Goal: Task Accomplishment & Management: Use online tool/utility

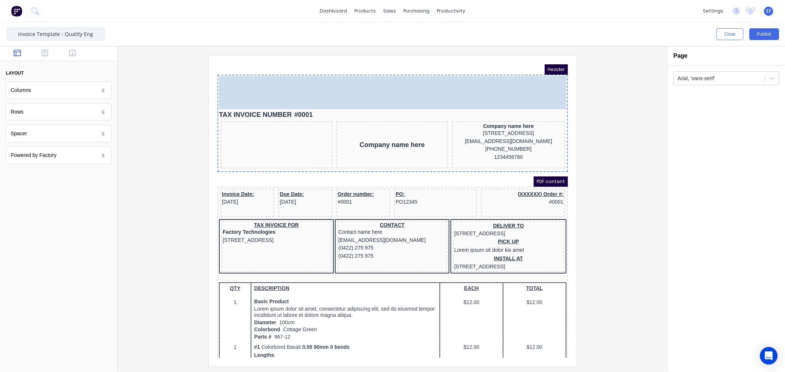
drag, startPoint x: 278, startPoint y: 106, endPoint x: 554, endPoint y: 87, distance: 276.5
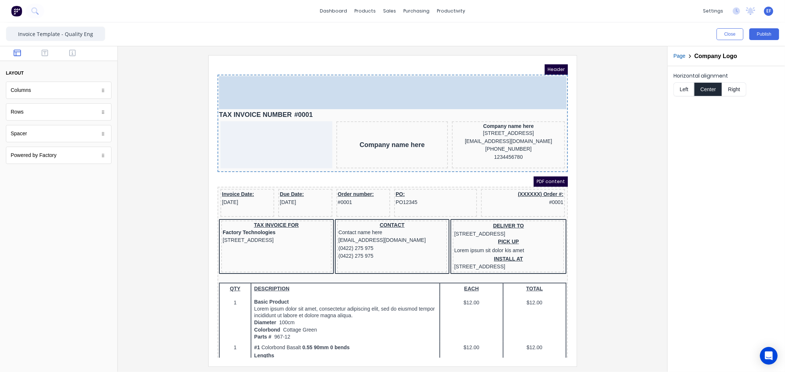
drag, startPoint x: 384, startPoint y: 165, endPoint x: 524, endPoint y: 75, distance: 166.1
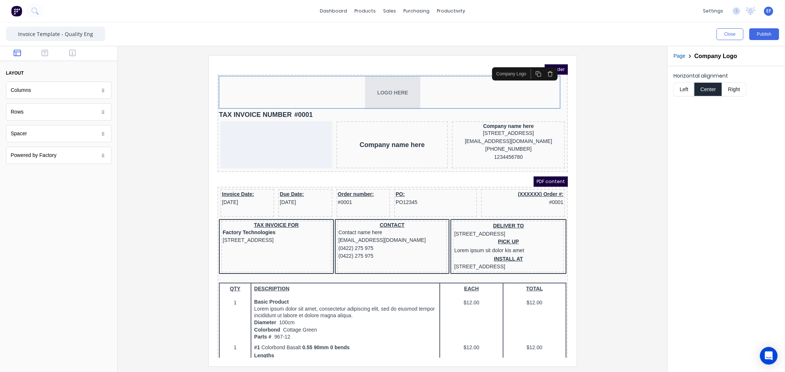
click at [735, 90] on button "Right" at bounding box center [734, 89] width 24 height 14
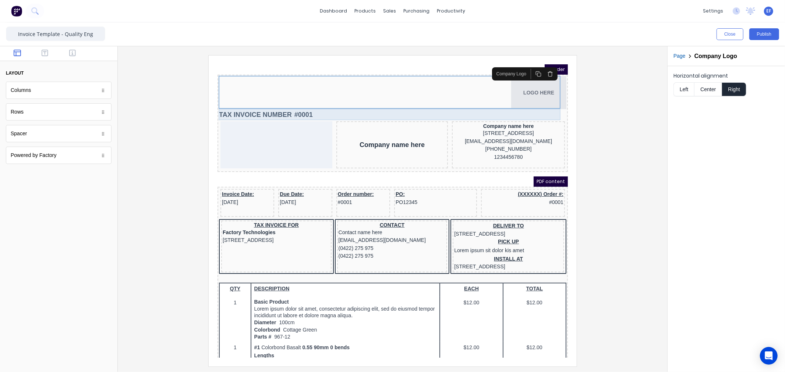
click at [244, 103] on div "TAX INVOICE NUMBER #0001" at bounding box center [383, 105] width 347 height 11
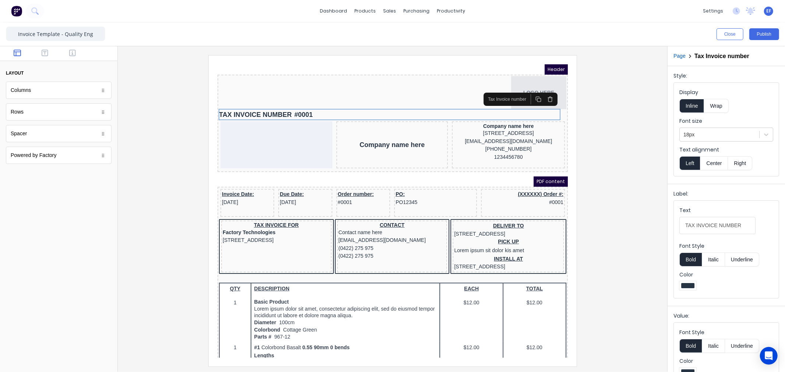
click at [539, 89] on icon "button" at bounding box center [541, 90] width 6 height 6
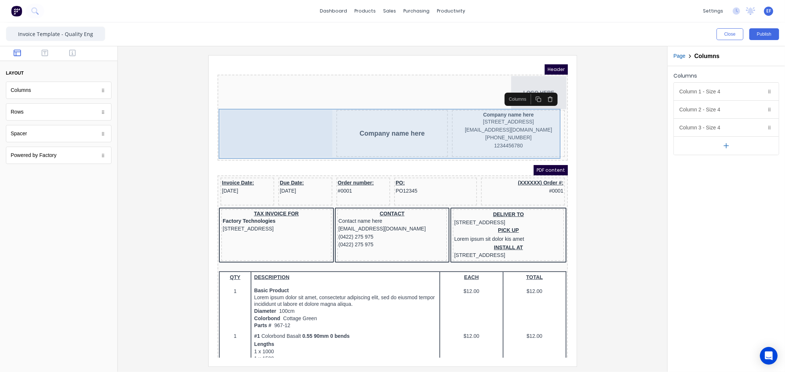
click at [363, 133] on div "Company name here" at bounding box center [383, 124] width 112 height 47
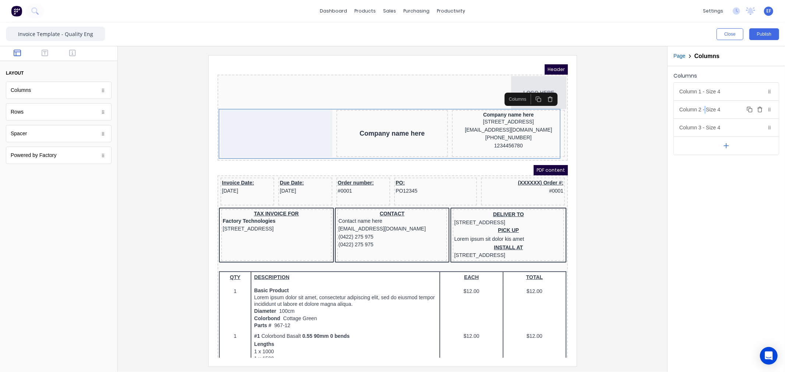
click at [705, 113] on div "Column 2 - Size 4 Duplicate Delete" at bounding box center [726, 110] width 105 height 18
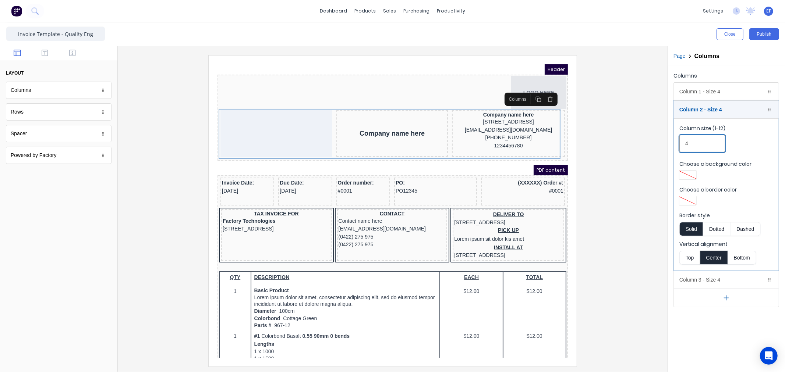
drag, startPoint x: 692, startPoint y: 146, endPoint x: 684, endPoint y: 149, distance: 7.7
click at [684, 149] on input "4" at bounding box center [702, 143] width 46 height 17
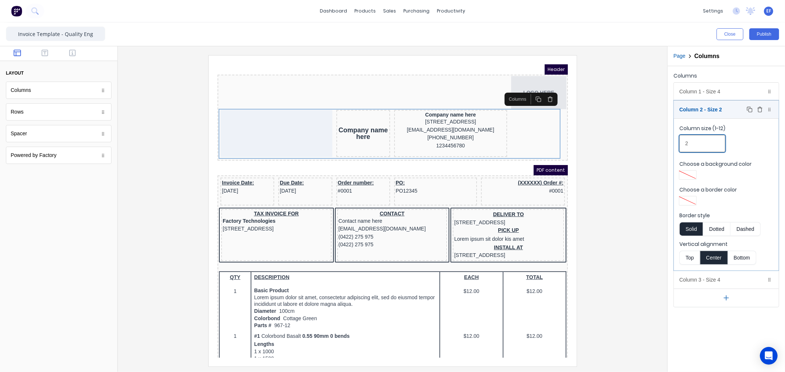
type input "2"
click at [713, 105] on div "Column 2 - Size 2 Duplicate Delete" at bounding box center [726, 110] width 105 height 18
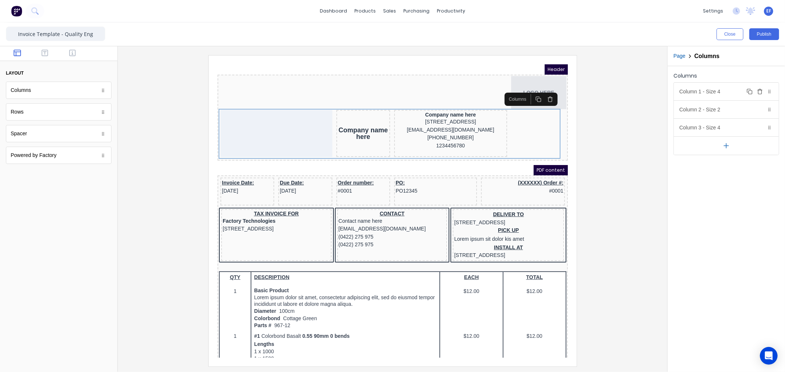
click at [714, 90] on div "Column 1 - Size 4 Duplicate Delete" at bounding box center [726, 92] width 105 height 18
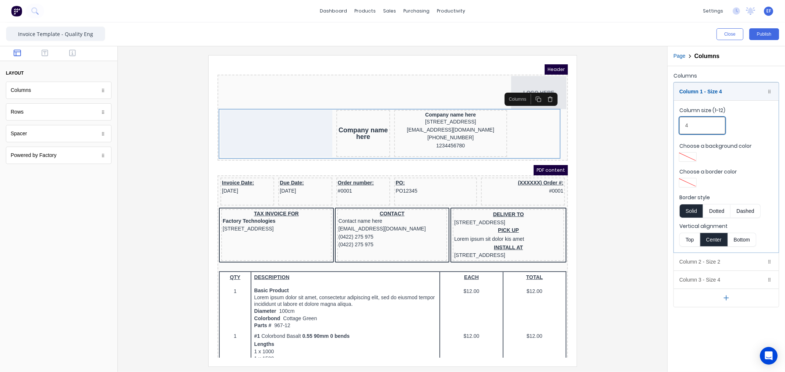
drag, startPoint x: 693, startPoint y: 127, endPoint x: 685, endPoint y: 130, distance: 9.0
click at [685, 130] on input "4" at bounding box center [702, 125] width 46 height 17
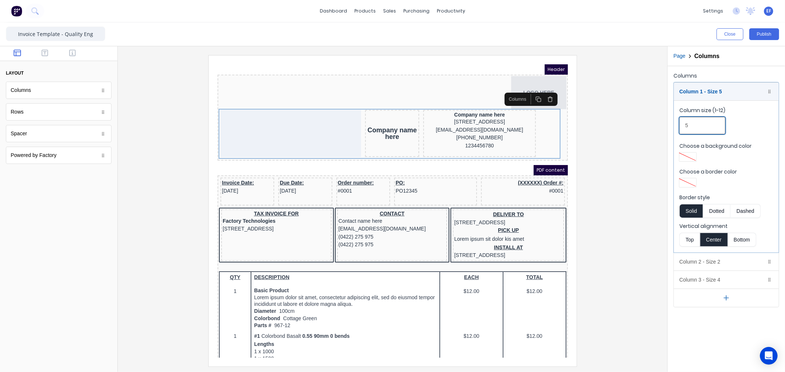
drag, startPoint x: 695, startPoint y: 126, endPoint x: 685, endPoint y: 127, distance: 9.6
click at [685, 127] on input "5" at bounding box center [702, 125] width 46 height 17
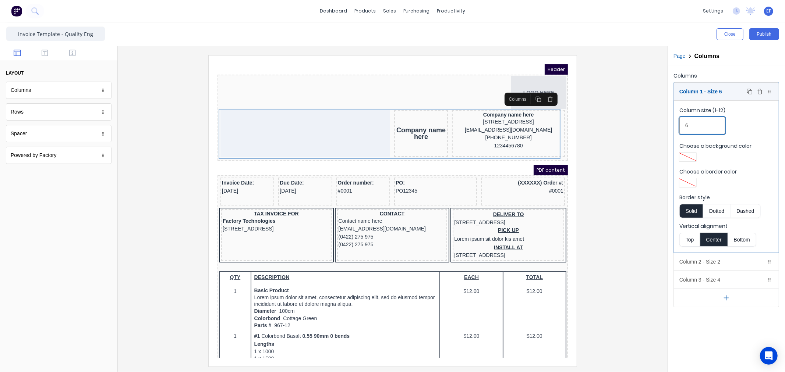
type input "6"
click at [735, 96] on div "Column 1 - Size 6 Duplicate Delete" at bounding box center [726, 92] width 105 height 18
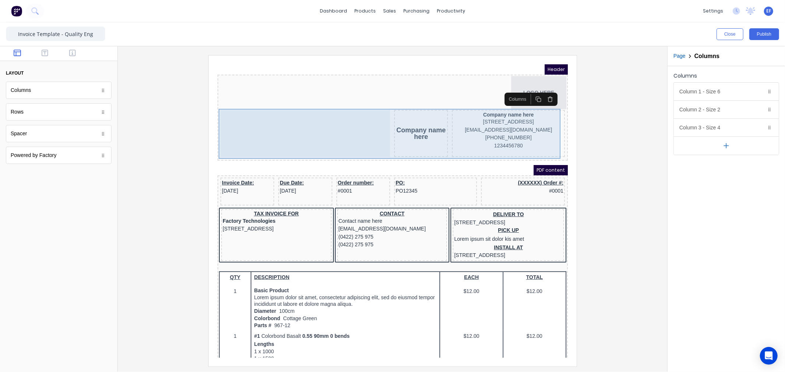
click at [418, 113] on div "Company name here" at bounding box center [412, 124] width 54 height 47
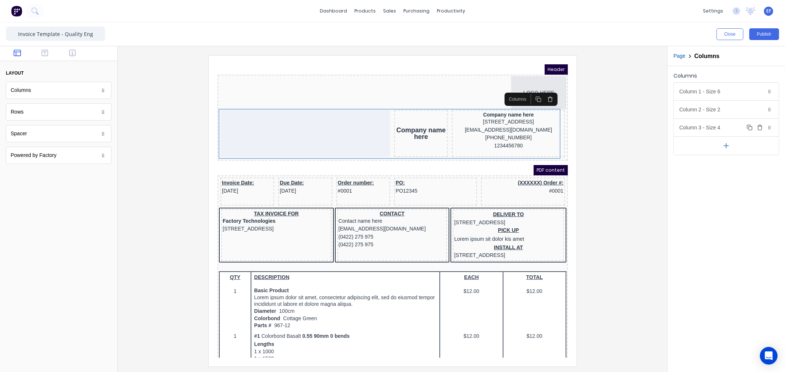
click at [695, 122] on div "Column 3 - Size 4 Duplicate Delete" at bounding box center [726, 128] width 105 height 18
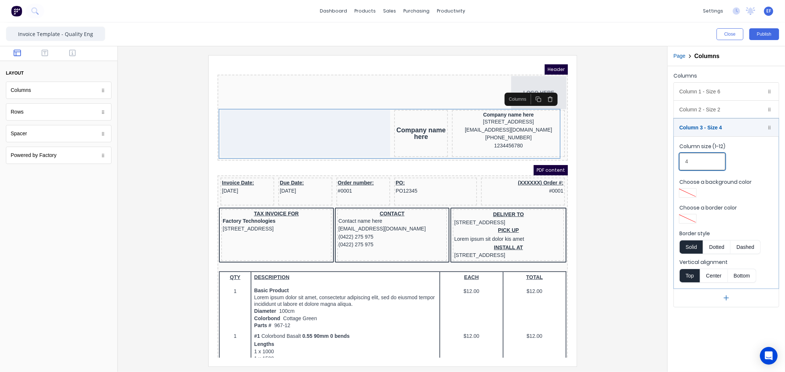
drag, startPoint x: 693, startPoint y: 155, endPoint x: 681, endPoint y: 157, distance: 11.6
click at [681, 157] on input "4" at bounding box center [702, 161] width 46 height 17
type input "3"
click at [714, 112] on div "Column 2 - Size 2 Duplicate Delete" at bounding box center [726, 110] width 105 height 18
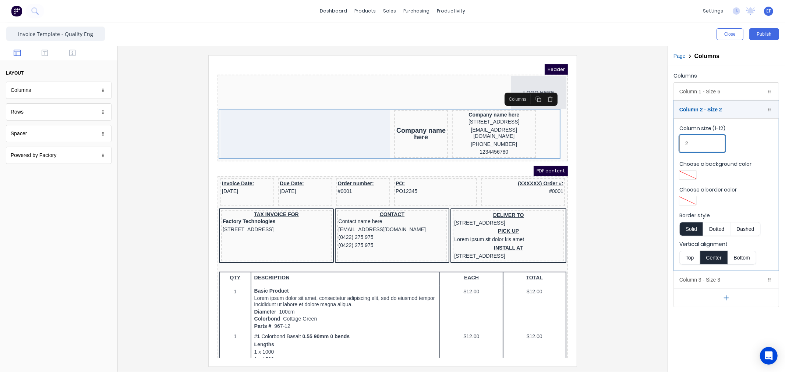
drag, startPoint x: 696, startPoint y: 140, endPoint x: 682, endPoint y: 143, distance: 14.7
click at [682, 143] on input "2" at bounding box center [702, 143] width 46 height 17
type input "3"
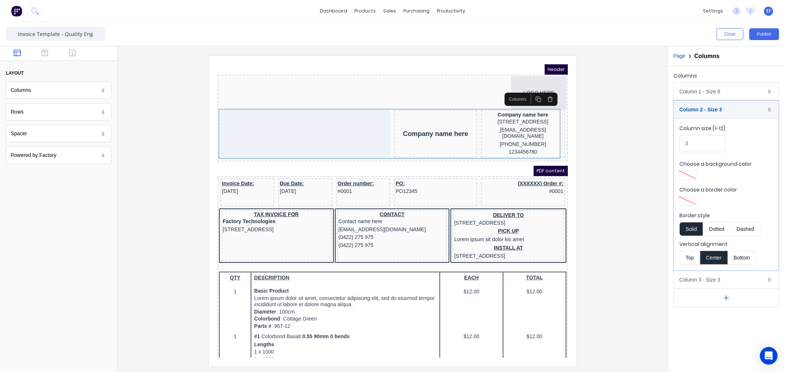
click at [609, 165] on div at bounding box center [393, 210] width 538 height 311
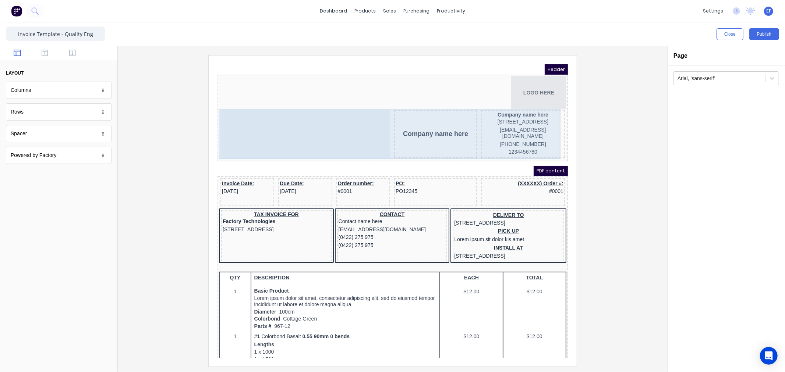
click at [295, 115] on div at bounding box center [296, 125] width 170 height 48
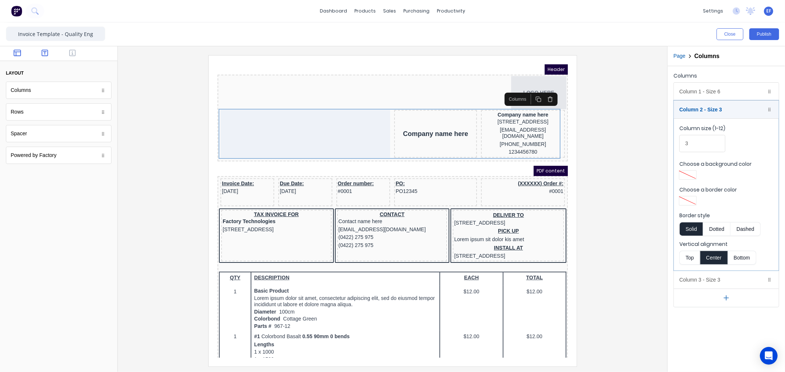
click at [45, 51] on icon "button" at bounding box center [45, 52] width 7 height 7
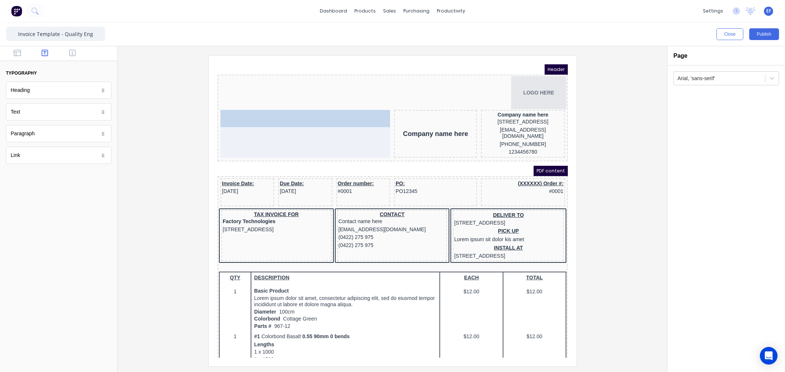
drag, startPoint x: 25, startPoint y: 90, endPoint x: 55, endPoint y: 50, distance: 49.6
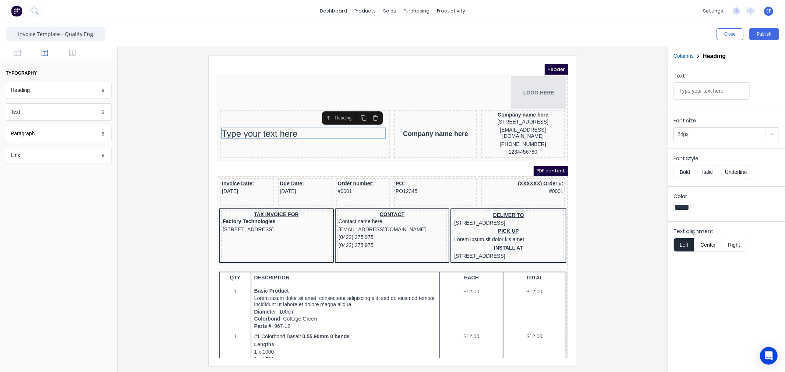
click at [682, 58] on button "Columns" at bounding box center [683, 56] width 20 height 8
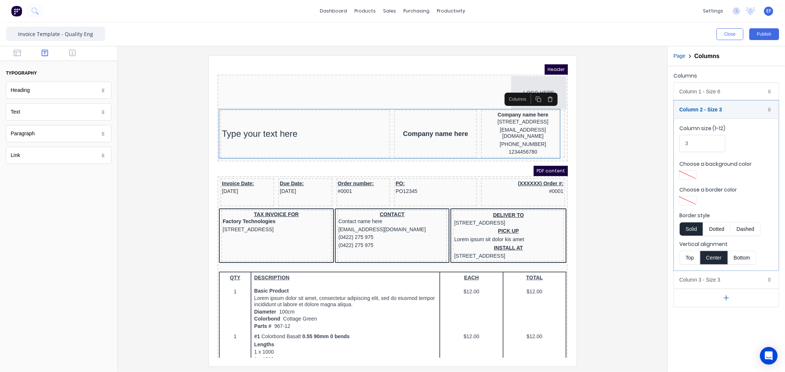
click at [685, 258] on button "Top" at bounding box center [689, 258] width 21 height 14
click at [685, 87] on div "Column 1 - Size 6 Duplicate Delete" at bounding box center [726, 92] width 105 height 18
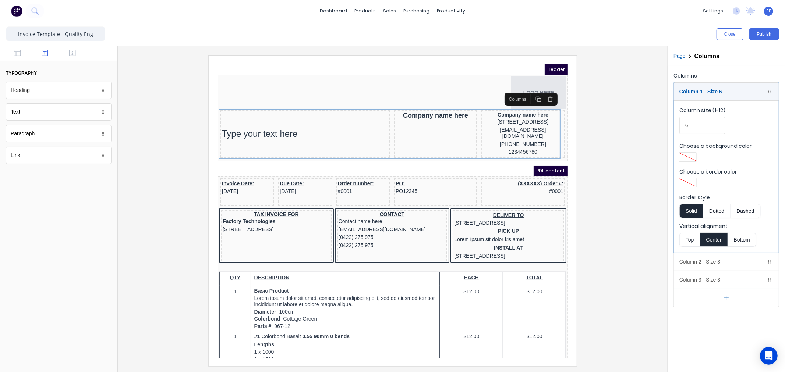
click at [691, 240] on button "Top" at bounding box center [689, 240] width 21 height 14
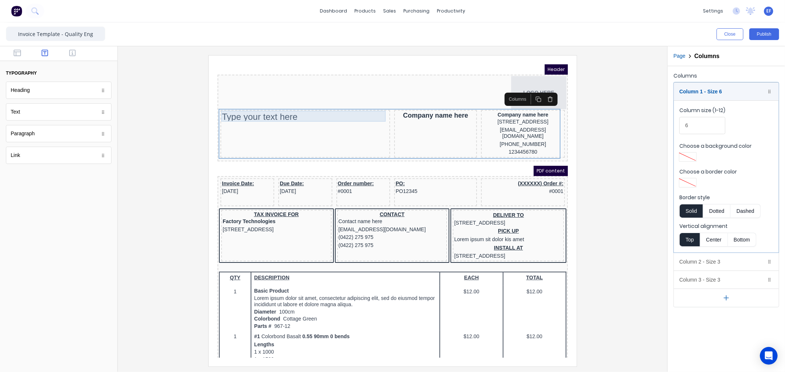
click at [242, 110] on div "Type your text here" at bounding box center [296, 107] width 167 height 11
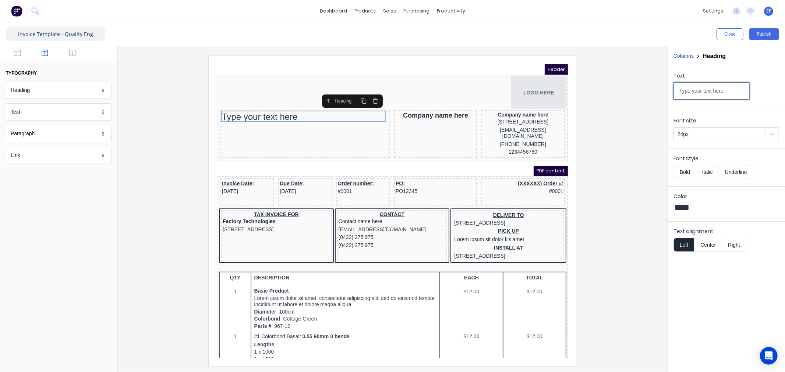
drag, startPoint x: 723, startPoint y: 89, endPoint x: 645, endPoint y: 93, distance: 78.1
click at [645, 93] on div "Close Publish Components typography Heading Heading Text Text Paragraph Paragra…" at bounding box center [392, 197] width 785 height 350
type input "TAX INVOICE"
click at [718, 135] on div at bounding box center [719, 134] width 84 height 9
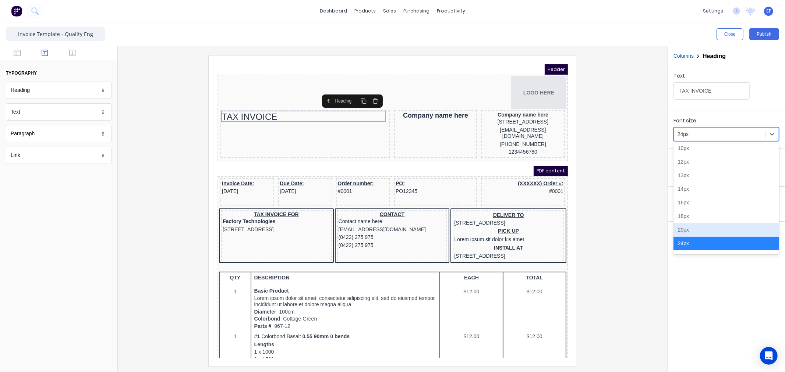
scroll to position [59, 0]
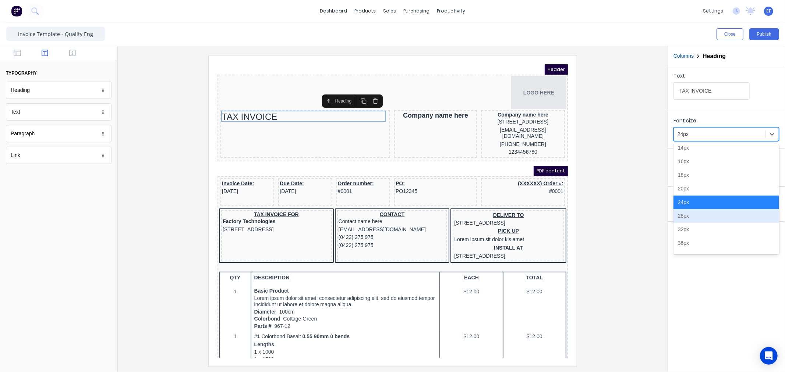
click at [694, 219] on div "28px" at bounding box center [726, 216] width 106 height 14
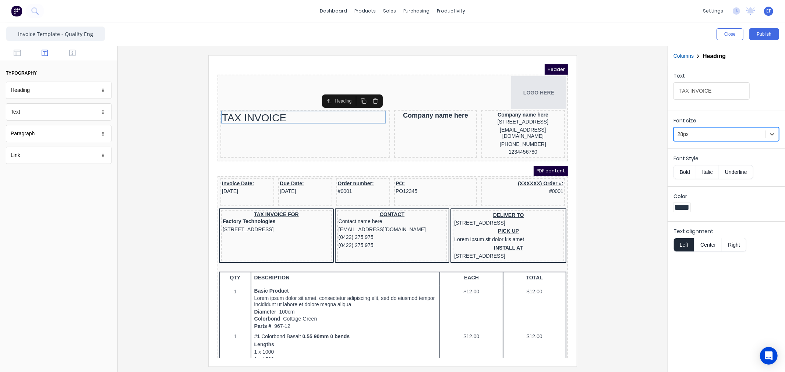
click at [682, 170] on button "Bold" at bounding box center [684, 172] width 22 height 14
click at [642, 126] on div at bounding box center [393, 210] width 538 height 311
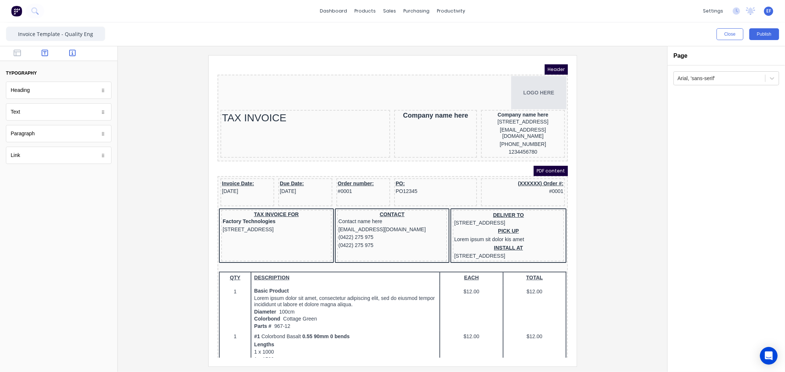
click at [78, 56] on button "button" at bounding box center [72, 53] width 23 height 9
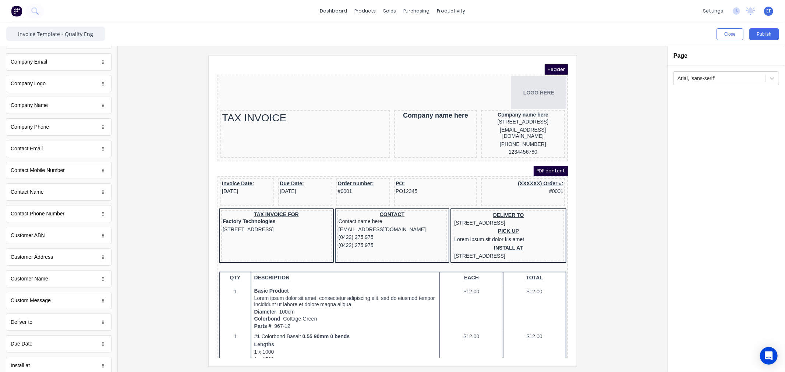
scroll to position [163, 0]
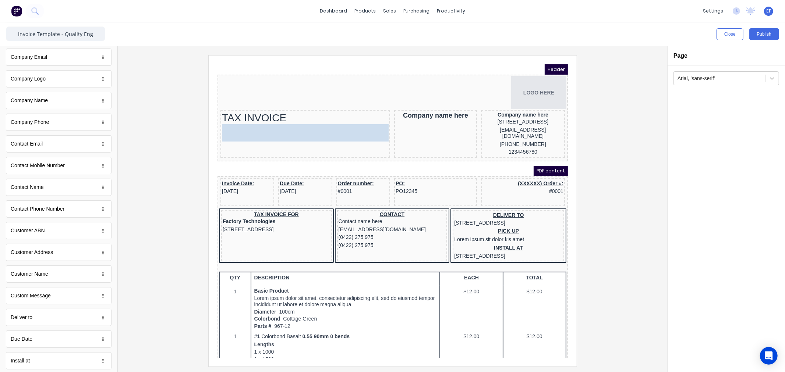
drag, startPoint x: 35, startPoint y: 281, endPoint x: 273, endPoint y: 137, distance: 278.2
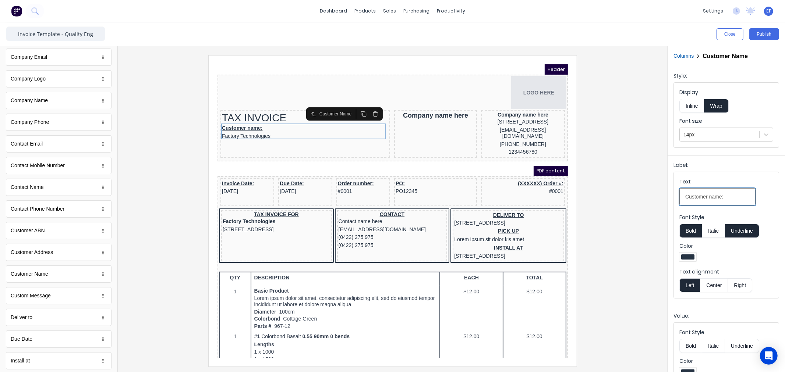
drag, startPoint x: 729, startPoint y: 196, endPoint x: 671, endPoint y: 199, distance: 58.2
click at [671, 199] on div "Label: Text Customer name: Font Style Bold Italic Underline Color Text alignmen…" at bounding box center [725, 229] width 117 height 148
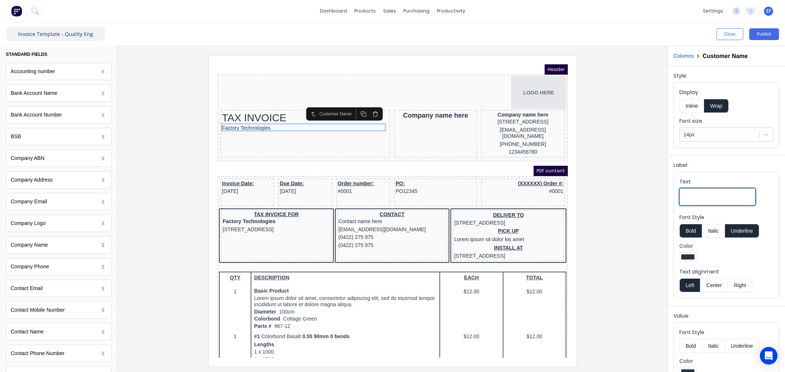
scroll to position [0, 0]
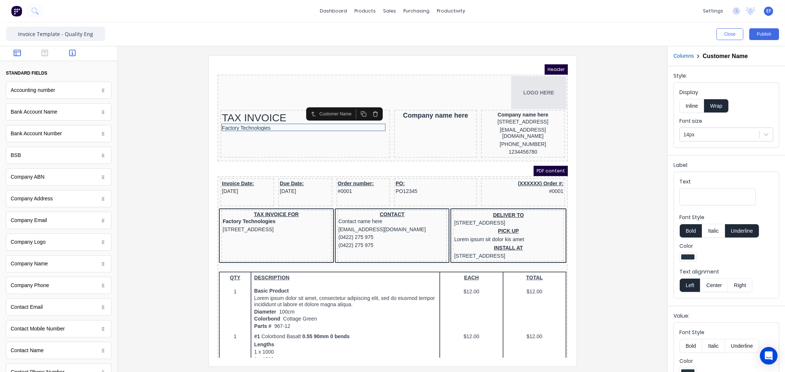
click at [15, 49] on div at bounding box center [58, 53] width 117 height 15
click at [19, 57] on button "button" at bounding box center [17, 53] width 23 height 9
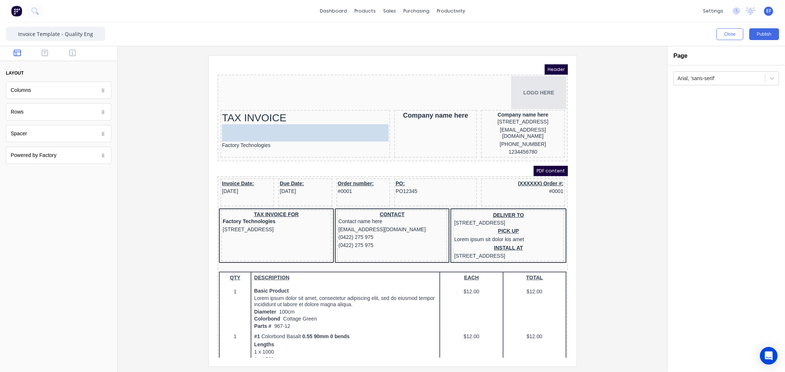
drag, startPoint x: 28, startPoint y: 92, endPoint x: 280, endPoint y: 124, distance: 254.0
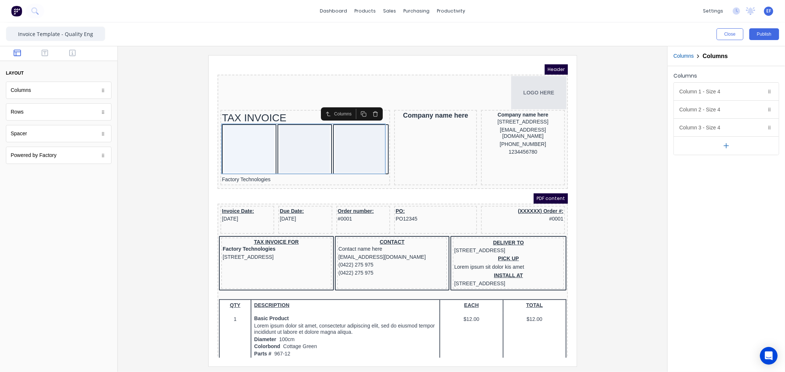
click at [721, 145] on button "button" at bounding box center [726, 145] width 105 height 18
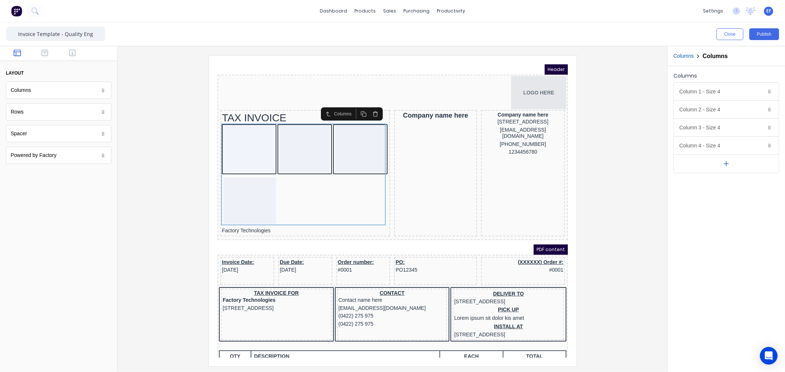
click at [724, 159] on button "button" at bounding box center [726, 164] width 105 height 18
click at [759, 126] on icon "button" at bounding box center [760, 126] width 4 height 0
click at [757, 109] on icon "button" at bounding box center [760, 110] width 6 height 6
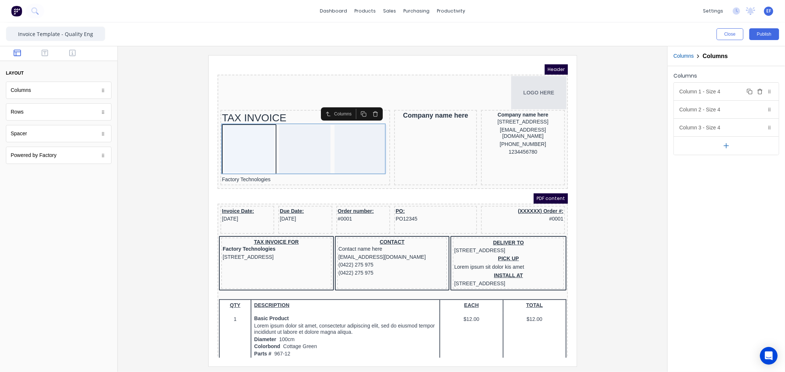
click at [762, 94] on icon "button" at bounding box center [760, 92] width 6 height 6
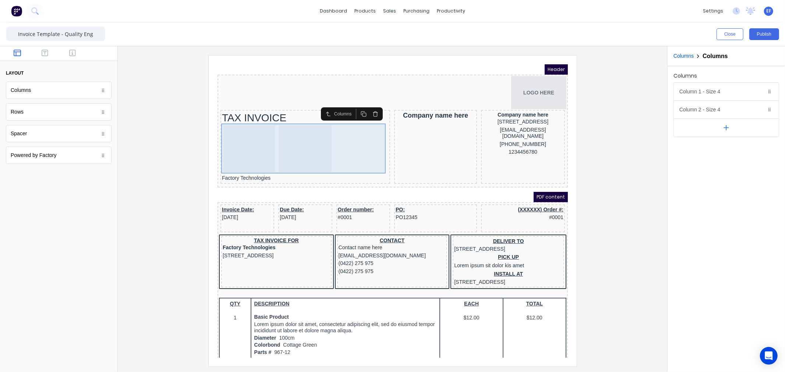
click at [279, 141] on div at bounding box center [296, 139] width 53 height 47
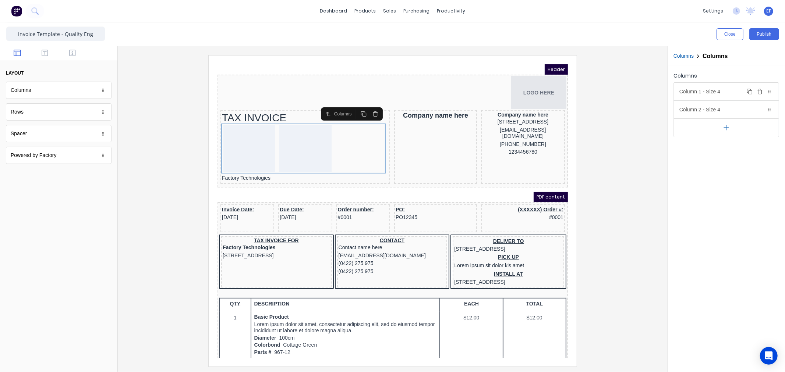
click at [702, 96] on div "Column 1 - Size 4 Duplicate Delete" at bounding box center [726, 92] width 105 height 18
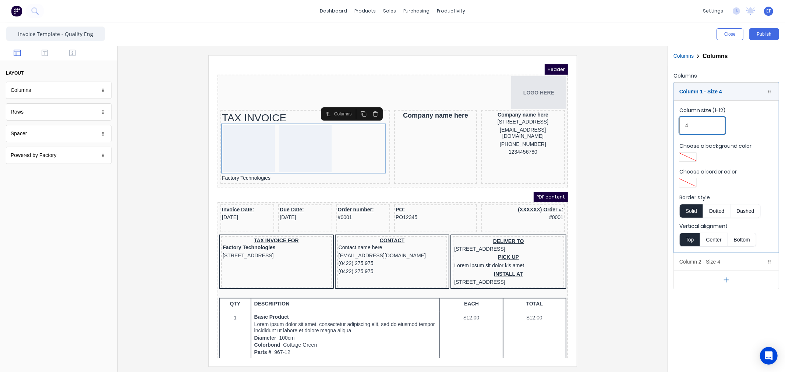
drag, startPoint x: 695, startPoint y: 129, endPoint x: 679, endPoint y: 128, distance: 15.5
click at [679, 128] on input "4" at bounding box center [702, 125] width 46 height 17
type input "2"
click at [700, 91] on div "Column 1 - Size 2 Duplicate Delete" at bounding box center [726, 92] width 105 height 18
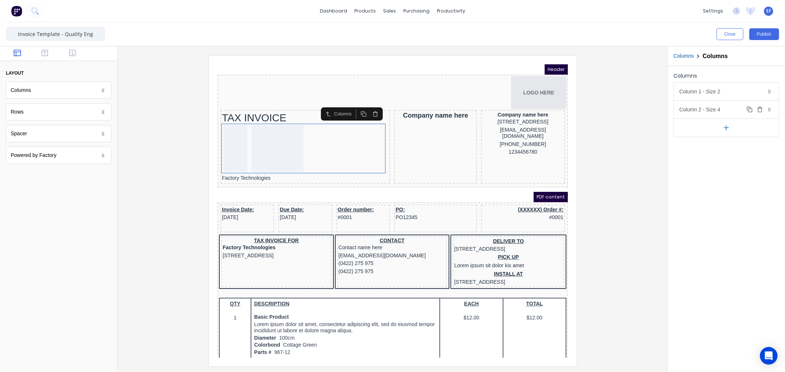
click at [704, 116] on div "Column 2 - Size 4 Duplicate Delete" at bounding box center [726, 110] width 105 height 18
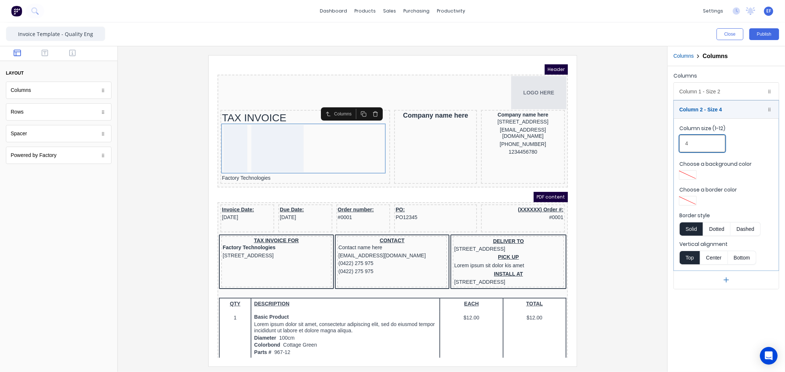
drag, startPoint x: 695, startPoint y: 144, endPoint x: 681, endPoint y: 141, distance: 13.5
click at [681, 141] on input "4" at bounding box center [702, 143] width 46 height 17
drag, startPoint x: 694, startPoint y: 144, endPoint x: 678, endPoint y: 144, distance: 16.6
click at [678, 144] on fieldset "Column size (1-12) 10 Choose a background color Choose a border color Border st…" at bounding box center [726, 194] width 105 height 152
type input "8"
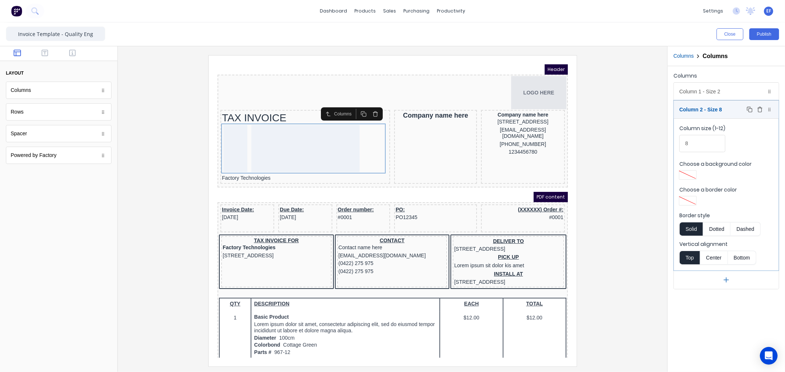
click at [689, 111] on div "Column 2 - Size 8 Duplicate Delete" at bounding box center [726, 110] width 105 height 18
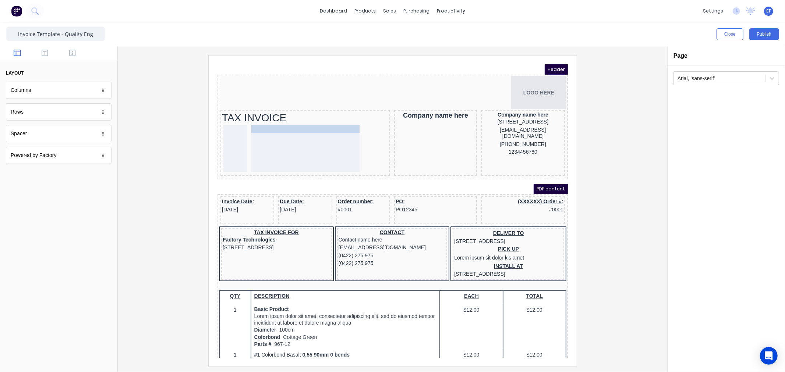
drag, startPoint x: 224, startPoint y: 170, endPoint x: 254, endPoint y: 125, distance: 53.5
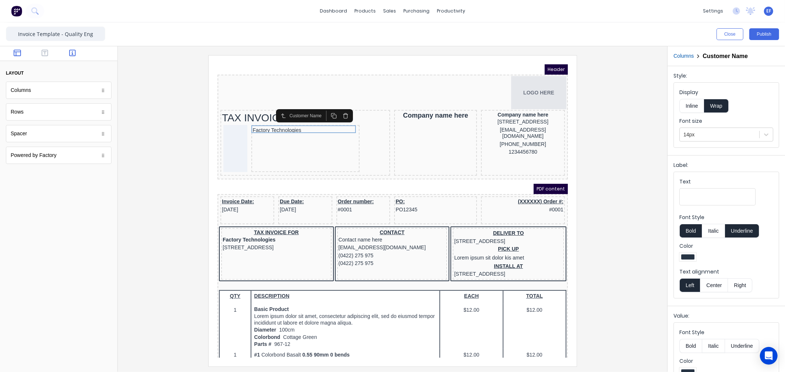
click at [74, 55] on icon "button" at bounding box center [72, 52] width 7 height 7
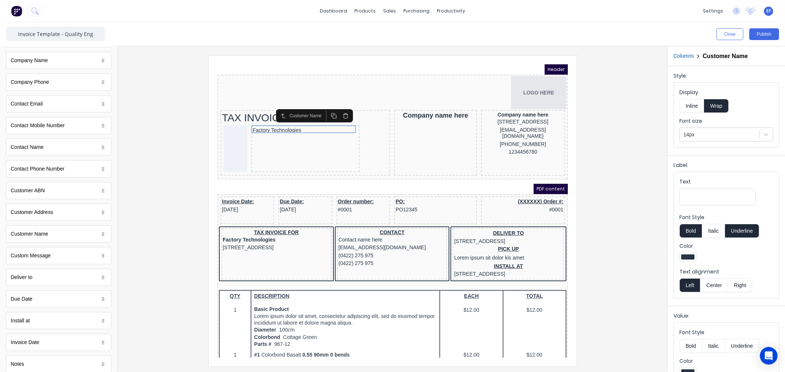
scroll to position [204, 0]
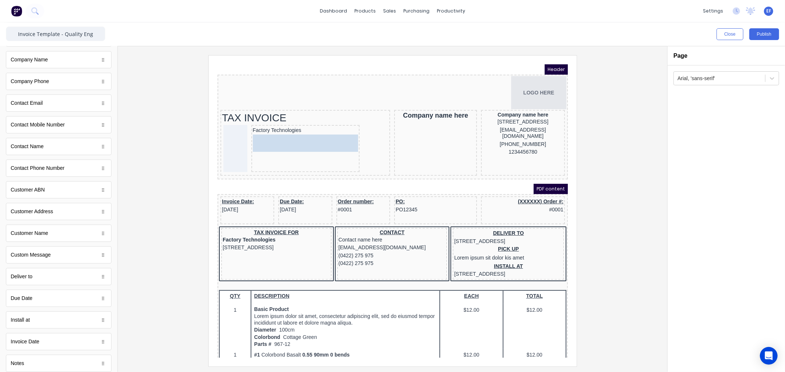
drag, startPoint x: 38, startPoint y: 219, endPoint x: 321, endPoint y: 143, distance: 292.9
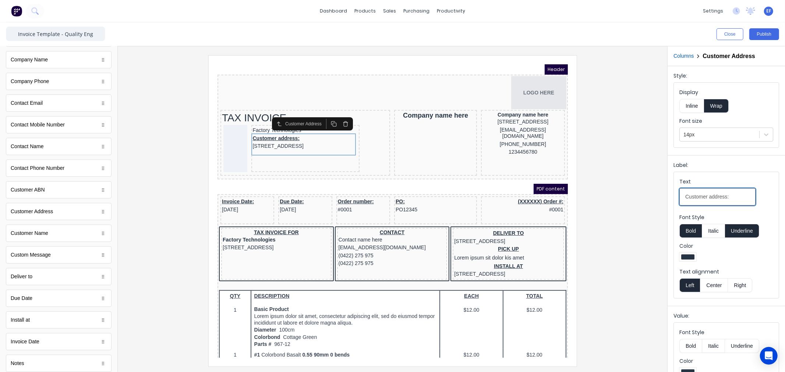
drag, startPoint x: 736, startPoint y: 200, endPoint x: 678, endPoint y: 206, distance: 58.5
click at [678, 206] on fieldset "Text Customer address: Font Style Bold Italic Underline Color Text alignment Le…" at bounding box center [726, 235] width 105 height 126
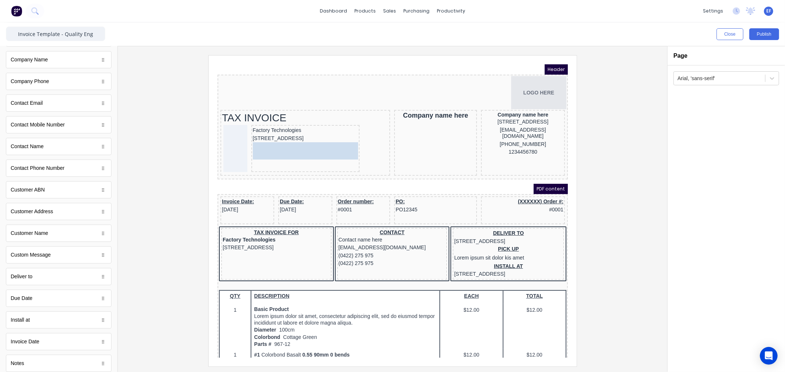
drag, startPoint x: 44, startPoint y: 197, endPoint x: 328, endPoint y: 157, distance: 286.8
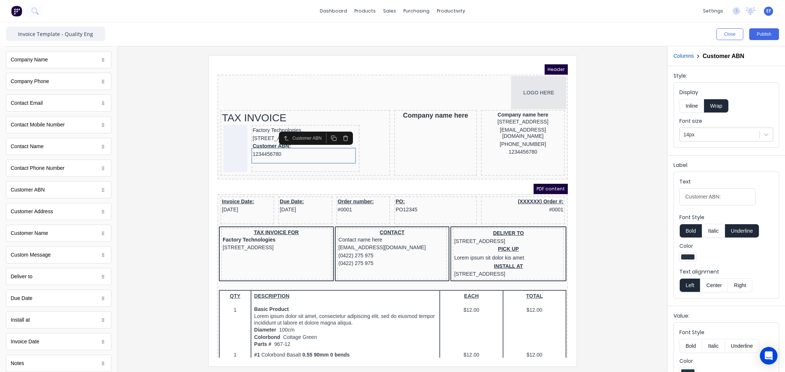
click at [689, 229] on button "Bold" at bounding box center [690, 231] width 22 height 14
click at [738, 232] on button "Underline" at bounding box center [742, 231] width 34 height 14
drag, startPoint x: 707, startPoint y: 196, endPoint x: 656, endPoint y: 198, distance: 51.5
click at [656, 198] on div "Close Publish Components standard fields Accounting number Accounting number Ba…" at bounding box center [392, 197] width 785 height 350
type input "ABN:"
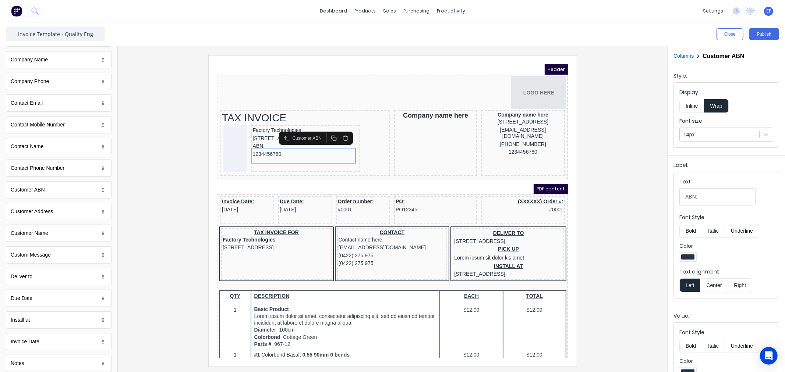
click at [688, 108] on button "Inline" at bounding box center [691, 106] width 25 height 14
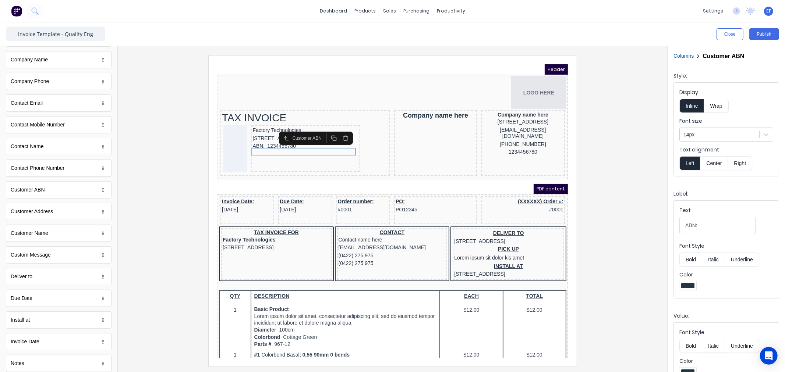
click at [613, 187] on div at bounding box center [393, 210] width 538 height 311
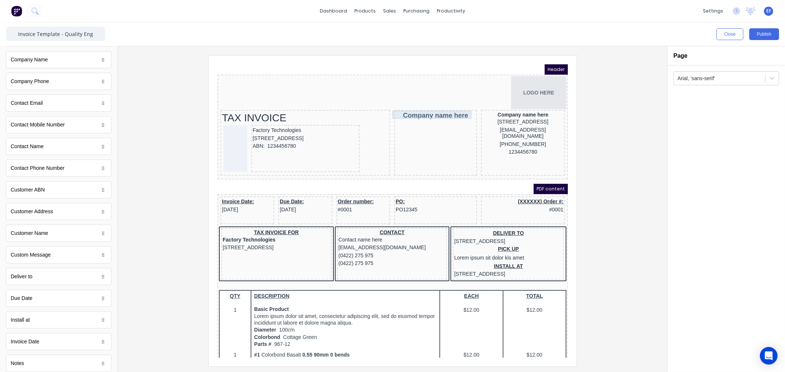
click at [441, 108] on div "Company name here" at bounding box center [426, 106] width 80 height 8
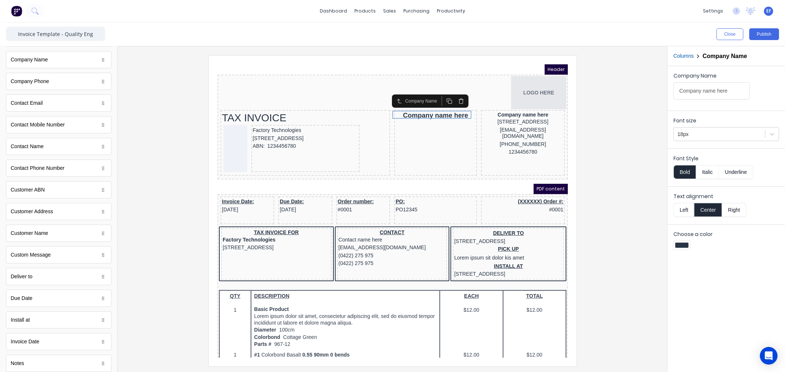
click at [453, 90] on icon "button" at bounding box center [452, 92] width 6 height 6
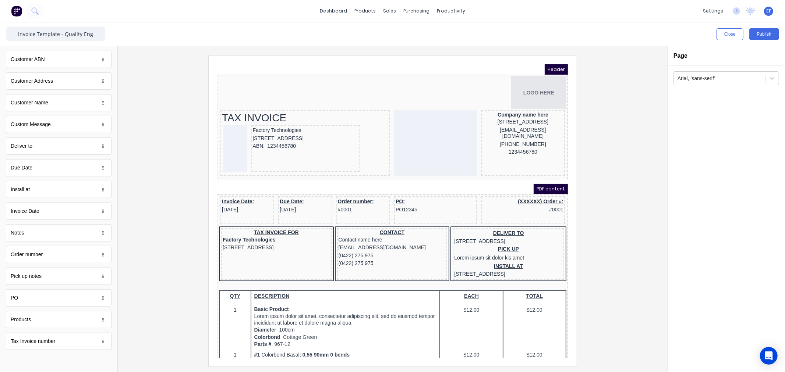
scroll to position [336, 0]
drag, startPoint x: 21, startPoint y: 217, endPoint x: 220, endPoint y: 62, distance: 252.4
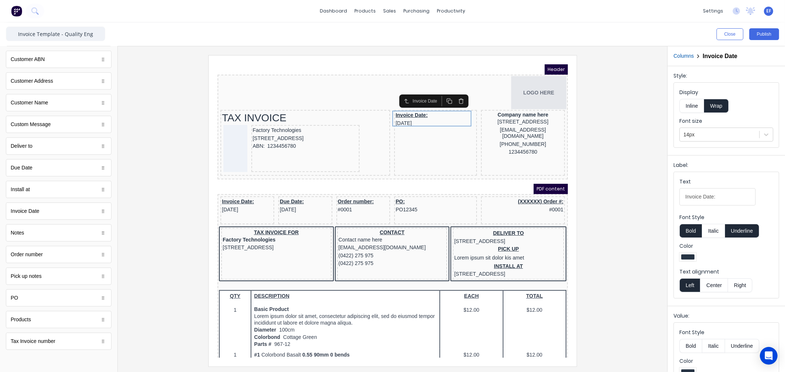
click at [739, 227] on button "Underline" at bounding box center [742, 231] width 34 height 14
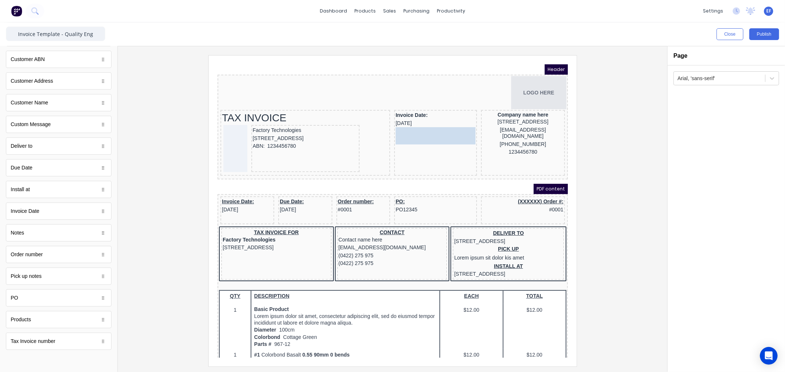
drag, startPoint x: 28, startPoint y: 344, endPoint x: 447, endPoint y: 133, distance: 468.6
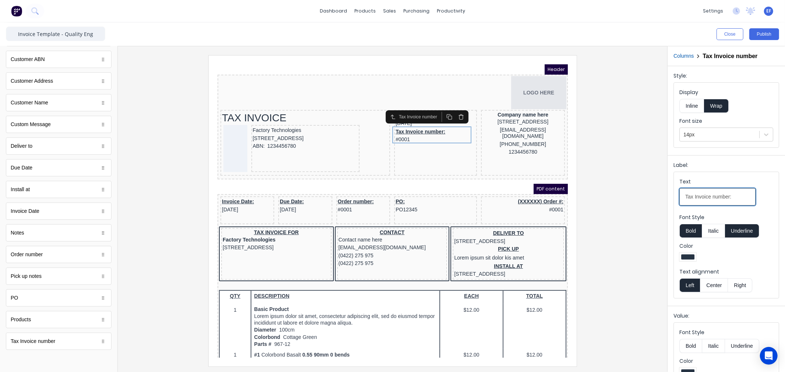
drag, startPoint x: 694, startPoint y: 197, endPoint x: 686, endPoint y: 197, distance: 7.4
click at [686, 197] on input "Tax Invoice number:" at bounding box center [717, 196] width 76 height 17
type input "Invoice number:"
click at [747, 234] on button "Underline" at bounding box center [742, 231] width 34 height 14
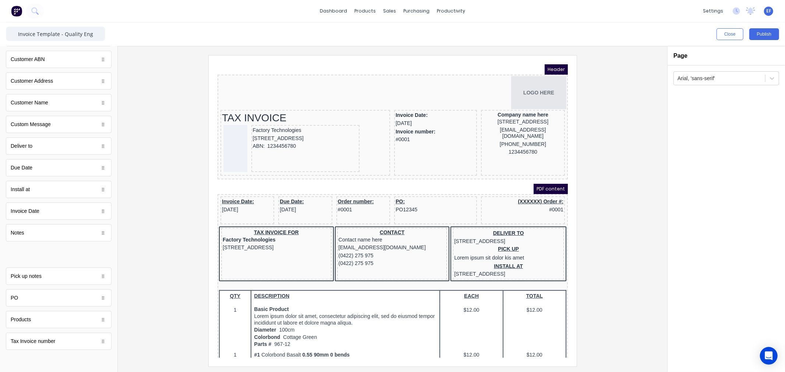
drag, startPoint x: 37, startPoint y: 260, endPoint x: 33, endPoint y: 259, distance: 3.8
click at [33, 259] on body "dashboard products sales purchasing productivity dashboard products Product Cat…" at bounding box center [392, 186] width 785 height 372
drag, startPoint x: 35, startPoint y: 304, endPoint x: 464, endPoint y: 149, distance: 455.9
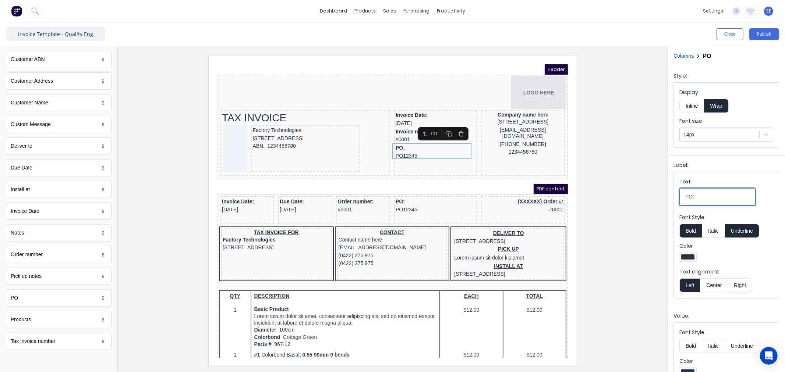
drag, startPoint x: 700, startPoint y: 196, endPoint x: 655, endPoint y: 196, distance: 45.3
click at [656, 196] on div "Close Publish Components standard fields Accounting number Accounting number Ba…" at bounding box center [392, 197] width 785 height 350
type input "Reference"
click at [734, 230] on button "Underline" at bounding box center [742, 231] width 34 height 14
click at [399, 125] on div "Invoice number: #0001" at bounding box center [426, 126] width 80 height 17
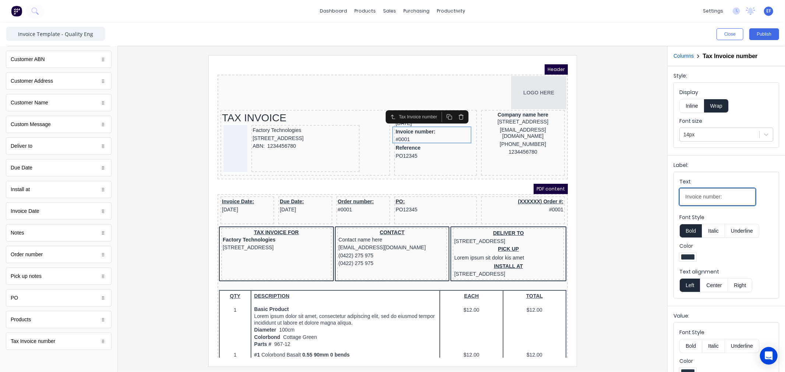
click at [731, 200] on input "Invoice number:" at bounding box center [717, 196] width 76 height 17
click at [707, 196] on input "Invoice number" at bounding box center [717, 196] width 76 height 17
type input "Invoice Number"
click at [426, 142] on div "Reference PO12345" at bounding box center [426, 143] width 80 height 16
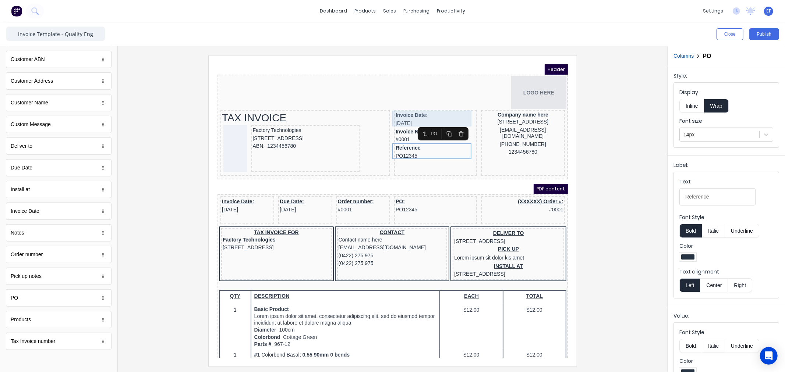
click at [404, 106] on div "Invoice Date: 29/10/2024" at bounding box center [426, 110] width 80 height 16
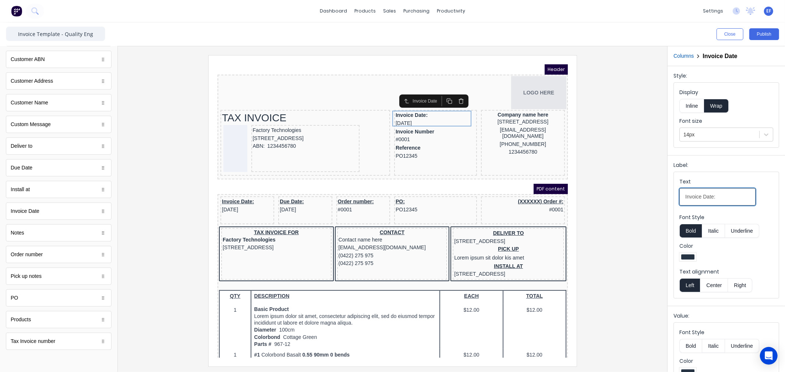
click at [715, 197] on input "Invoice Date:" at bounding box center [717, 196] width 76 height 17
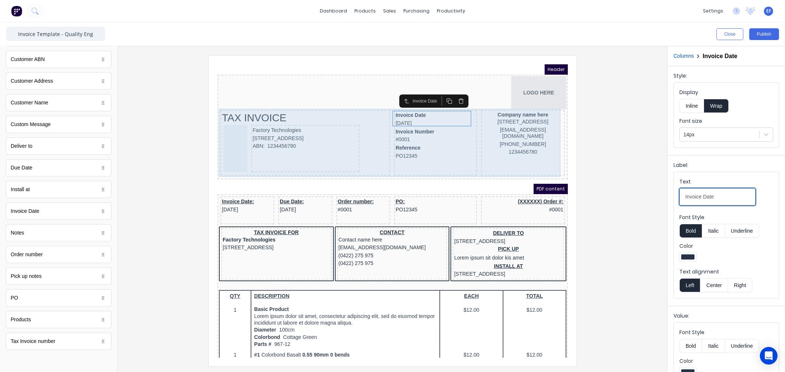
type input "Invoice Date"
click at [414, 140] on div "Reference PO12345" at bounding box center [426, 143] width 80 height 16
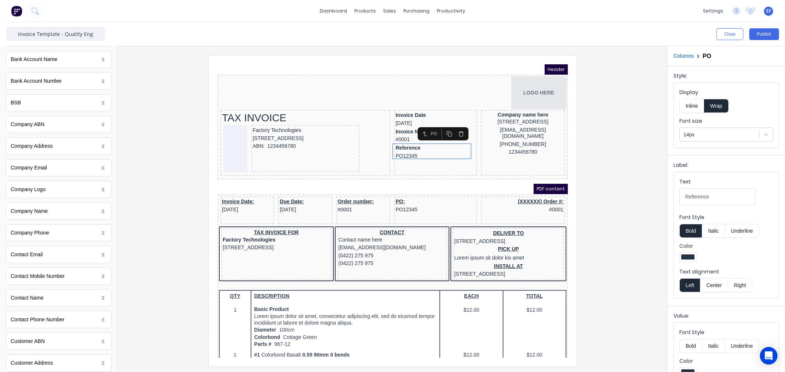
scroll to position [0, 0]
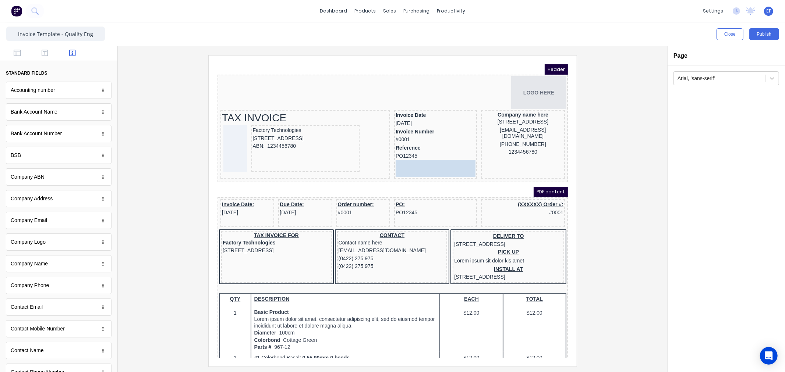
drag, startPoint x: 33, startPoint y: 182, endPoint x: 477, endPoint y: 166, distance: 443.6
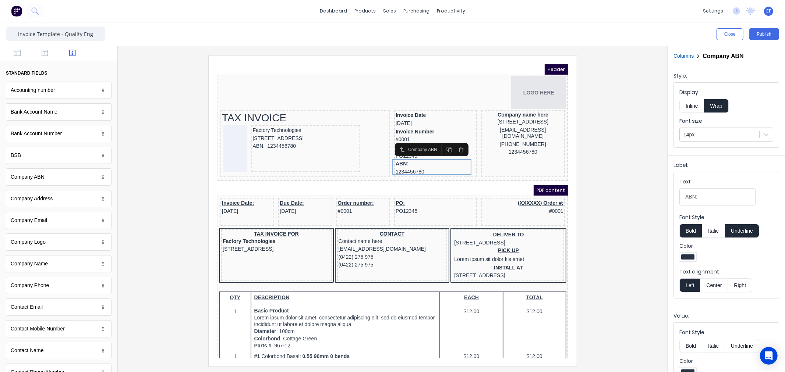
click at [738, 233] on button "Underline" at bounding box center [742, 231] width 34 height 14
click at [706, 202] on input "ABN:" at bounding box center [717, 196] width 76 height 17
type input "ABN"
click at [589, 172] on div at bounding box center [393, 210] width 538 height 311
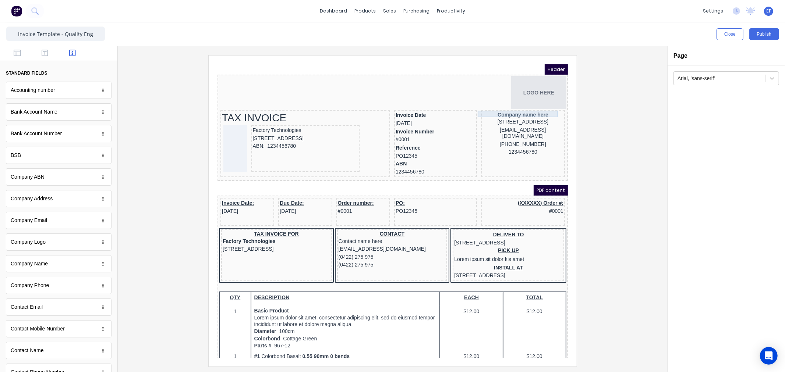
click at [522, 103] on div "Company name here" at bounding box center [513, 105] width 81 height 7
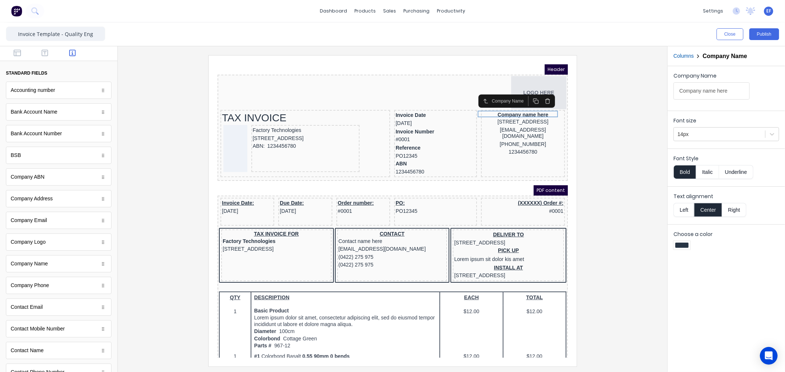
click at [684, 207] on button "Left" at bounding box center [683, 210] width 21 height 14
click at [685, 174] on button "Bold" at bounding box center [684, 172] width 22 height 14
click at [691, 174] on button "Bold" at bounding box center [684, 172] width 22 height 14
click at [682, 170] on button "Bold" at bounding box center [684, 172] width 22 height 14
click at [701, 171] on button "Italic" at bounding box center [707, 172] width 23 height 14
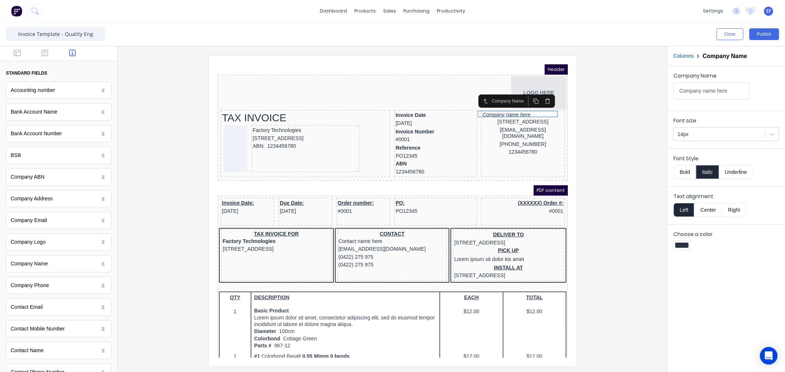
click at [700, 172] on button "Italic" at bounding box center [707, 172] width 23 height 14
click at [489, 113] on div "[STREET_ADDRESS]" at bounding box center [513, 113] width 81 height 8
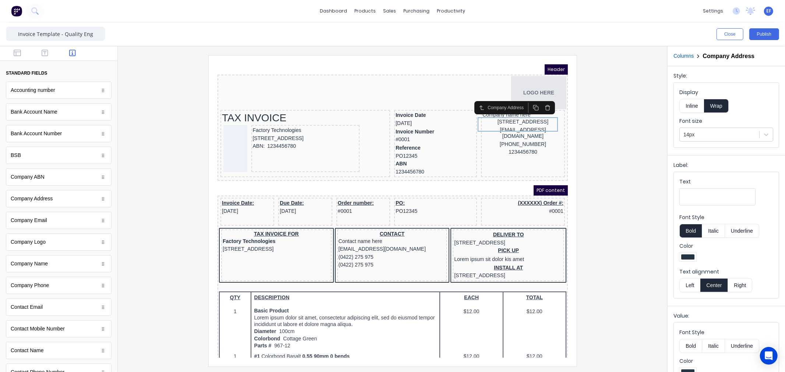
click at [698, 232] on button "Bold" at bounding box center [690, 231] width 22 height 14
click at [709, 232] on button "Italic" at bounding box center [713, 231] width 23 height 14
click at [696, 231] on button "Bold" at bounding box center [690, 231] width 22 height 14
click at [688, 230] on button "Bold" at bounding box center [690, 231] width 22 height 14
click at [709, 230] on button "Italic" at bounding box center [713, 231] width 23 height 14
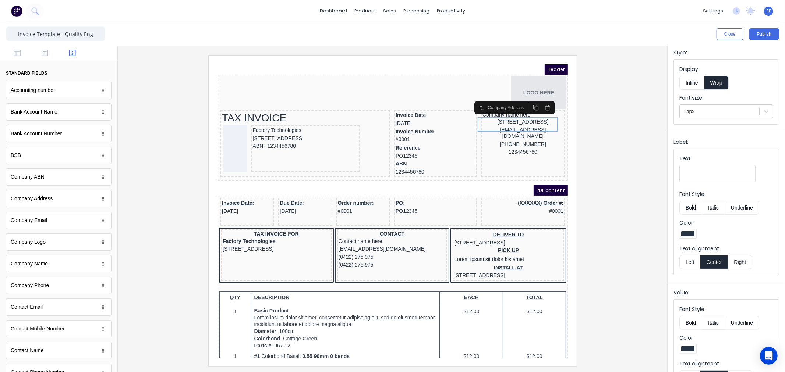
scroll to position [47, 0]
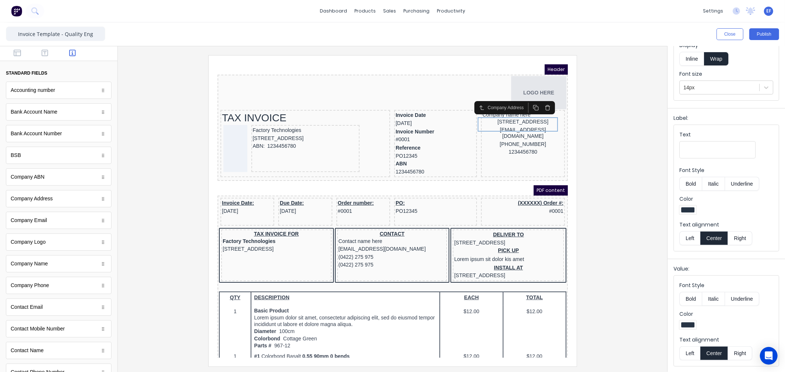
click at [695, 60] on button "Inline" at bounding box center [691, 59] width 25 height 14
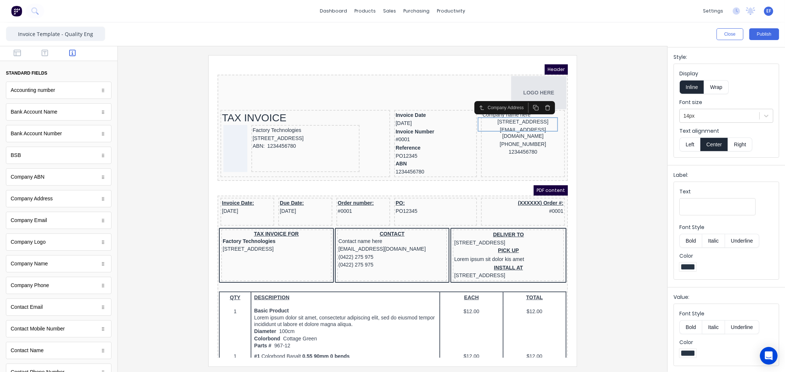
scroll to position [19, 0]
drag, startPoint x: 690, startPoint y: 149, endPoint x: 691, endPoint y: 142, distance: 6.4
click at [690, 146] on button "Left" at bounding box center [689, 145] width 21 height 14
click at [686, 146] on button "Left" at bounding box center [689, 145] width 21 height 14
click at [522, 135] on div "(042) 2222 3333" at bounding box center [513, 135] width 81 height 8
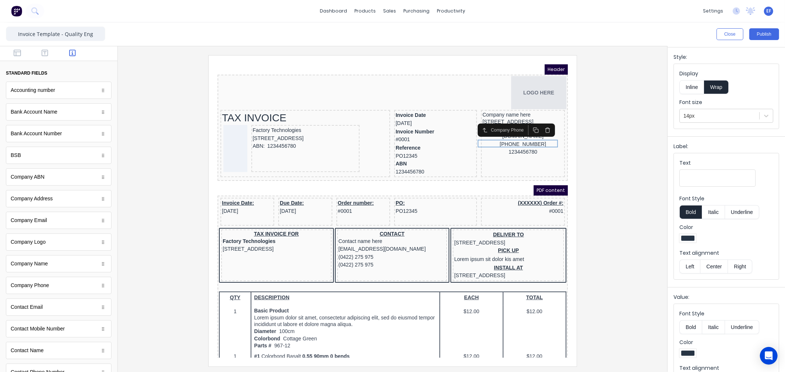
scroll to position [0, 0]
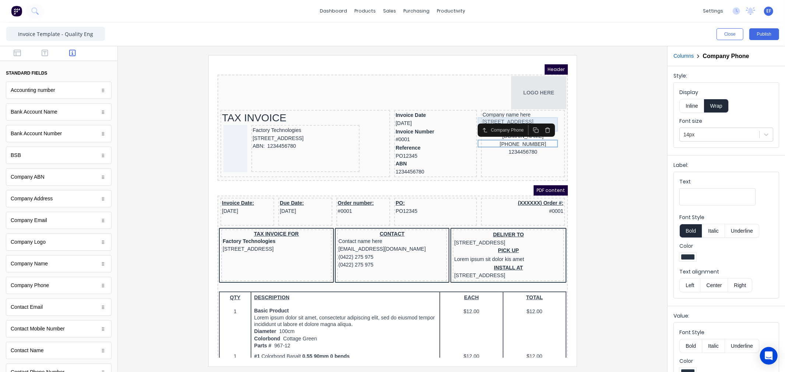
click at [521, 109] on div "[STREET_ADDRESS]" at bounding box center [513, 113] width 81 height 8
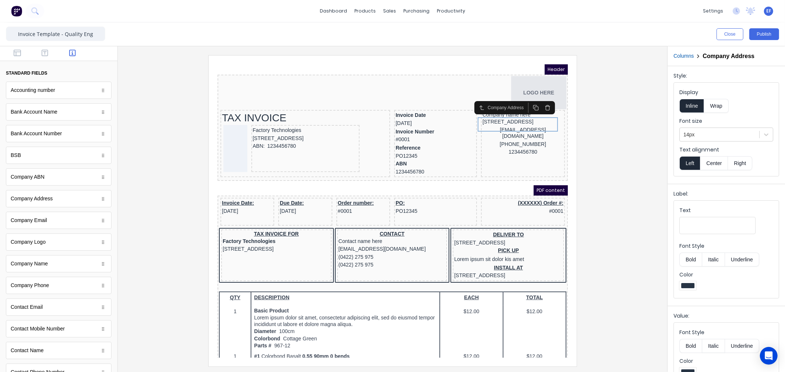
click at [683, 164] on button "Left" at bounding box center [689, 163] width 21 height 14
click at [714, 163] on button "Center" at bounding box center [714, 163] width 28 height 14
click at [744, 166] on button "Right" at bounding box center [740, 163] width 24 height 14
click at [535, 115] on div "[STREET_ADDRESS]" at bounding box center [513, 113] width 81 height 8
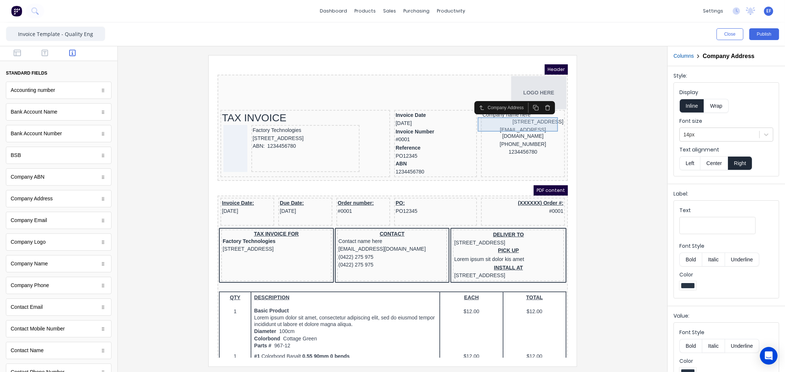
click at [512, 125] on div "xxxxxxx@xxxxx.com" at bounding box center [513, 124] width 81 height 14
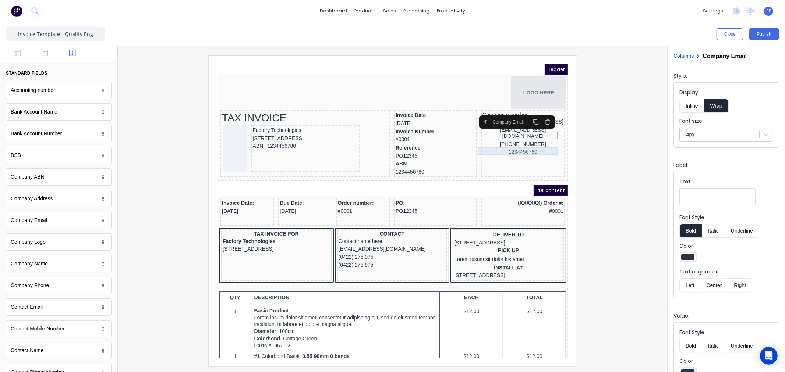
click at [482, 143] on div "1234456780" at bounding box center [513, 143] width 81 height 8
click at [474, 116] on div "[STREET_ADDRESS]" at bounding box center [513, 113] width 81 height 8
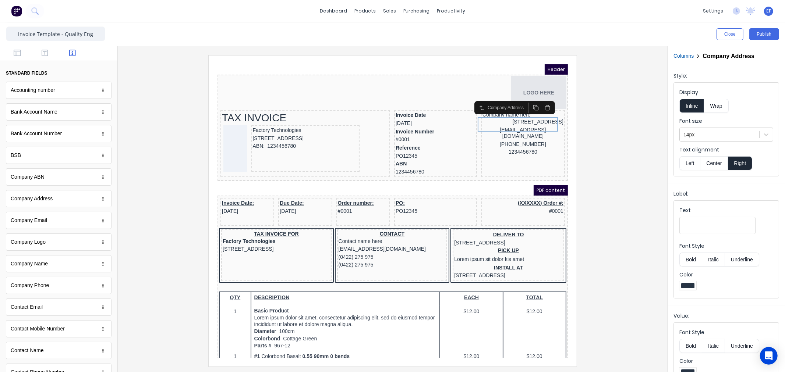
click at [689, 162] on button "Left" at bounding box center [689, 163] width 21 height 14
click at [711, 167] on button "Center" at bounding box center [714, 163] width 28 height 14
click at [735, 164] on button "Right" at bounding box center [740, 163] width 24 height 14
click at [712, 159] on button "Center" at bounding box center [714, 163] width 28 height 14
click at [689, 163] on button "Left" at bounding box center [689, 163] width 21 height 14
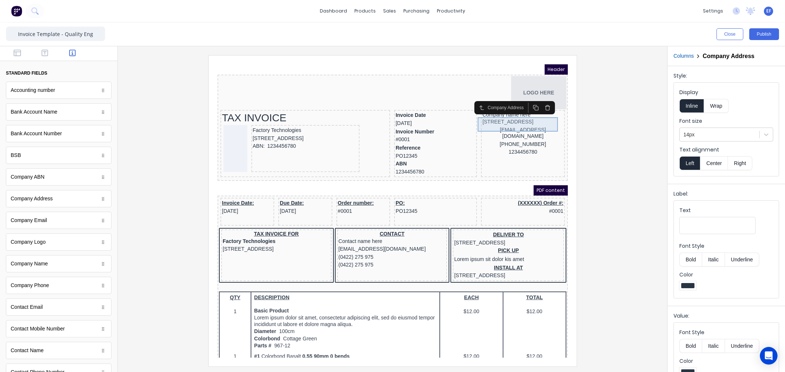
click at [520, 117] on div "[STREET_ADDRESS]" at bounding box center [513, 113] width 81 height 8
click at [685, 164] on button "Left" at bounding box center [689, 163] width 21 height 14
click at [522, 127] on div "xxxxxxx@xxxxx.com" at bounding box center [513, 124] width 81 height 14
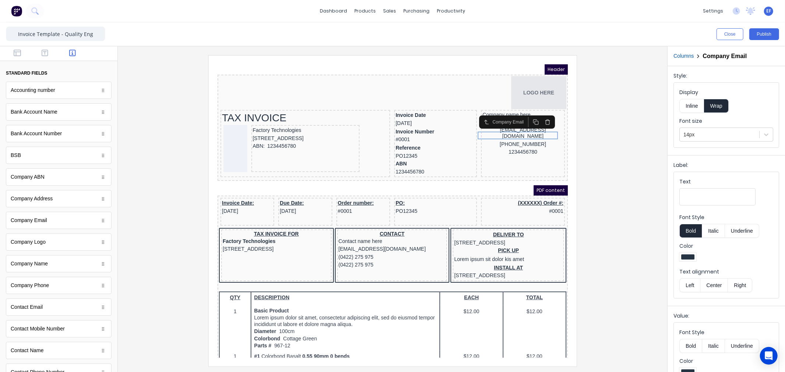
click at [539, 113] on icon "button" at bounding box center [538, 113] width 6 height 6
click at [539, 114] on icon "button" at bounding box center [538, 113] width 6 height 6
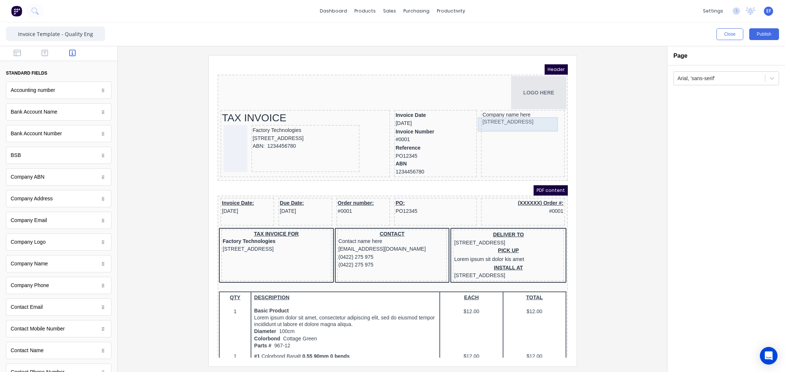
click at [531, 115] on div "[STREET_ADDRESS]" at bounding box center [513, 113] width 81 height 8
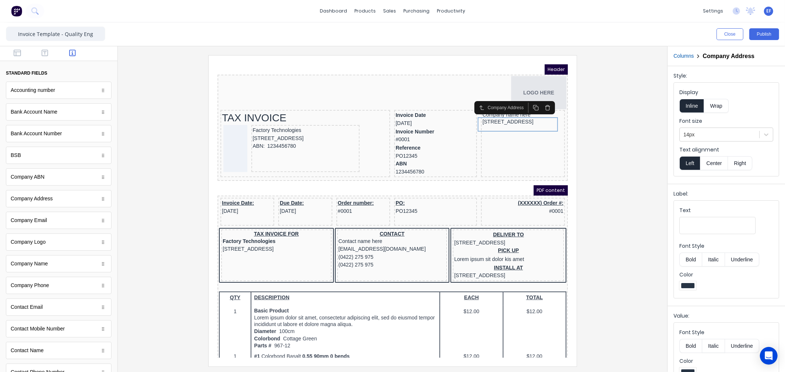
click at [686, 160] on button "Left" at bounding box center [689, 163] width 21 height 14
click at [714, 163] on button "Center" at bounding box center [714, 163] width 28 height 14
click at [737, 163] on button "Right" at bounding box center [740, 163] width 24 height 14
click at [518, 117] on div "[STREET_ADDRESS]" at bounding box center [513, 113] width 81 height 8
click at [712, 116] on fieldset "Display Inline Wrap Font size 14px Text alignment Left Center Right" at bounding box center [726, 129] width 105 height 93
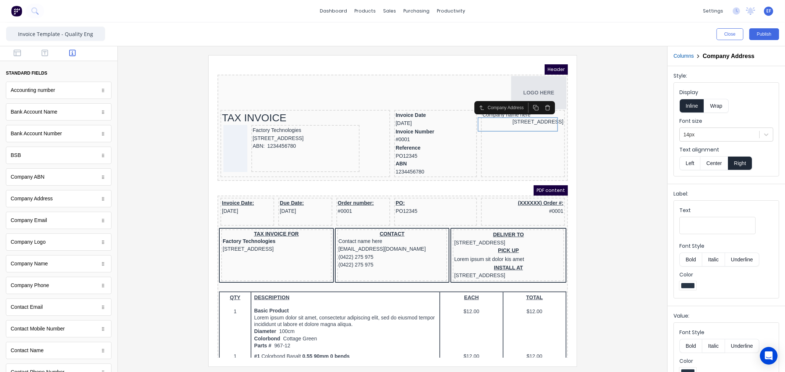
click at [712, 109] on button "Wrap" at bounding box center [716, 106] width 24 height 14
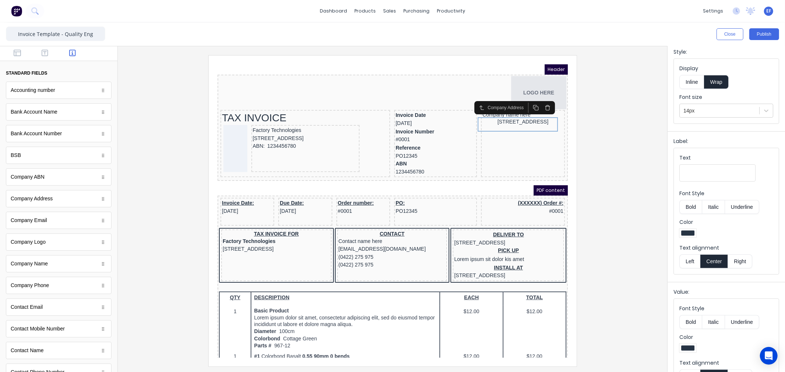
scroll to position [47, 0]
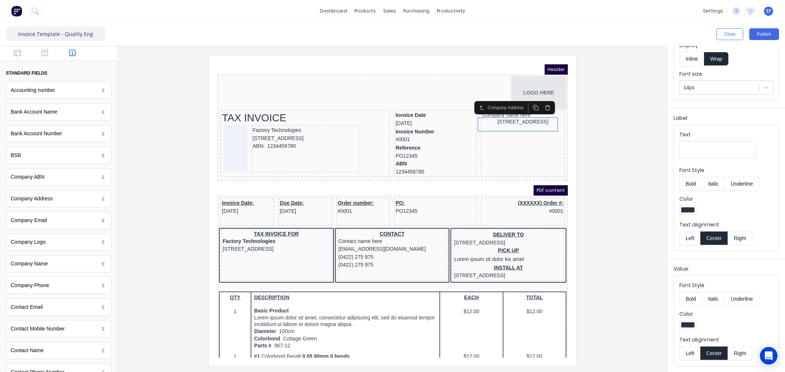
click at [689, 358] on button "Left" at bounding box center [689, 354] width 21 height 14
click at [691, 237] on button "Left" at bounding box center [689, 238] width 21 height 14
click at [644, 181] on div at bounding box center [393, 210] width 538 height 311
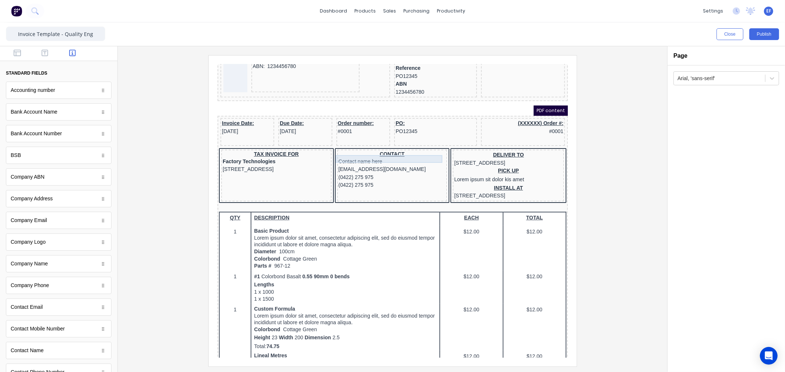
scroll to position [82, 0]
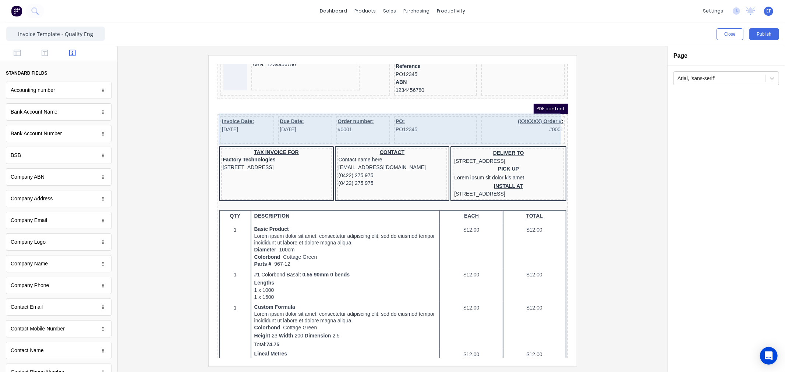
click at [533, 124] on div "(XXXXXX) Order #: #0001" at bounding box center [514, 121] width 84 height 28
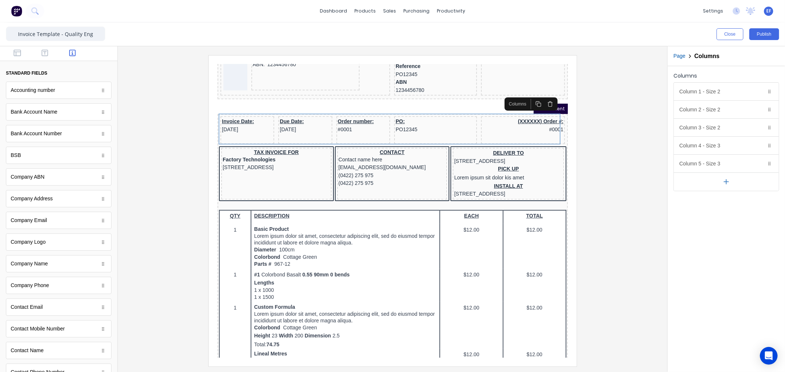
click at [542, 95] on icon "button" at bounding box center [541, 95] width 6 height 6
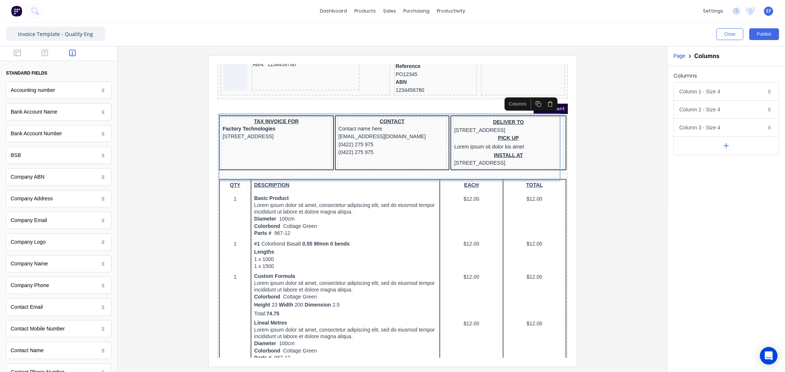
click at [542, 95] on icon "button" at bounding box center [541, 95] width 6 height 6
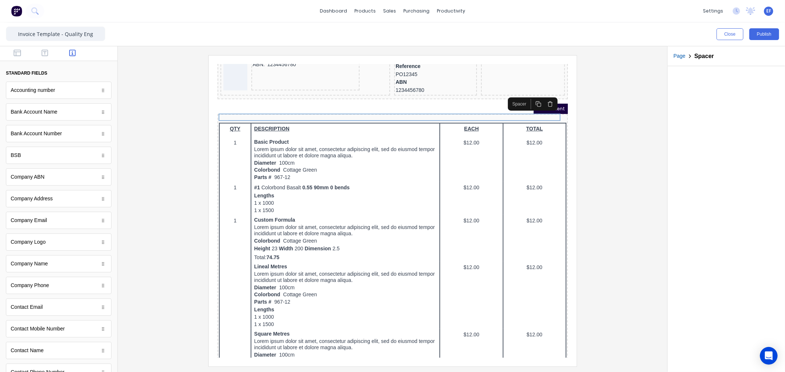
click at [542, 95] on icon "button" at bounding box center [541, 95] width 6 height 6
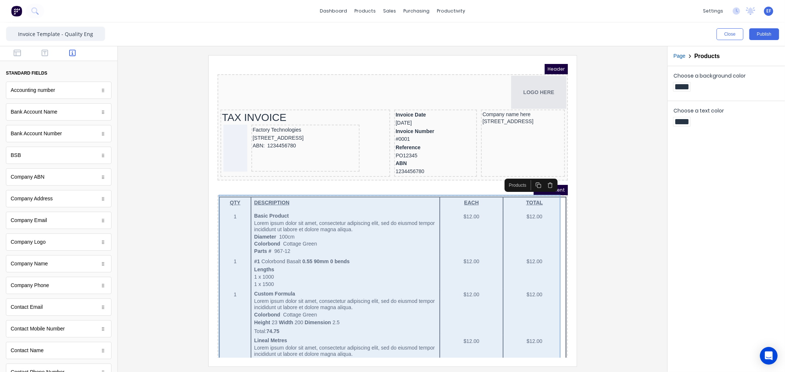
scroll to position [0, 0]
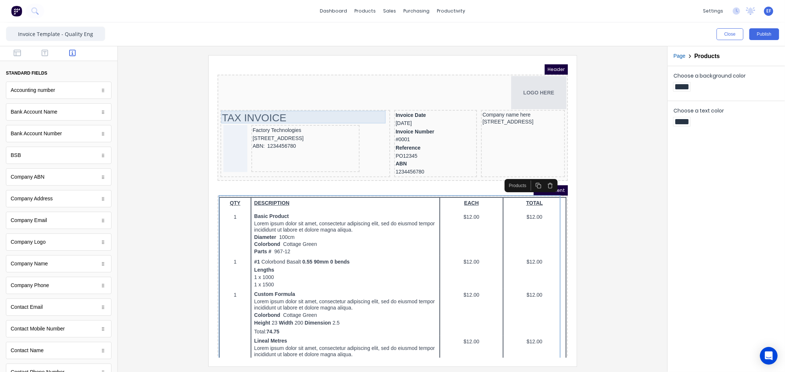
click at [249, 102] on div "TAX INVOICE" at bounding box center [296, 108] width 167 height 13
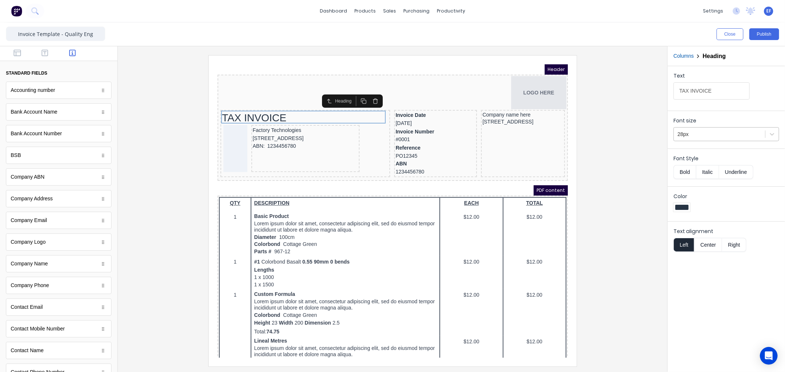
click at [679, 136] on div at bounding box center [719, 134] width 84 height 9
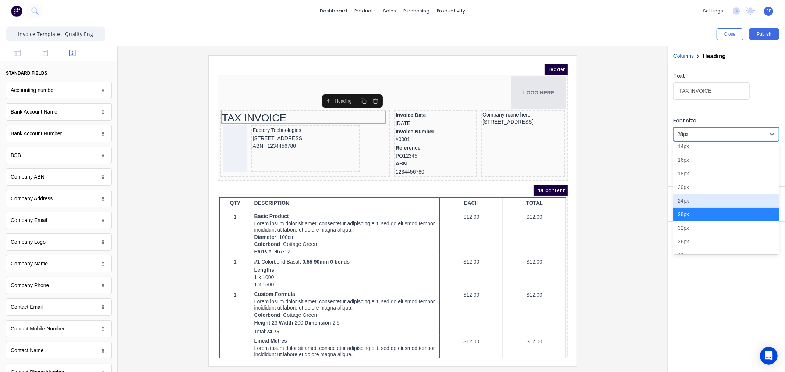
scroll to position [72, 0]
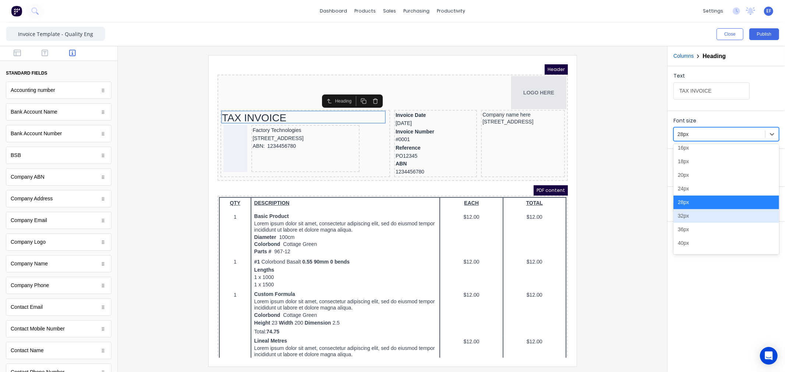
click at [686, 215] on div "32px" at bounding box center [726, 216] width 106 height 14
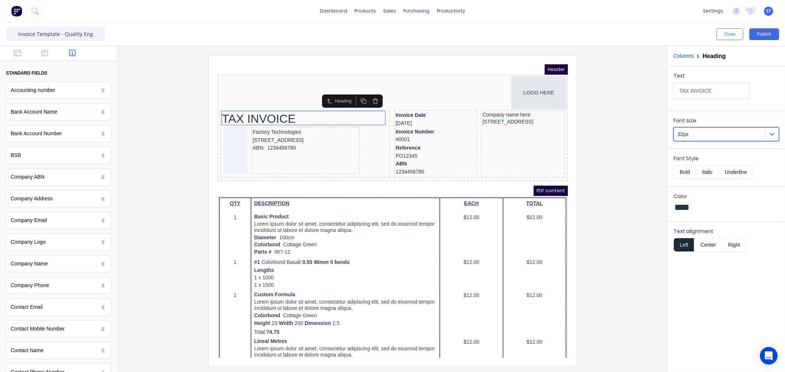
click at [607, 181] on div at bounding box center [393, 210] width 538 height 311
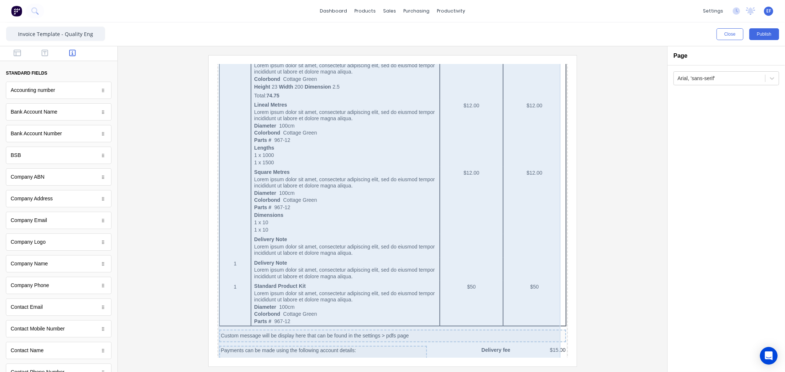
scroll to position [326, 0]
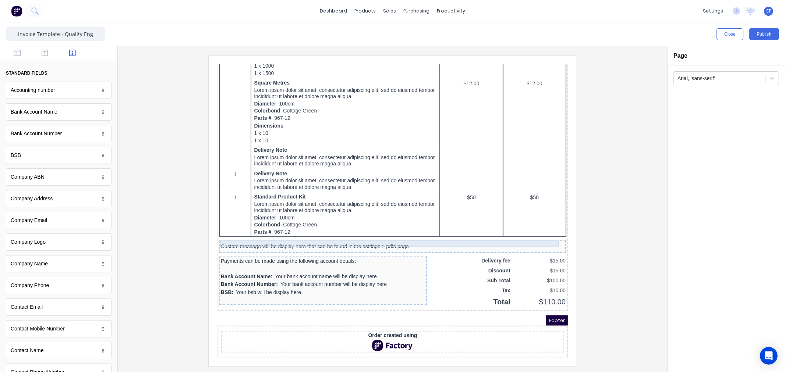
click at [249, 234] on div "Custom message will be display here that can be found in the settings > pdfs pa…" at bounding box center [384, 237] width 344 height 7
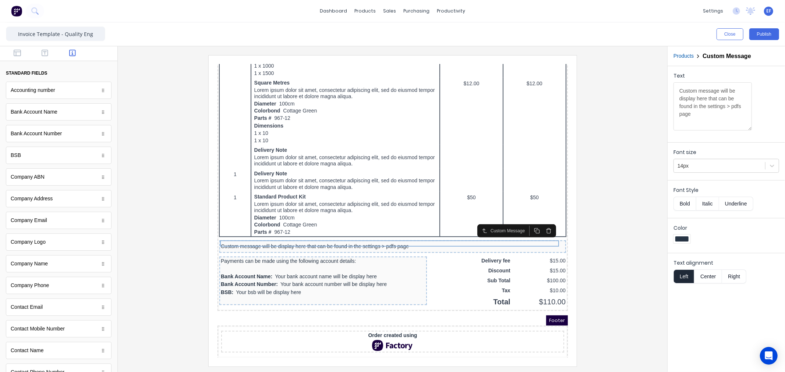
click at [537, 221] on icon "button" at bounding box center [539, 222] width 6 height 6
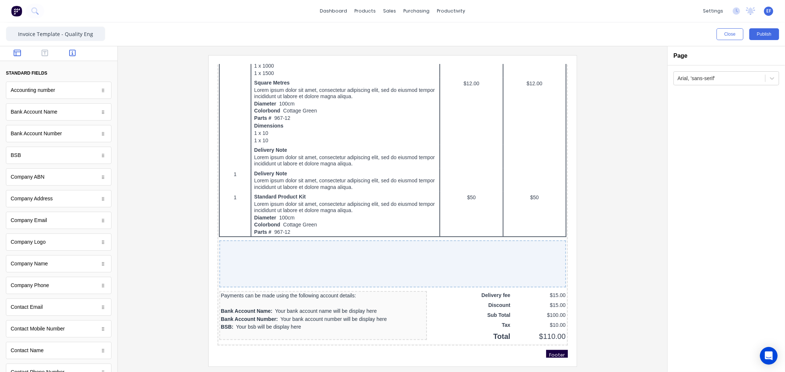
click at [20, 51] on icon "button" at bounding box center [17, 53] width 7 height 7
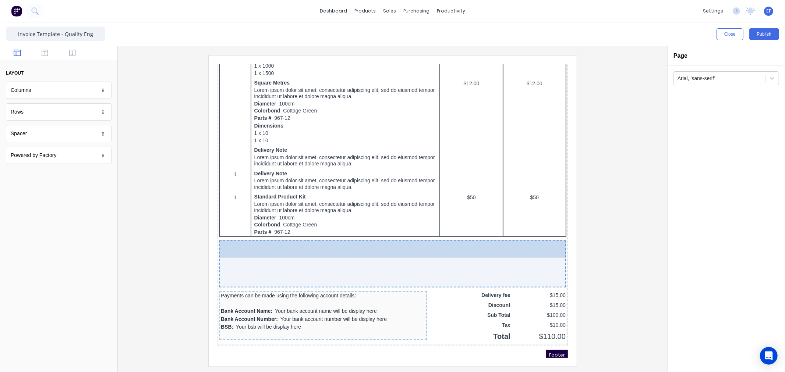
drag, startPoint x: 24, startPoint y: 137, endPoint x: 348, endPoint y: 262, distance: 347.8
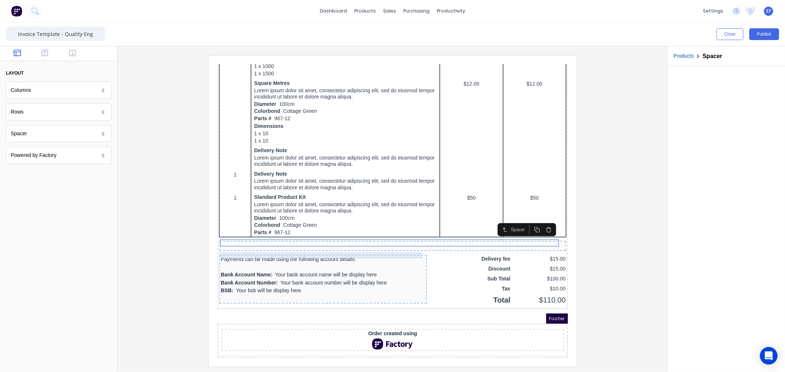
scroll to position [324, 0]
click at [292, 249] on div "Payments can be made using the following account details:" at bounding box center [314, 252] width 205 height 6
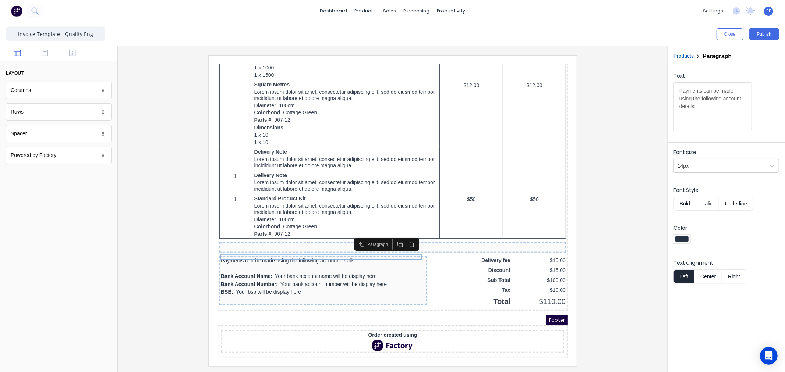
click at [402, 235] on icon "button" at bounding box center [403, 236] width 6 height 6
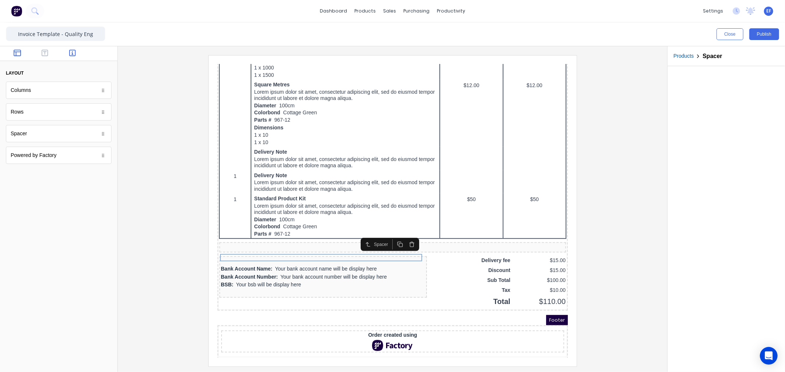
click at [69, 53] on icon "button" at bounding box center [72, 53] width 7 height 7
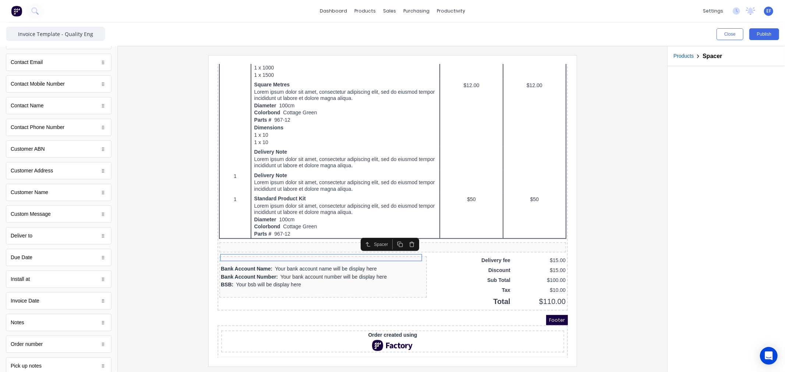
scroll to position [336, 0]
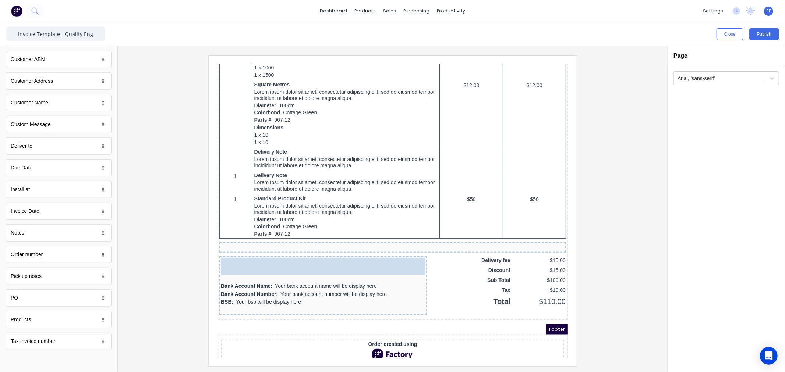
drag, startPoint x: 45, startPoint y: 169, endPoint x: 80, endPoint y: 190, distance: 41.0
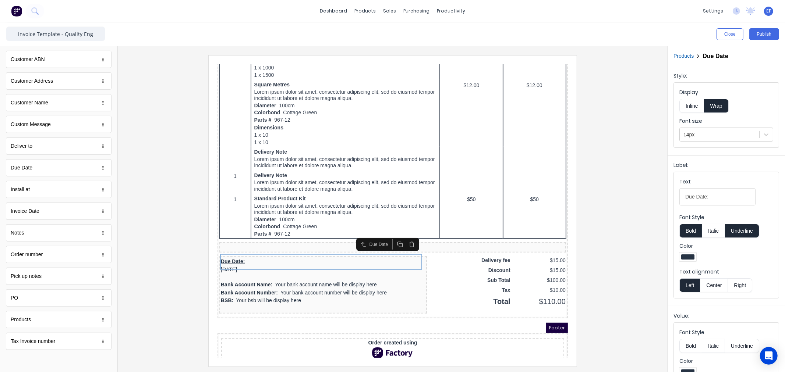
click at [696, 109] on button "Inline" at bounding box center [691, 106] width 25 height 14
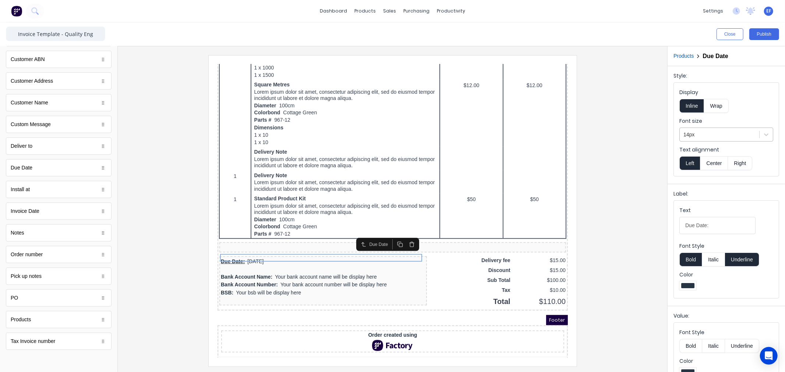
click at [700, 131] on div at bounding box center [719, 134] width 72 height 9
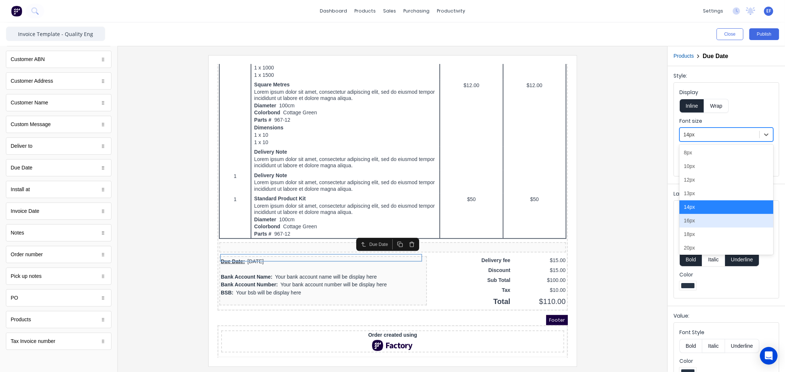
click at [689, 221] on div "16px" at bounding box center [726, 221] width 94 height 14
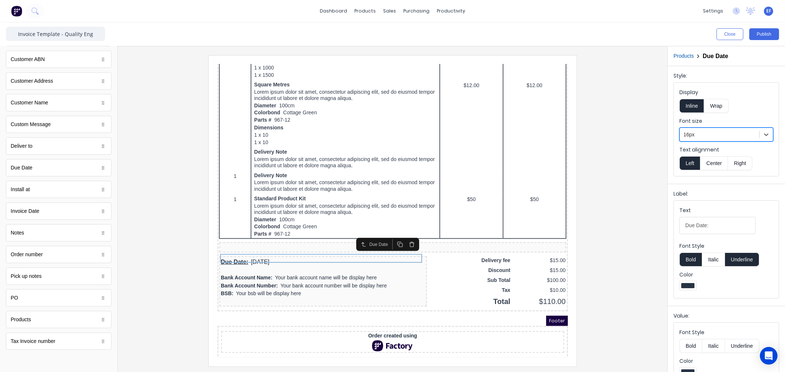
click at [689, 134] on div at bounding box center [719, 134] width 72 height 9
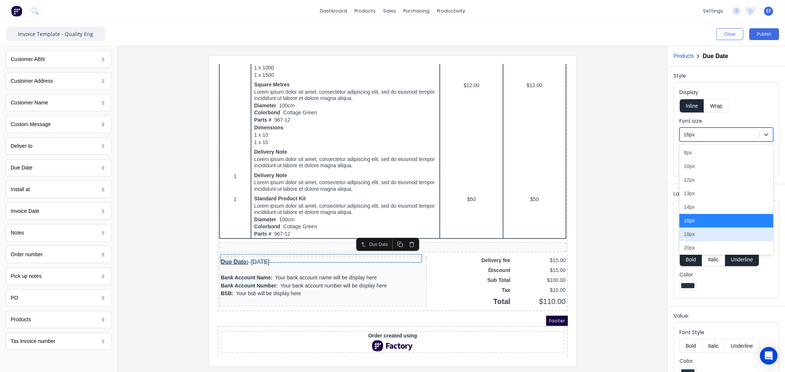
click at [689, 233] on div "18px" at bounding box center [726, 235] width 94 height 14
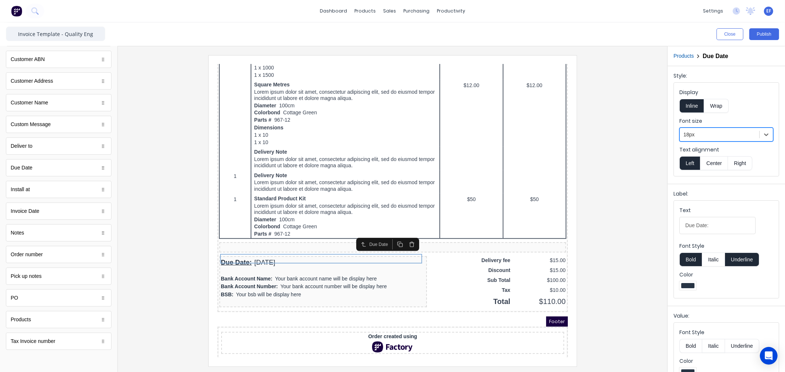
click at [745, 261] on button "Underline" at bounding box center [742, 260] width 34 height 14
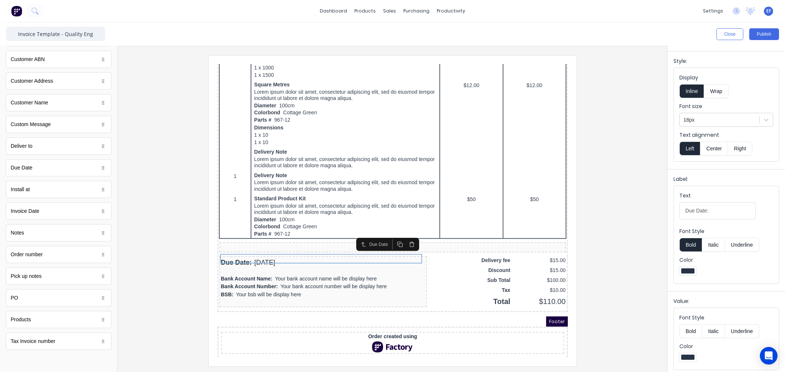
scroll to position [19, 0]
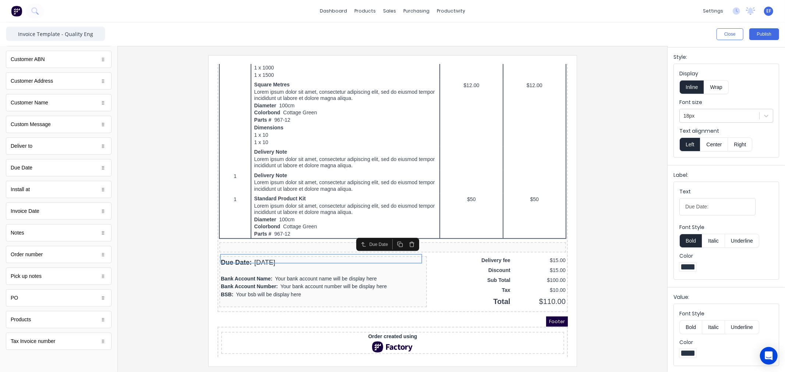
click at [695, 326] on button "Bold" at bounding box center [690, 327] width 22 height 14
click at [255, 252] on div "Due Date: [DATE]" at bounding box center [314, 254] width 205 height 10
click at [710, 117] on div at bounding box center [719, 115] width 72 height 9
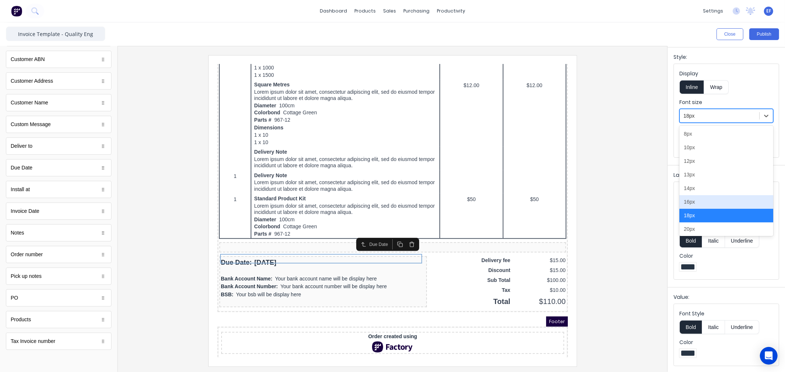
click at [696, 203] on div "16px" at bounding box center [726, 202] width 94 height 14
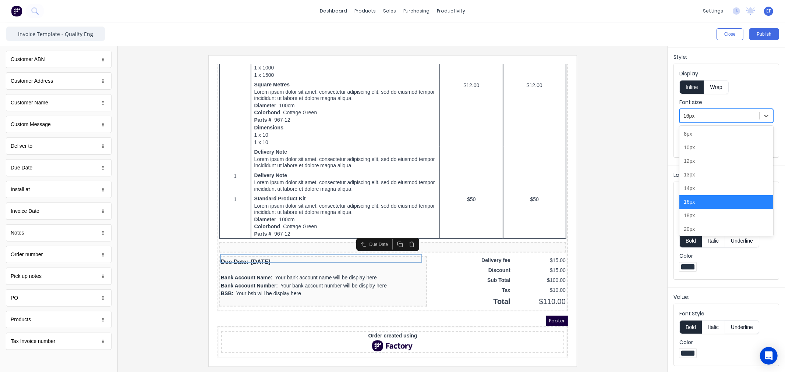
click at [729, 116] on div at bounding box center [719, 115] width 72 height 9
click at [686, 216] on div "18px" at bounding box center [726, 216] width 94 height 14
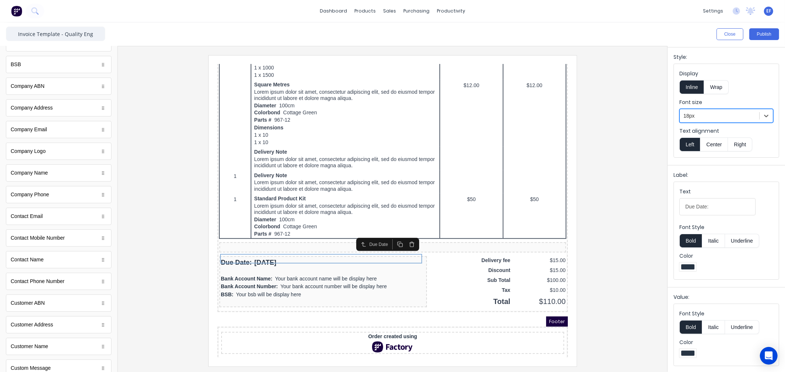
scroll to position [0, 0]
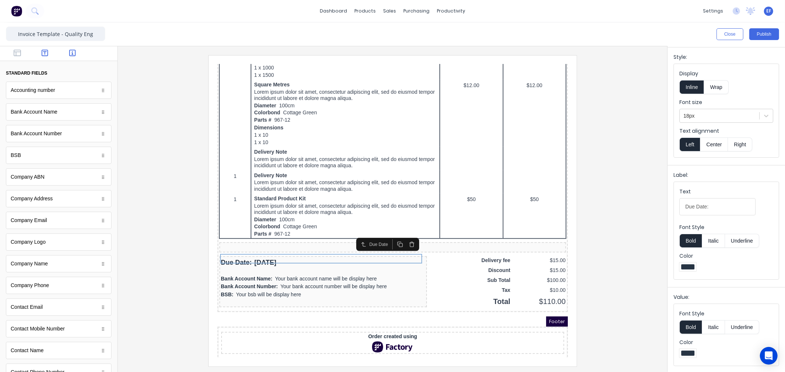
click at [51, 55] on button "button" at bounding box center [44, 53] width 23 height 9
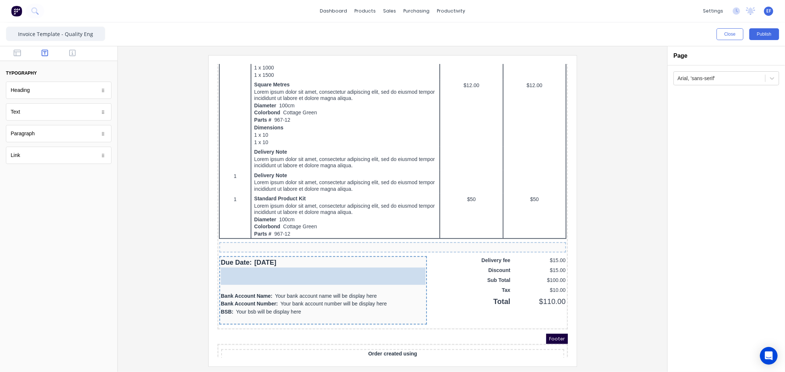
drag, startPoint x: 35, startPoint y: 114, endPoint x: 65, endPoint y: 194, distance: 85.6
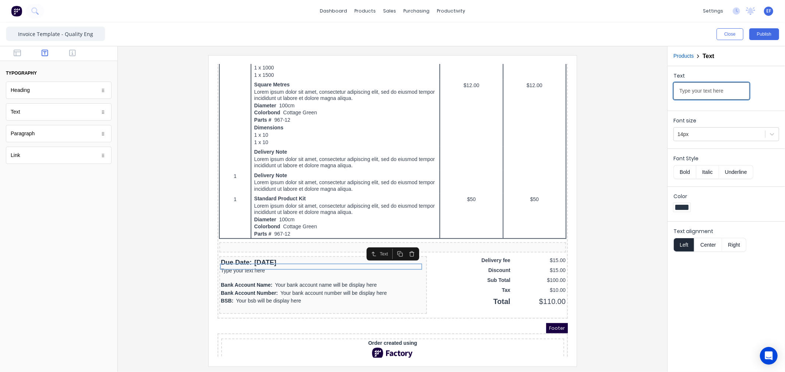
drag, startPoint x: 729, startPoint y: 92, endPoint x: 642, endPoint y: 93, distance: 86.8
click at [642, 93] on div "Close Publish Components typography Heading Heading Text Text Paragraph Paragra…" at bounding box center [392, 197] width 785 height 350
paste input "**Please take note of new bank details**"
type input "**Please take note of new bank details**"
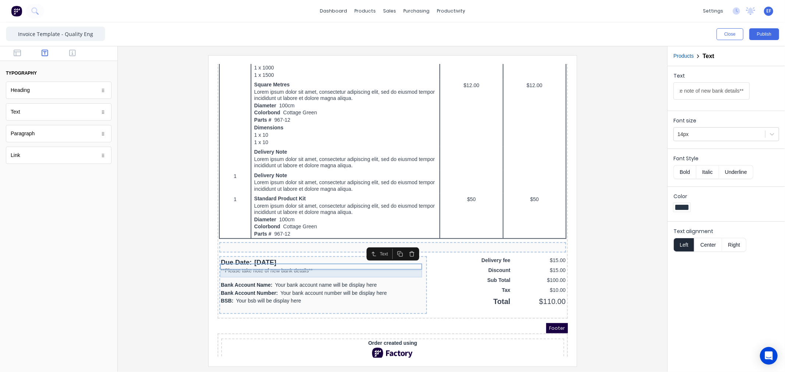
click at [268, 265] on div at bounding box center [314, 268] width 205 height 7
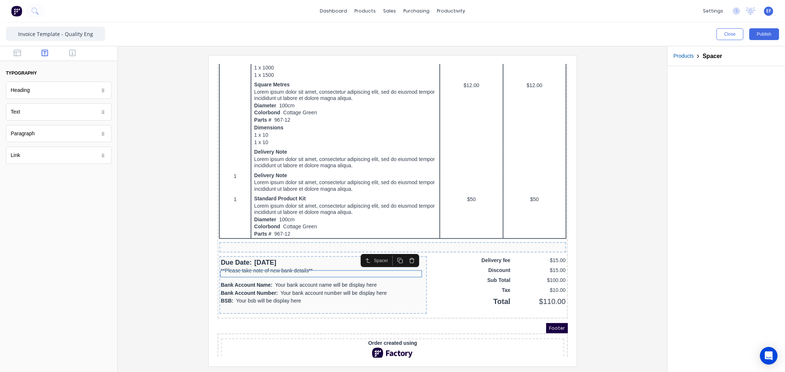
click at [403, 253] on icon "button" at bounding box center [403, 252] width 6 height 6
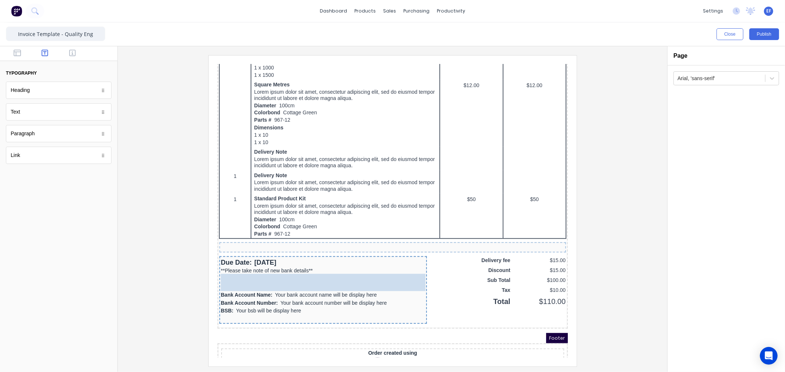
drag, startPoint x: 32, startPoint y: 114, endPoint x: 287, endPoint y: 266, distance: 297.3
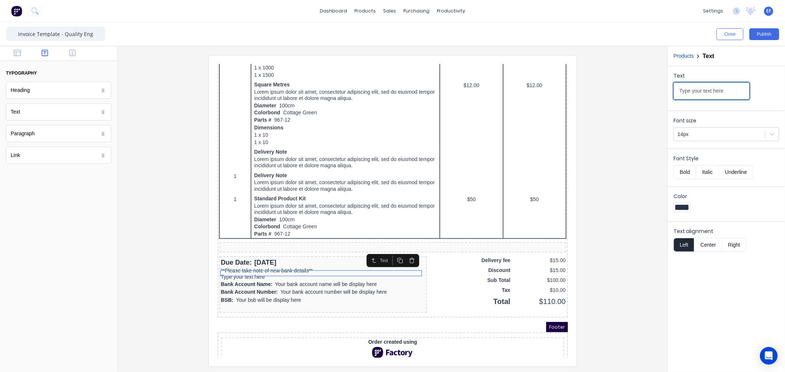
drag, startPoint x: 734, startPoint y: 92, endPoint x: 631, endPoint y: 96, distance: 103.1
click at [631, 96] on div "Close Publish Components typography Heading Heading Text Text Paragraph Paragra…" at bounding box center [392, 197] width 785 height 350
paste input "BANKING DETAILS"
type input "BANKING DETAILS"
click at [77, 52] on button "button" at bounding box center [72, 53] width 23 height 9
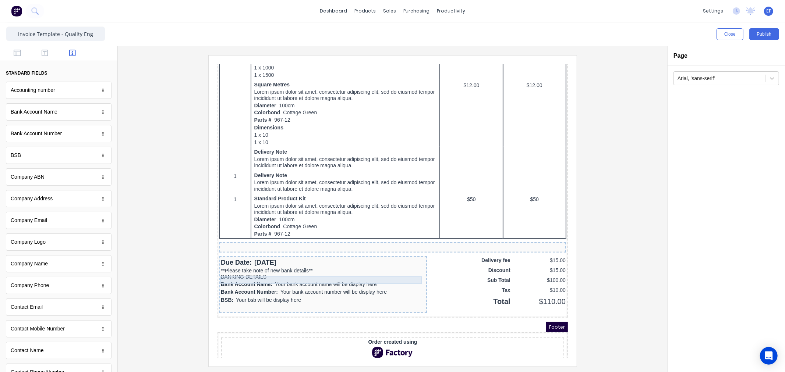
click at [227, 272] on div "Bank Account Name: Your bank account name will be display here" at bounding box center [314, 276] width 205 height 8
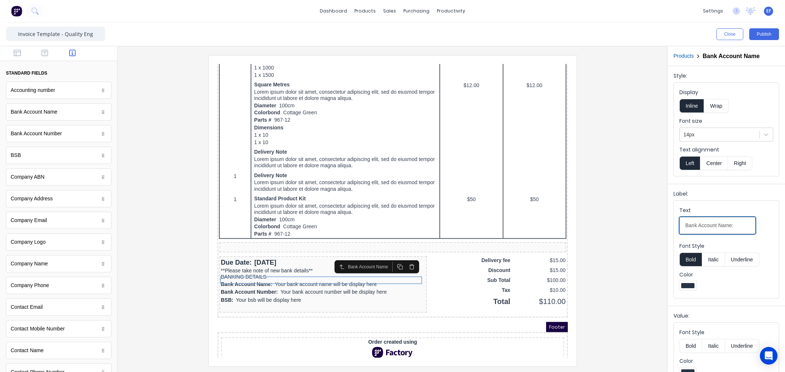
drag, startPoint x: 718, startPoint y: 226, endPoint x: 642, endPoint y: 227, distance: 75.4
click at [642, 227] on div "Close Publish Components standard fields Accounting number Accounting number Ba…" at bounding box center [392, 197] width 785 height 350
type input "Name:"
click at [690, 260] on button "Bold" at bounding box center [690, 260] width 22 height 14
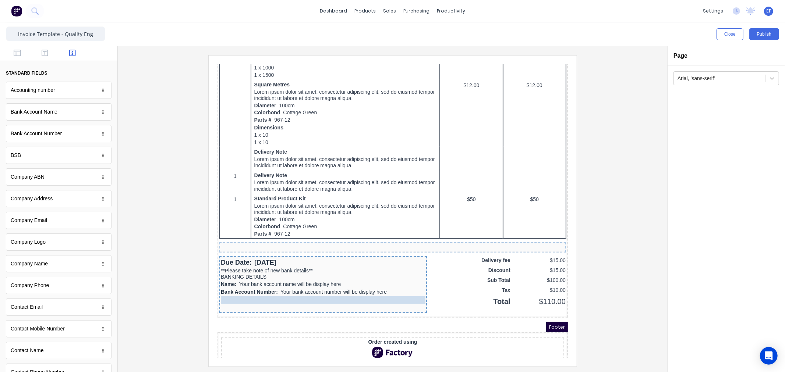
drag, startPoint x: 225, startPoint y: 286, endPoint x: 226, endPoint y: 276, distance: 9.9
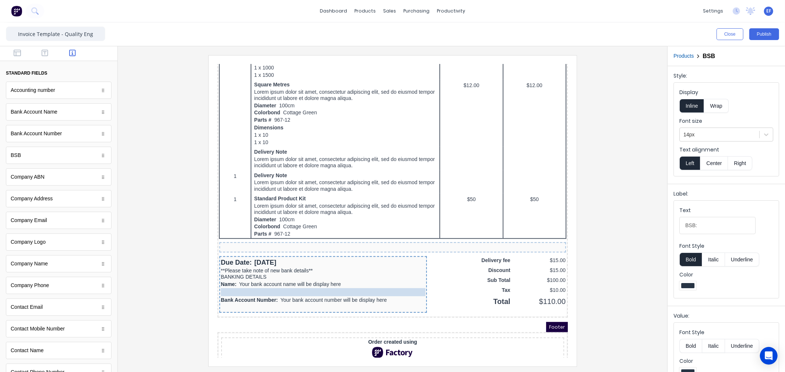
drag, startPoint x: 251, startPoint y: 287, endPoint x: 249, endPoint y: 275, distance: 11.9
click at [257, 273] on div "Name: Your bank account name will be display here" at bounding box center [314, 276] width 205 height 8
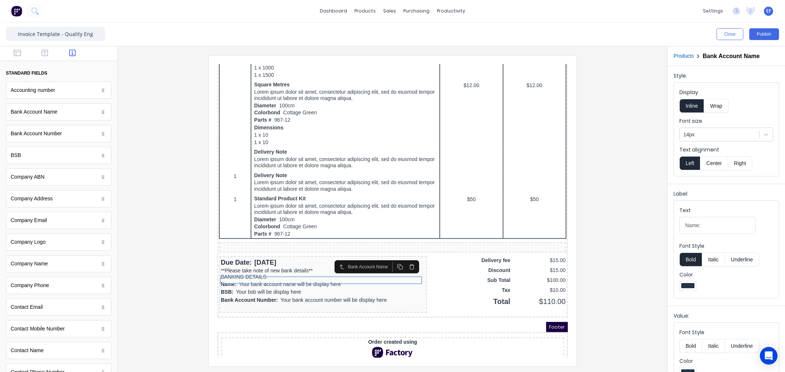
click at [686, 260] on button "Bold" at bounding box center [690, 260] width 22 height 14
click at [711, 263] on button "Italic" at bounding box center [713, 260] width 23 height 14
click at [709, 259] on button "Italic" at bounding box center [713, 260] width 23 height 14
click at [234, 279] on div "BSB: Your bsb will be display here" at bounding box center [314, 283] width 205 height 8
click at [689, 259] on button "Bold" at bounding box center [690, 260] width 22 height 14
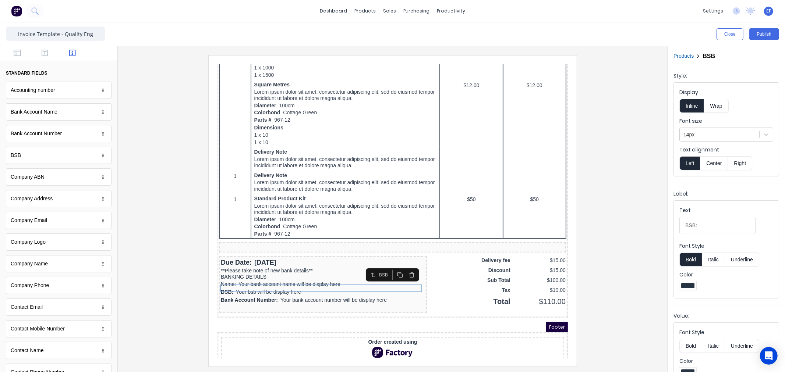
click at [717, 263] on button "Italic" at bounding box center [713, 260] width 23 height 14
click at [715, 262] on button "Italic" at bounding box center [713, 260] width 23 height 14
click at [682, 258] on button "Bold" at bounding box center [690, 260] width 22 height 14
click at [683, 258] on button "Bold" at bounding box center [690, 260] width 22 height 14
click at [237, 287] on div "Bank Account Number: Your bank account number will be display here" at bounding box center [314, 291] width 205 height 8
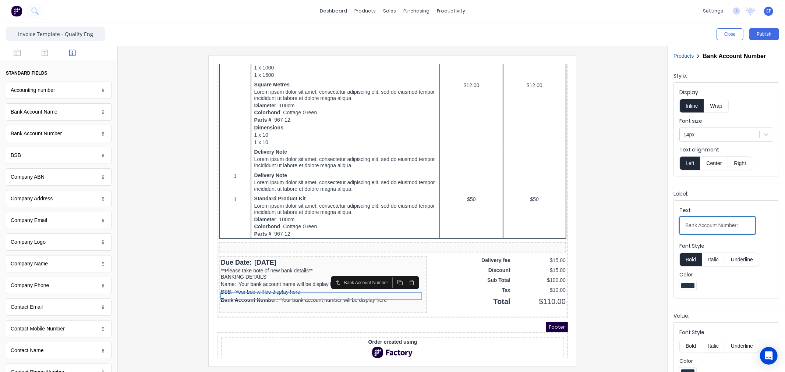
drag, startPoint x: 737, startPoint y: 226, endPoint x: 589, endPoint y: 227, distance: 147.2
click at [589, 227] on div "Close Publish Components standard fields Accounting number Accounting number Ba…" at bounding box center [392, 197] width 785 height 350
type input "Acc:"
click at [691, 261] on button "Bold" at bounding box center [690, 260] width 22 height 14
click at [712, 260] on button "Italic" at bounding box center [713, 260] width 23 height 14
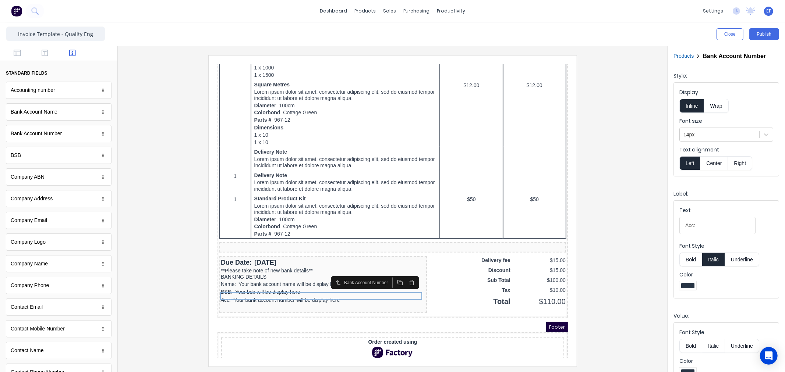
click at [694, 260] on button "Bold" at bounding box center [690, 260] width 22 height 14
click at [685, 262] on button "Bold" at bounding box center [690, 260] width 22 height 14
click at [715, 258] on button "Italic" at bounding box center [713, 260] width 23 height 14
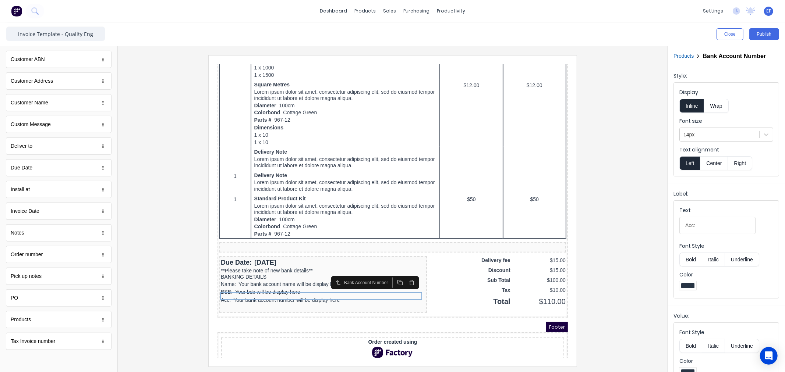
scroll to position [336, 0]
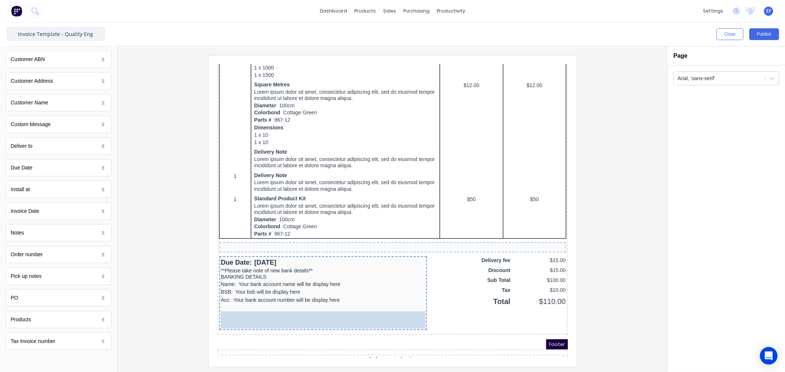
drag, startPoint x: 34, startPoint y: 343, endPoint x: 295, endPoint y: 307, distance: 262.9
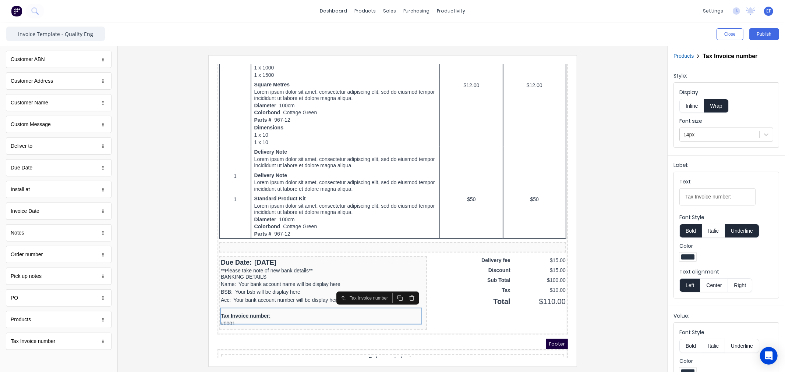
click at [693, 110] on button "Inline" at bounding box center [691, 106] width 25 height 14
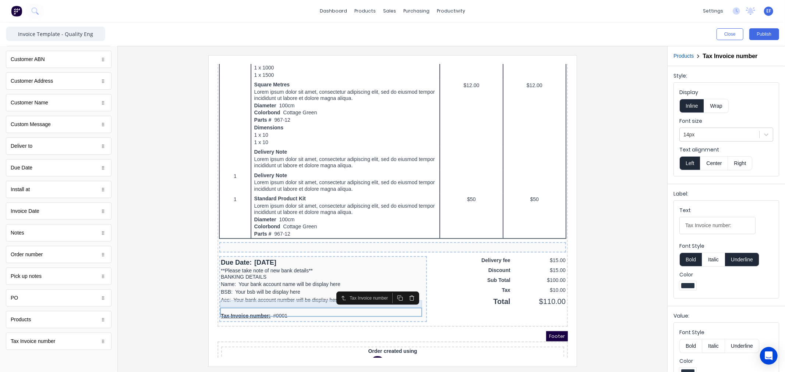
click at [227, 296] on div at bounding box center [314, 298] width 205 height 7
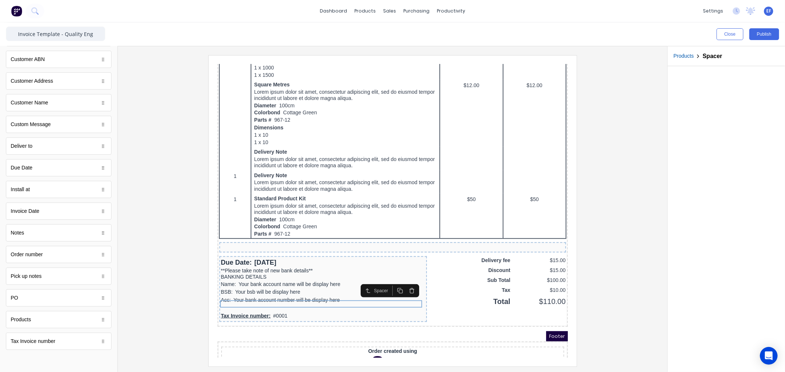
click at [402, 282] on icon "button" at bounding box center [403, 282] width 6 height 6
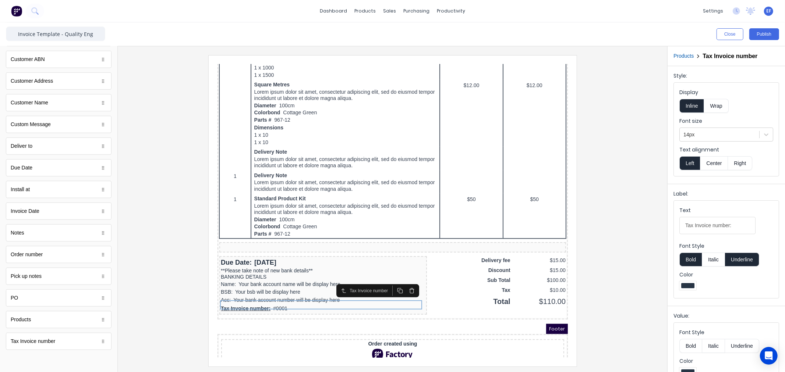
click at [740, 262] on button "Underline" at bounding box center [742, 260] width 34 height 14
drag, startPoint x: 728, startPoint y: 227, endPoint x: 670, endPoint y: 230, distance: 57.8
click at [670, 230] on div "Label: Text Tax Invoice number: Font Style Bold Italic Underline Color" at bounding box center [725, 243] width 117 height 119
type input "Ref:"
click at [711, 259] on button "Italic" at bounding box center [713, 260] width 23 height 14
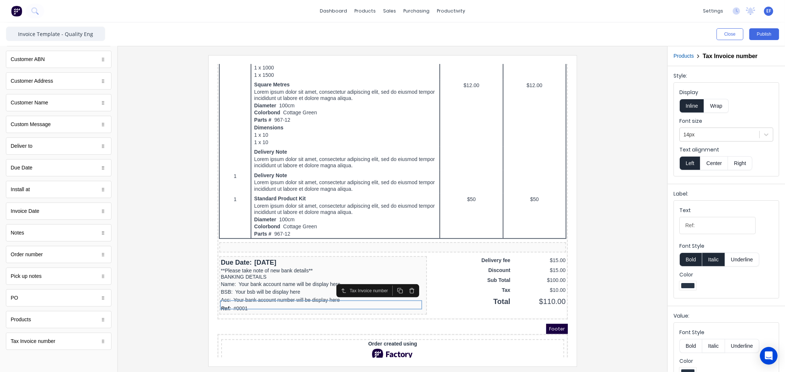
click at [692, 262] on button "Bold" at bounding box center [690, 260] width 22 height 14
click at [715, 260] on button "Italic" at bounding box center [713, 260] width 23 height 14
click at [716, 282] on div at bounding box center [726, 286] width 94 height 11
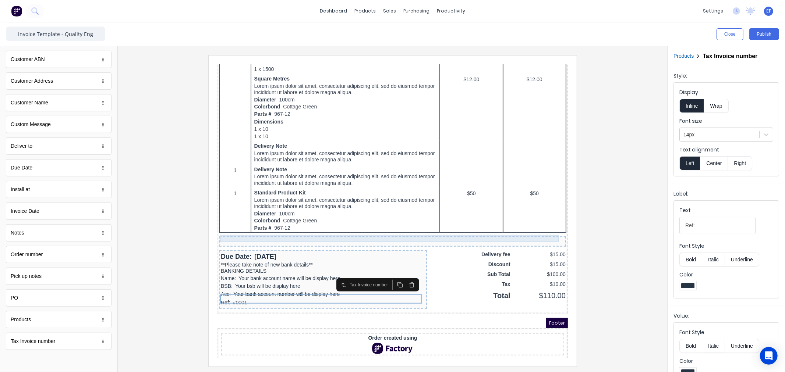
scroll to position [332, 0]
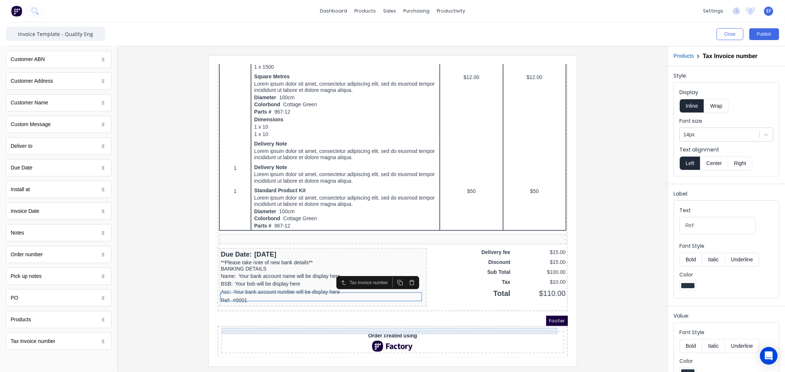
click at [375, 324] on div "Order created using" at bounding box center [383, 327] width 340 height 7
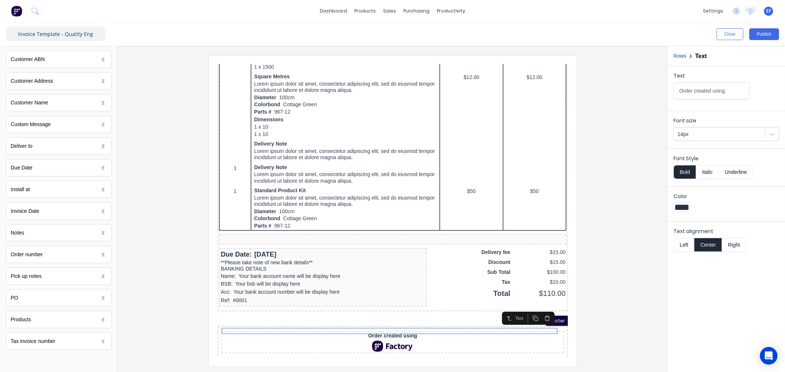
click at [535, 312] on icon "button" at bounding box center [538, 309] width 6 height 6
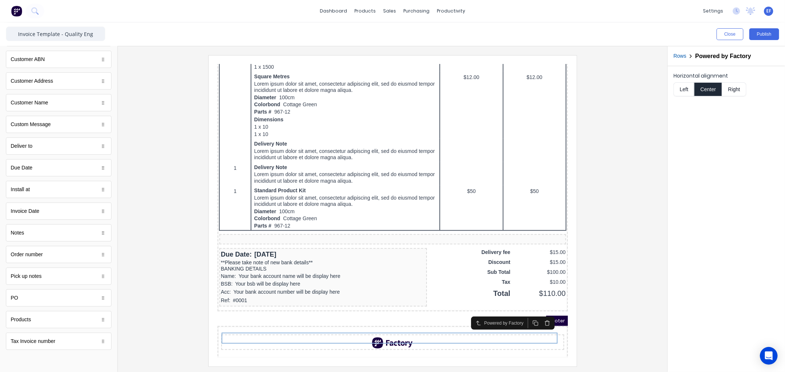
click at [536, 313] on icon "button" at bounding box center [537, 315] width 3 height 4
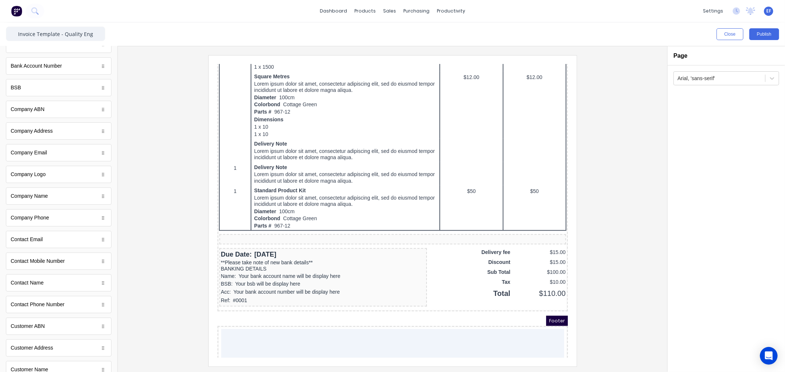
scroll to position [0, 0]
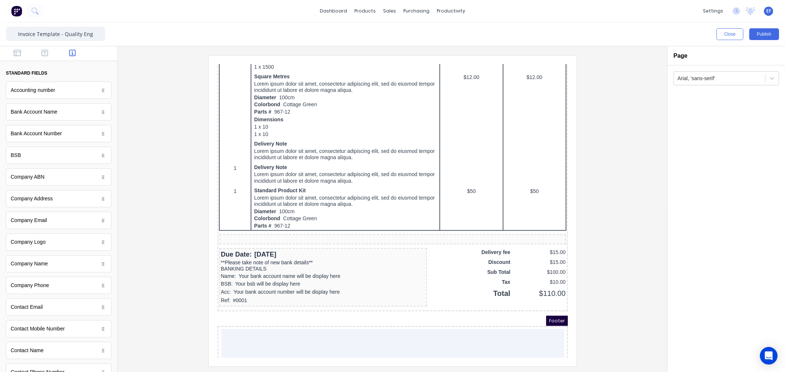
click at [19, 62] on div "standard fields Accounting number Accounting number Bank Account Name Bank Acco…" at bounding box center [59, 368] width 106 height 633
click at [17, 54] on icon "button" at bounding box center [17, 52] width 7 height 7
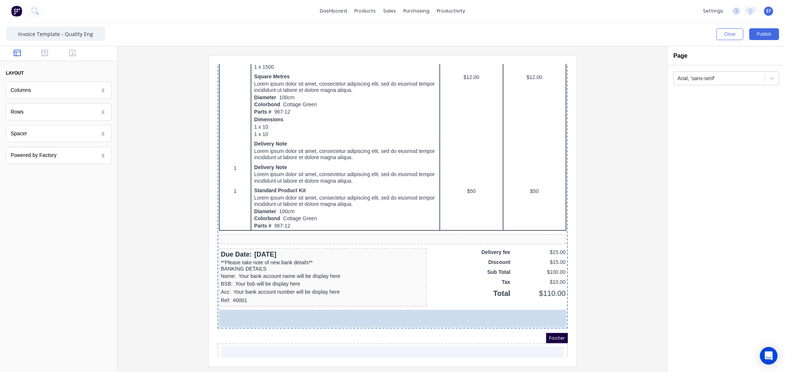
drag, startPoint x: 35, startPoint y: 118, endPoint x: 301, endPoint y: 333, distance: 341.7
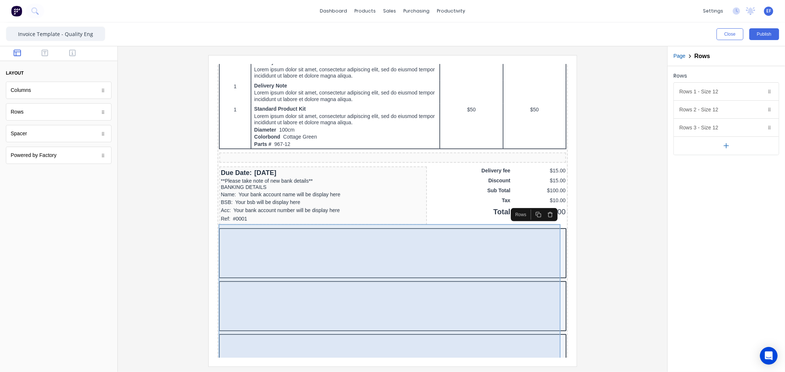
scroll to position [508, 0]
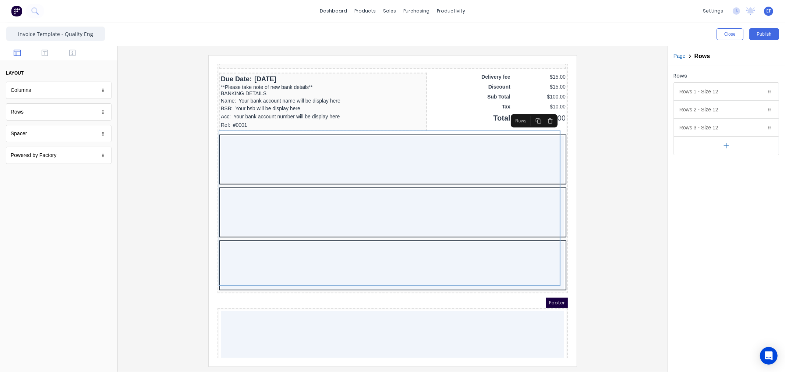
click at [728, 147] on icon "button" at bounding box center [726, 146] width 8 height 8
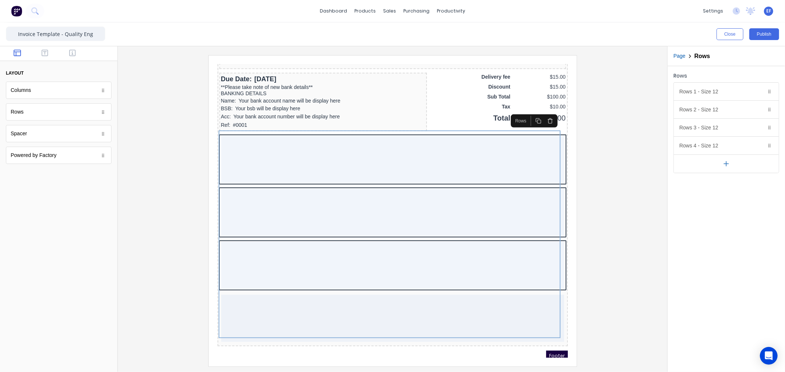
click at [725, 160] on button "button" at bounding box center [726, 164] width 105 height 18
click at [760, 127] on icon "button" at bounding box center [760, 128] width 6 height 6
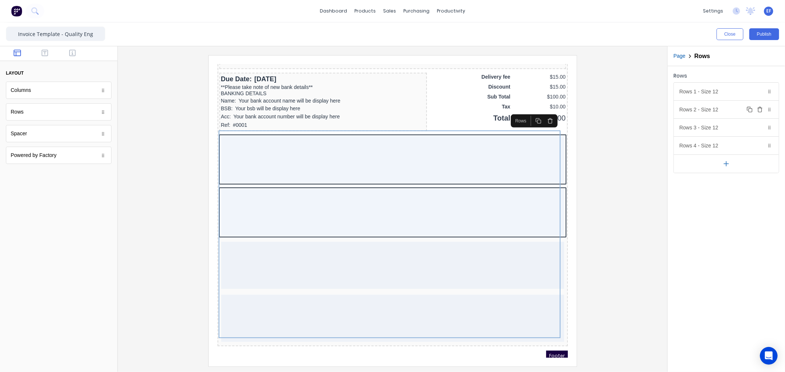
click at [759, 110] on icon "button" at bounding box center [760, 110] width 6 height 6
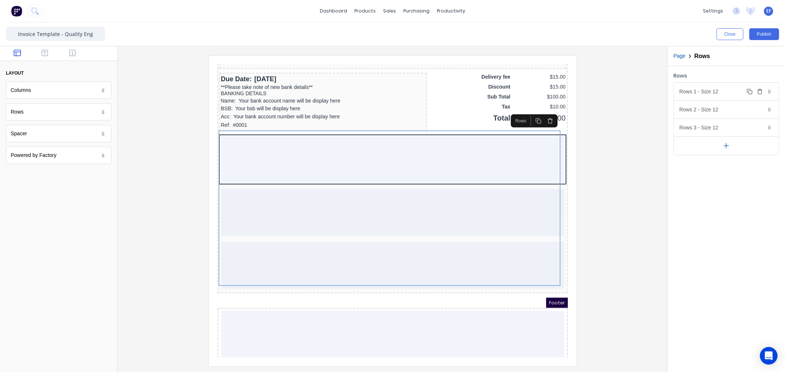
click at [760, 92] on icon "button" at bounding box center [760, 92] width 6 height 6
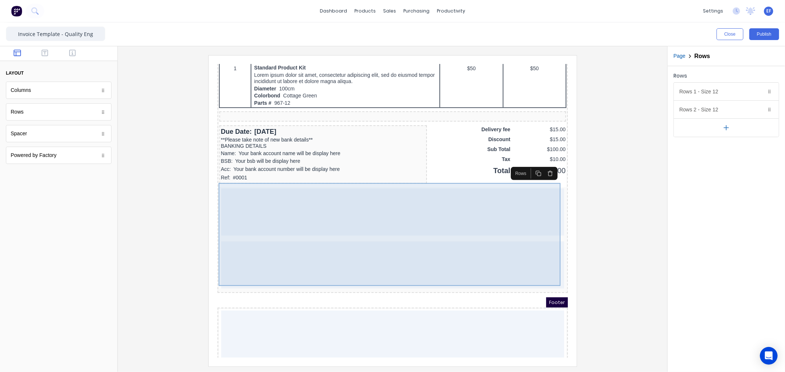
click at [283, 243] on div at bounding box center [383, 256] width 343 height 47
click at [328, 264] on div at bounding box center [383, 256] width 343 height 47
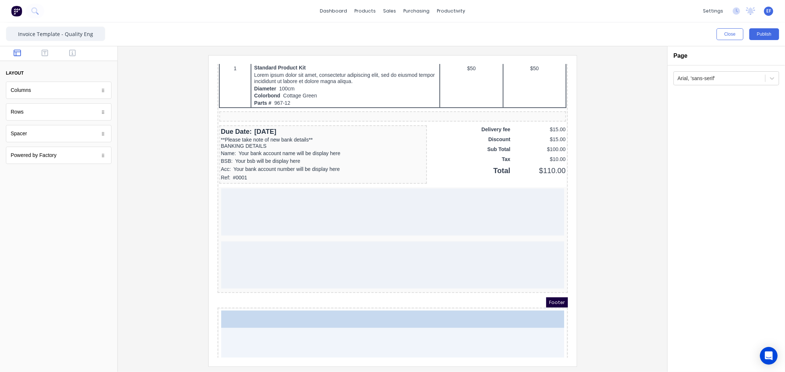
drag, startPoint x: 17, startPoint y: 133, endPoint x: 261, endPoint y: 344, distance: 322.2
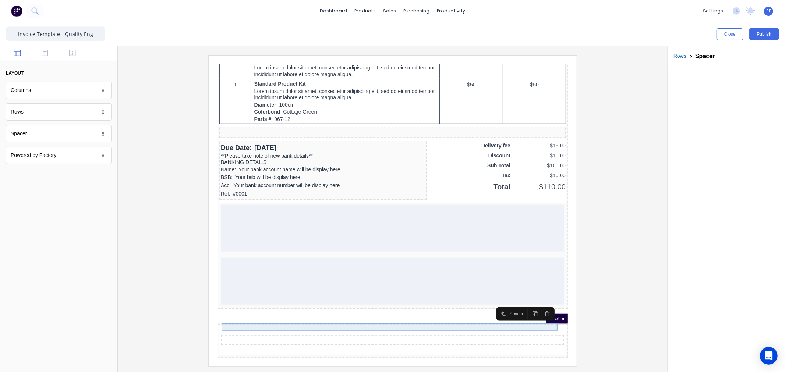
scroll to position [435, 0]
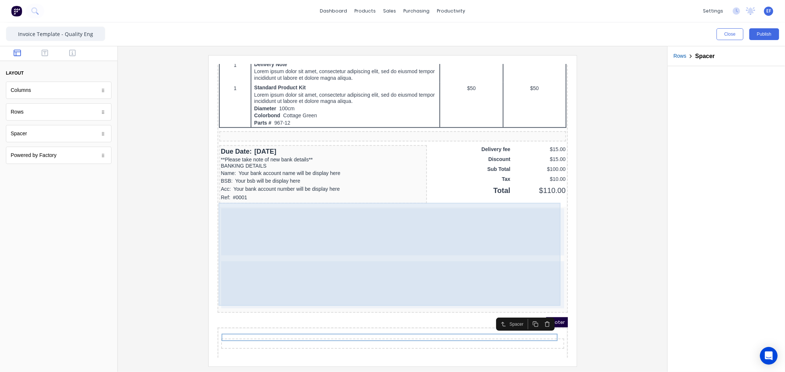
click at [265, 276] on div at bounding box center [383, 275] width 343 height 47
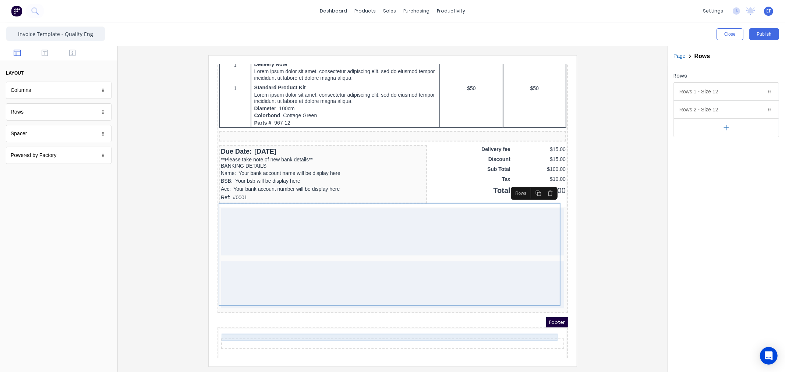
click at [264, 331] on div at bounding box center [383, 334] width 340 height 7
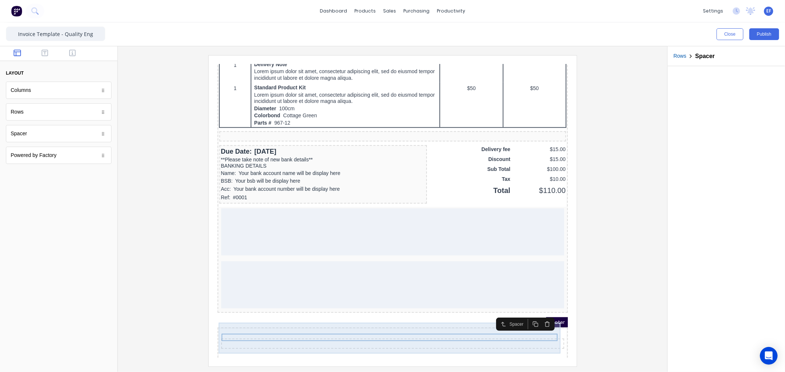
click at [272, 320] on div at bounding box center [383, 335] width 347 height 31
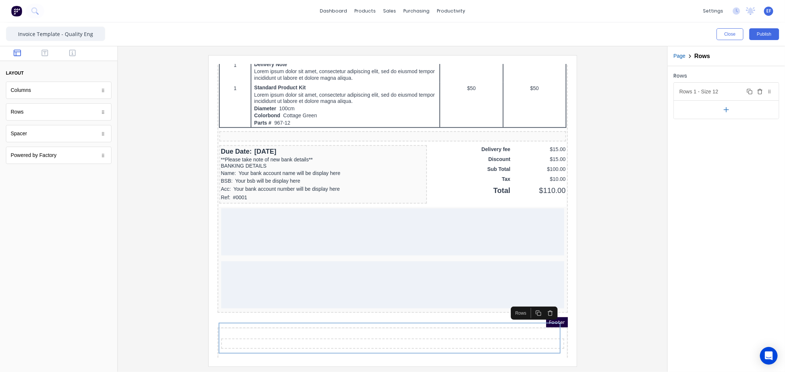
click at [704, 90] on div "Rows 1 - Size 12 Duplicate Delete" at bounding box center [726, 92] width 105 height 18
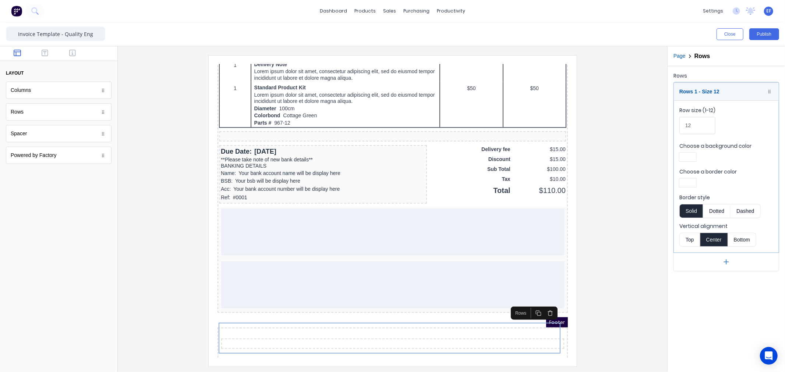
click at [693, 238] on button "Top" at bounding box center [689, 240] width 21 height 14
click at [597, 252] on div at bounding box center [393, 210] width 538 height 311
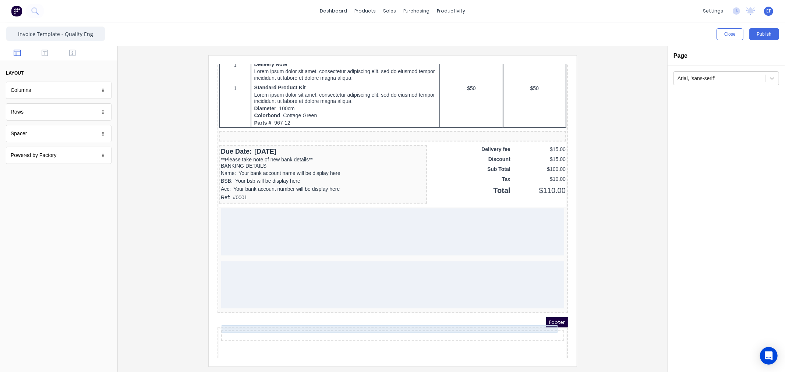
click at [231, 323] on div at bounding box center [383, 326] width 340 height 7
click at [536, 307] on icon "button" at bounding box center [537, 307] width 3 height 4
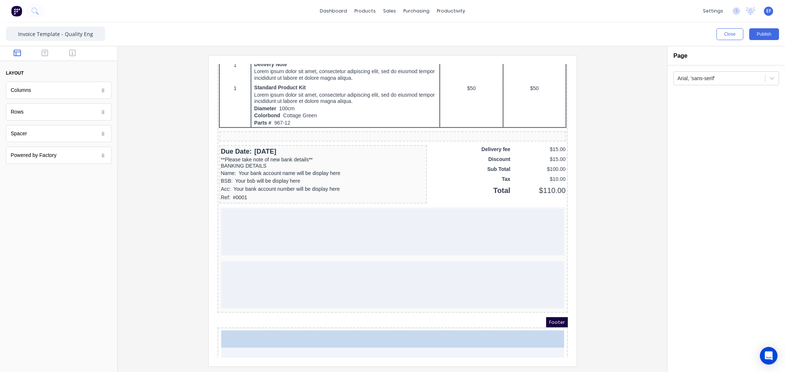
drag, startPoint x: 143, startPoint y: 219, endPoint x: 300, endPoint y: 356, distance: 208.1
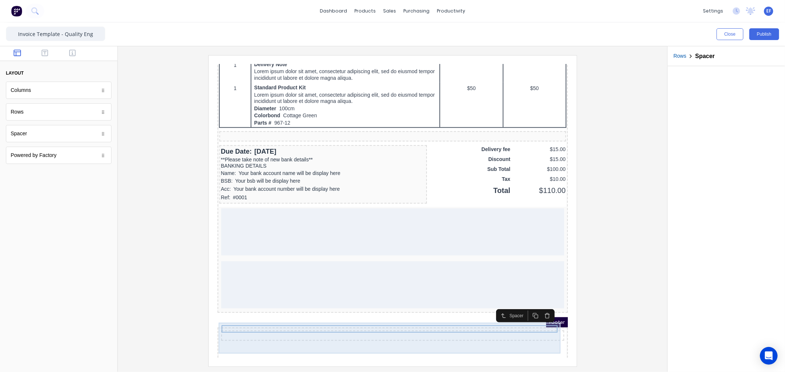
click at [402, 338] on div at bounding box center [383, 335] width 347 height 31
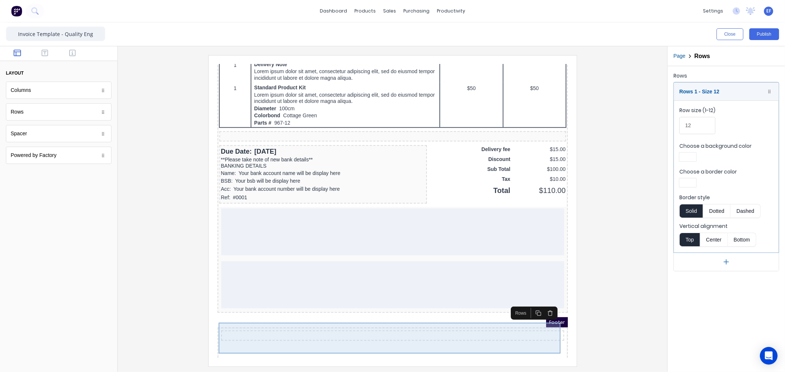
click at [396, 338] on div at bounding box center [383, 335] width 347 height 31
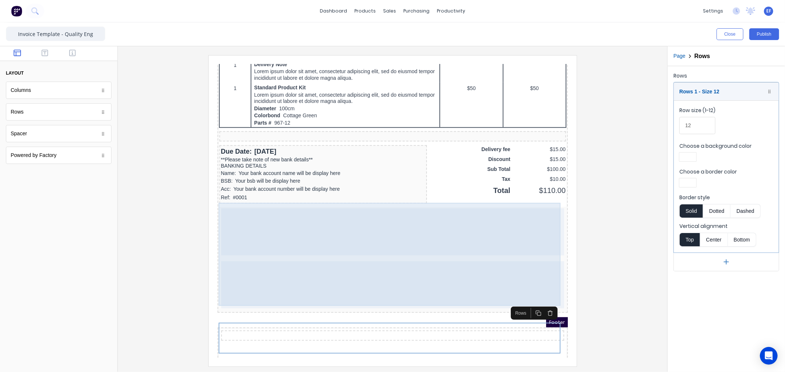
click at [270, 211] on div at bounding box center [383, 222] width 343 height 47
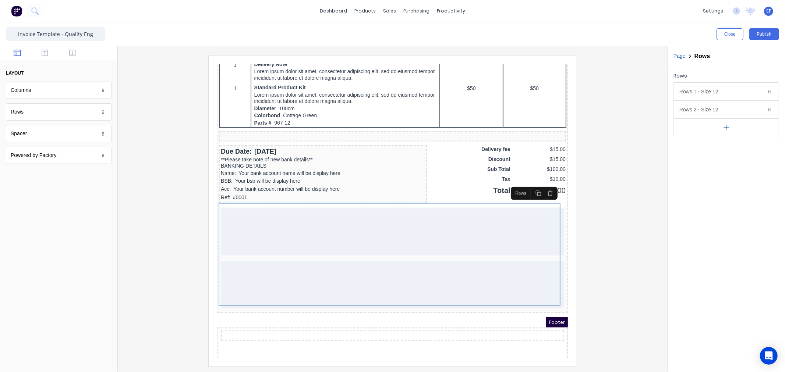
drag, startPoint x: 43, startPoint y: 54, endPoint x: 36, endPoint y: 64, distance: 12.1
click at [43, 54] on icon "button" at bounding box center [45, 52] width 7 height 7
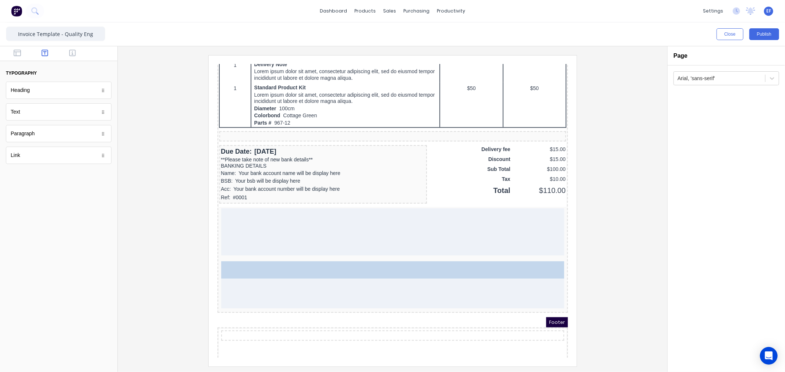
drag, startPoint x: 26, startPoint y: 115, endPoint x: 327, endPoint y: 291, distance: 348.1
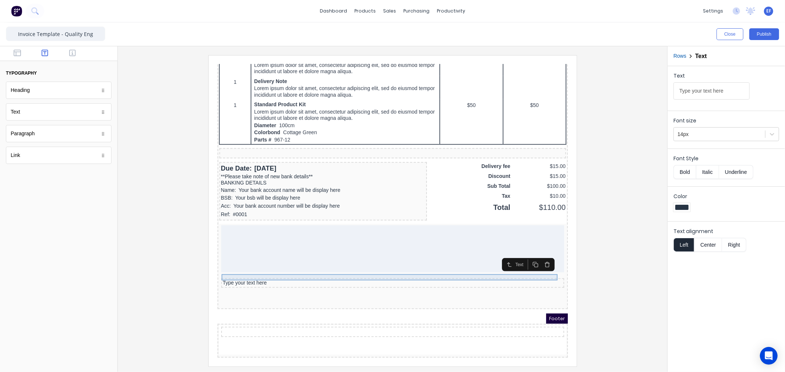
scroll to position [415, 0]
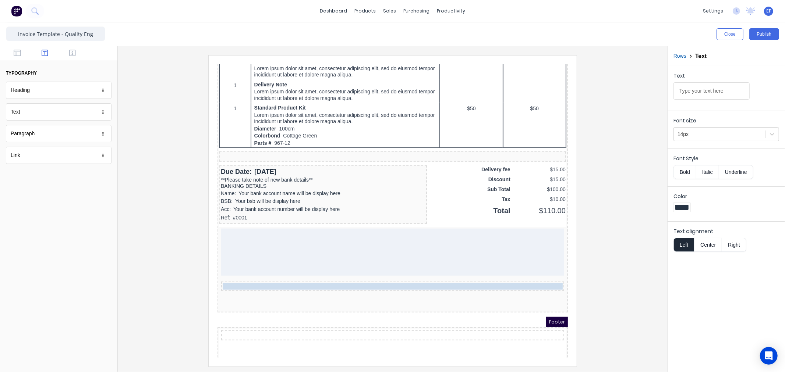
drag, startPoint x: 256, startPoint y: 271, endPoint x: 253, endPoint y: 262, distance: 9.6
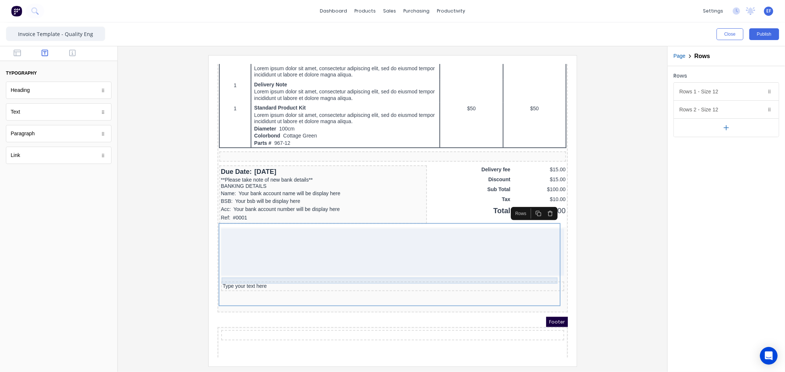
click at [263, 274] on div "Type your text here" at bounding box center [383, 277] width 340 height 7
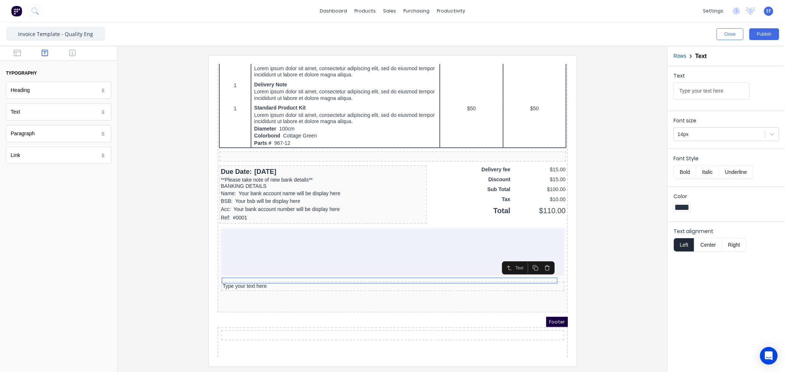
click at [536, 259] on icon "button" at bounding box center [537, 260] width 3 height 4
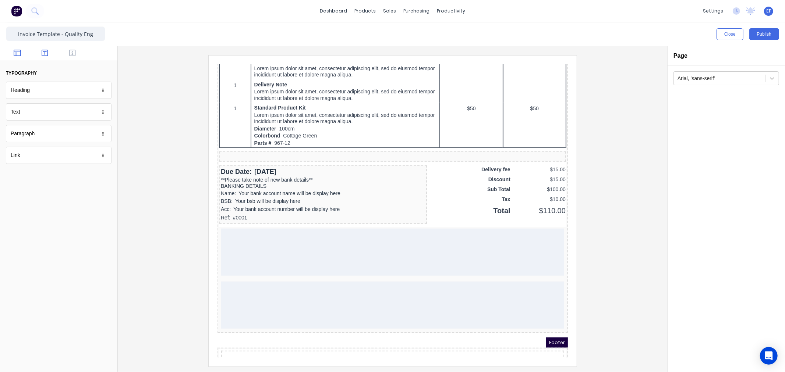
click at [14, 55] on icon "button" at bounding box center [17, 52] width 7 height 7
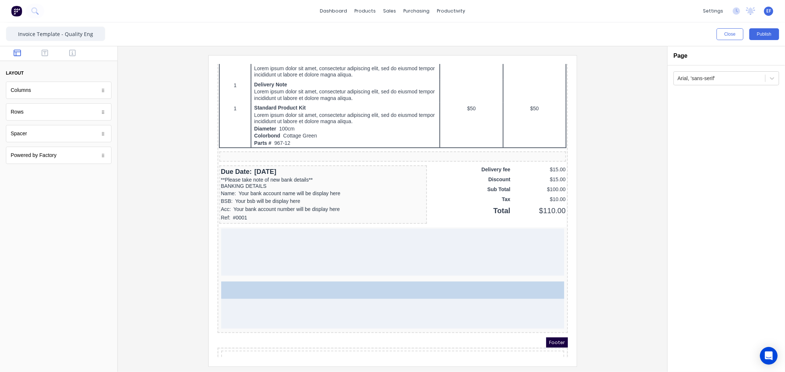
drag, startPoint x: 56, startPoint y: 111, endPoint x: 329, endPoint y: 299, distance: 331.7
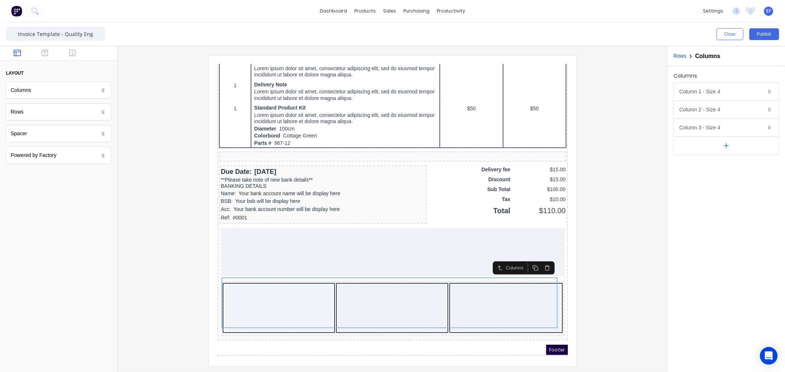
click at [726, 148] on icon "button" at bounding box center [726, 145] width 0 height 4
click at [725, 164] on icon "button" at bounding box center [726, 164] width 8 height 8
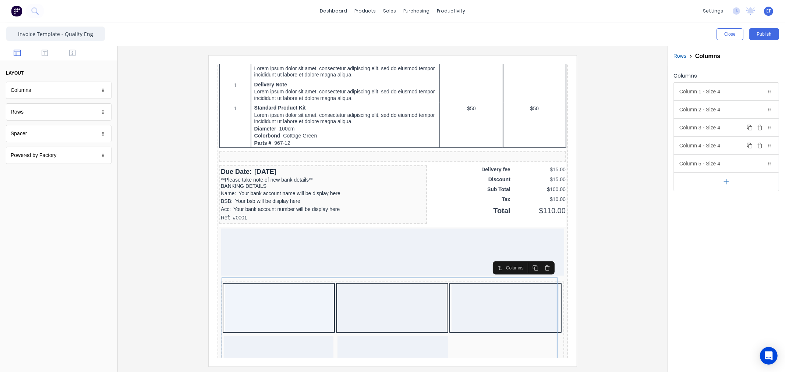
click at [758, 126] on icon "button" at bounding box center [760, 128] width 6 height 6
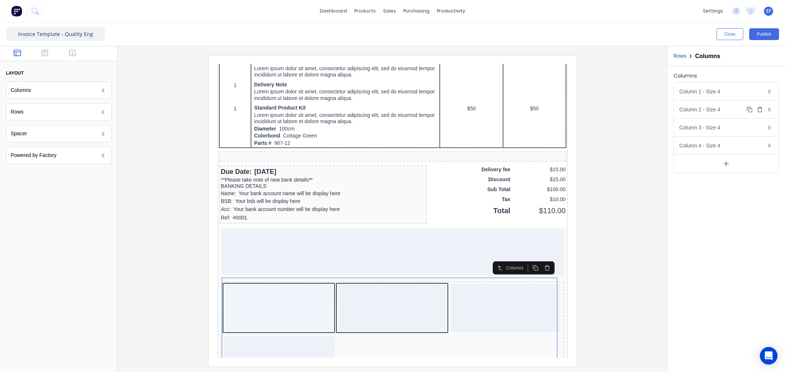
click at [757, 107] on icon "button" at bounding box center [760, 110] width 6 height 6
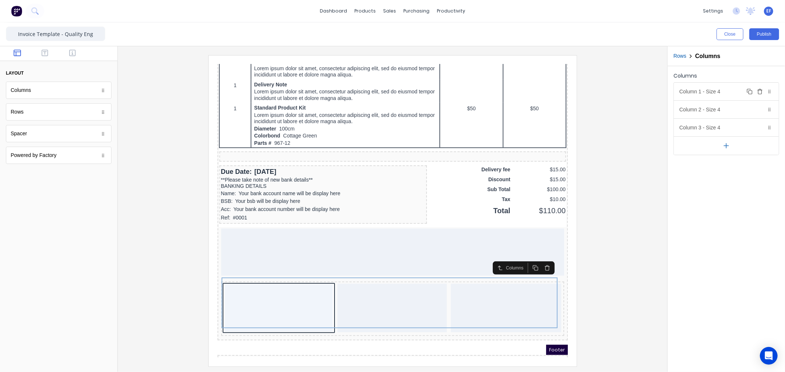
click at [757, 93] on icon "button" at bounding box center [760, 92] width 6 height 6
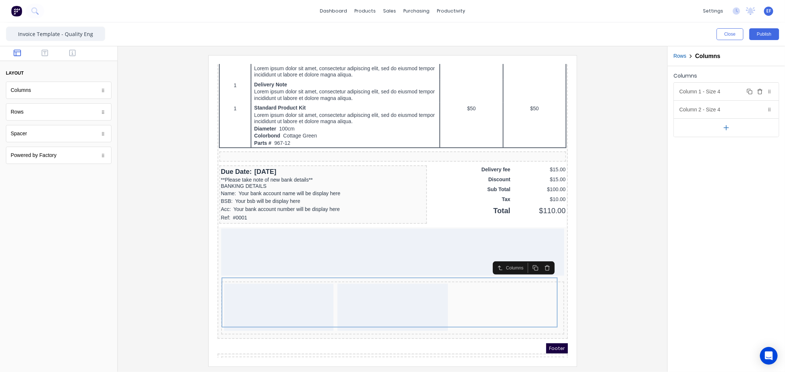
click at [734, 92] on div "Column 1 - Size 4 Duplicate Delete" at bounding box center [726, 92] width 105 height 18
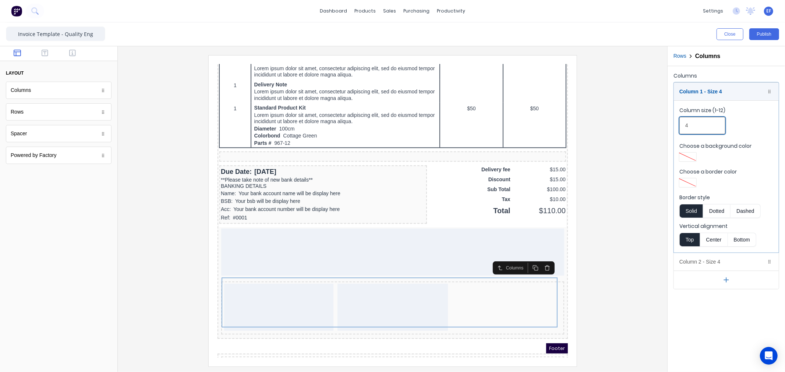
drag, startPoint x: 700, startPoint y: 124, endPoint x: 661, endPoint y: 125, distance: 39.0
click at [661, 125] on div "Close Publish Components layout Columns Columns Rows Rows Spacer Spacer Powered…" at bounding box center [392, 197] width 785 height 350
click at [630, 103] on div at bounding box center [393, 210] width 538 height 311
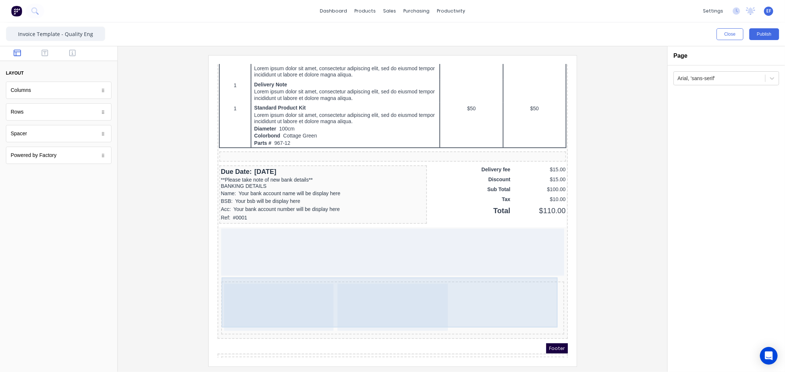
click at [360, 286] on div at bounding box center [383, 298] width 110 height 47
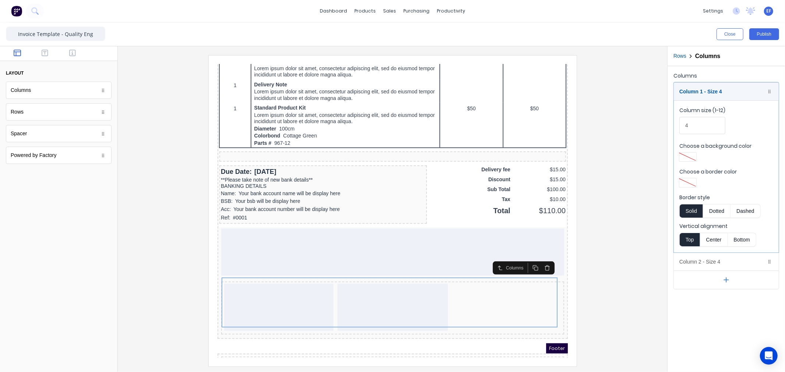
click at [726, 279] on icon "button" at bounding box center [726, 280] width 0 height 4
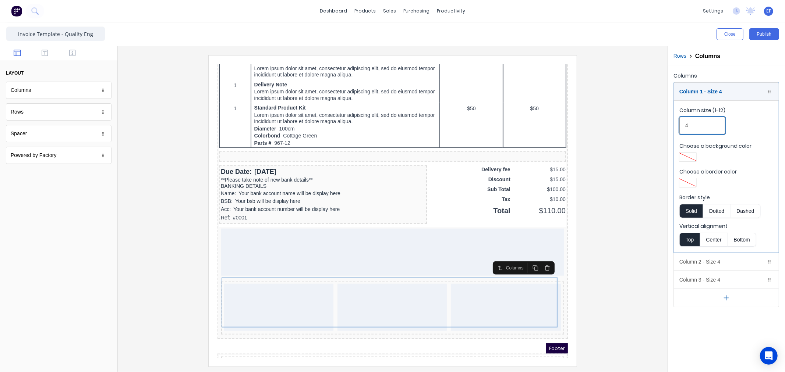
drag, startPoint x: 689, startPoint y: 124, endPoint x: 671, endPoint y: 130, distance: 18.3
click at [671, 130] on div "Columns Column 1 - Size 4 Duplicate Delete Column size (1-12) 4 Choose a backgr…" at bounding box center [725, 189] width 117 height 246
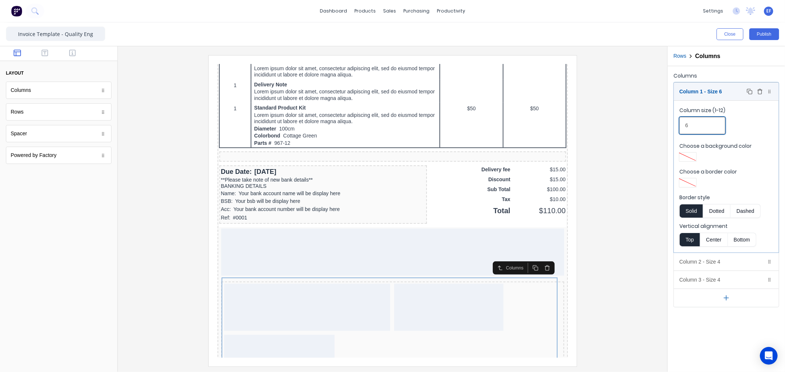
type input "6"
click at [700, 91] on div "Column 1 - Size 6 Duplicate Delete" at bounding box center [726, 92] width 105 height 18
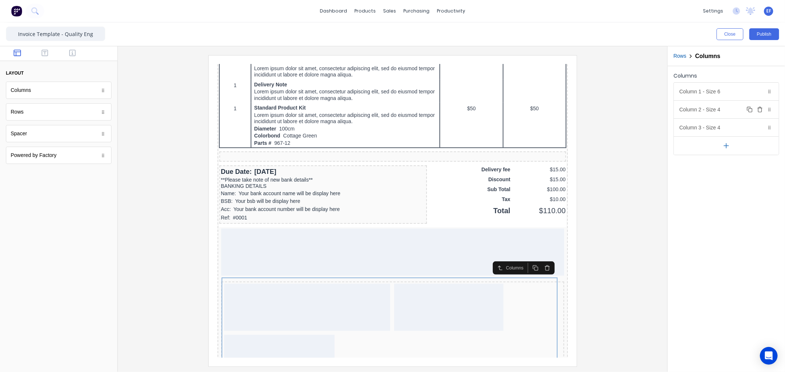
click at [708, 111] on div "Column 2 - Size 4 Duplicate Delete" at bounding box center [726, 110] width 105 height 18
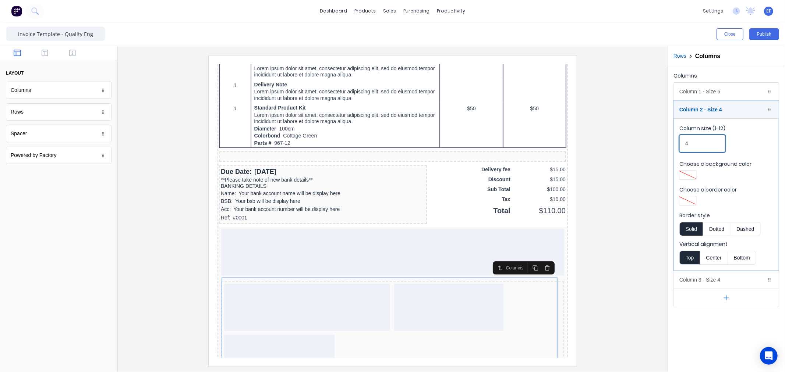
drag, startPoint x: 693, startPoint y: 144, endPoint x: 683, endPoint y: 145, distance: 9.9
click at [683, 145] on input "4" at bounding box center [702, 143] width 46 height 17
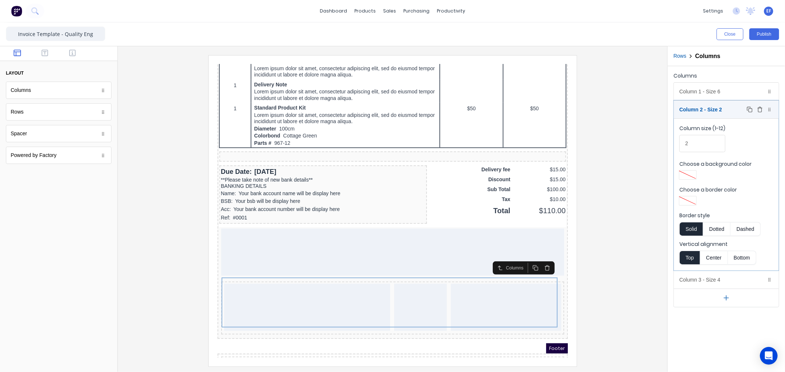
click at [728, 113] on div "Column 2 - Size 2 Duplicate Delete" at bounding box center [726, 110] width 105 height 18
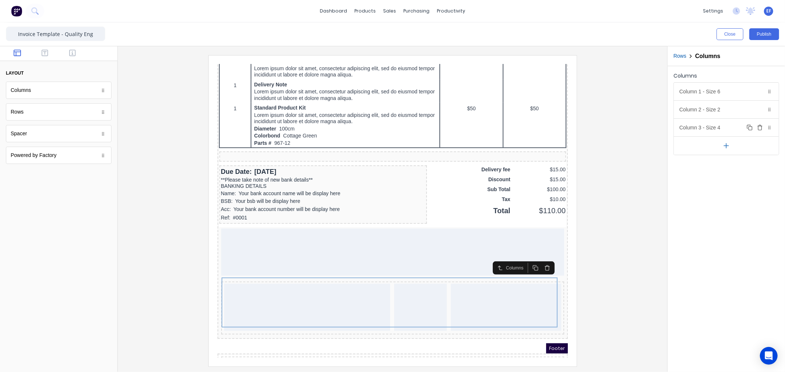
drag, startPoint x: 707, startPoint y: 127, endPoint x: 703, endPoint y: 163, distance: 36.6
click at [707, 127] on div "Column 3 - Size 4 Duplicate Delete" at bounding box center [726, 128] width 105 height 18
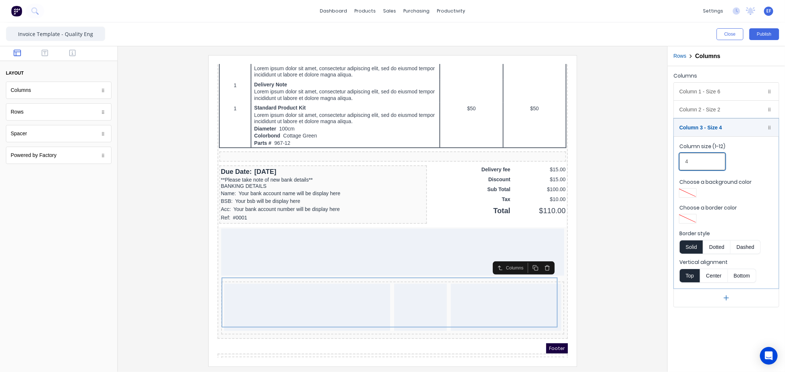
drag, startPoint x: 693, startPoint y: 164, endPoint x: 677, endPoint y: 163, distance: 15.9
click at [677, 163] on fieldset "Column size (1-12) 4 Choose a background color Choose a border color Border sty…" at bounding box center [726, 212] width 105 height 152
click at [708, 109] on div "Column 2 - Size 2 Duplicate Delete" at bounding box center [726, 110] width 105 height 18
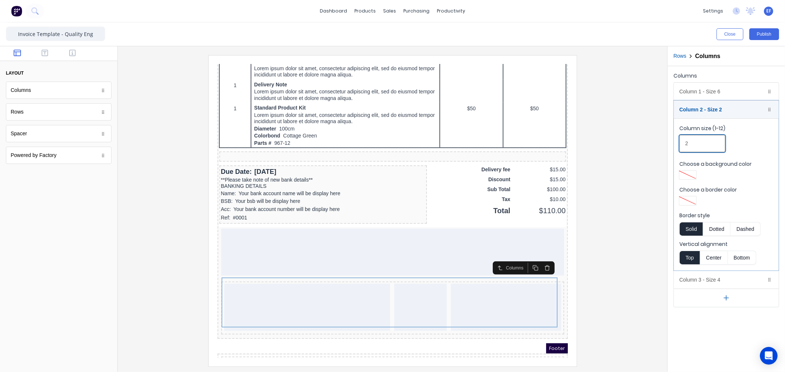
drag, startPoint x: 694, startPoint y: 139, endPoint x: 680, endPoint y: 141, distance: 13.8
click at [680, 141] on input "2" at bounding box center [702, 143] width 46 height 17
type input "1"
click at [698, 112] on div "Column 2 - Size 1 Duplicate Delete" at bounding box center [726, 110] width 105 height 18
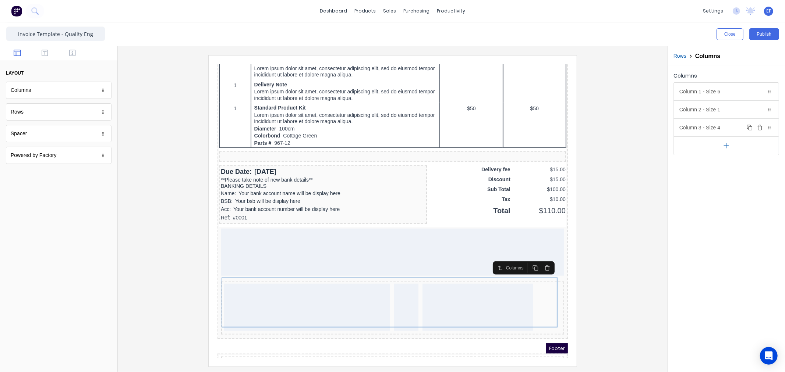
click at [709, 129] on div "Column 3 - Size 4 Duplicate Delete" at bounding box center [726, 128] width 105 height 18
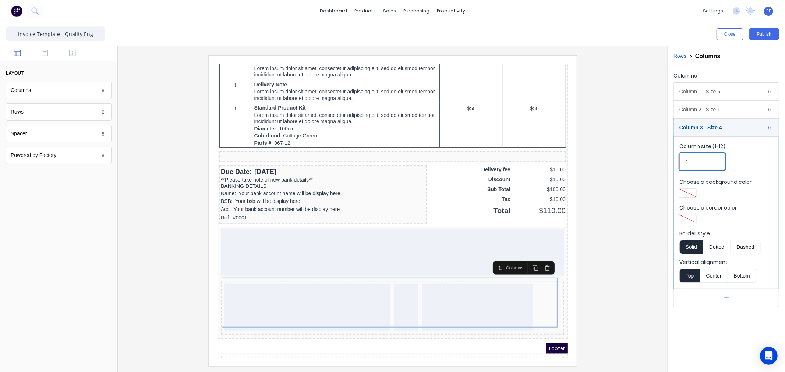
drag, startPoint x: 692, startPoint y: 167, endPoint x: 677, endPoint y: 164, distance: 14.9
click at [677, 164] on fieldset "Column size (1-12) 4 Choose a background color Choose a border color Border sty…" at bounding box center [726, 212] width 105 height 152
type input "5"
click at [575, 276] on iframe at bounding box center [393, 211] width 368 height 311
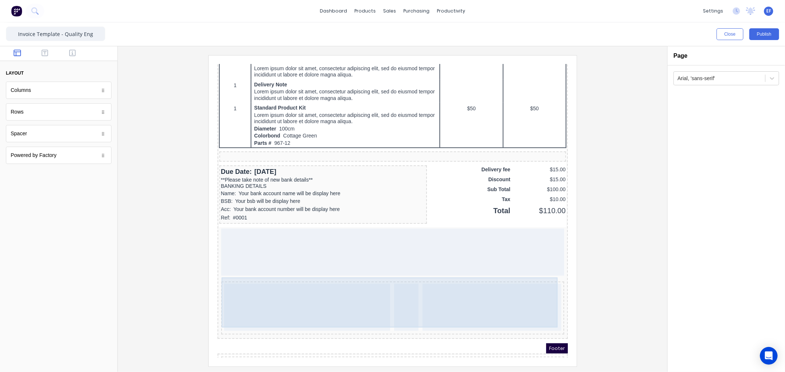
click at [348, 295] on div at bounding box center [298, 298] width 166 height 47
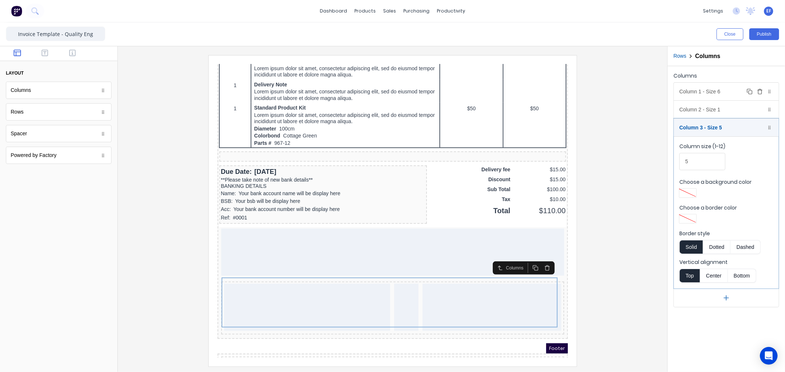
click at [712, 91] on div "Column 1 - Size 6 Duplicate Delete" at bounding box center [726, 92] width 105 height 18
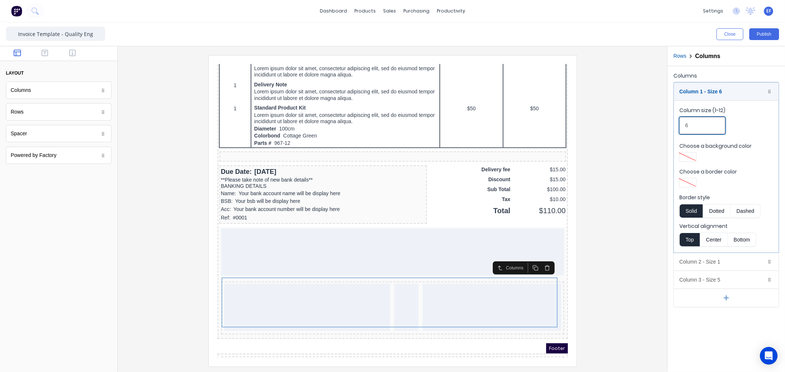
click at [675, 131] on fieldset "Column size (1-12) 6 Choose a background color Choose a border color Border sty…" at bounding box center [726, 176] width 105 height 152
type input "5"
click at [707, 96] on div "Column 1 - Size 5 Duplicate Delete" at bounding box center [726, 92] width 105 height 18
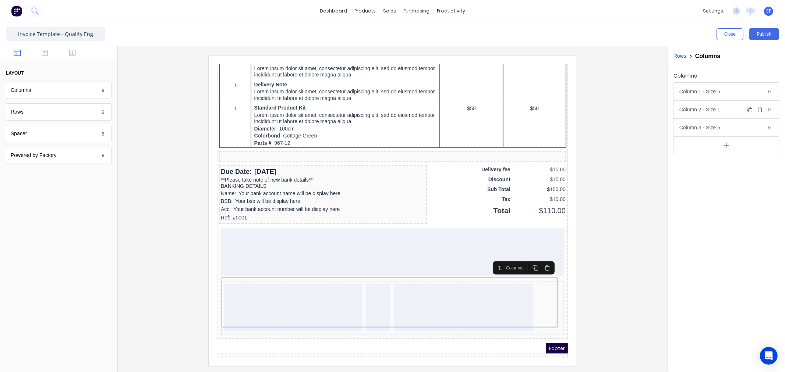
click at [709, 113] on div "Column 2 - Size 1 Duplicate Delete" at bounding box center [726, 110] width 105 height 18
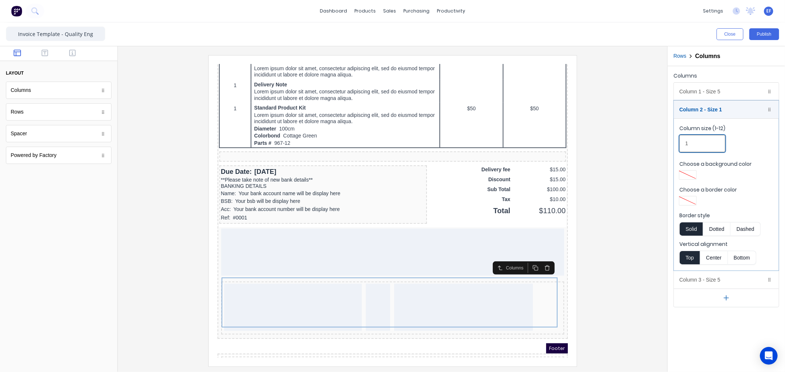
drag, startPoint x: 696, startPoint y: 148, endPoint x: 683, endPoint y: 148, distance: 12.9
click at [683, 148] on input "1" at bounding box center [702, 143] width 46 height 17
type input "2"
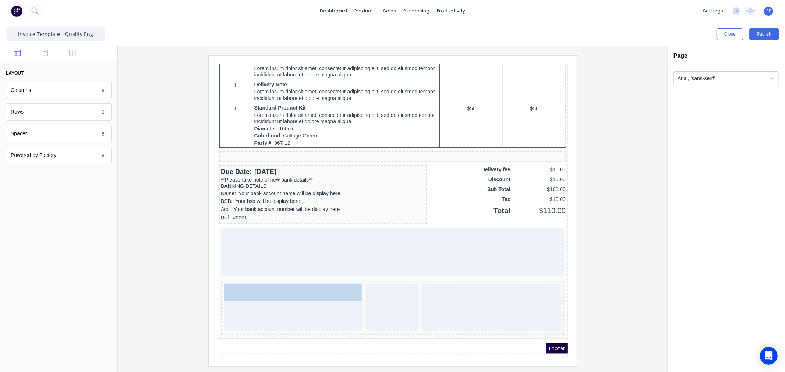
drag, startPoint x: 48, startPoint y: 125, endPoint x: 265, endPoint y: 297, distance: 276.8
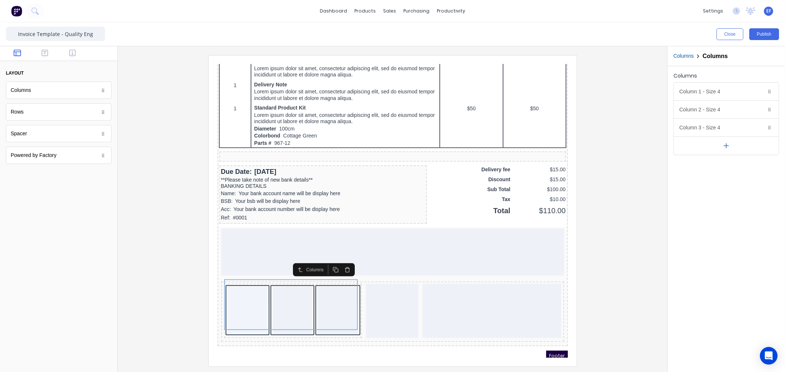
click at [729, 144] on icon "button" at bounding box center [726, 146] width 8 height 8
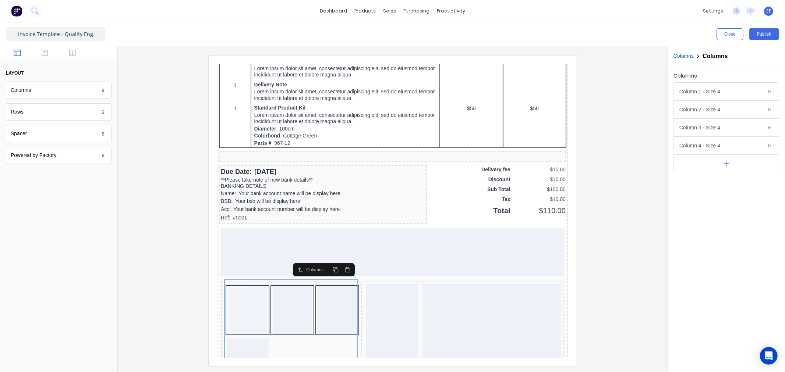
click at [725, 165] on icon "button" at bounding box center [726, 164] width 8 height 8
click at [760, 129] on icon "button" at bounding box center [760, 128] width 6 height 6
click at [760, 111] on icon "button" at bounding box center [760, 110] width 6 height 6
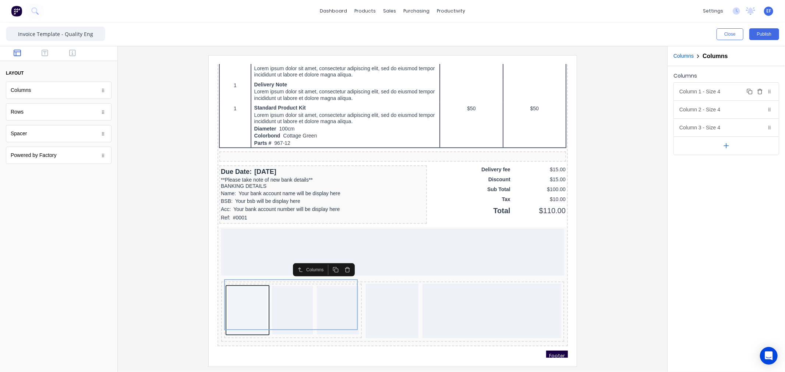
click at [760, 96] on button "Delete" at bounding box center [759, 91] width 9 height 9
click at [722, 95] on div "Column 1 - Size 4 Duplicate Delete" at bounding box center [726, 92] width 105 height 18
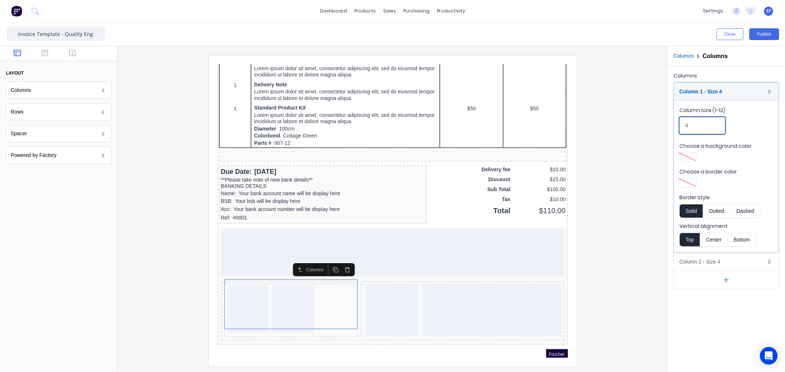
drag, startPoint x: 696, startPoint y: 126, endPoint x: 682, endPoint y: 126, distance: 14.0
click at [682, 126] on input "4" at bounding box center [702, 125] width 46 height 17
type input "2"
click at [704, 95] on div "Column 1 - Size 2 Duplicate Delete" at bounding box center [726, 92] width 105 height 18
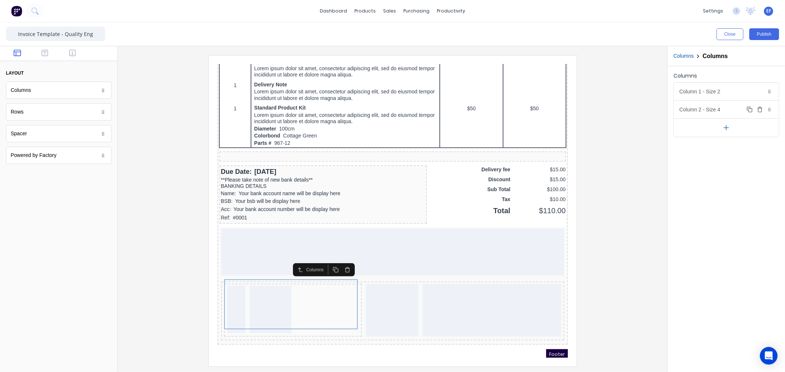
click at [700, 112] on div "Column 2 - Size 4 Duplicate Delete" at bounding box center [726, 110] width 105 height 18
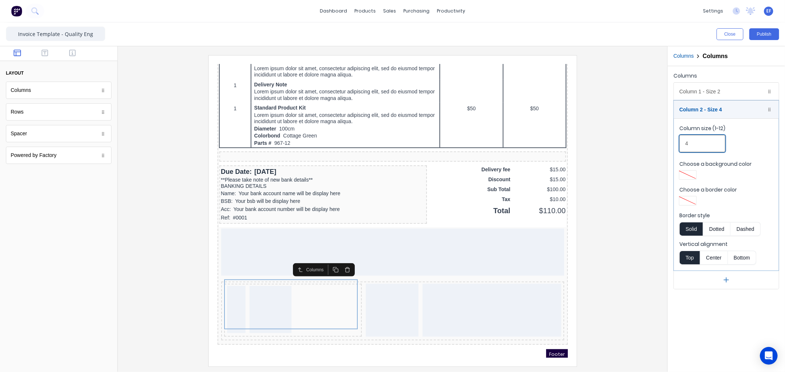
drag, startPoint x: 695, startPoint y: 145, endPoint x: 675, endPoint y: 145, distance: 19.1
click at [675, 145] on fieldset "Column size (1-12) 4 Choose a background color Choose a border color Border sty…" at bounding box center [726, 194] width 105 height 152
type input "10"
click at [638, 297] on div at bounding box center [393, 210] width 538 height 311
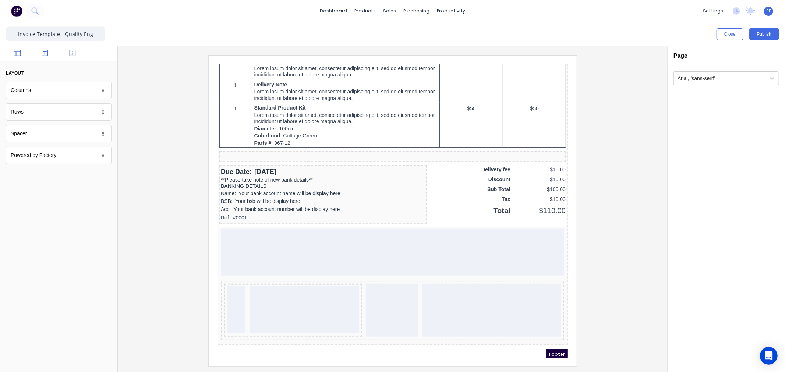
click at [49, 55] on button "button" at bounding box center [44, 53] width 23 height 9
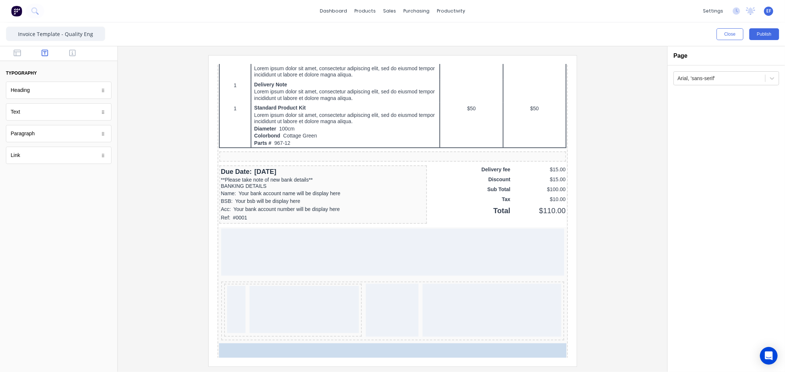
drag, startPoint x: 83, startPoint y: 152, endPoint x: 233, endPoint y: 264, distance: 187.5
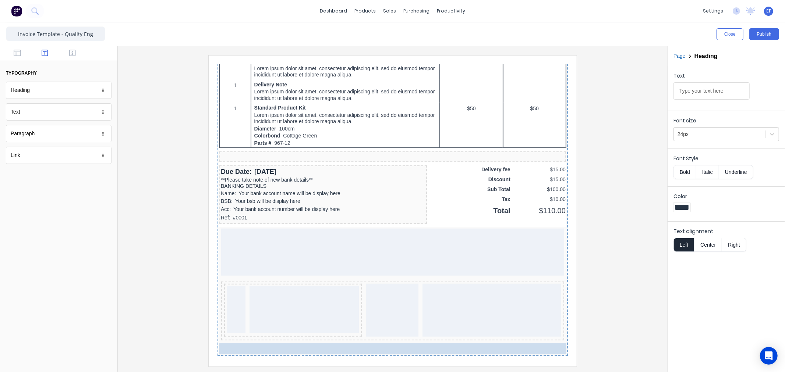
drag, startPoint x: 251, startPoint y: 332, endPoint x: 224, endPoint y: 281, distance: 57.9
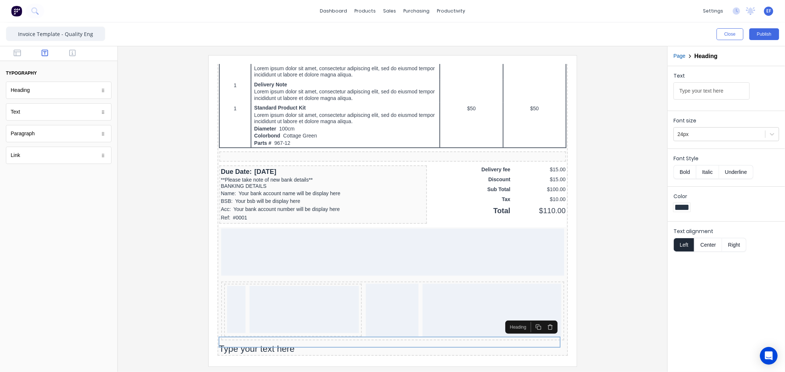
click at [253, 284] on div at bounding box center [294, 300] width 109 height 47
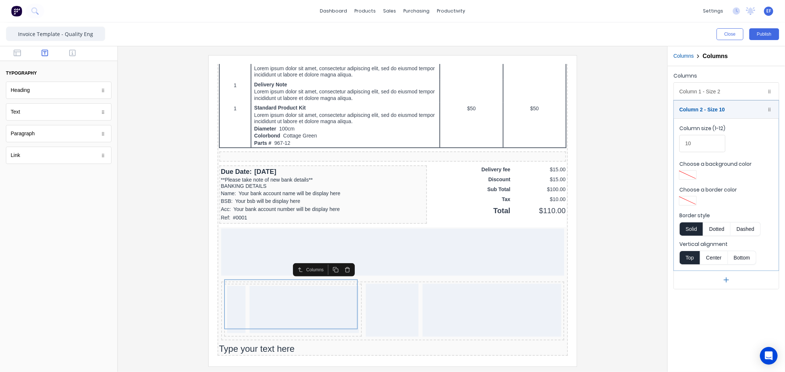
click at [340, 260] on icon "button" at bounding box center [338, 261] width 6 height 6
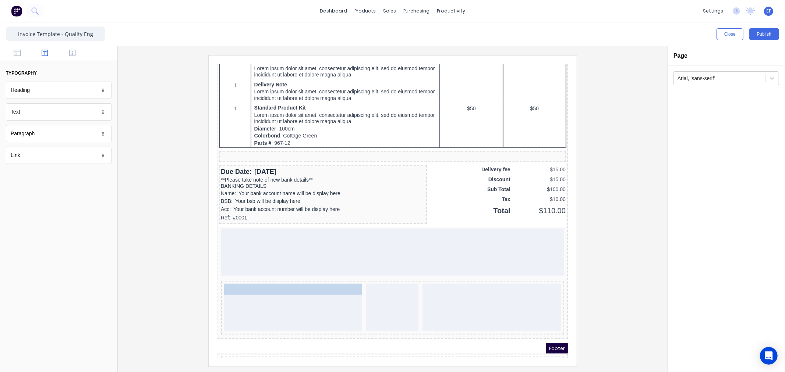
drag, startPoint x: 240, startPoint y: 329, endPoint x: 258, endPoint y: 284, distance: 47.8
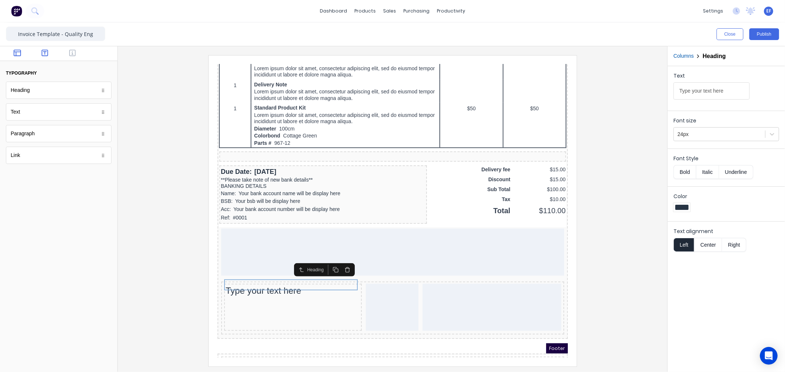
click at [14, 53] on icon "button" at bounding box center [17, 53] width 7 height 7
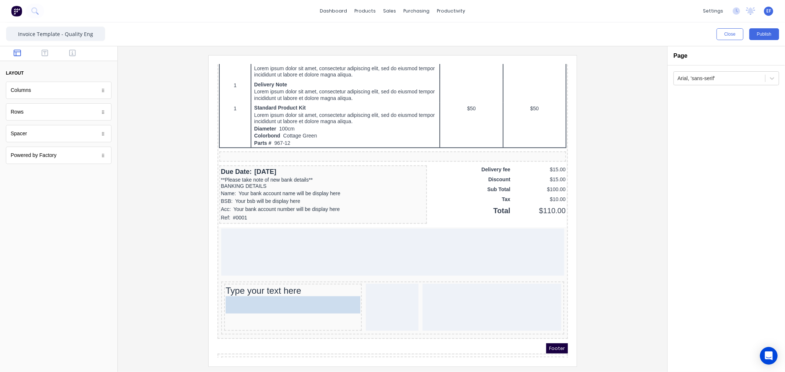
drag, startPoint x: 25, startPoint y: 93, endPoint x: 259, endPoint y: 299, distance: 311.6
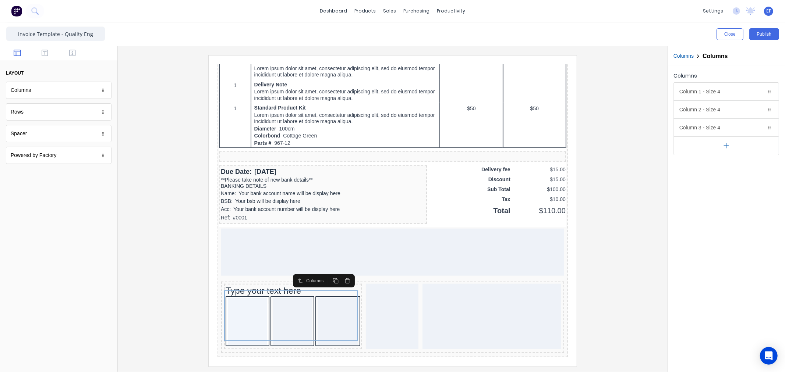
click at [727, 145] on icon "button" at bounding box center [726, 146] width 8 height 8
click at [728, 161] on icon "button" at bounding box center [726, 164] width 8 height 8
click at [760, 126] on icon "button" at bounding box center [760, 128] width 6 height 6
click at [759, 108] on icon "button" at bounding box center [760, 110] width 6 height 6
click at [759, 92] on icon "button" at bounding box center [760, 92] width 6 height 6
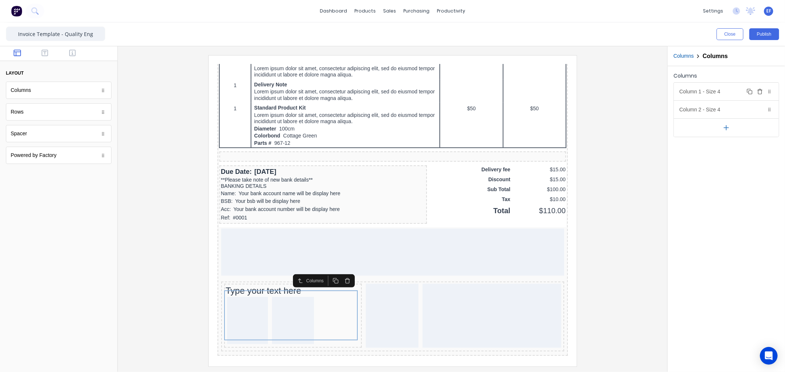
click at [727, 94] on div "Column 1 - Size 4 Duplicate Delete" at bounding box center [726, 92] width 105 height 18
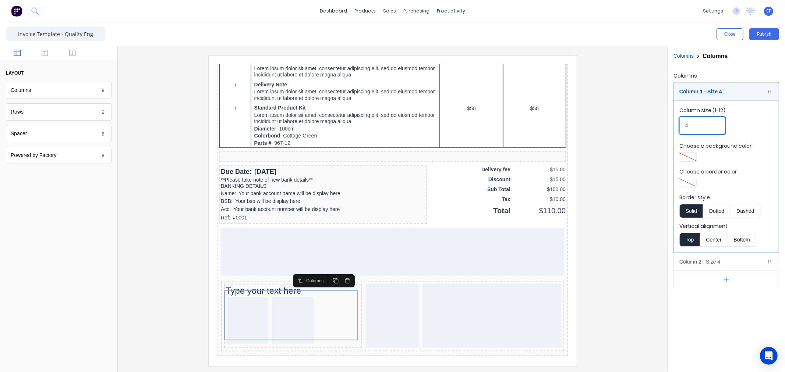
drag, startPoint x: 696, startPoint y: 124, endPoint x: 676, endPoint y: 125, distance: 20.3
click at [676, 125] on fieldset "Column size (1-12) 4 Choose a background color Choose a border color Border sty…" at bounding box center [726, 176] width 105 height 152
drag, startPoint x: 693, startPoint y: 129, endPoint x: 677, endPoint y: 126, distance: 16.2
click at [677, 126] on fieldset "Column size (1-12) 2 Choose a background color Choose a border color Border sty…" at bounding box center [726, 176] width 105 height 152
drag, startPoint x: 693, startPoint y: 124, endPoint x: 675, endPoint y: 123, distance: 18.0
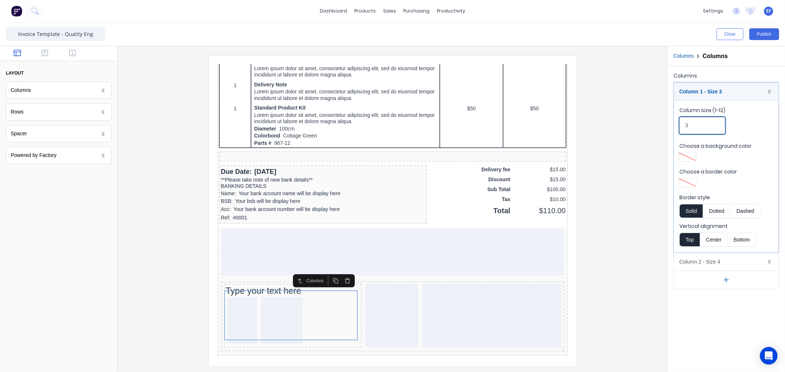
click at [675, 123] on fieldset "Column size (1-12) 3 Choose a background color Choose a border color Border sty…" at bounding box center [726, 176] width 105 height 152
type input "2"
click at [699, 90] on div "Column 1 - Size 2 Duplicate Delete" at bounding box center [726, 92] width 105 height 18
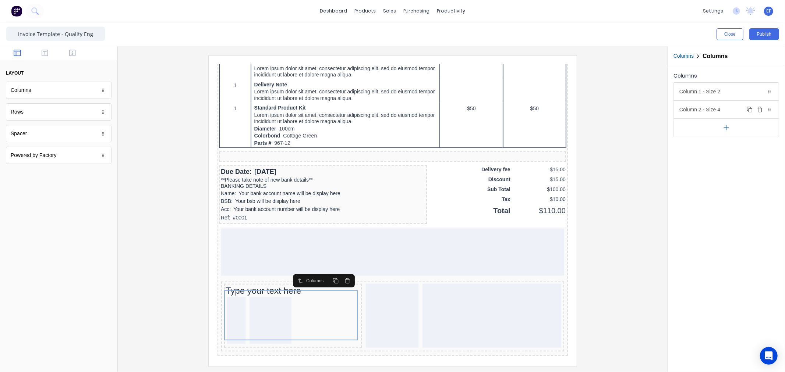
click at [707, 111] on div "Column 2 - Size 4 Duplicate Delete" at bounding box center [726, 110] width 105 height 18
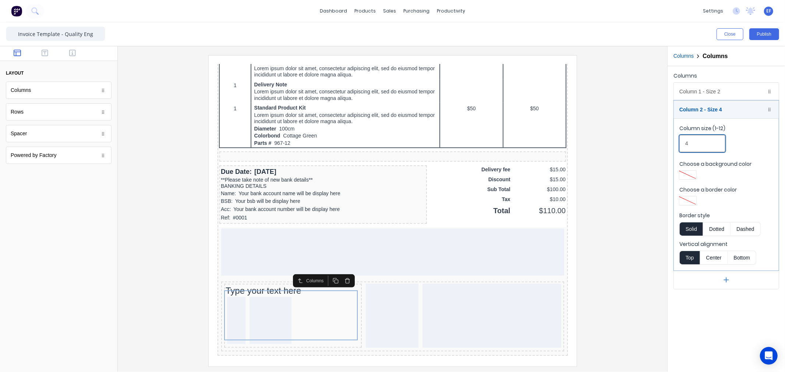
drag, startPoint x: 694, startPoint y: 147, endPoint x: 674, endPoint y: 146, distance: 19.9
click at [674, 146] on fieldset "Column size (1-12) 4 Choose a background color Choose a border color Border sty…" at bounding box center [726, 194] width 105 height 152
type input "10"
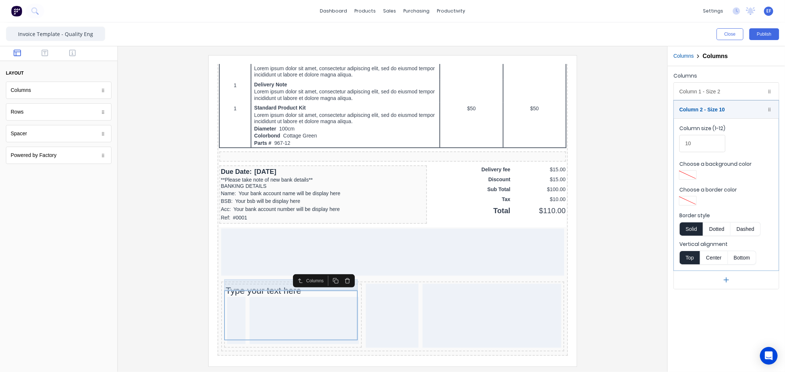
click at [242, 276] on div "Type your text here" at bounding box center [283, 281] width 135 height 11
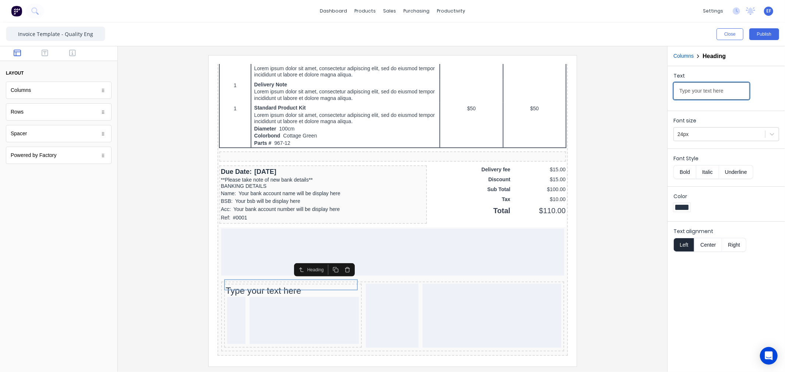
drag, startPoint x: 730, startPoint y: 91, endPoint x: 664, endPoint y: 93, distance: 65.2
click at [664, 92] on div "Close Publish Components layout Columns Columns Rows Rows Spacer Spacer Powered…" at bounding box center [392, 197] width 785 height 350
type input "PAYMENT ADVICE"
click at [698, 136] on div at bounding box center [719, 134] width 84 height 9
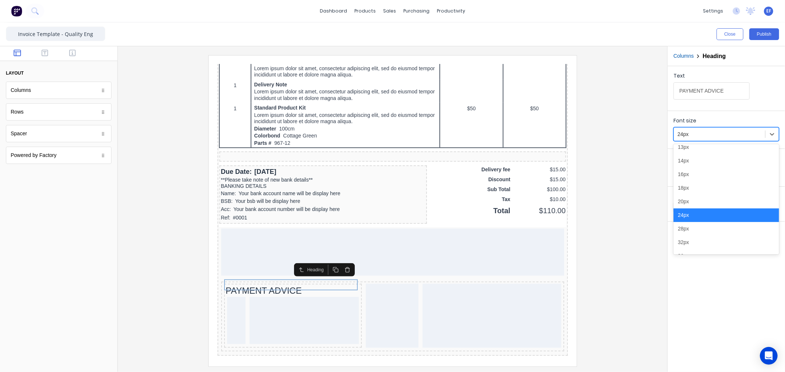
scroll to position [59, 0]
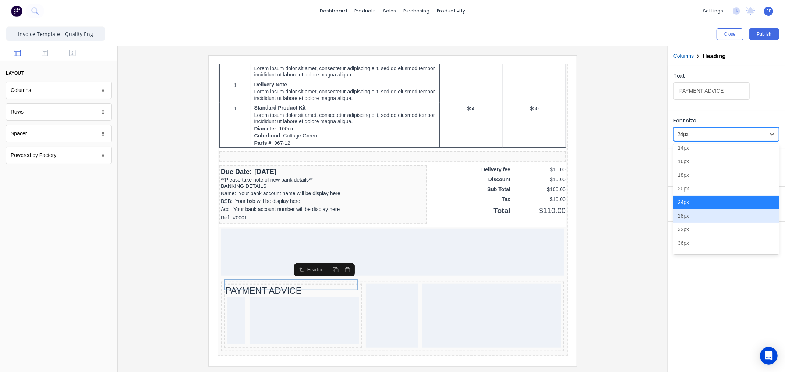
click at [697, 218] on div "28px" at bounding box center [726, 216] width 106 height 14
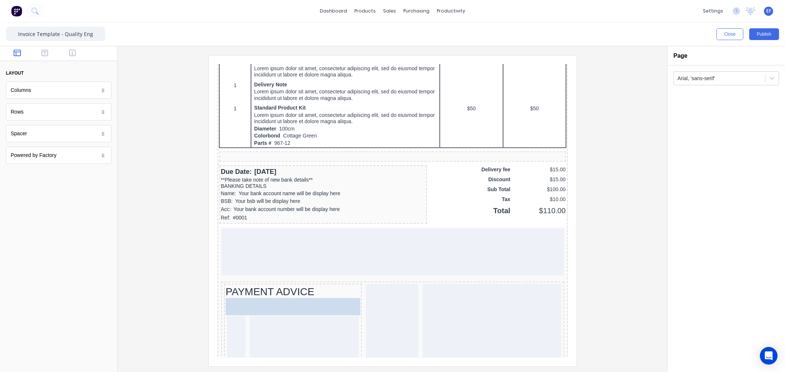
drag, startPoint x: 35, startPoint y: 135, endPoint x: 265, endPoint y: 296, distance: 280.9
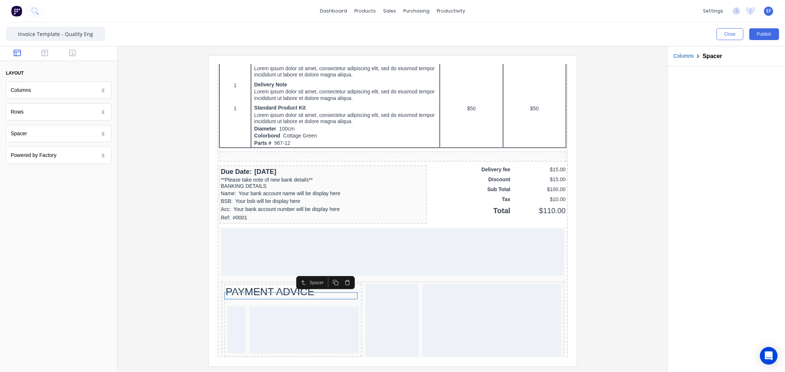
click at [325, 273] on icon "button" at bounding box center [326, 274] width 6 height 6
click at [328, 280] on icon "button" at bounding box center [326, 281] width 6 height 6
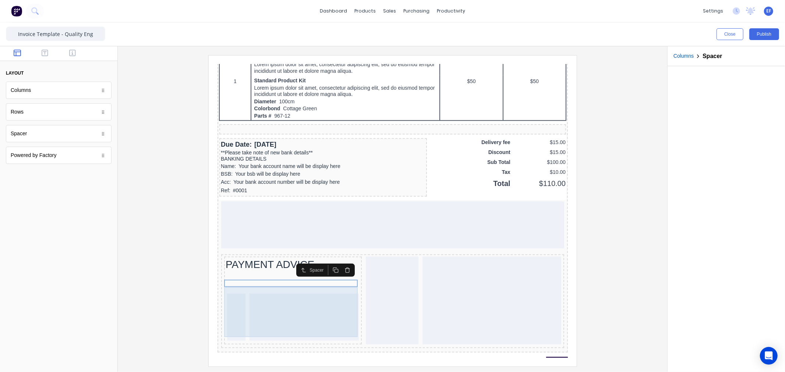
scroll to position [480, 0]
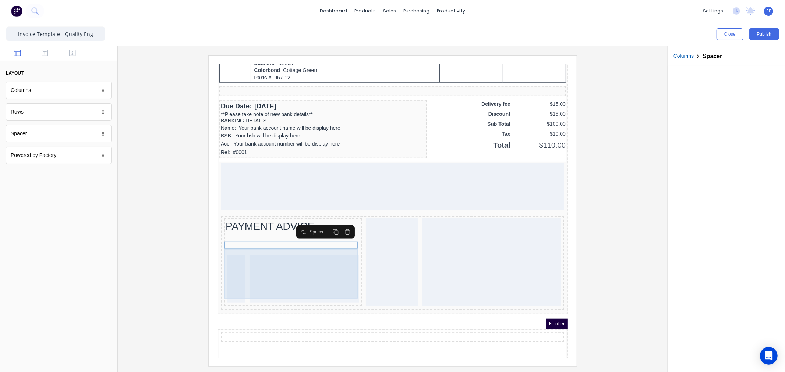
click at [228, 249] on div at bounding box center [227, 269] width 18 height 47
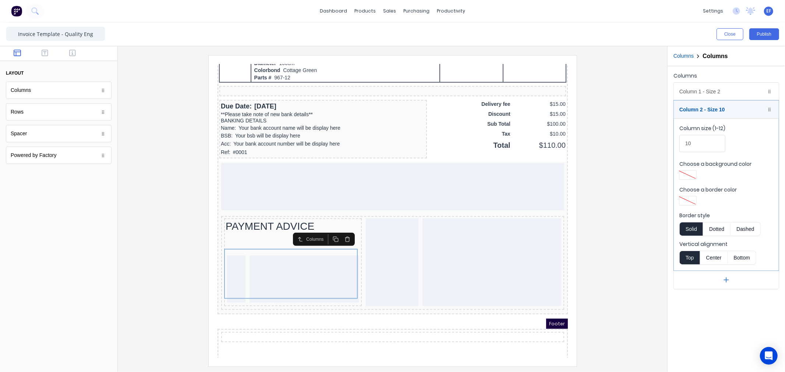
click at [41, 54] on button "button" at bounding box center [44, 53] width 23 height 9
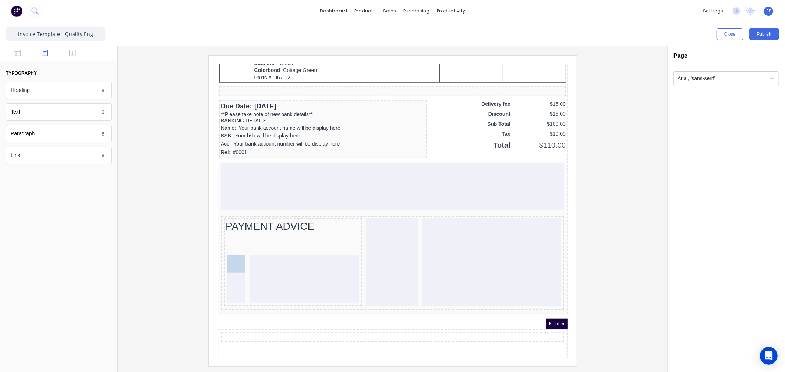
drag, startPoint x: 22, startPoint y: 116, endPoint x: 221, endPoint y: 256, distance: 243.1
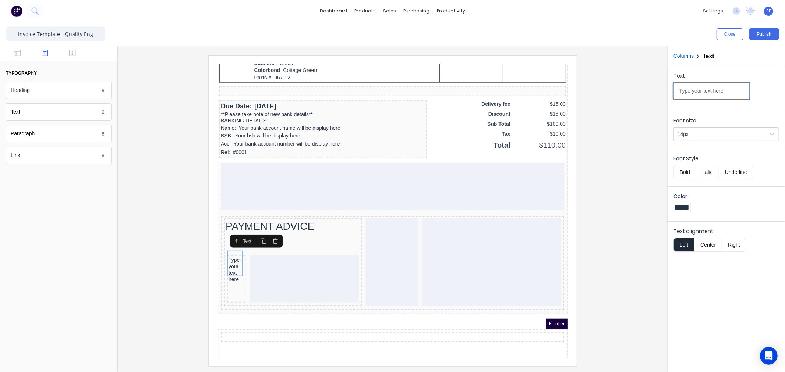
drag, startPoint x: 726, startPoint y: 89, endPoint x: 637, endPoint y: 95, distance: 89.6
click at [637, 95] on div "Close Publish Components typography Heading Heading Text Text Paragraph Paragra…" at bounding box center [392, 197] width 785 height 350
type input "To:"
click at [733, 245] on button "Right" at bounding box center [734, 245] width 24 height 14
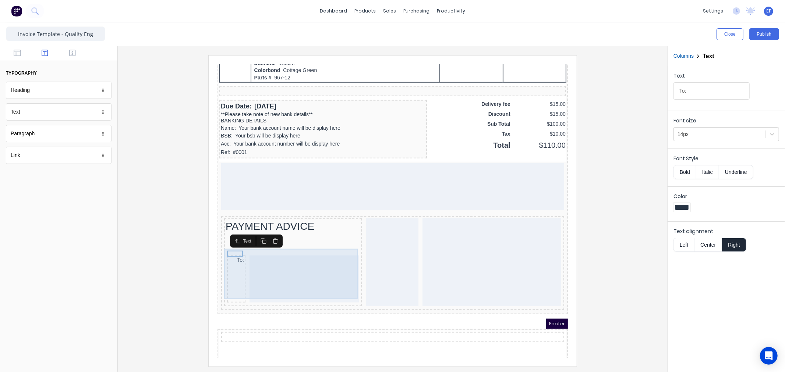
click at [252, 246] on div at bounding box center [294, 269] width 109 height 47
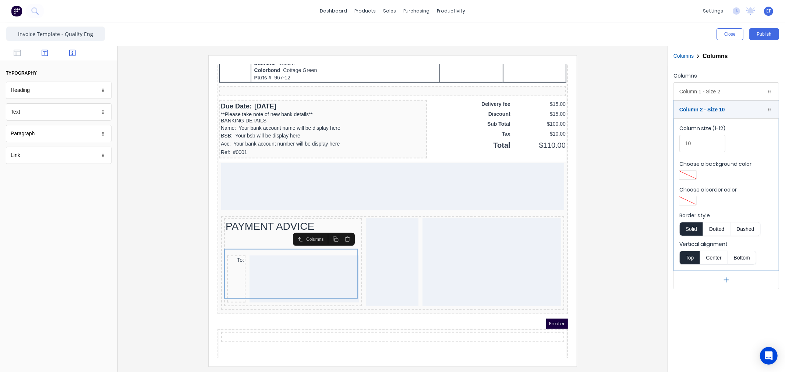
click at [67, 57] on button "button" at bounding box center [72, 53] width 23 height 9
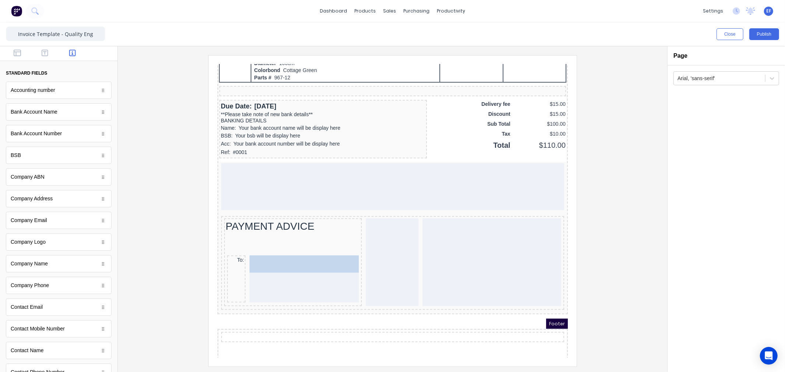
drag, startPoint x: 47, startPoint y: 268, endPoint x: 88, endPoint y: 200, distance: 79.1
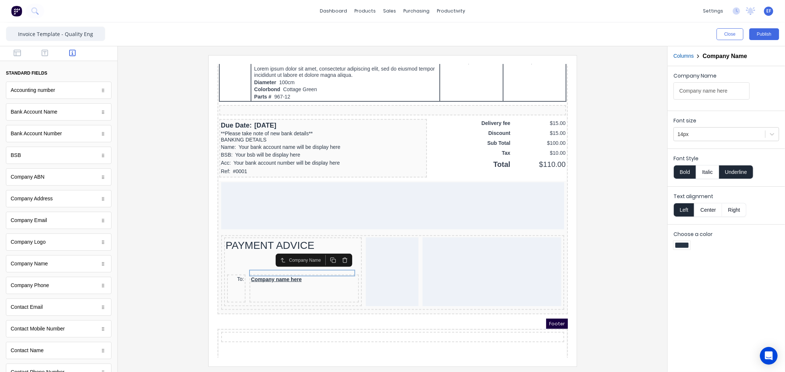
click at [738, 175] on button "Underline" at bounding box center [736, 172] width 34 height 14
click at [685, 168] on button "Bold" at bounding box center [684, 172] width 22 height 14
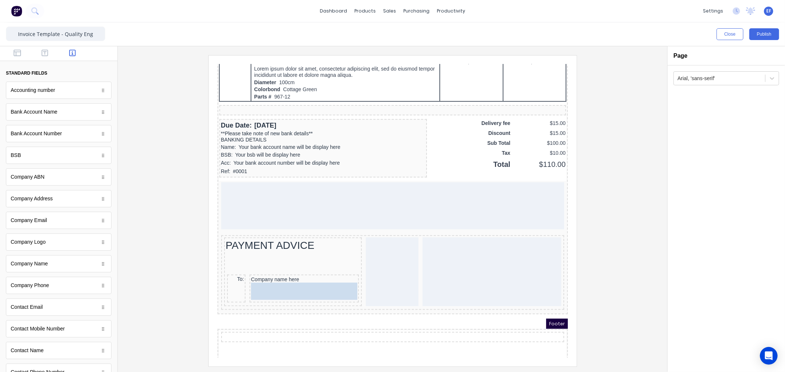
drag, startPoint x: 42, startPoint y: 204, endPoint x: 102, endPoint y: 214, distance: 60.1
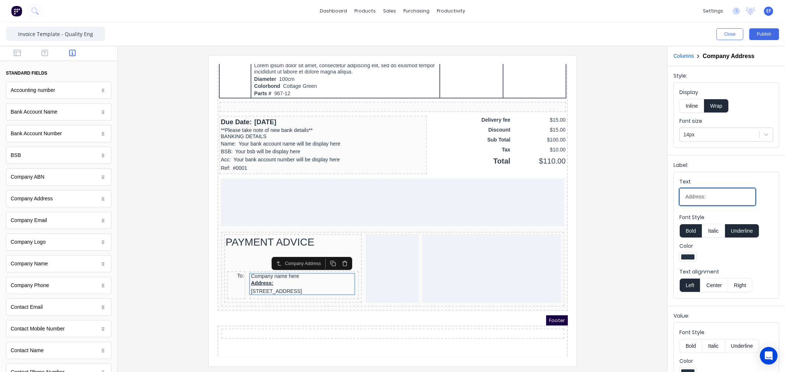
drag, startPoint x: 709, startPoint y: 199, endPoint x: 646, endPoint y: 195, distance: 62.3
click at [646, 195] on div "Close Publish Components standard fields Accounting number Accounting number Ba…" at bounding box center [392, 197] width 785 height 350
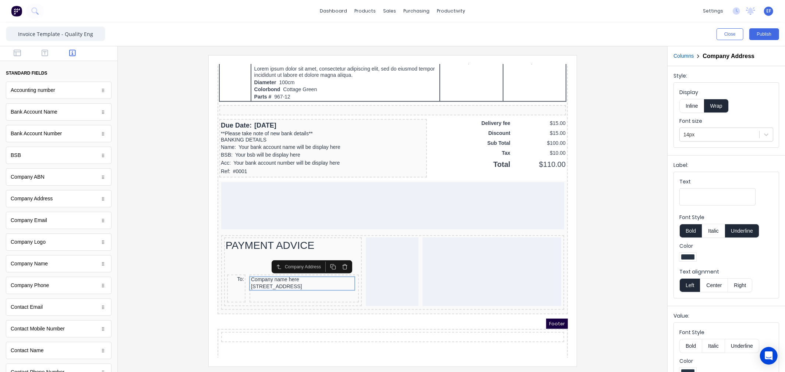
drag, startPoint x: 688, startPoint y: 105, endPoint x: 688, endPoint y: 111, distance: 6.3
click at [688, 105] on button "Inline" at bounding box center [691, 106] width 25 height 14
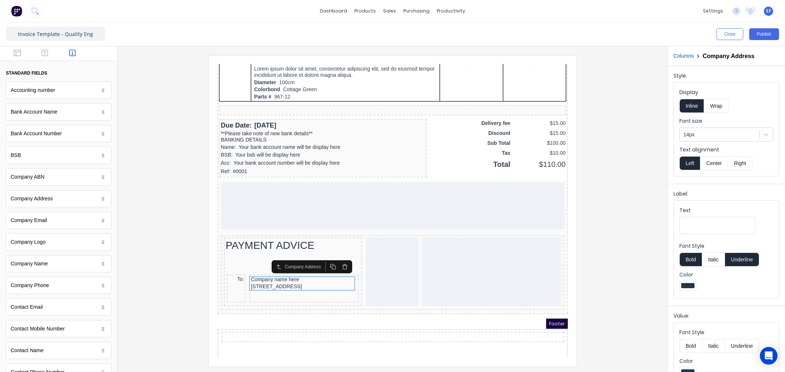
drag, startPoint x: 689, startPoint y: 258, endPoint x: 726, endPoint y: 259, distance: 36.5
click at [689, 258] on button "Bold" at bounding box center [690, 260] width 22 height 14
click at [739, 261] on button "Underline" at bounding box center [742, 260] width 34 height 14
click at [14, 50] on icon "button" at bounding box center [17, 52] width 7 height 7
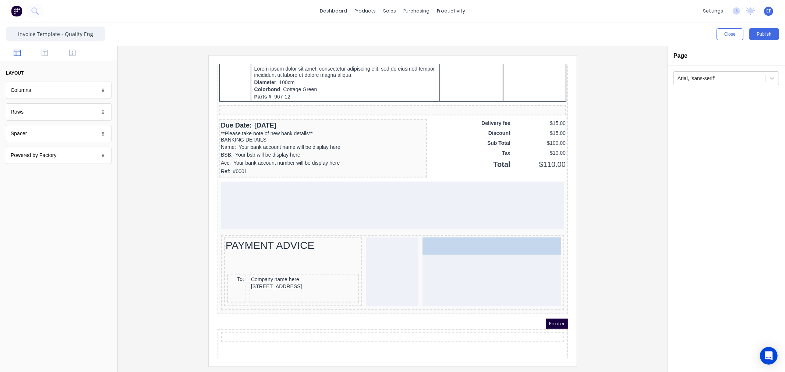
drag, startPoint x: 83, startPoint y: 122, endPoint x: 493, endPoint y: 244, distance: 428.3
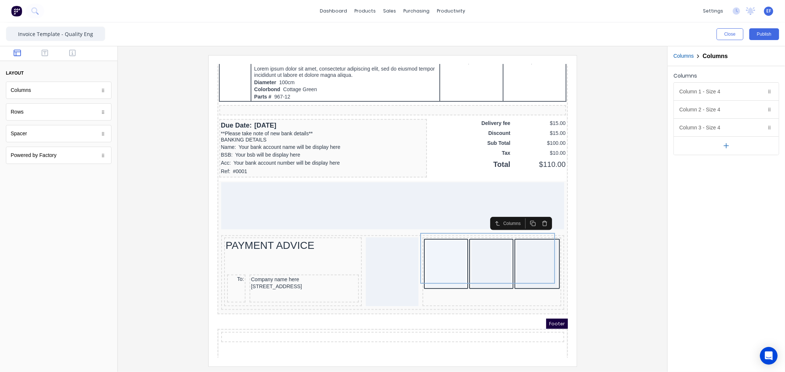
click at [737, 148] on button "button" at bounding box center [726, 145] width 105 height 18
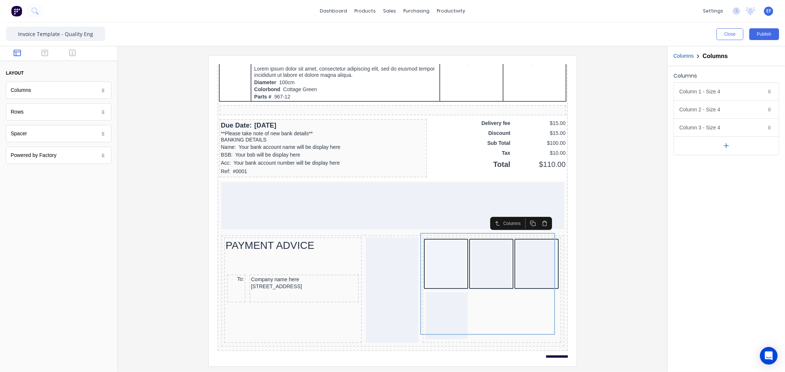
scroll to position [480, 0]
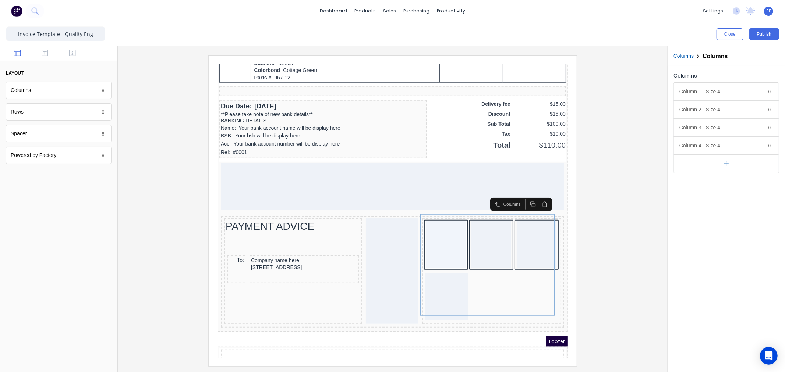
click at [731, 158] on button "button" at bounding box center [726, 164] width 105 height 18
click at [760, 127] on icon "button" at bounding box center [760, 128] width 6 height 6
click at [758, 110] on icon "button" at bounding box center [759, 110] width 3 height 4
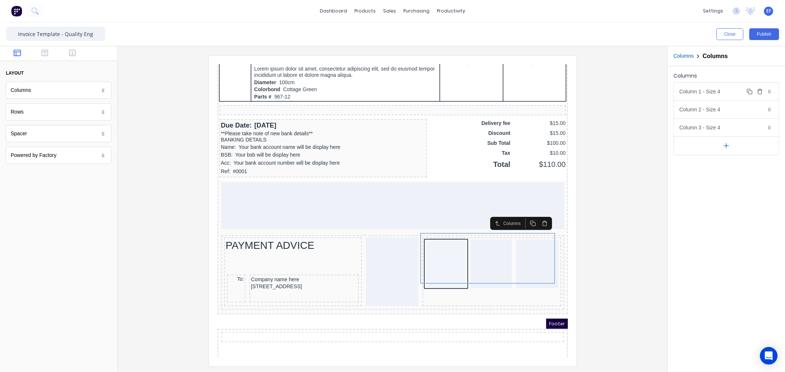
click at [759, 93] on icon "button" at bounding box center [760, 92] width 6 height 6
click at [714, 95] on div "Column 1 - Size 4 Duplicate Delete" at bounding box center [726, 92] width 105 height 18
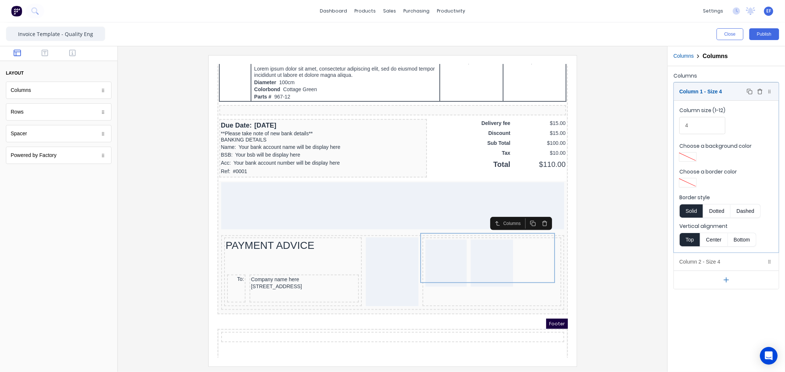
click at [715, 91] on div "Column 1 - Size 4 Duplicate Delete" at bounding box center [726, 92] width 105 height 18
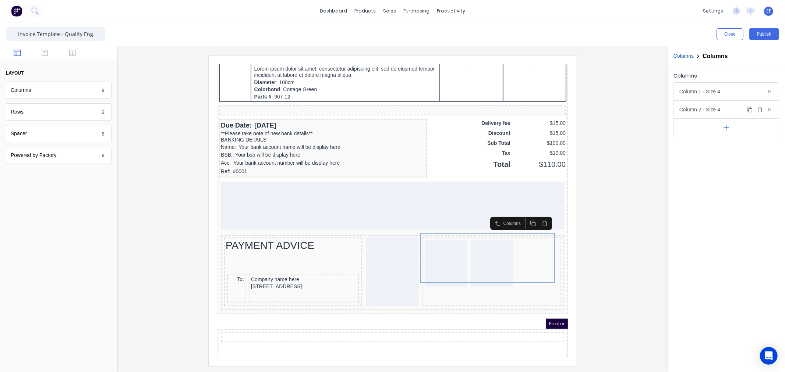
click at [712, 114] on div "Column 2 - Size 4 Duplicate Delete" at bounding box center [726, 110] width 105 height 18
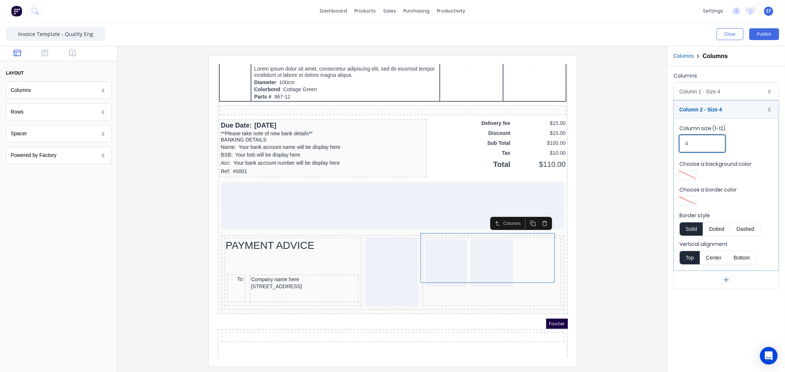
drag, startPoint x: 692, startPoint y: 145, endPoint x: 668, endPoint y: 144, distance: 23.6
click at [668, 144] on div "Columns Column 1 - Size 4 Duplicate Delete Column size (1-12) 4 Choose a backgr…" at bounding box center [725, 180] width 117 height 228
type input "8"
click at [626, 247] on div at bounding box center [393, 210] width 538 height 311
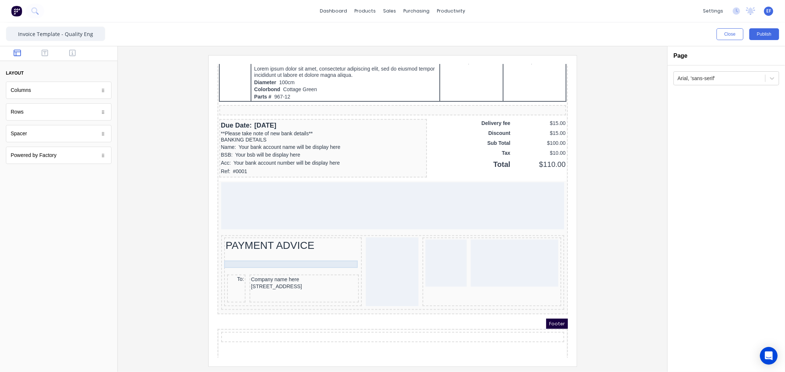
click at [272, 258] on div at bounding box center [283, 261] width 135 height 7
click at [341, 241] on button "button" at bounding box center [338, 242] width 12 height 10
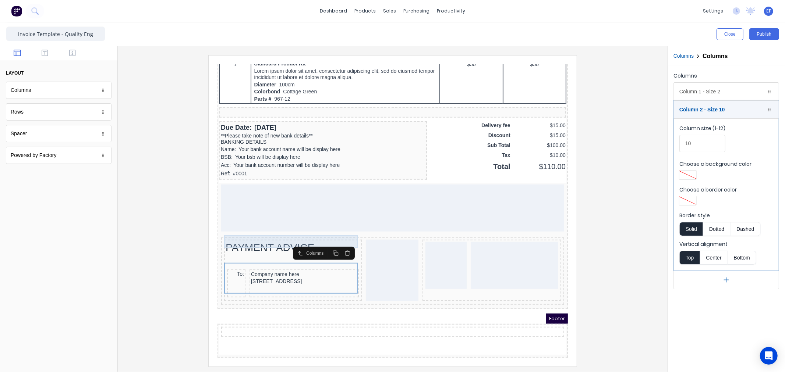
scroll to position [454, 0]
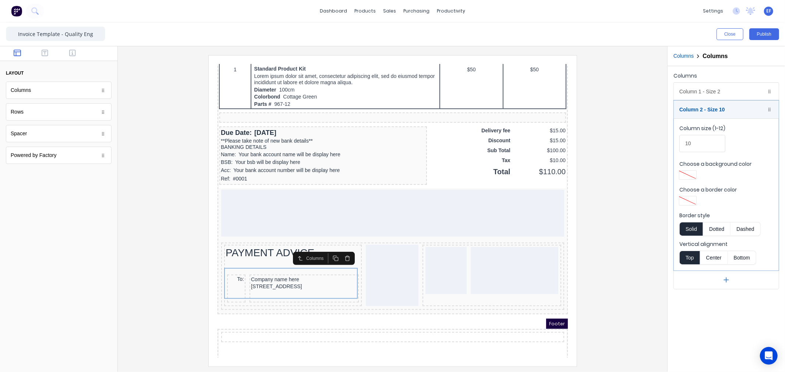
click at [340, 251] on icon "button" at bounding box center [338, 250] width 3 height 4
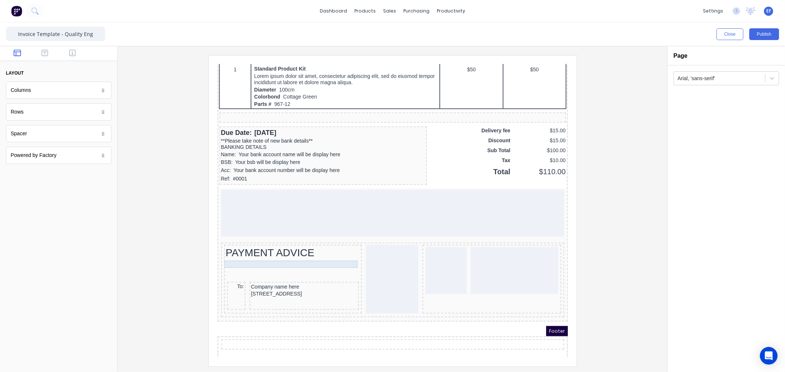
click at [302, 258] on div at bounding box center [283, 261] width 135 height 7
click at [337, 242] on icon "button" at bounding box center [338, 243] width 3 height 4
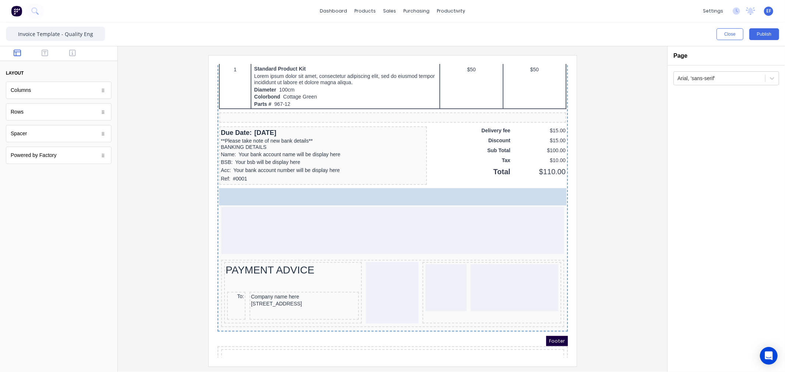
drag, startPoint x: 45, startPoint y: 151, endPoint x: 54, endPoint y: 177, distance: 27.2
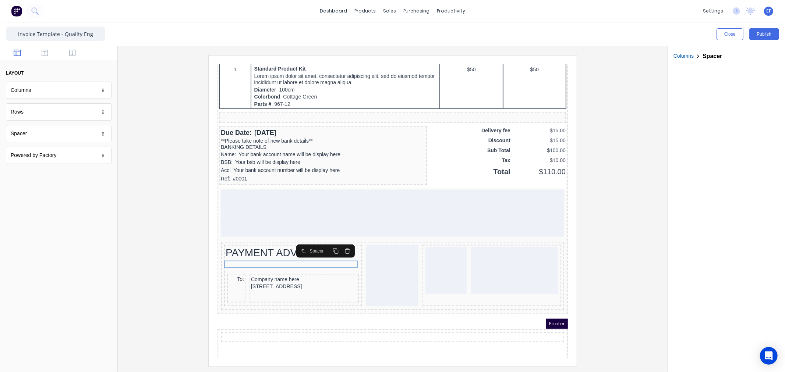
click at [704, 293] on div at bounding box center [725, 219] width 117 height 306
click at [194, 264] on div at bounding box center [393, 210] width 538 height 311
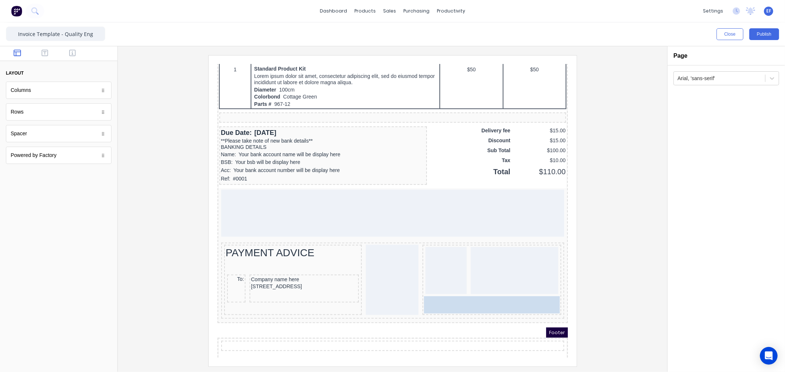
drag, startPoint x: 36, startPoint y: 89, endPoint x: 233, endPoint y: 224, distance: 238.5
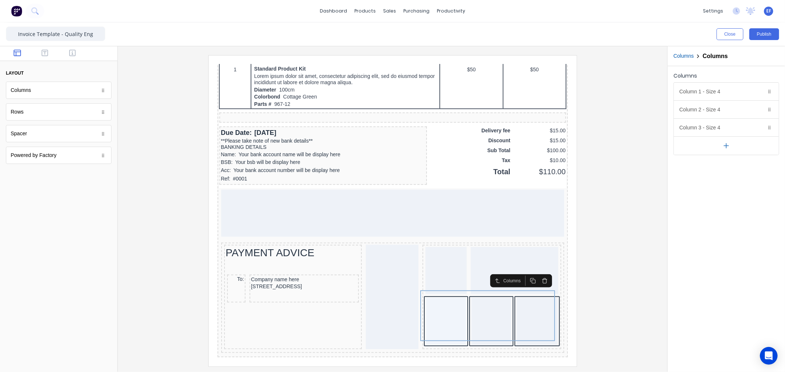
click at [722, 145] on icon "button" at bounding box center [726, 146] width 8 height 8
click at [723, 161] on icon "button" at bounding box center [726, 164] width 8 height 8
click at [761, 127] on icon "button" at bounding box center [759, 128] width 3 height 4
drag, startPoint x: 760, startPoint y: 111, endPoint x: 763, endPoint y: 105, distance: 6.4
click at [760, 111] on icon "button" at bounding box center [760, 110] width 6 height 6
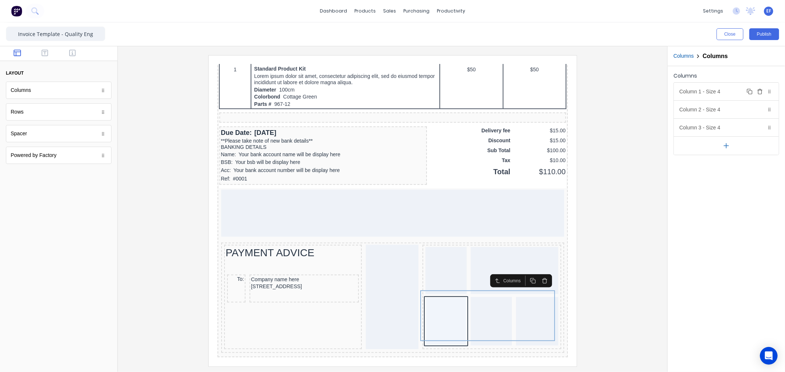
click at [761, 91] on icon "button" at bounding box center [760, 92] width 6 height 6
click at [699, 109] on div "Column 2 - Size 4 Duplicate Delete" at bounding box center [726, 110] width 105 height 18
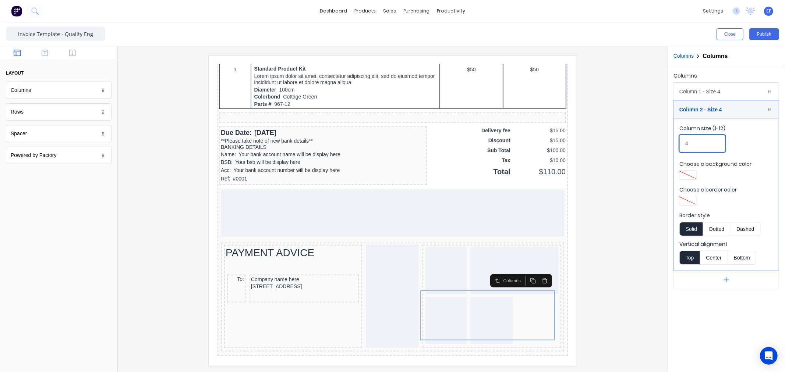
drag, startPoint x: 698, startPoint y: 142, endPoint x: 672, endPoint y: 142, distance: 25.4
click at [672, 142] on div "Columns Column 1 - Size 4 Duplicate Delete Column size (1-12) 4 Choose a backgr…" at bounding box center [725, 180] width 117 height 228
type input "8"
click at [72, 52] on icon "button" at bounding box center [72, 52] width 7 height 7
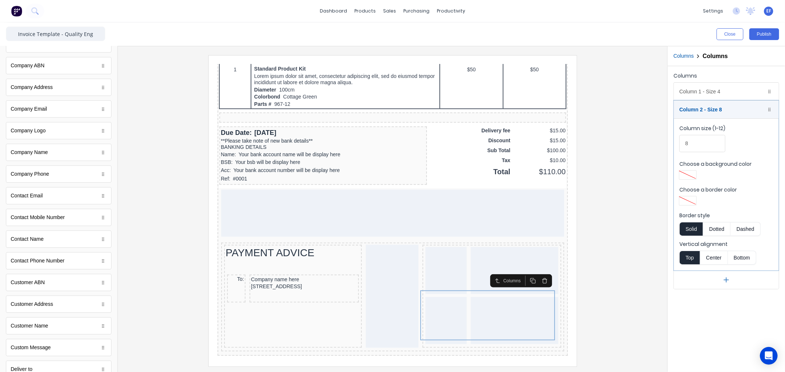
scroll to position [123, 0]
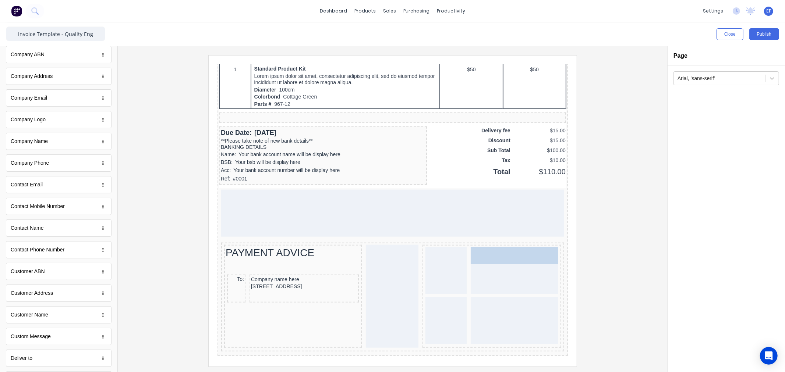
drag, startPoint x: 28, startPoint y: 317, endPoint x: 290, endPoint y: 189, distance: 291.4
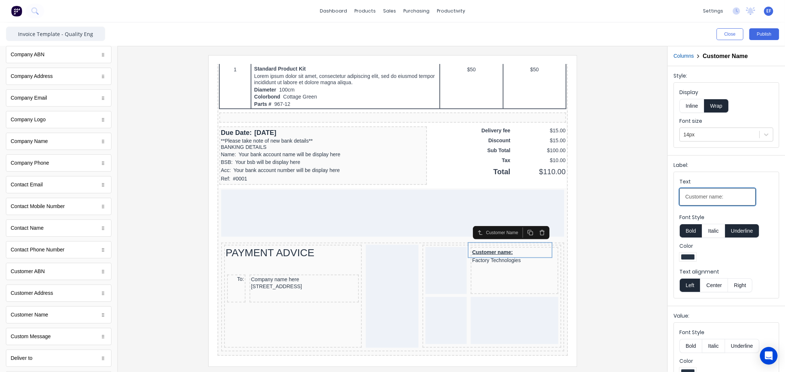
drag, startPoint x: 733, startPoint y: 197, endPoint x: 660, endPoint y: 189, distance: 73.3
click at [660, 189] on div "Close Publish Components standard fields Accounting number Accounting number Ba…" at bounding box center [392, 197] width 785 height 350
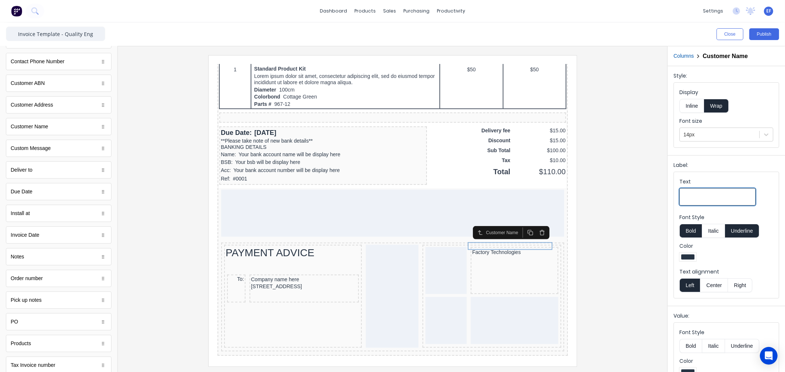
scroll to position [336, 0]
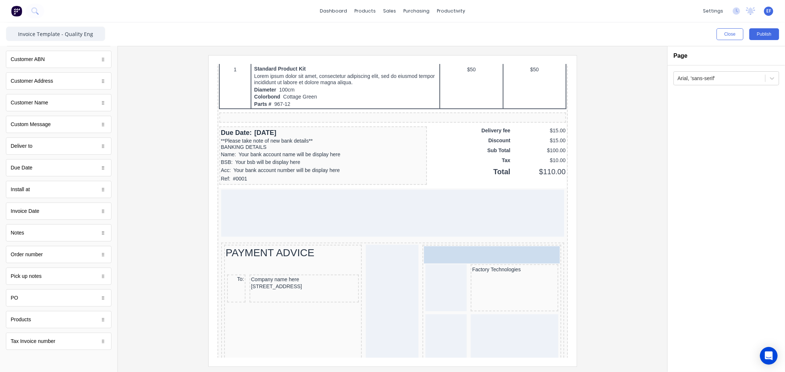
drag, startPoint x: 67, startPoint y: 353, endPoint x: 561, endPoint y: 258, distance: 504.0
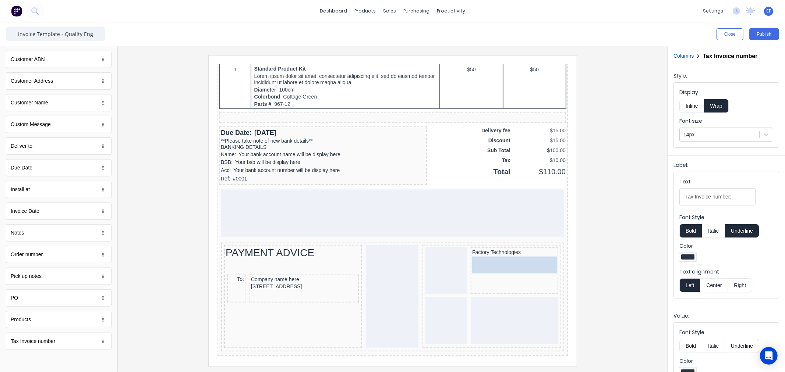
drag, startPoint x: 448, startPoint y: 235, endPoint x: 491, endPoint y: 254, distance: 46.3
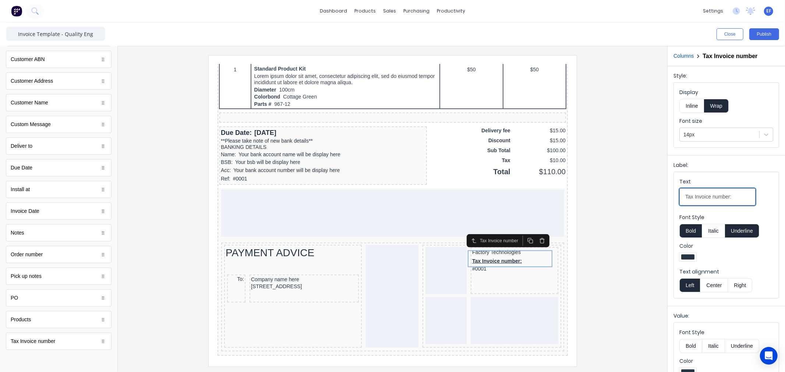
drag, startPoint x: 734, startPoint y: 198, endPoint x: 646, endPoint y: 198, distance: 88.3
click at [646, 198] on div "Close Publish Components standard fields Accounting number Accounting number Ba…" at bounding box center [392, 197] width 785 height 350
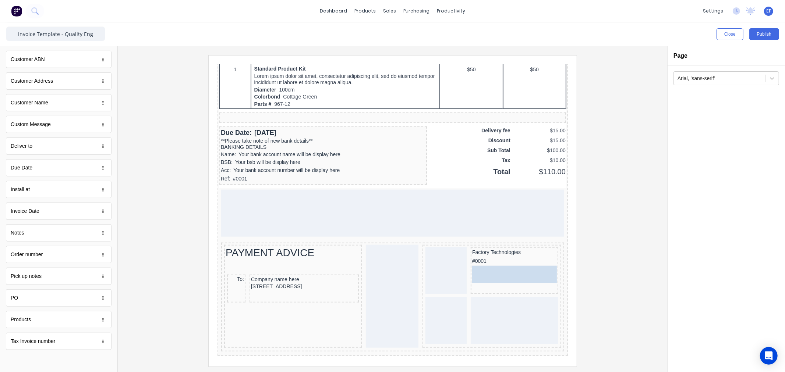
drag, startPoint x: 32, startPoint y: 171, endPoint x: 285, endPoint y: 200, distance: 254.8
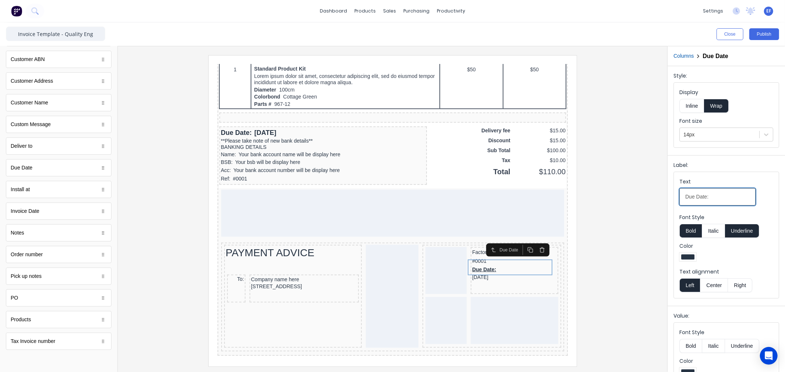
drag, startPoint x: 717, startPoint y: 198, endPoint x: 614, endPoint y: 193, distance: 103.9
click at [615, 193] on div "Close Publish Components standard fields Accounting number Accounting number Ba…" at bounding box center [392, 197] width 785 height 350
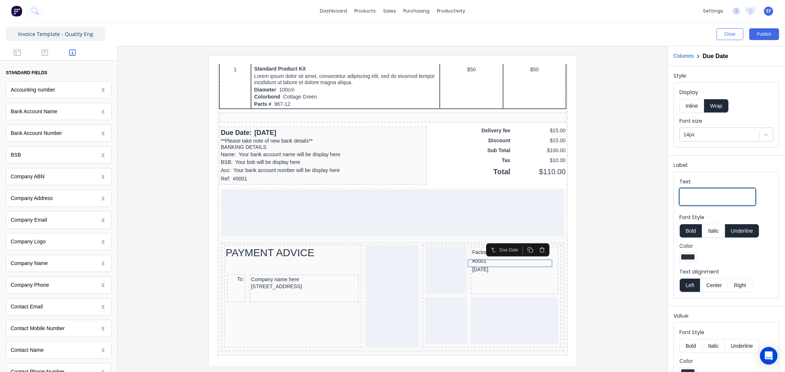
scroll to position [0, 0]
click at [48, 52] on button "button" at bounding box center [44, 53] width 23 height 9
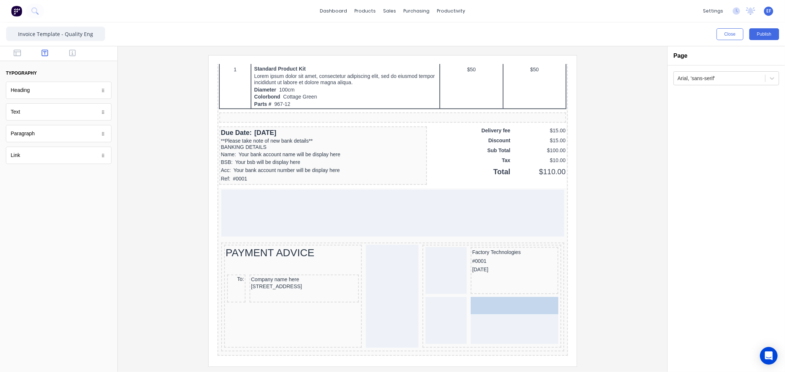
drag, startPoint x: 26, startPoint y: 115, endPoint x: 532, endPoint y: 304, distance: 540.2
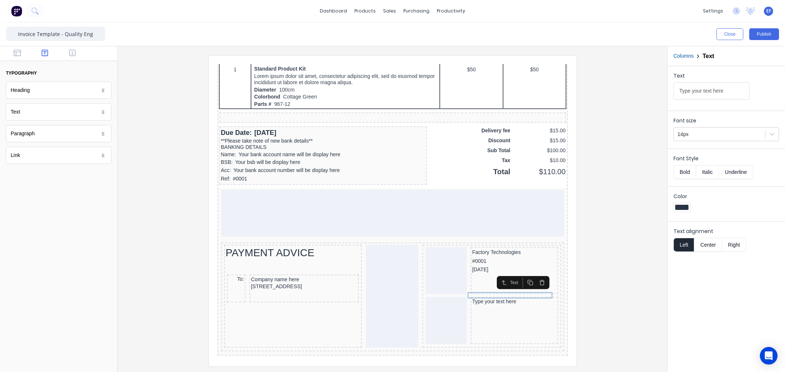
click at [520, 272] on icon "button" at bounding box center [521, 274] width 6 height 6
drag, startPoint x: 481, startPoint y: 292, endPoint x: 426, endPoint y: 287, distance: 55.5
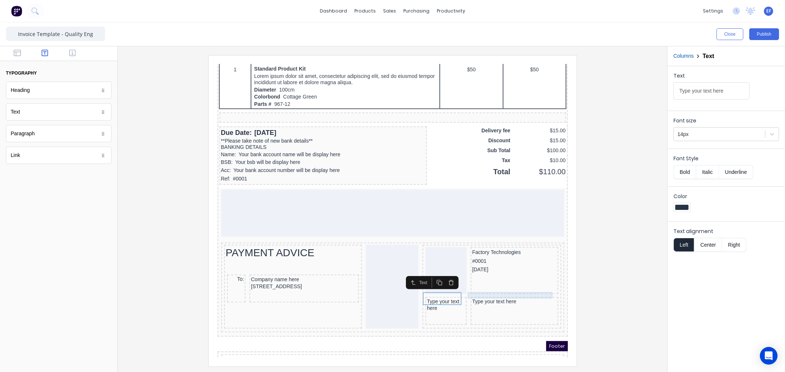
click at [485, 290] on div "Type your text here" at bounding box center [505, 293] width 85 height 7
click at [519, 274] on icon "button" at bounding box center [521, 274] width 6 height 6
drag, startPoint x: 483, startPoint y: 292, endPoint x: 439, endPoint y: 238, distance: 69.4
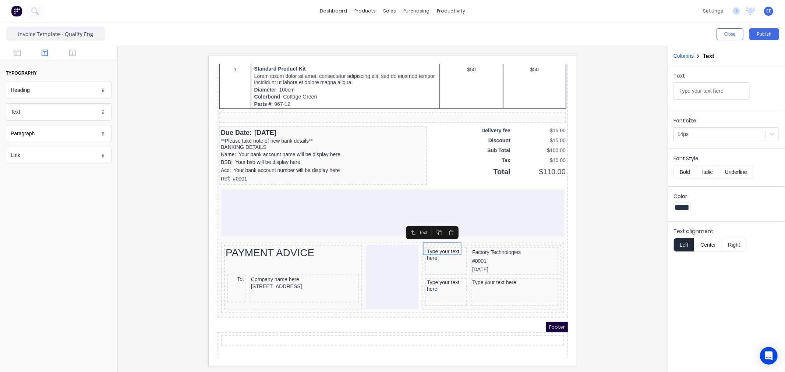
click at [430, 224] on icon "button" at bounding box center [430, 224] width 6 height 6
click at [429, 235] on icon "button" at bounding box center [430, 237] width 6 height 6
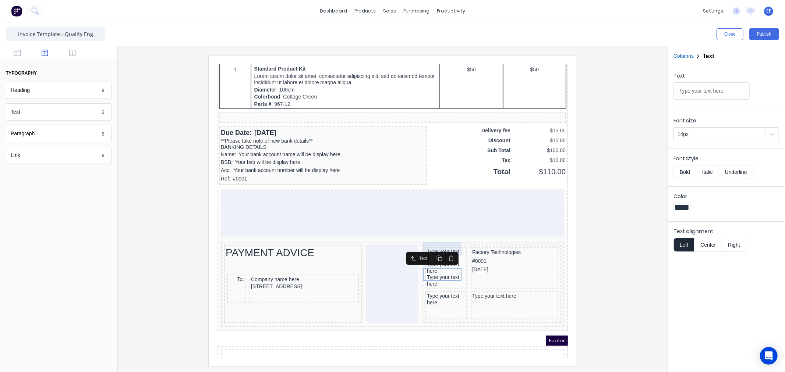
click at [439, 240] on div "Type your text here" at bounding box center [437, 246] width 38 height 13
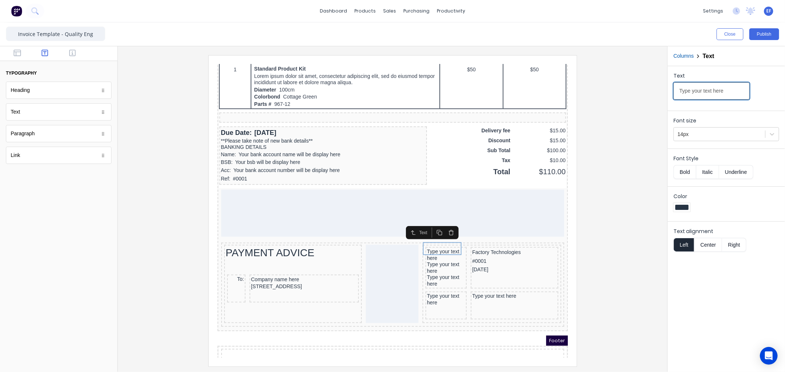
drag, startPoint x: 730, startPoint y: 91, endPoint x: 644, endPoint y: 87, distance: 86.6
click at [644, 87] on div "Close Publish Components typography Heading Heading Text Text Paragraph Paragra…" at bounding box center [392, 197] width 785 height 350
type input "Customer"
click at [686, 176] on button "Bold" at bounding box center [684, 172] width 22 height 14
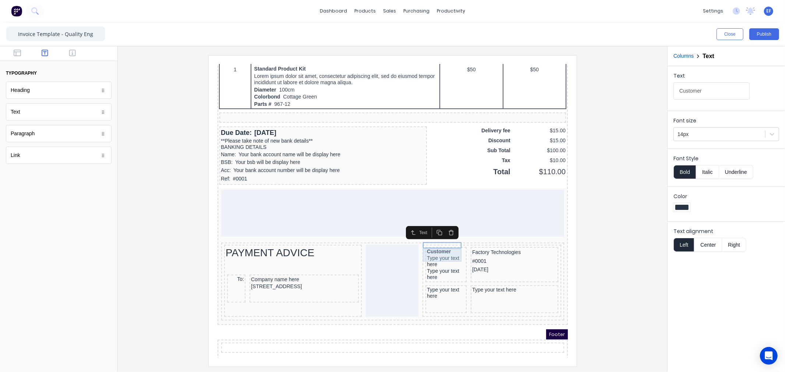
click at [421, 249] on div "Type your text here" at bounding box center [437, 252] width 38 height 13
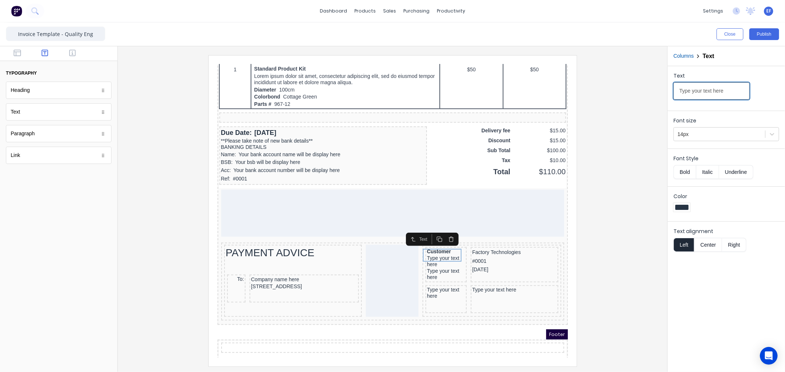
drag, startPoint x: 728, startPoint y: 92, endPoint x: 649, endPoint y: 93, distance: 78.4
click at [649, 93] on div "Close Publish Components typography Heading Heading Text Text Paragraph Paragra…" at bounding box center [392, 197] width 785 height 350
type input "Invoice Number"
click at [442, 252] on div "Type your text here" at bounding box center [437, 258] width 38 height 13
drag, startPoint x: 682, startPoint y: 90, endPoint x: 622, endPoint y: 90, distance: 60.3
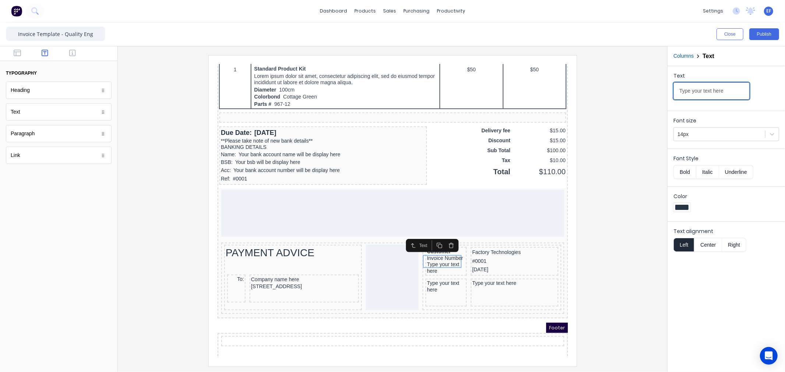
click at [622, 90] on div "Close Publish Components typography Heading Heading Text Text Paragraph Paragra…" at bounding box center [392, 197] width 785 height 350
paste input "Due Dat"
type input "Due Date"
drag, startPoint x: 438, startPoint y: 274, endPoint x: 441, endPoint y: 271, distance: 4.5
click at [438, 274] on div "Type your text here" at bounding box center [437, 276] width 38 height 13
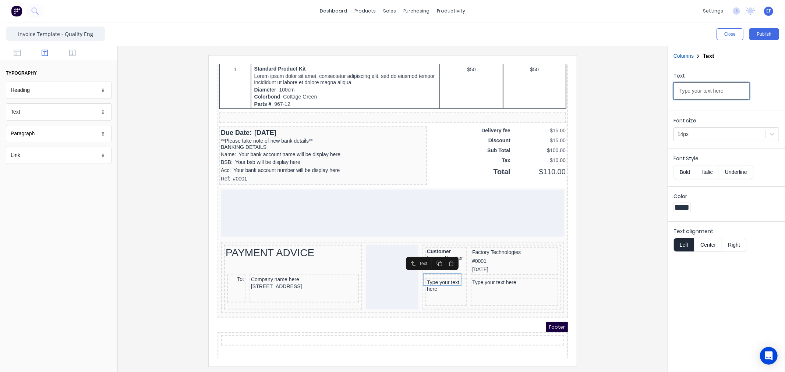
drag, startPoint x: 727, startPoint y: 89, endPoint x: 628, endPoint y: 89, distance: 98.6
click at [628, 89] on div "Close Publish Components typography Heading Heading Text Text Paragraph Paragra…" at bounding box center [392, 197] width 785 height 350
type input "Amount Enclosed"
click at [487, 270] on div "Type your text here" at bounding box center [505, 273] width 85 height 7
drag, startPoint x: 731, startPoint y: 93, endPoint x: 612, endPoint y: 88, distance: 118.5
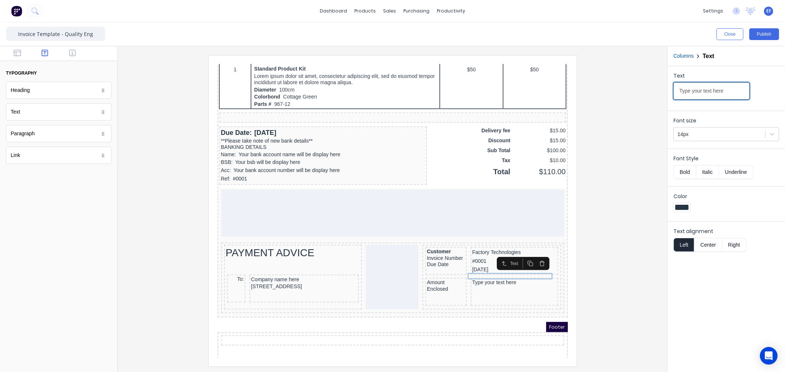
click at [612, 88] on div "Close Publish Components typography Heading Heading Text Text Paragraph Paragra…" at bounding box center [392, 197] width 785 height 350
type input "_____________________________"
click at [519, 255] on icon "button" at bounding box center [521, 255] width 6 height 6
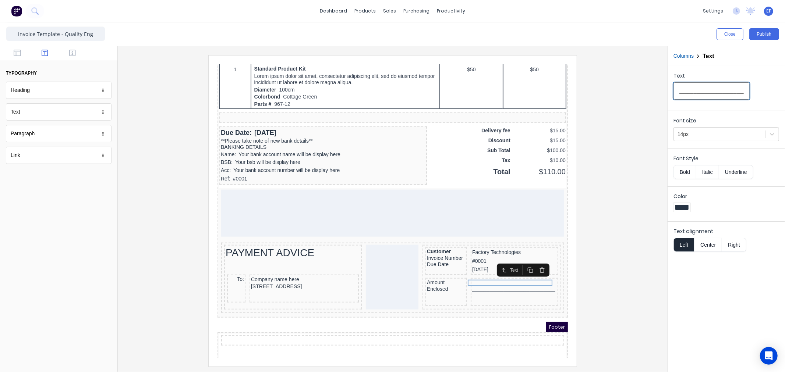
drag, startPoint x: 742, startPoint y: 93, endPoint x: 622, endPoint y: 93, distance: 120.3
click at [622, 93] on div "Close Publish Components typography Heading Heading Text Text Paragraph Paragra…" at bounding box center [392, 197] width 785 height 350
click at [704, 94] on input "Text" at bounding box center [711, 90] width 76 height 17
paste input "Enter the amount you are paying above"
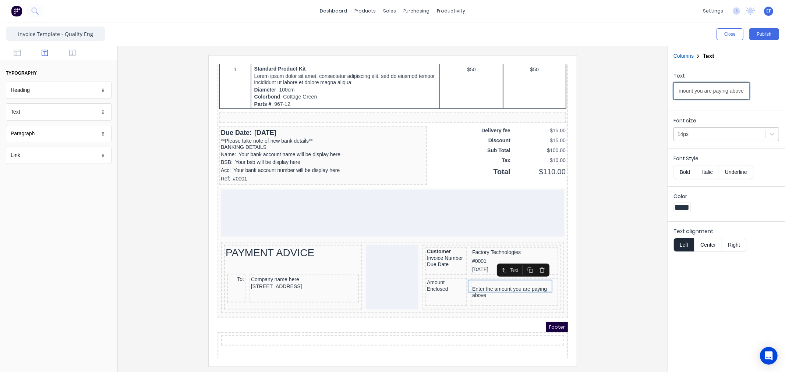
type input "Enter the amount you are paying above"
click at [712, 133] on div at bounding box center [719, 134] width 84 height 9
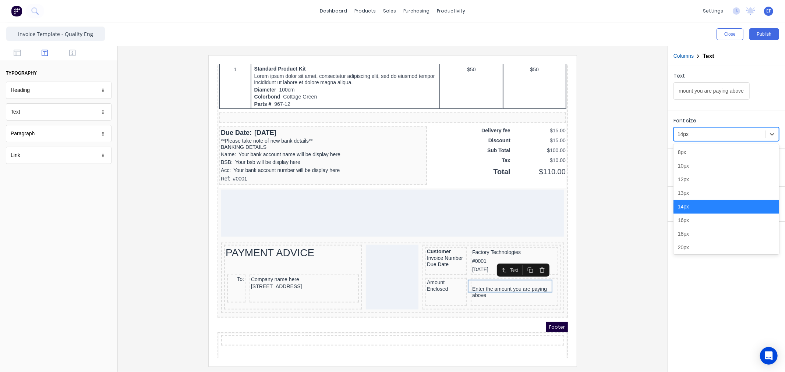
scroll to position [0, 0]
click at [689, 178] on div "12px" at bounding box center [726, 180] width 106 height 14
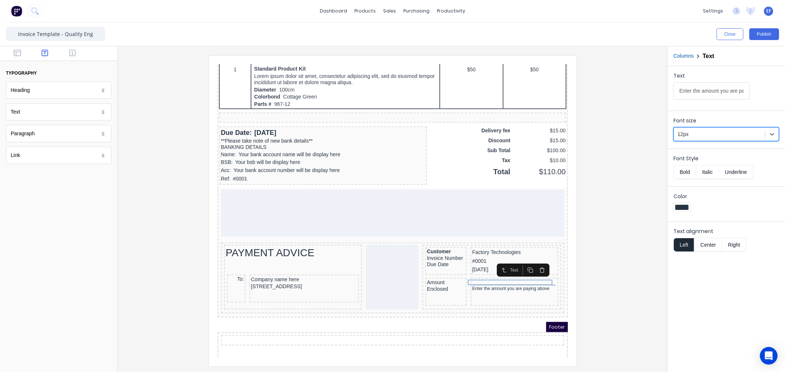
click at [705, 244] on button "Center" at bounding box center [708, 245] width 28 height 14
click at [620, 289] on div at bounding box center [393, 210] width 538 height 311
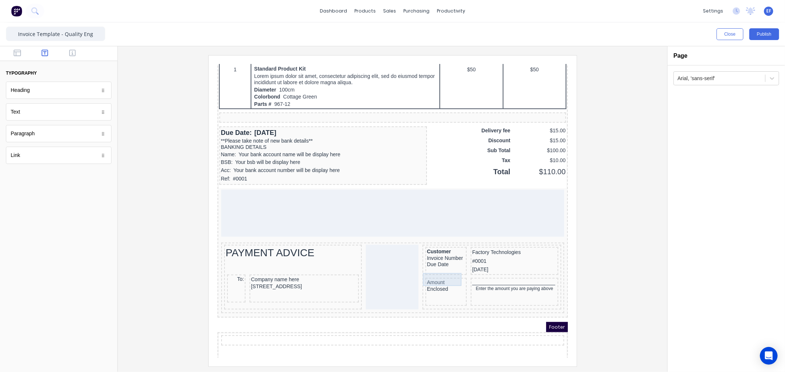
click at [419, 273] on div "Amount Enclosed" at bounding box center [437, 276] width 38 height 13
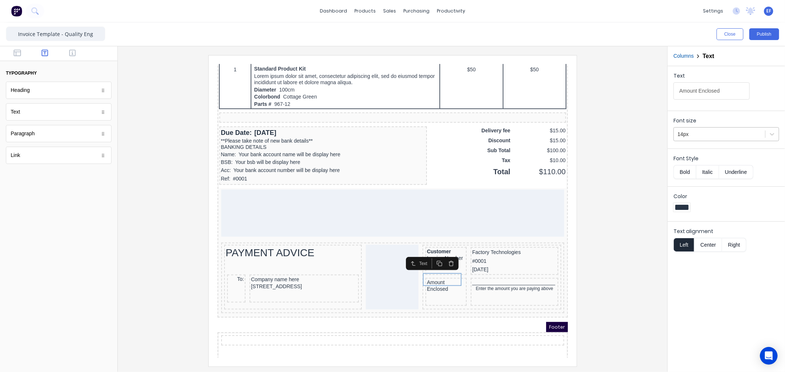
click at [719, 138] on div at bounding box center [719, 134] width 84 height 9
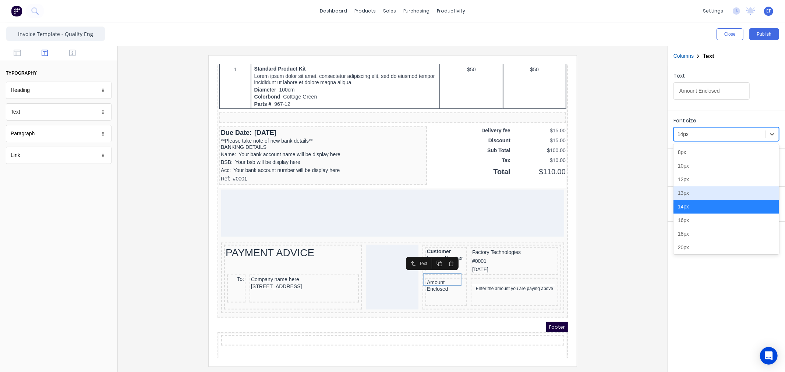
click at [701, 189] on div "13px" at bounding box center [726, 194] width 106 height 14
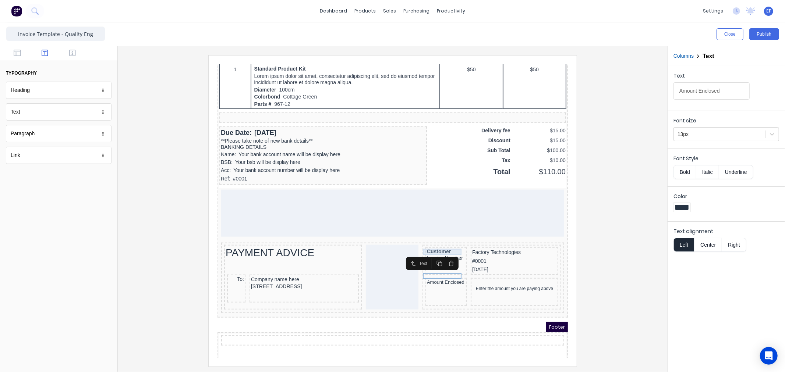
click at [439, 246] on div "Invoice Number" at bounding box center [437, 249] width 38 height 7
click at [611, 289] on div at bounding box center [393, 210] width 538 height 311
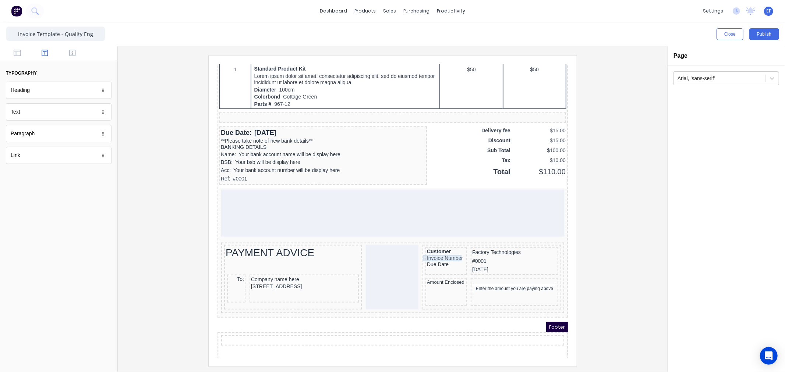
click at [421, 252] on div "Due Date" at bounding box center [437, 255] width 38 height 7
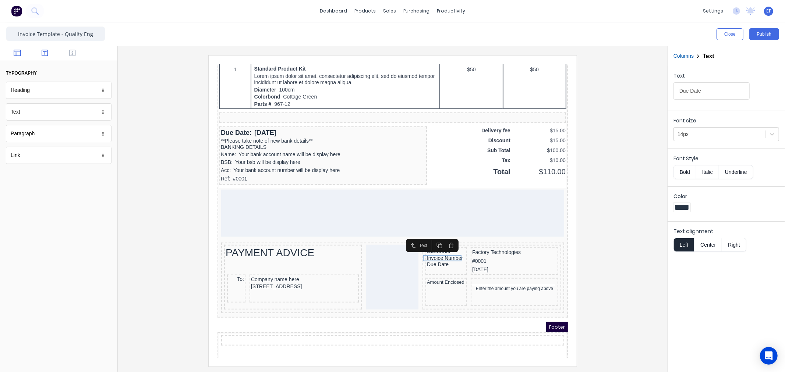
click at [22, 54] on button "button" at bounding box center [17, 53] width 23 height 9
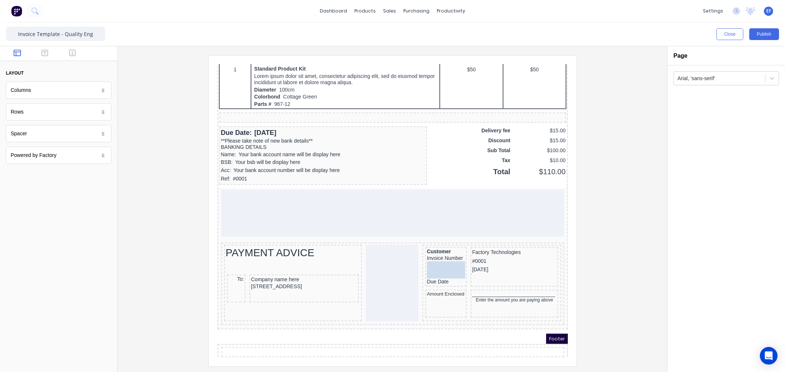
drag, startPoint x: 25, startPoint y: 135, endPoint x: 433, endPoint y: 255, distance: 425.4
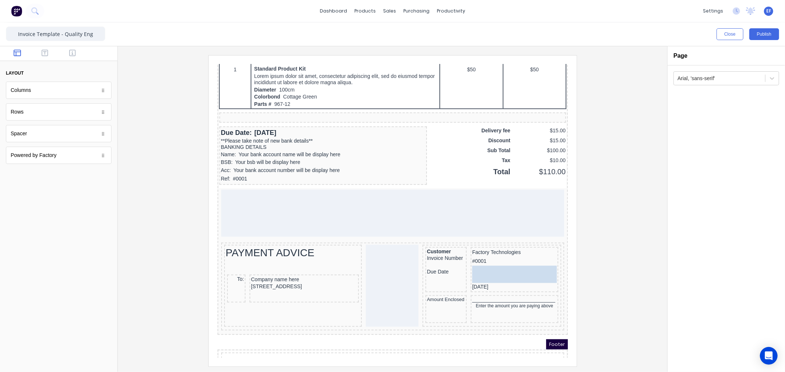
drag, startPoint x: 35, startPoint y: 136, endPoint x: 273, endPoint y: 192, distance: 244.6
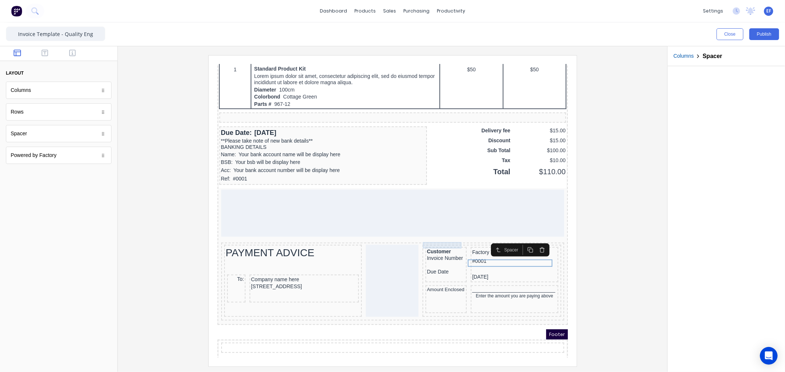
click at [427, 240] on div "Customer" at bounding box center [437, 243] width 38 height 7
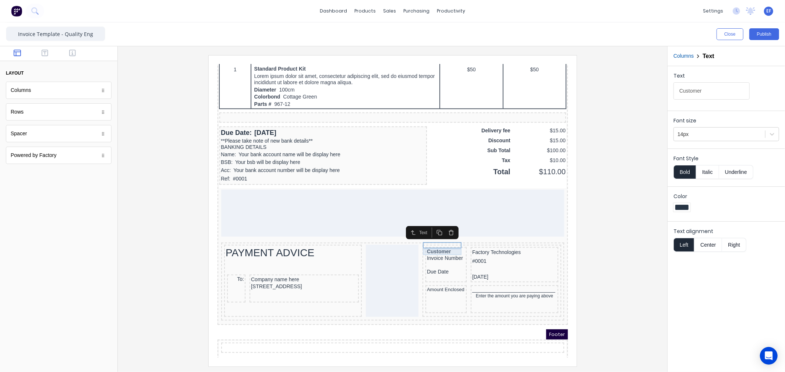
click at [434, 246] on div "Invoice Number" at bounding box center [437, 249] width 38 height 7
click at [684, 172] on button "Bold" at bounding box center [684, 172] width 22 height 14
click at [694, 132] on div at bounding box center [719, 134] width 84 height 9
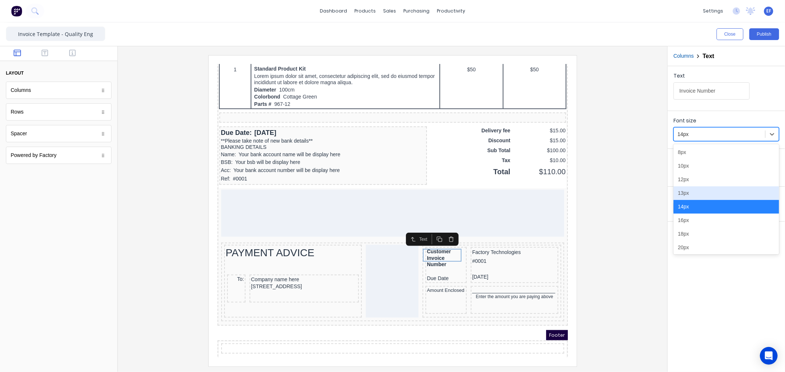
click at [678, 194] on div "13px" at bounding box center [726, 194] width 106 height 14
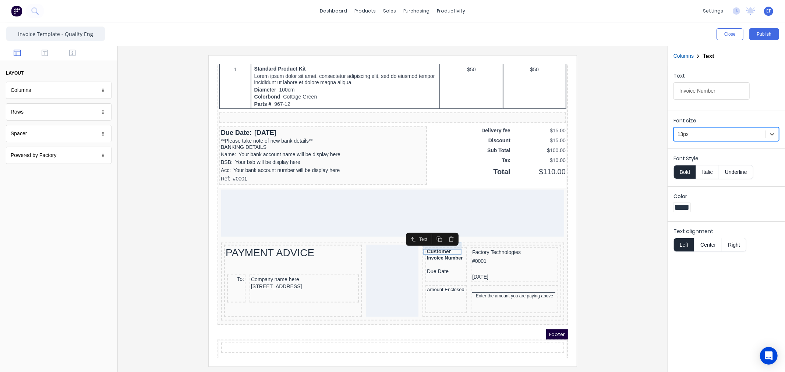
click at [444, 240] on div "Customer" at bounding box center [437, 243] width 38 height 7
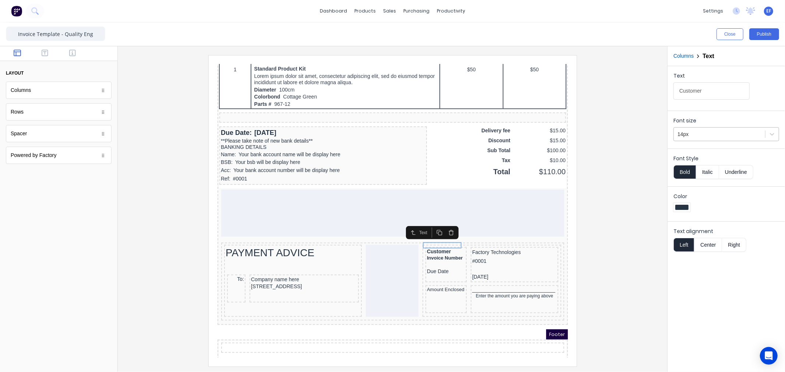
click at [690, 132] on div at bounding box center [719, 134] width 84 height 9
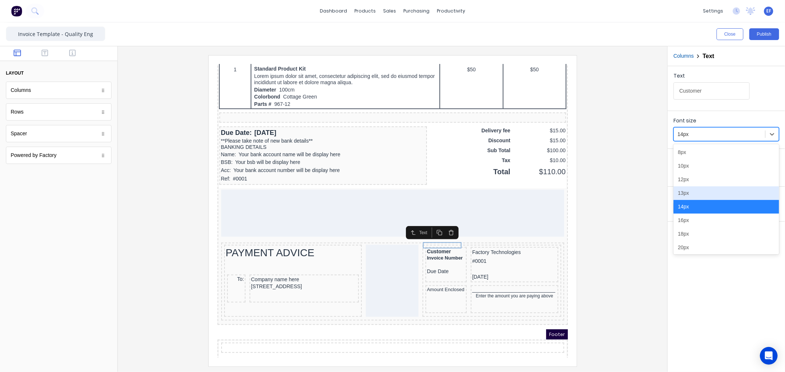
drag, startPoint x: 684, startPoint y: 194, endPoint x: 633, endPoint y: 208, distance: 52.4
click at [684, 194] on div "13px" at bounding box center [726, 194] width 106 height 14
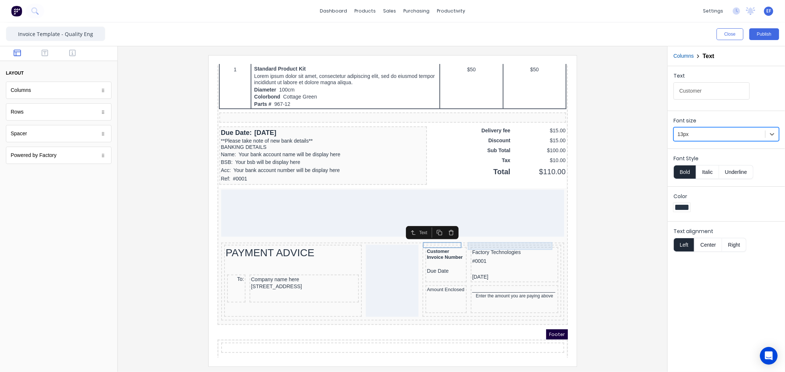
click at [492, 240] on div "Factory Technologies" at bounding box center [505, 244] width 85 height 8
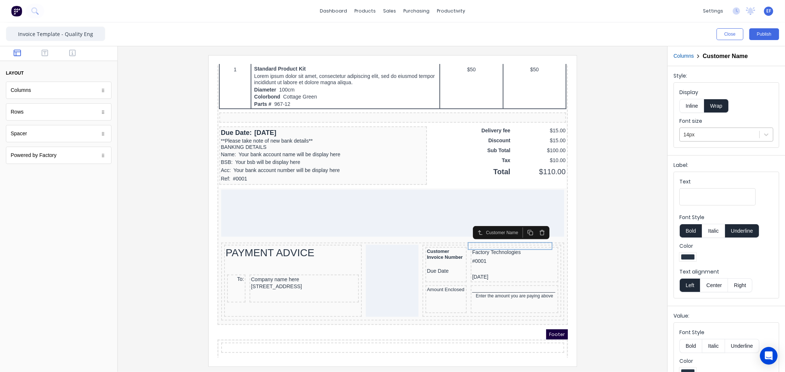
click at [696, 135] on div at bounding box center [719, 134] width 72 height 9
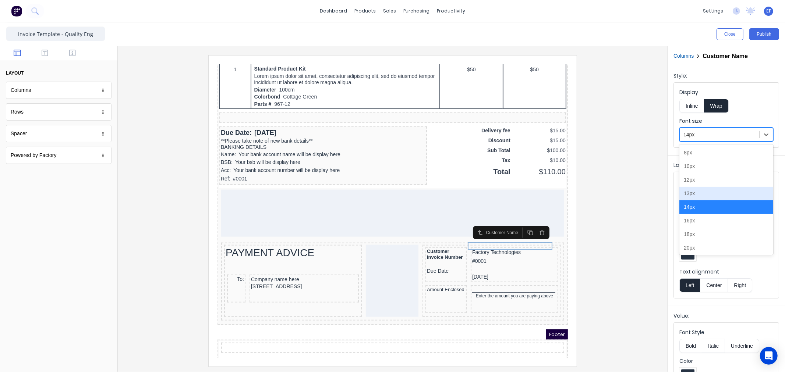
click at [691, 194] on div "13px" at bounding box center [726, 194] width 94 height 14
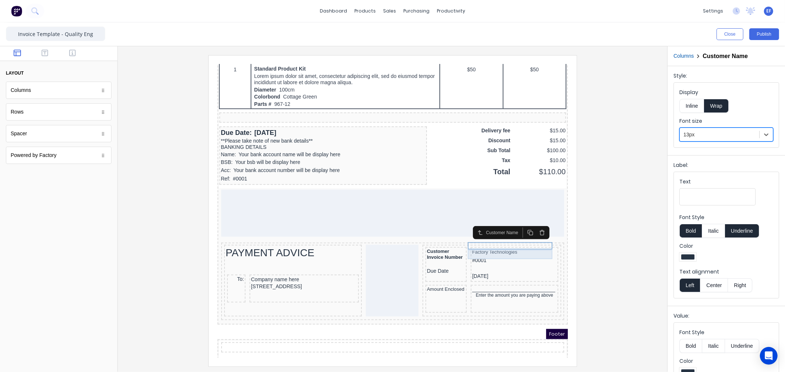
click at [474, 247] on div "#0001" at bounding box center [505, 251] width 85 height 9
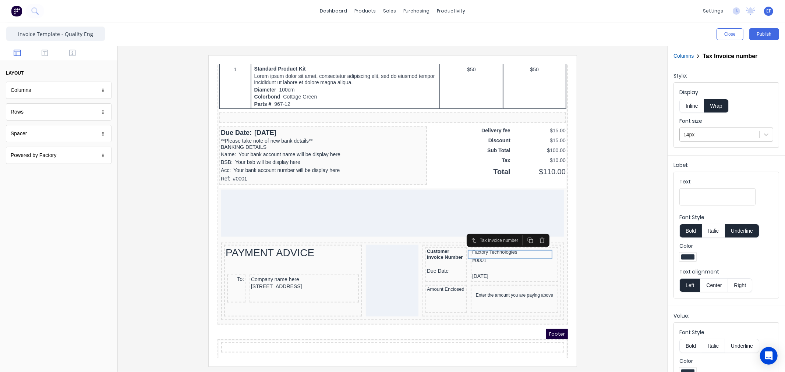
click at [703, 130] on div at bounding box center [719, 134] width 72 height 9
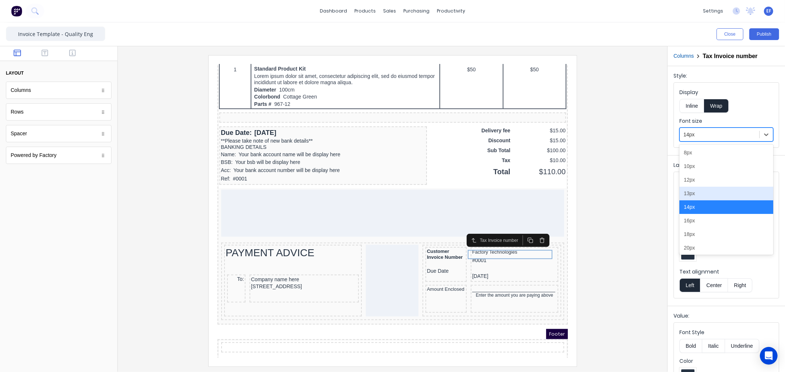
click at [692, 189] on div "13px" at bounding box center [726, 194] width 94 height 14
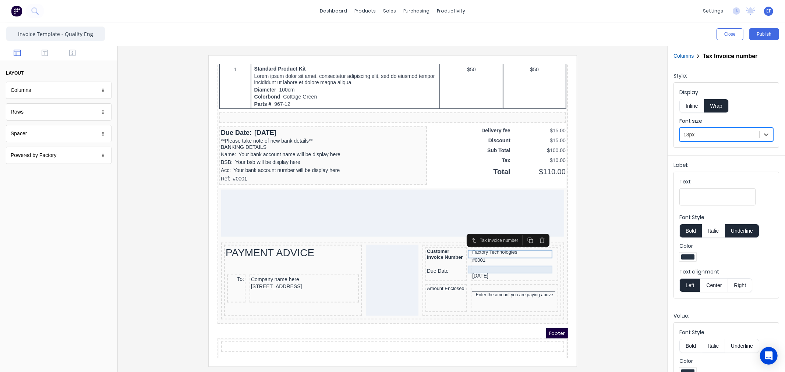
click at [474, 263] on div "[DATE]" at bounding box center [505, 267] width 85 height 8
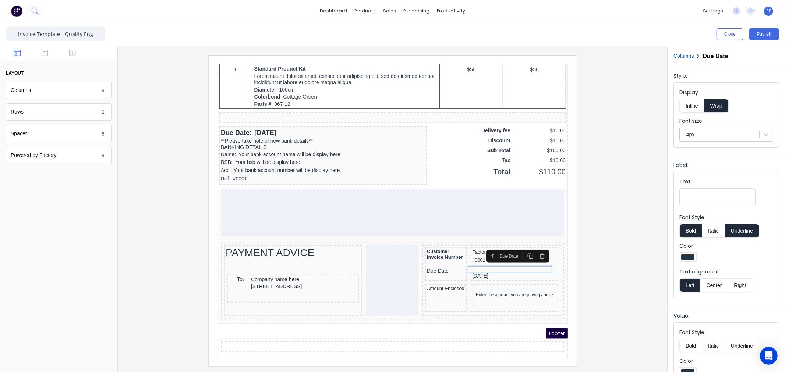
click at [731, 127] on div "Font size 14px" at bounding box center [726, 129] width 94 height 24
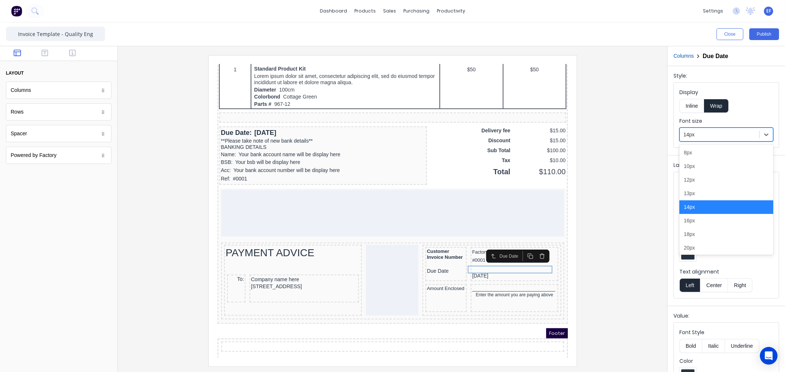
click at [715, 139] on div at bounding box center [719, 134] width 72 height 9
click at [704, 189] on div "13px" at bounding box center [726, 194] width 94 height 14
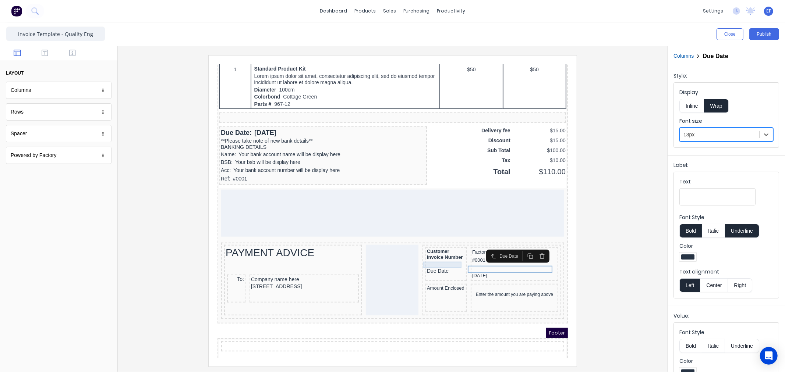
click at [430, 259] on div "Due Date" at bounding box center [437, 262] width 38 height 7
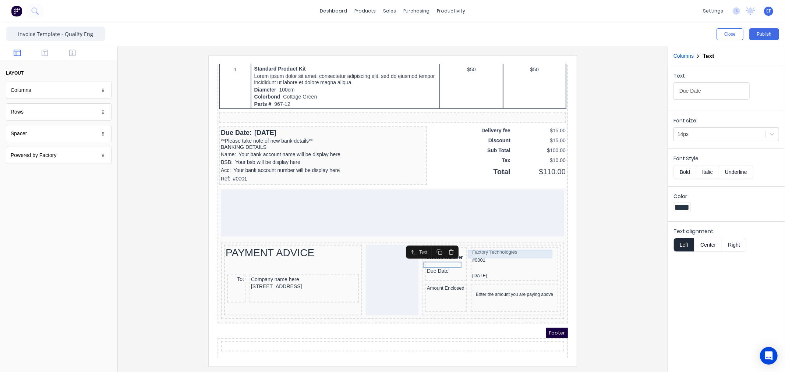
click at [473, 248] on div "#0001" at bounding box center [505, 251] width 85 height 9
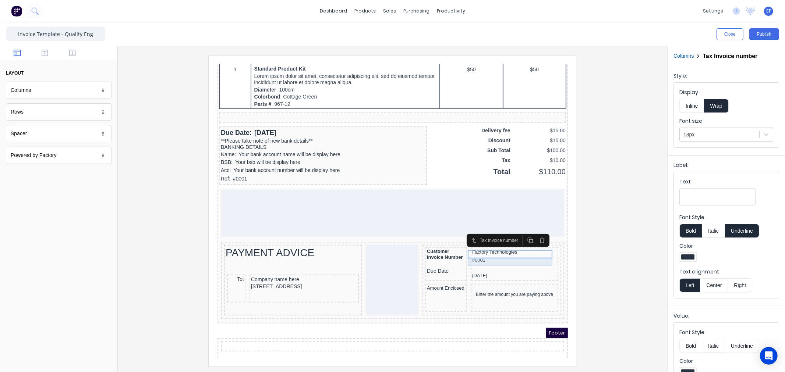
click at [468, 256] on div at bounding box center [505, 259] width 85 height 7
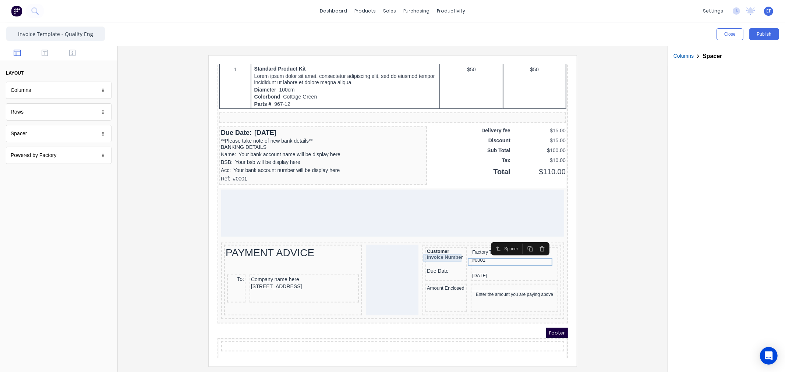
click at [434, 252] on div at bounding box center [437, 255] width 38 height 7
click at [469, 256] on div at bounding box center [505, 259] width 85 height 7
drag, startPoint x: 446, startPoint y: 248, endPoint x: 444, endPoint y: 240, distance: 7.5
click at [467, 256] on div at bounding box center [505, 259] width 85 height 7
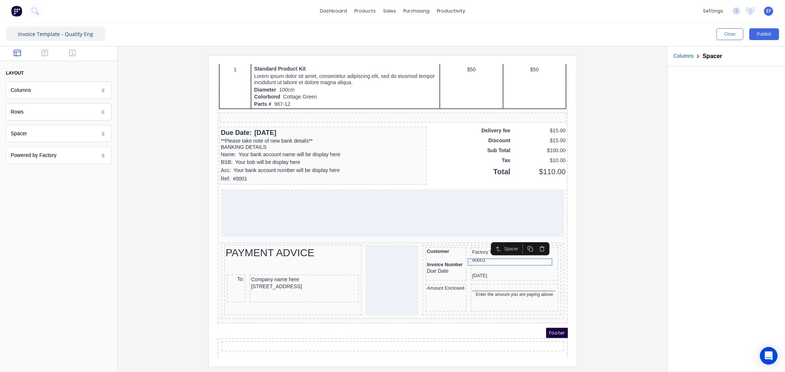
click at [524, 240] on button "button" at bounding box center [521, 240] width 12 height 10
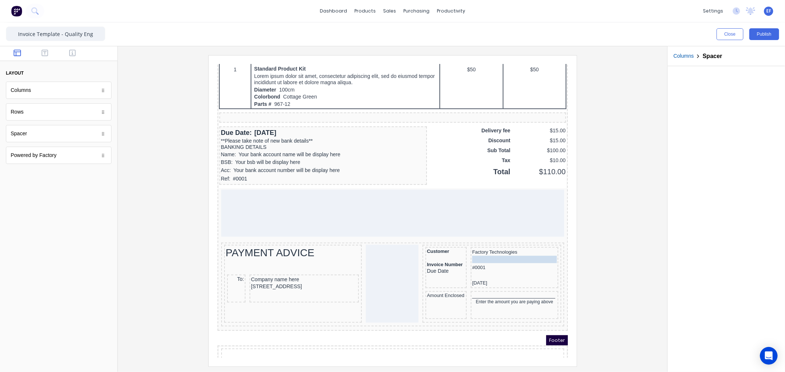
drag, startPoint x: 476, startPoint y: 260, endPoint x: 476, endPoint y: 243, distance: 16.9
click at [432, 245] on div at bounding box center [437, 248] width 38 height 7
drag, startPoint x: 431, startPoint y: 242, endPoint x: 434, endPoint y: 246, distance: 4.2
click at [472, 263] on div at bounding box center [505, 266] width 85 height 7
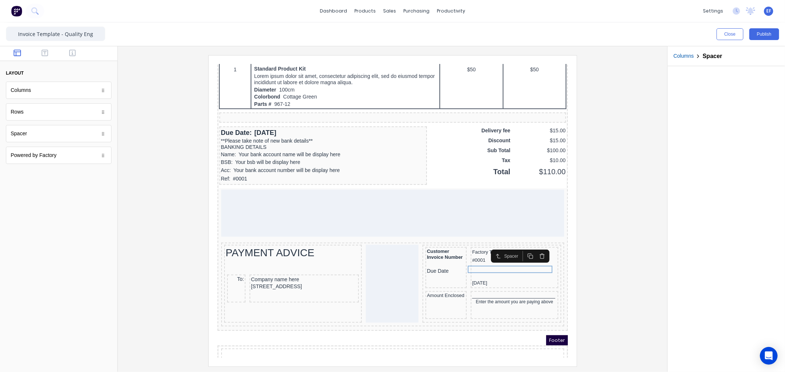
click at [532, 246] on icon "button" at bounding box center [533, 246] width 4 height 0
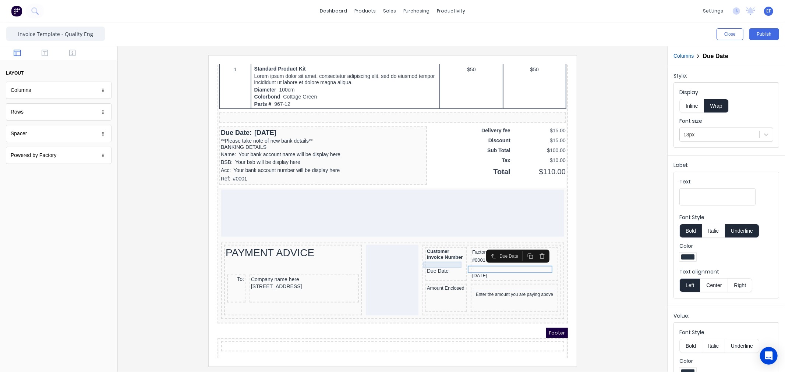
click at [427, 259] on div "Due Date" at bounding box center [437, 262] width 38 height 7
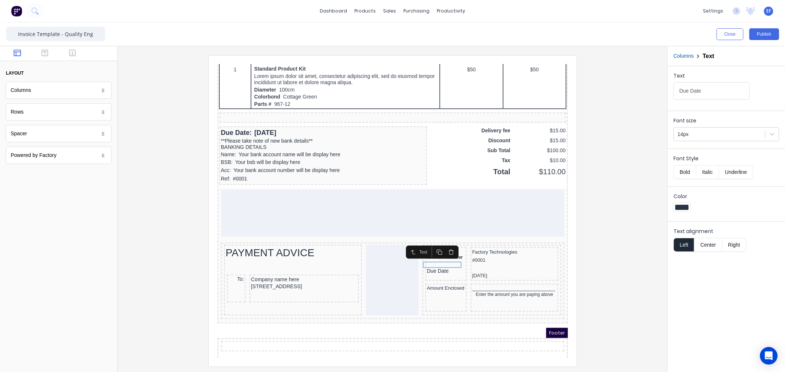
click at [582, 278] on div at bounding box center [393, 210] width 538 height 311
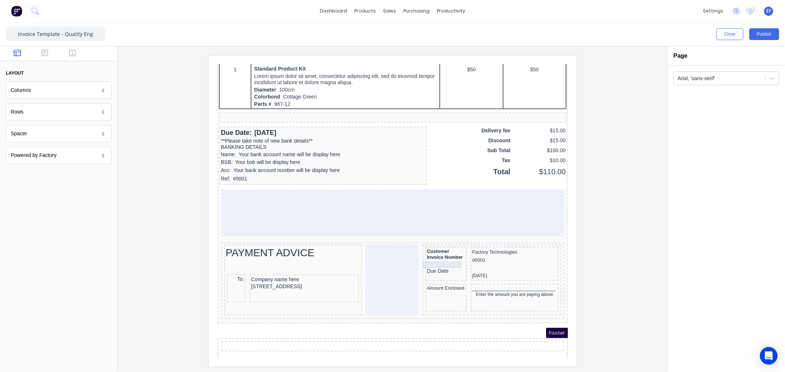
click at [436, 259] on div "Due Date" at bounding box center [437, 262] width 38 height 7
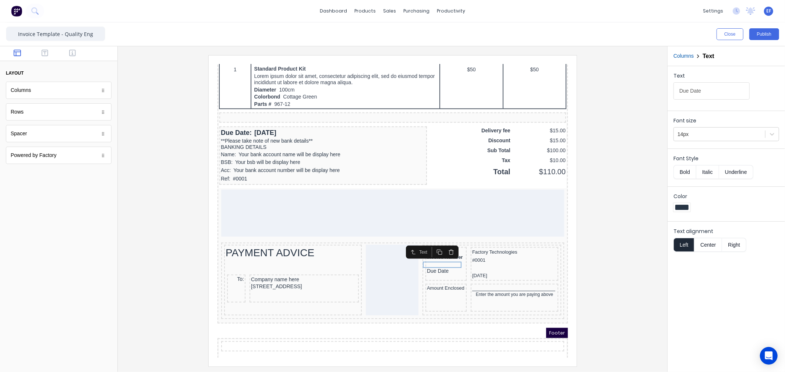
click at [685, 172] on button "Bold" at bounding box center [684, 172] width 22 height 14
click at [624, 265] on div at bounding box center [393, 210] width 538 height 311
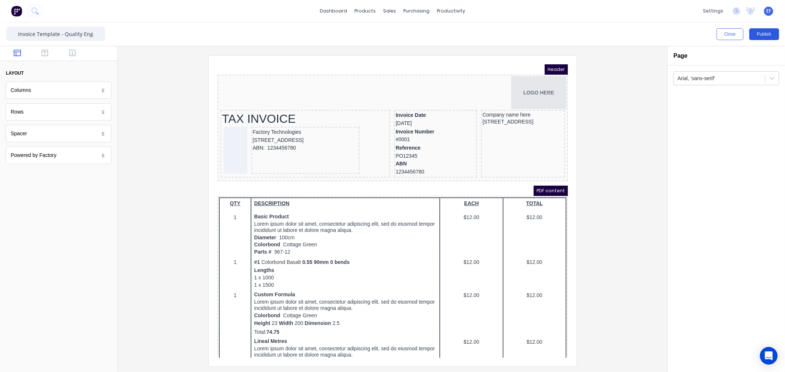
click at [762, 33] on button "Publish" at bounding box center [764, 34] width 30 height 12
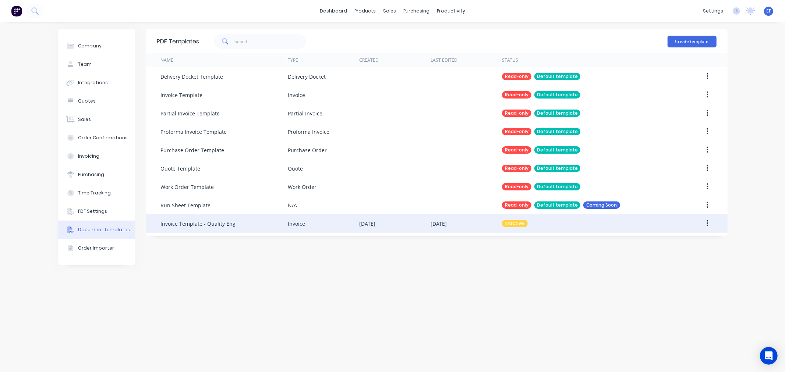
click at [704, 224] on button "button" at bounding box center [707, 223] width 17 height 13
click at [674, 258] on div "Make default" at bounding box center [681, 257] width 57 height 11
click at [201, 223] on div "Invoice Template - Quality Eng" at bounding box center [198, 224] width 75 height 8
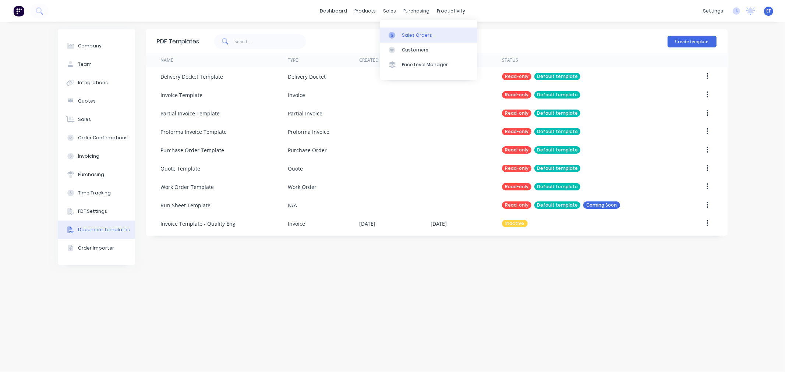
click at [394, 37] on icon at bounding box center [392, 35] width 7 height 7
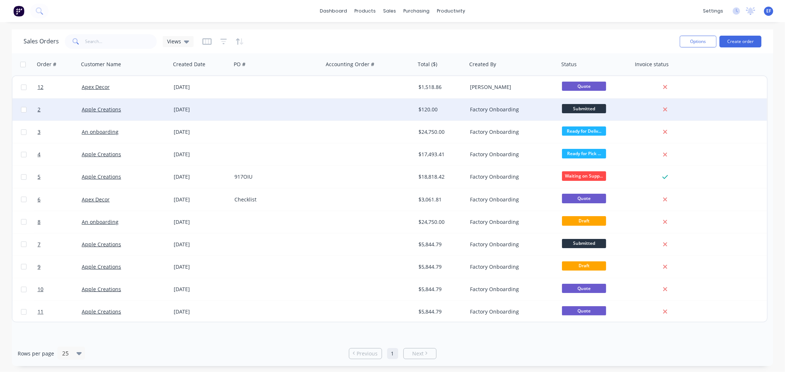
click at [510, 104] on div "Factory Onboarding" at bounding box center [513, 110] width 92 height 22
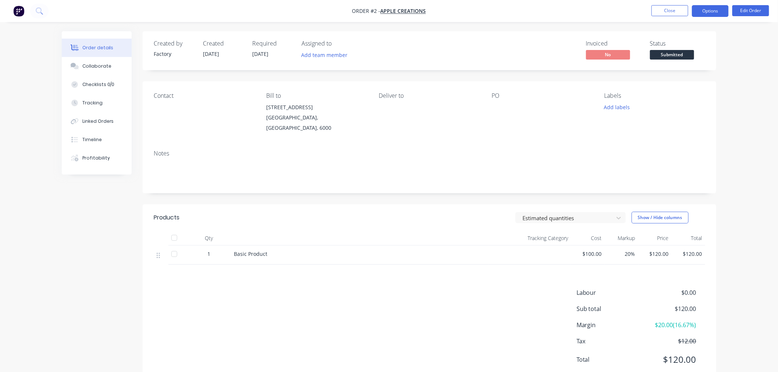
click at [714, 10] on button "Options" at bounding box center [710, 11] width 37 height 12
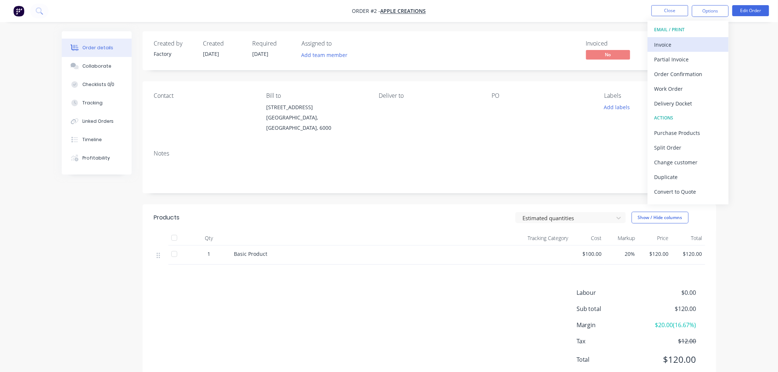
click at [680, 46] on div "Invoice" at bounding box center [689, 44] width 68 height 11
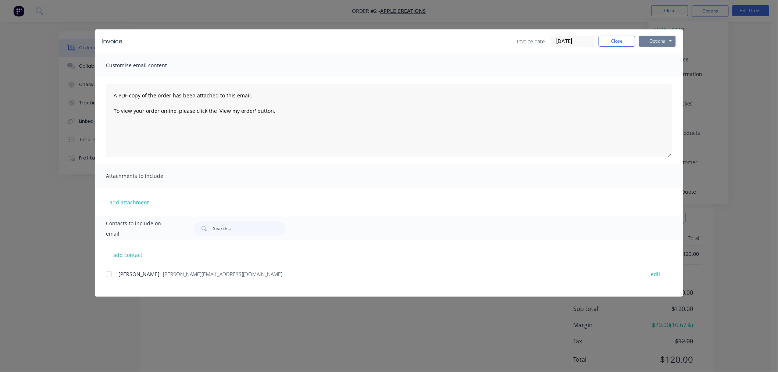
click at [671, 39] on button "Options" at bounding box center [657, 41] width 37 height 11
click at [650, 54] on button "Preview" at bounding box center [662, 54] width 47 height 12
click at [667, 43] on button "Options" at bounding box center [657, 41] width 37 height 11
click at [654, 55] on button "Preview" at bounding box center [662, 54] width 47 height 12
click at [661, 36] on button "Options" at bounding box center [657, 41] width 37 height 11
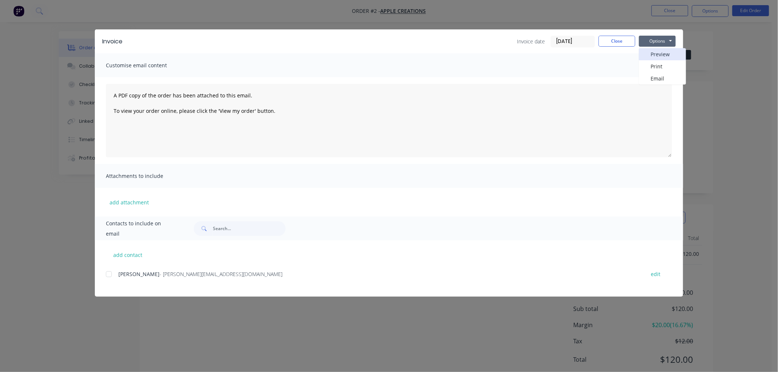
click at [648, 56] on button "Preview" at bounding box center [662, 54] width 47 height 12
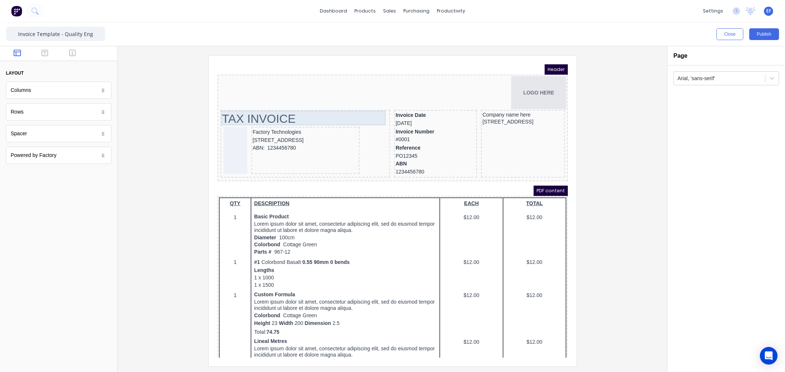
click at [230, 107] on div "TAX INVOICE" at bounding box center [296, 109] width 167 height 15
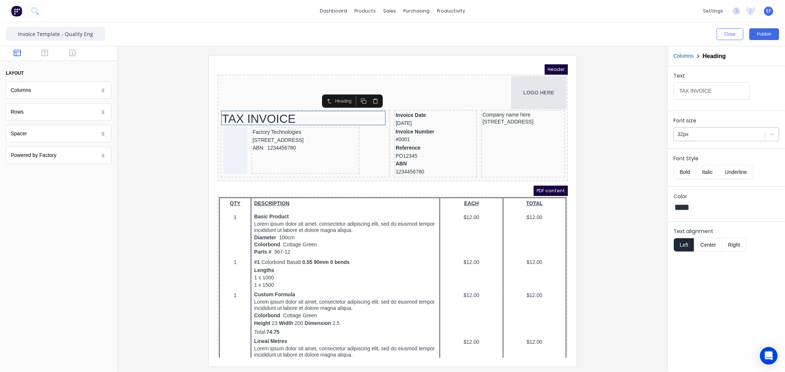
click at [736, 138] on div at bounding box center [719, 134] width 84 height 9
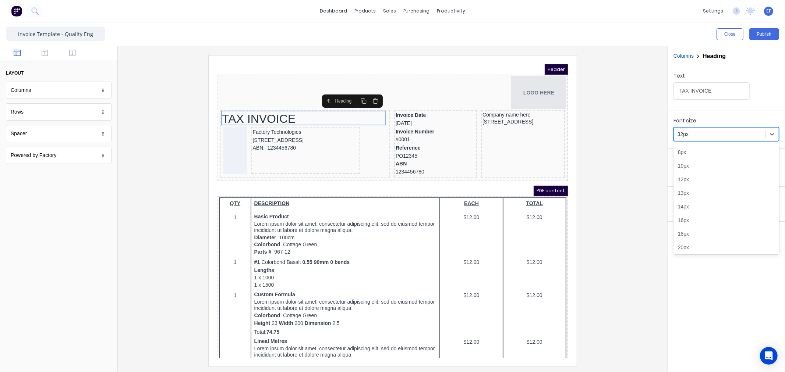
scroll to position [45, 0]
click at [702, 229] on div "28px" at bounding box center [726, 230] width 106 height 14
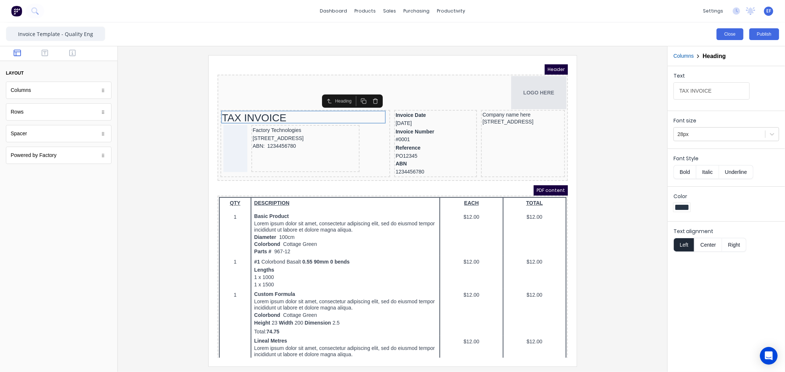
click at [725, 35] on button "Close" at bounding box center [729, 34] width 27 height 12
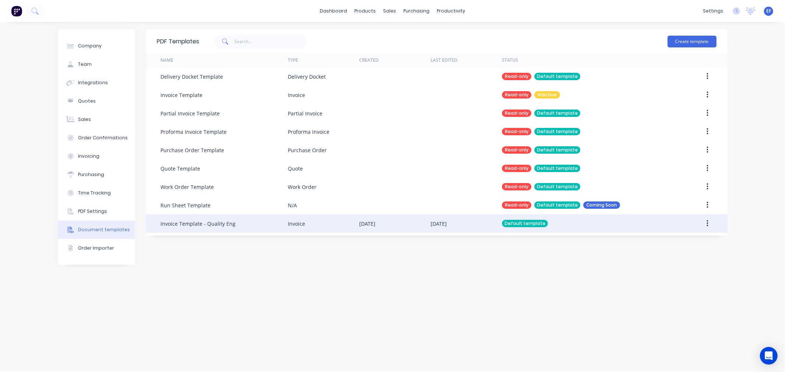
click at [181, 227] on div "Invoice Template - Quality Eng" at bounding box center [224, 223] width 127 height 18
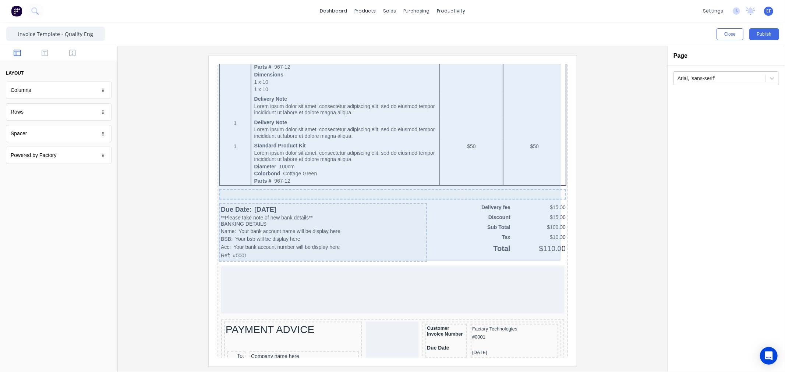
scroll to position [462, 0]
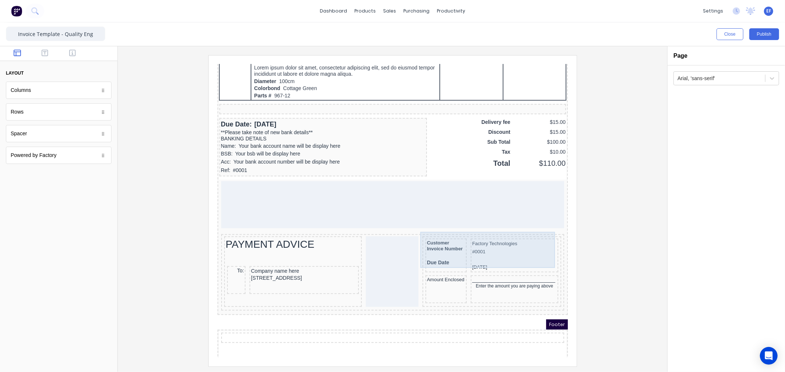
click at [453, 230] on div "Customer Invoice Number Due Date" at bounding box center [436, 247] width 41 height 34
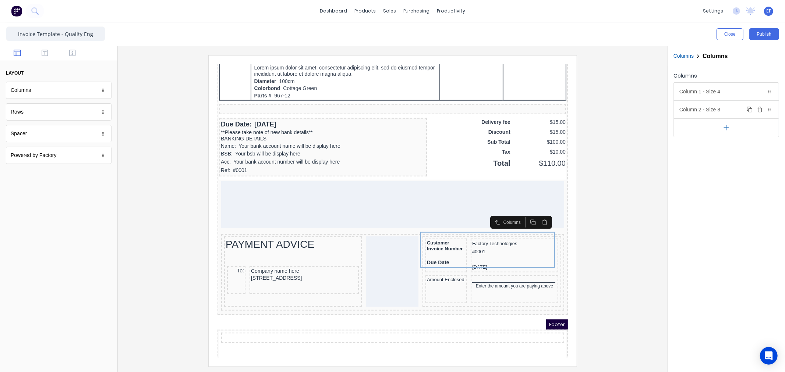
click at [735, 102] on div "Column 2 - Size 8 Duplicate Delete" at bounding box center [726, 110] width 105 height 18
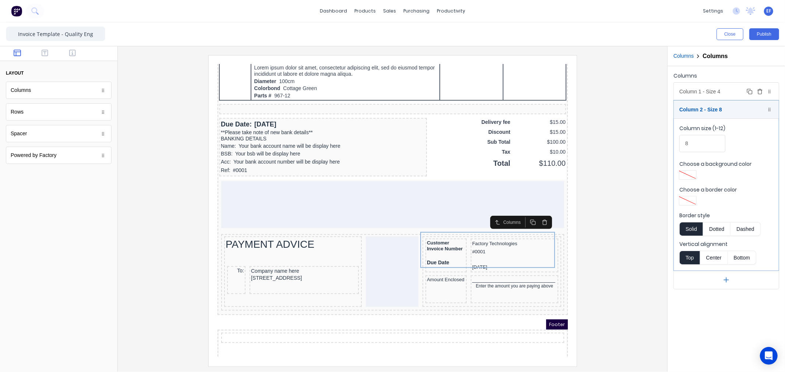
click at [724, 96] on div "Column 1 - Size 4 Duplicate Delete" at bounding box center [726, 92] width 105 height 18
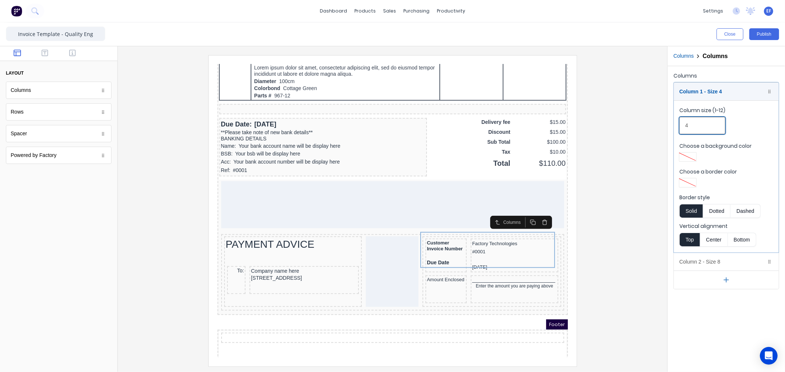
drag, startPoint x: 703, startPoint y: 120, endPoint x: 676, endPoint y: 126, distance: 27.9
click at [676, 126] on fieldset "Column size (1-12) 4 Choose a background color Choose a border color Border sty…" at bounding box center [726, 176] width 105 height 152
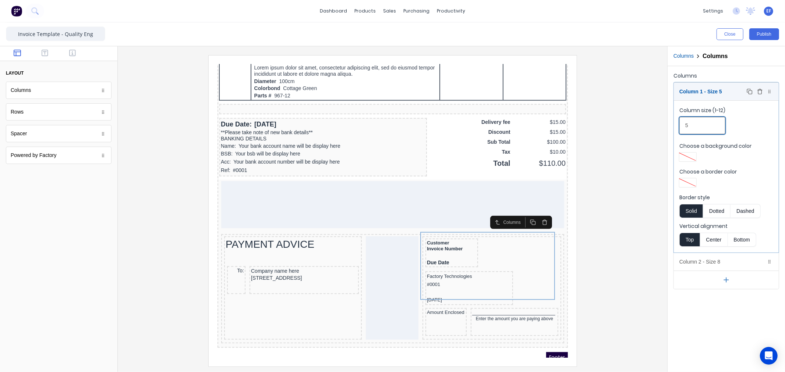
type input "5"
click at [712, 96] on div "Column 1 - Size 5 Duplicate Delete" at bounding box center [726, 92] width 105 height 18
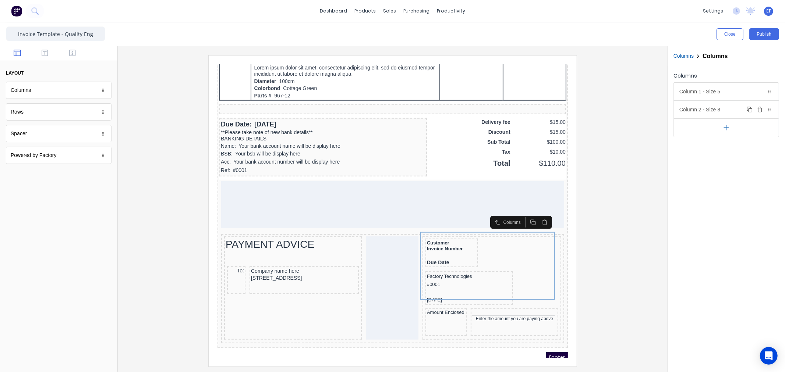
click at [707, 110] on div "Column 2 - Size 8 Duplicate Delete" at bounding box center [726, 110] width 105 height 18
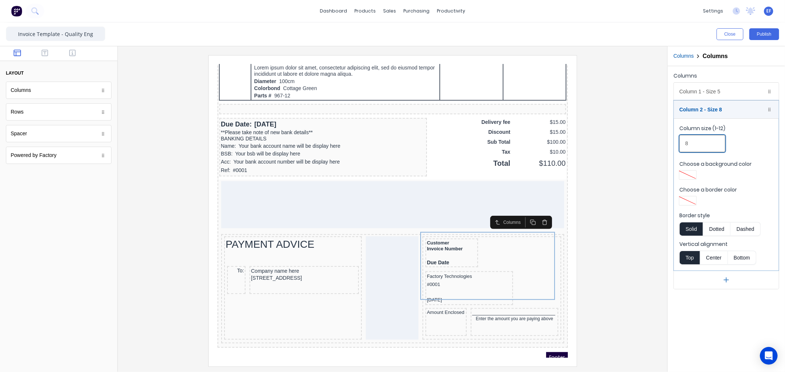
drag, startPoint x: 700, startPoint y: 146, endPoint x: 682, endPoint y: 146, distance: 17.3
click at [683, 146] on input "8" at bounding box center [702, 143] width 46 height 17
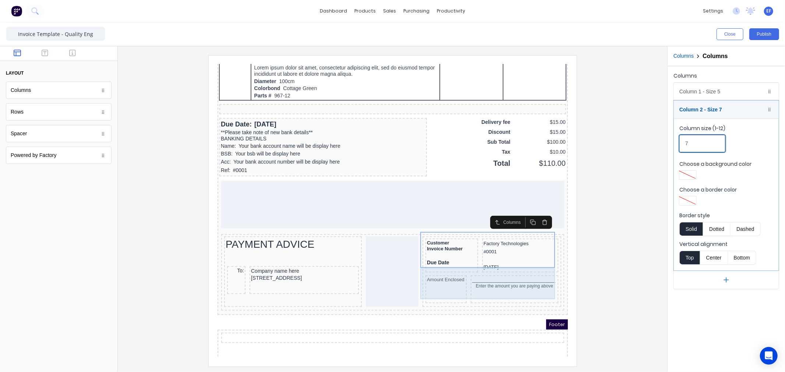
type input "7"
click at [443, 273] on div "Amount Enclosed" at bounding box center [436, 280] width 41 height 28
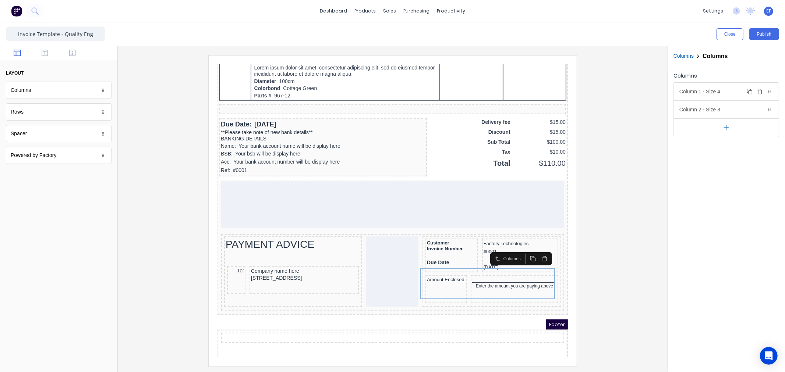
click at [710, 92] on div "Column 1 - Size 4 Duplicate Delete" at bounding box center [726, 92] width 105 height 18
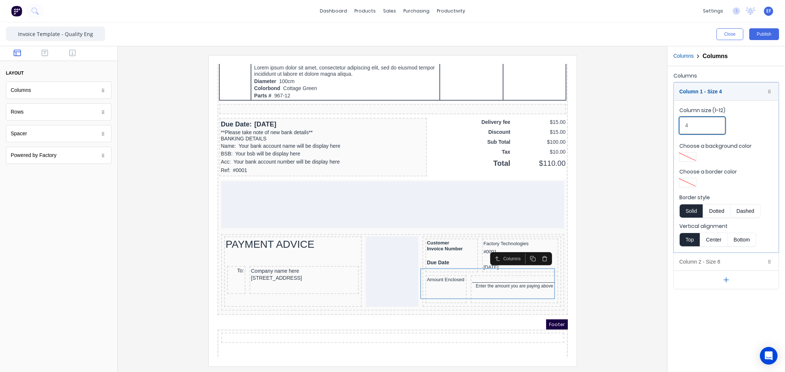
drag, startPoint x: 699, startPoint y: 124, endPoint x: 682, endPoint y: 125, distance: 17.0
click at [682, 125] on input "4" at bounding box center [702, 125] width 46 height 17
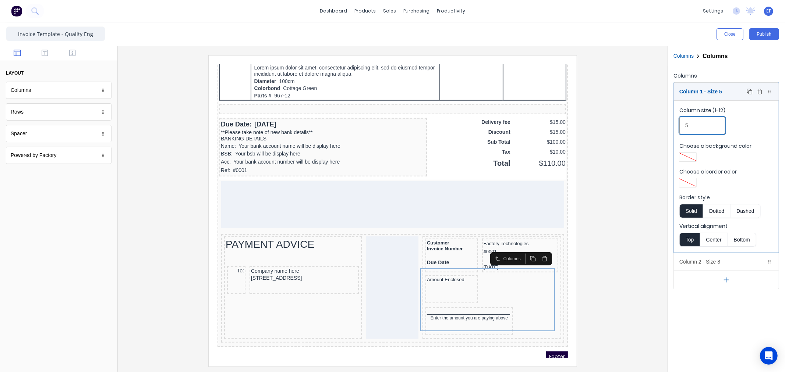
type input "5"
click at [712, 88] on div "Column 1 - Size 5 Duplicate Delete" at bounding box center [726, 92] width 105 height 18
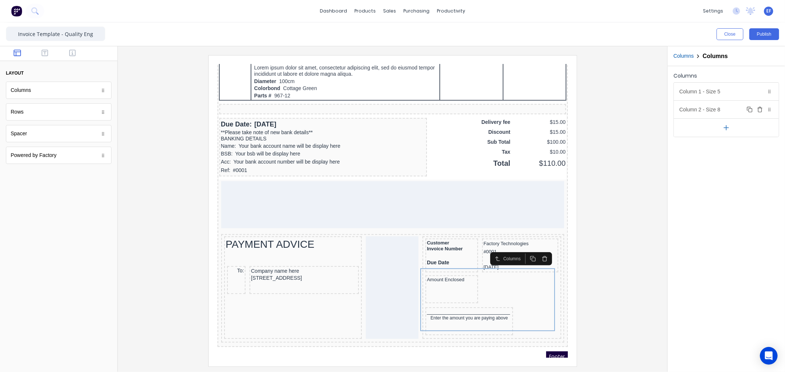
click at [707, 107] on div "Column 2 - Size 8 Duplicate Delete" at bounding box center [726, 110] width 105 height 18
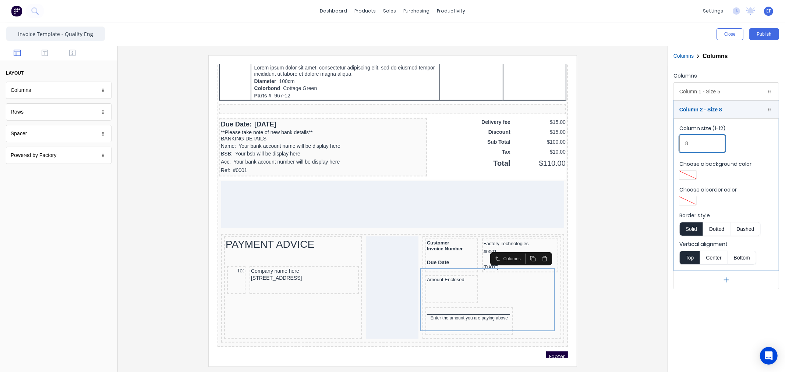
drag, startPoint x: 690, startPoint y: 146, endPoint x: 681, endPoint y: 148, distance: 8.6
click at [682, 148] on input "8" at bounding box center [702, 143] width 46 height 17
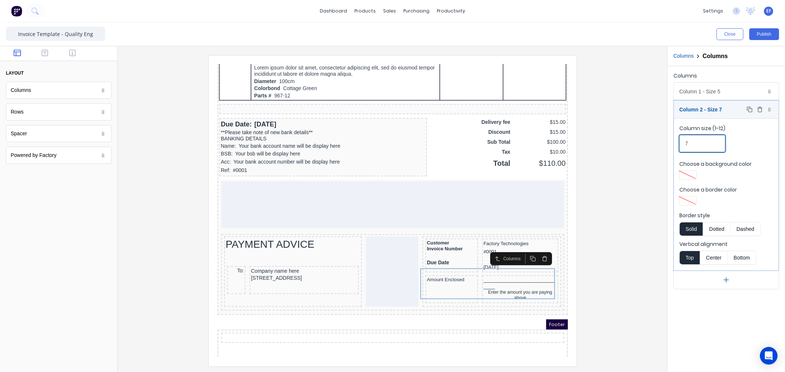
type input "7"
click at [696, 110] on div "Column 2 - Size 7 Duplicate Delete" at bounding box center [726, 110] width 105 height 18
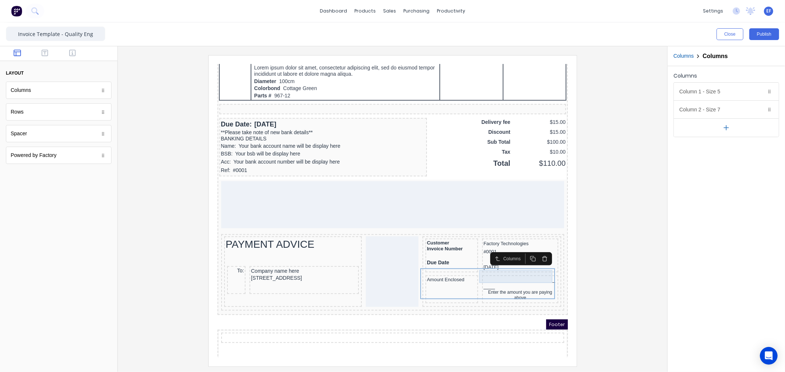
click at [494, 268] on div "_____________________________" at bounding box center [510, 274] width 73 height 13
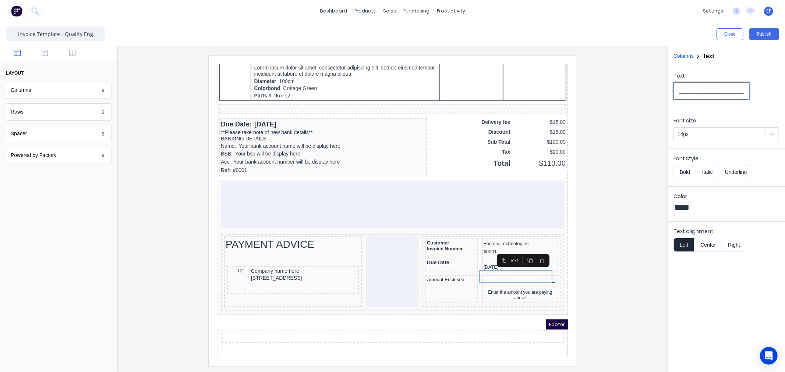
drag, startPoint x: 719, startPoint y: 92, endPoint x: 700, endPoint y: 93, distance: 18.8
click at [700, 93] on input "_____________________________" at bounding box center [711, 90] width 76 height 17
type input "_____________________"
click at [712, 243] on button "Center" at bounding box center [708, 245] width 28 height 14
click at [645, 163] on div at bounding box center [393, 210] width 538 height 311
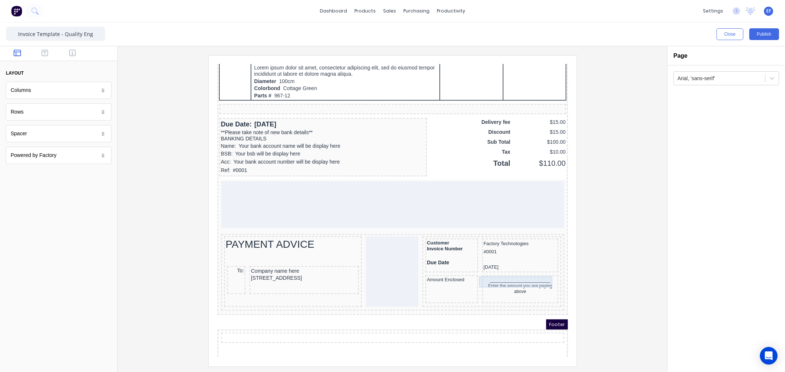
click at [497, 274] on div "Enter the amount you are paying above" at bounding box center [510, 279] width 73 height 11
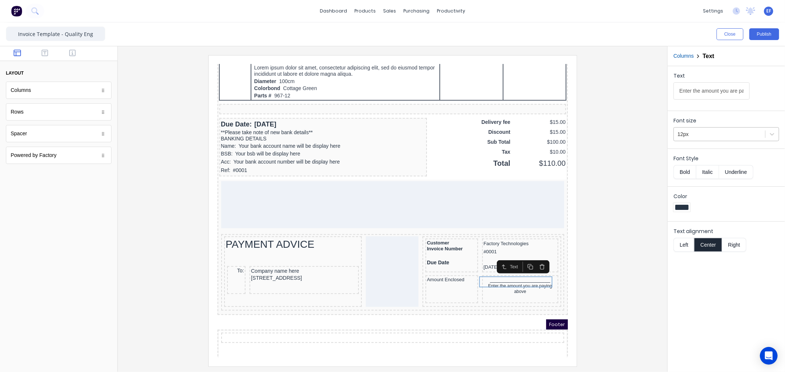
click at [692, 137] on div at bounding box center [719, 134] width 84 height 9
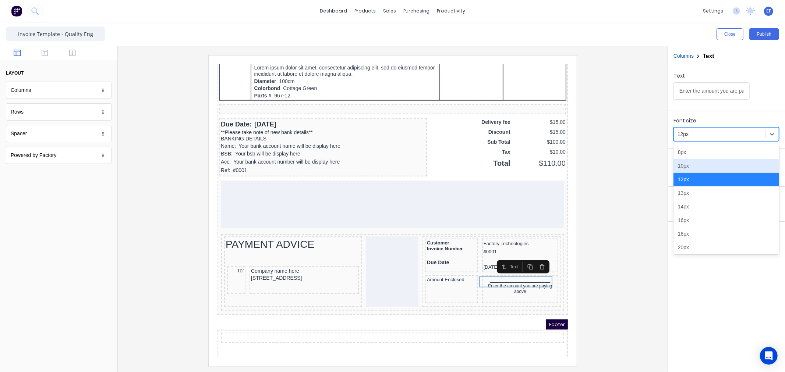
click at [696, 167] on div "10px" at bounding box center [726, 166] width 106 height 14
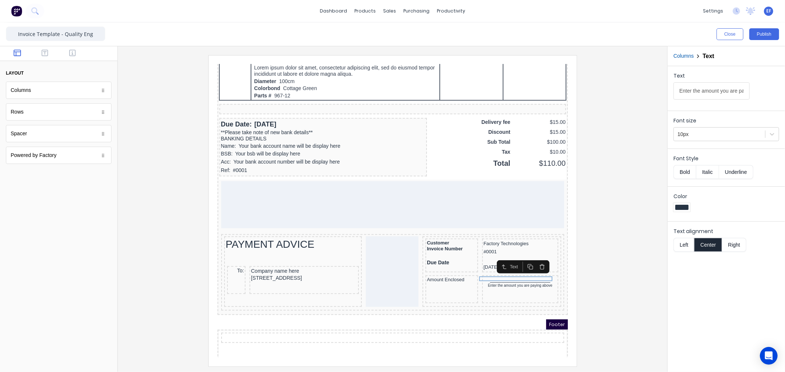
drag, startPoint x: 643, startPoint y: 254, endPoint x: 641, endPoint y: 244, distance: 10.9
click at [643, 255] on div at bounding box center [393, 210] width 538 height 311
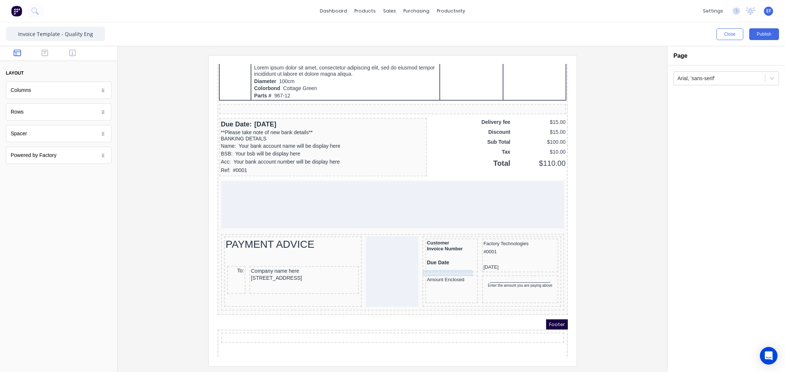
click at [439, 268] on div "Amount Enclosed" at bounding box center [443, 271] width 50 height 6
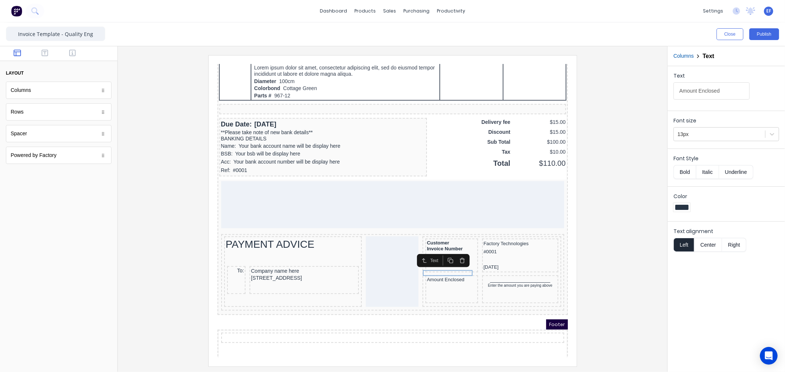
click at [682, 175] on button "Bold" at bounding box center [684, 172] width 22 height 14
click at [587, 244] on div at bounding box center [393, 210] width 538 height 311
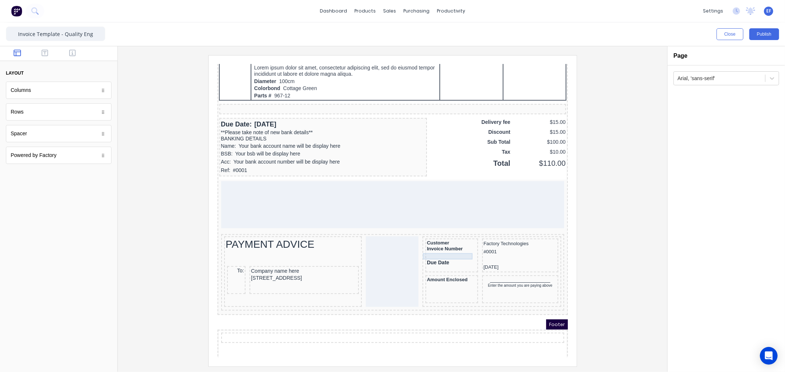
click at [428, 251] on div "Due Date" at bounding box center [443, 254] width 50 height 7
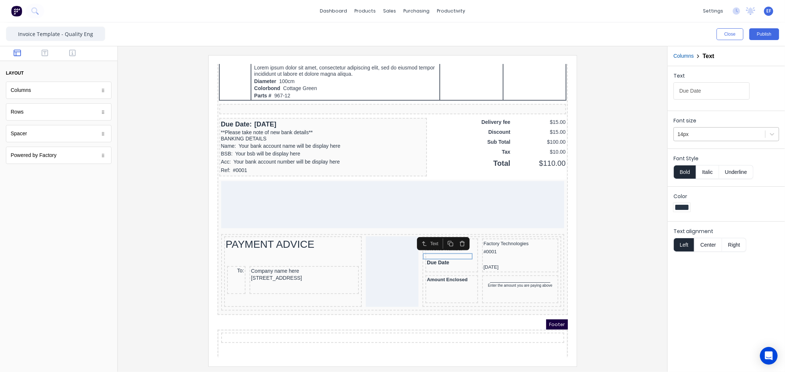
click at [675, 139] on div "14px" at bounding box center [719, 134] width 91 height 12
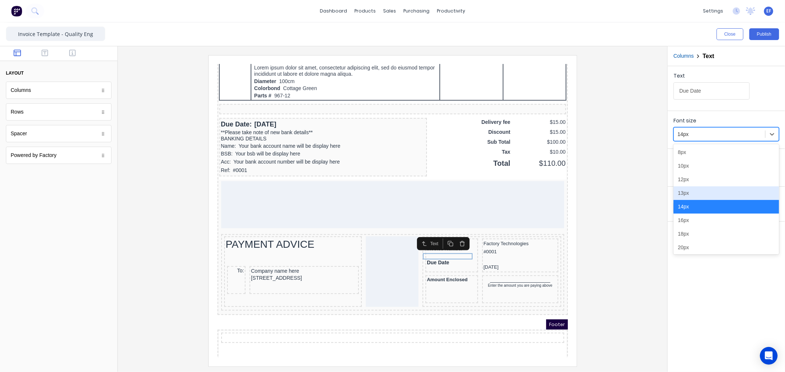
click at [681, 191] on div "13px" at bounding box center [726, 194] width 106 height 14
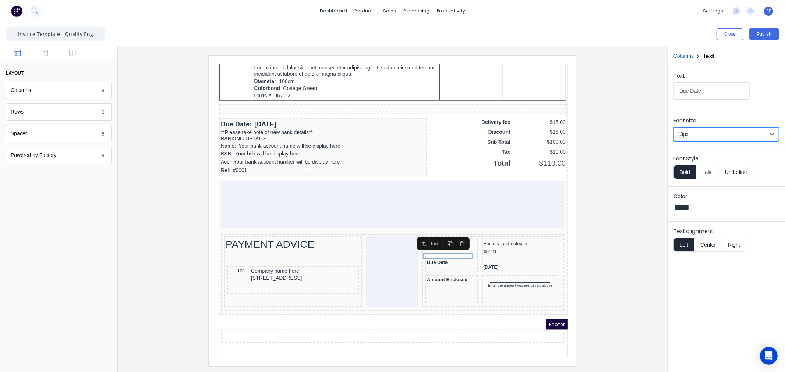
click at [595, 253] on div at bounding box center [393, 210] width 538 height 311
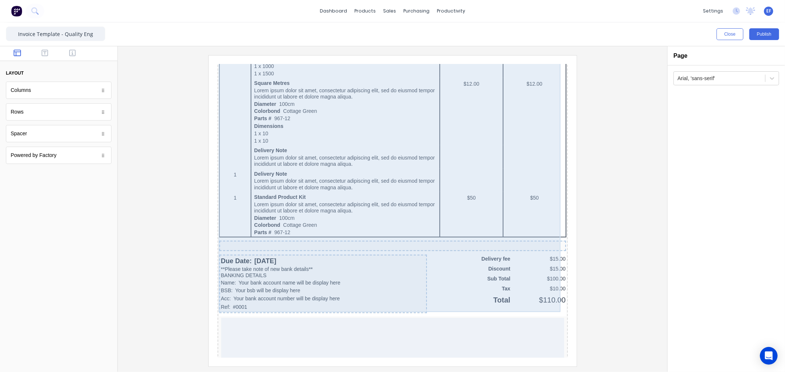
scroll to position [340, 0]
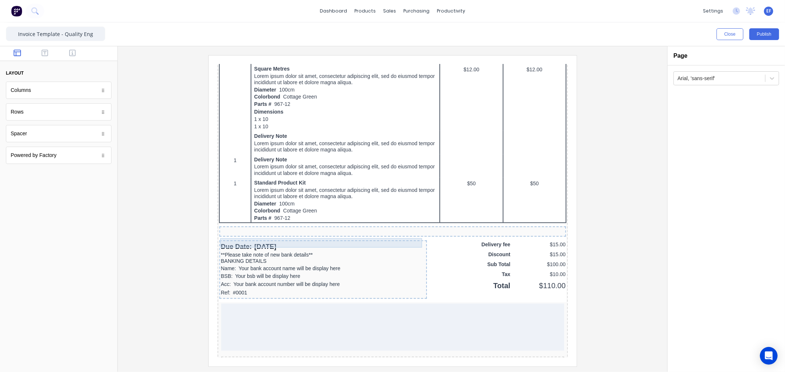
click at [263, 233] on div "Due Date: [DATE]" at bounding box center [314, 238] width 205 height 10
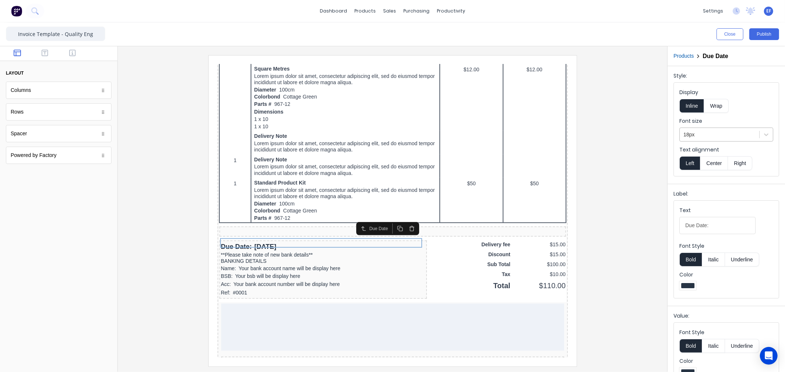
click at [709, 131] on div at bounding box center [719, 134] width 72 height 9
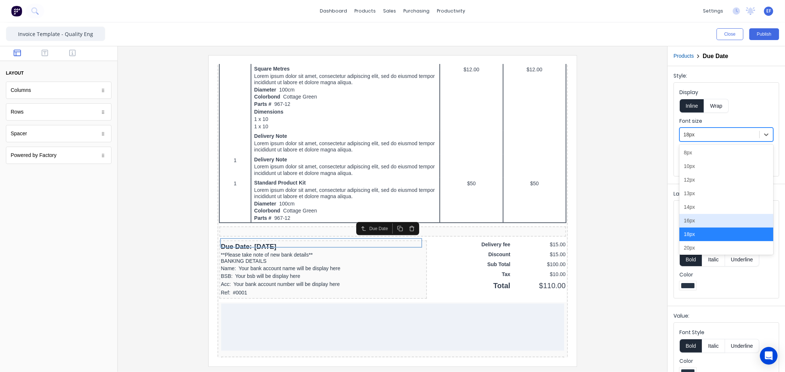
click at [693, 218] on div "16px" at bounding box center [726, 221] width 94 height 14
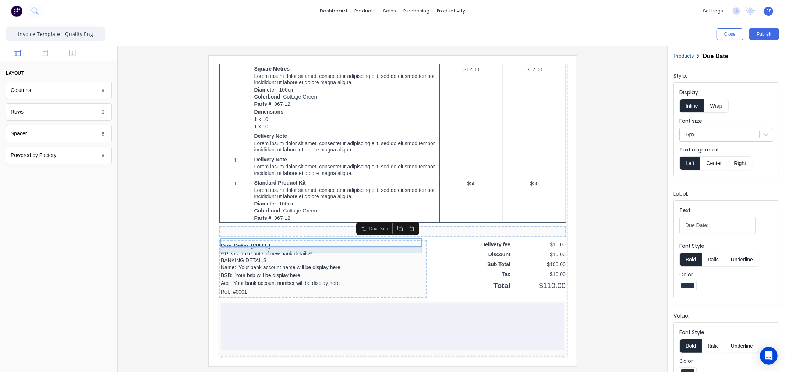
click at [241, 243] on div "**Please take note of new bank details**" at bounding box center [314, 245] width 205 height 7
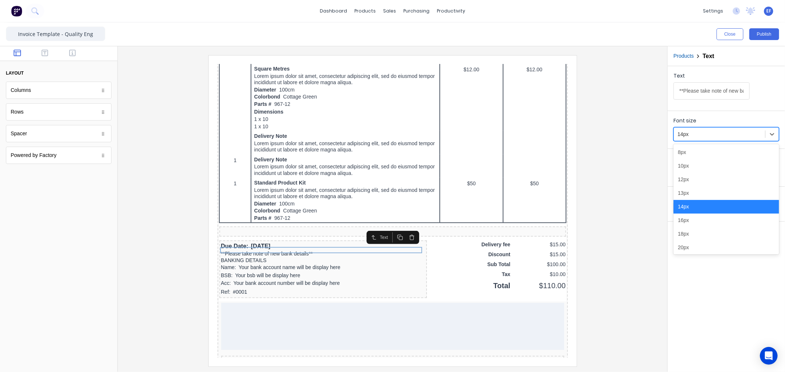
click at [706, 135] on div at bounding box center [719, 134] width 84 height 9
click at [694, 192] on div "13px" at bounding box center [726, 194] width 106 height 14
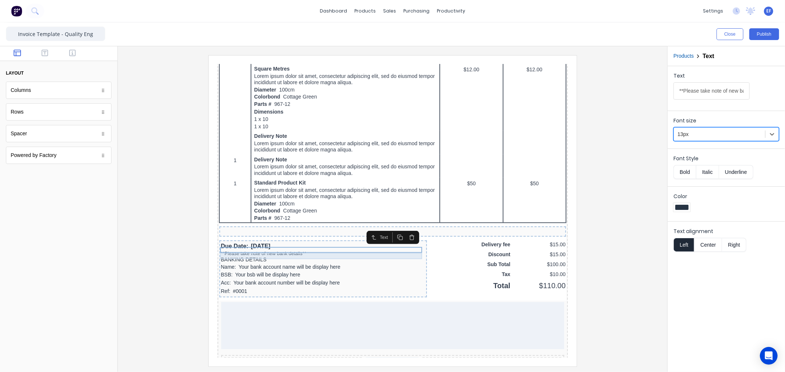
click at [266, 248] on div "BANKING DETAILS" at bounding box center [314, 251] width 205 height 7
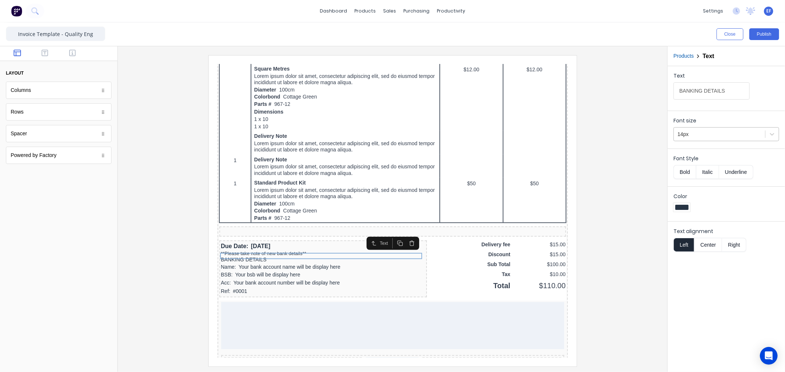
click at [696, 136] on div at bounding box center [719, 134] width 84 height 9
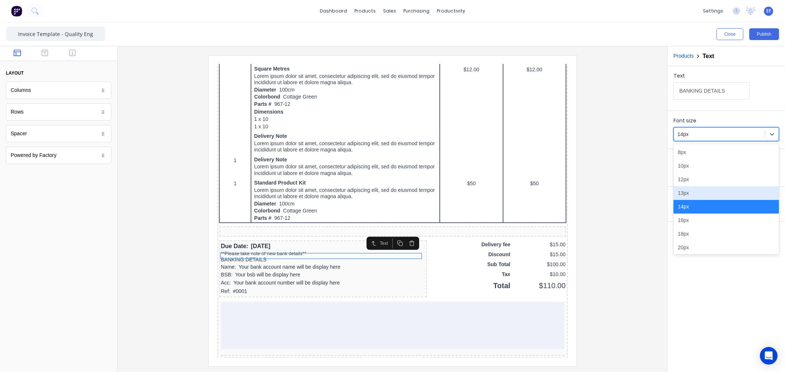
click at [684, 191] on div "13px" at bounding box center [726, 194] width 106 height 14
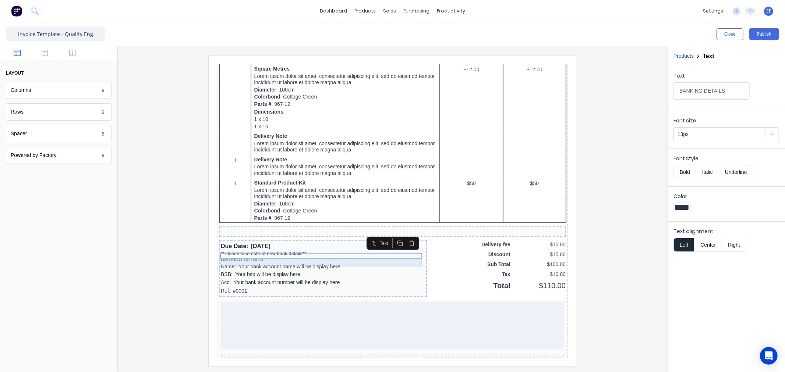
click at [249, 254] on div "Name: Your bank account name will be display here" at bounding box center [314, 258] width 205 height 8
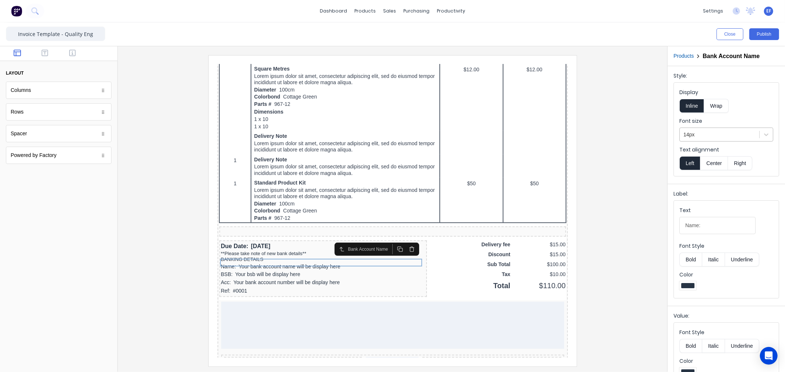
click at [691, 132] on div at bounding box center [719, 134] width 72 height 9
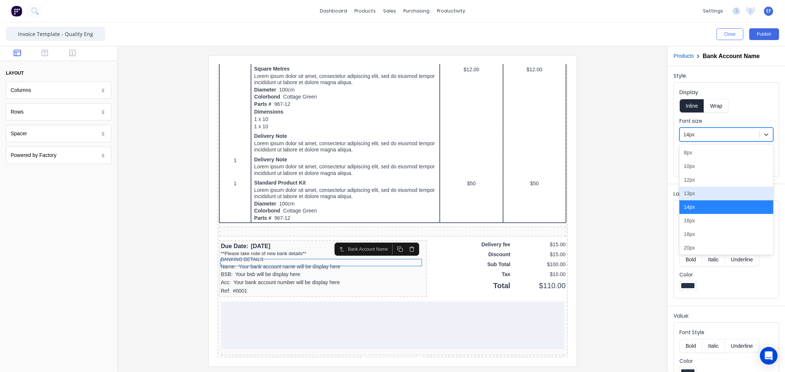
click at [692, 196] on div "13px" at bounding box center [726, 194] width 94 height 14
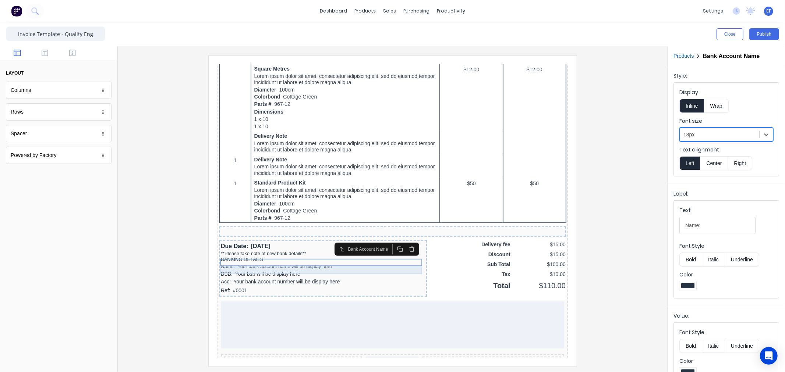
click at [286, 261] on div "BSB: Your bsb will be display here" at bounding box center [314, 265] width 205 height 8
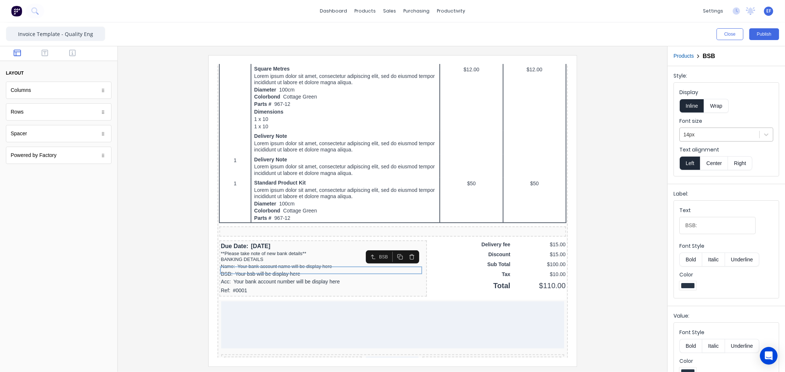
click at [712, 136] on div at bounding box center [719, 134] width 72 height 9
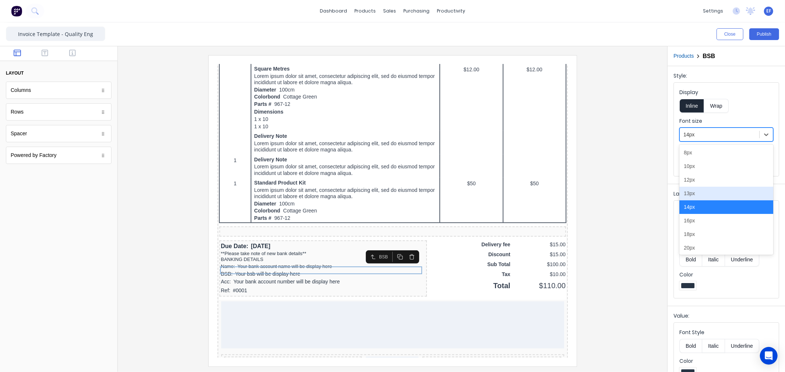
click at [692, 193] on div "13px" at bounding box center [726, 194] width 94 height 14
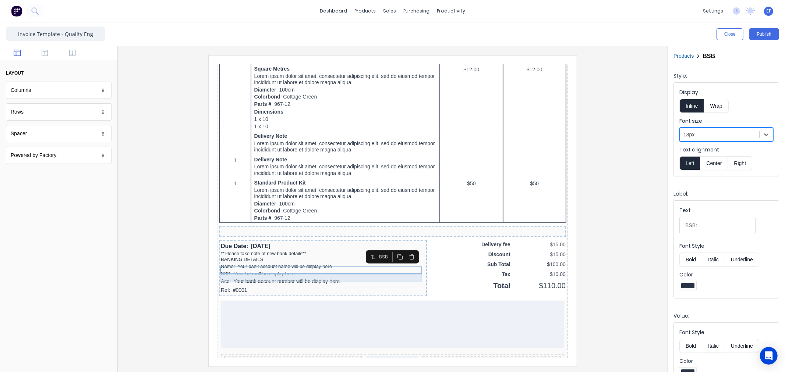
click at [291, 270] on div "Acc: Your bank account number will be display here" at bounding box center [314, 273] width 205 height 8
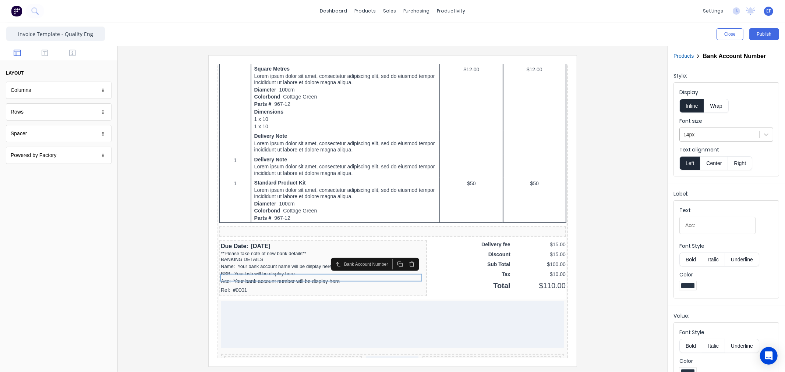
click at [685, 134] on div at bounding box center [719, 134] width 72 height 9
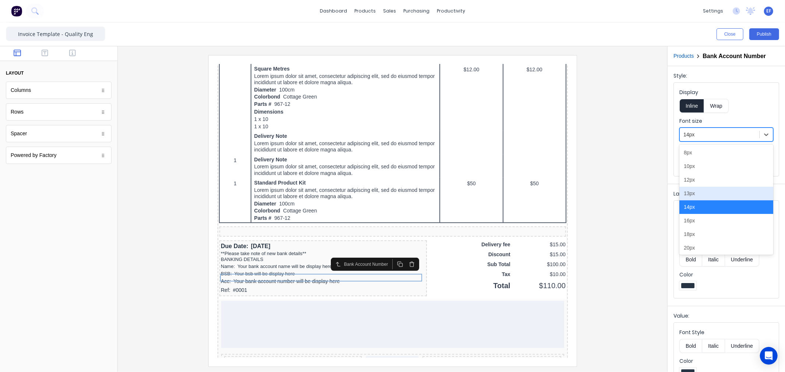
click at [697, 195] on div "13px" at bounding box center [726, 194] width 94 height 14
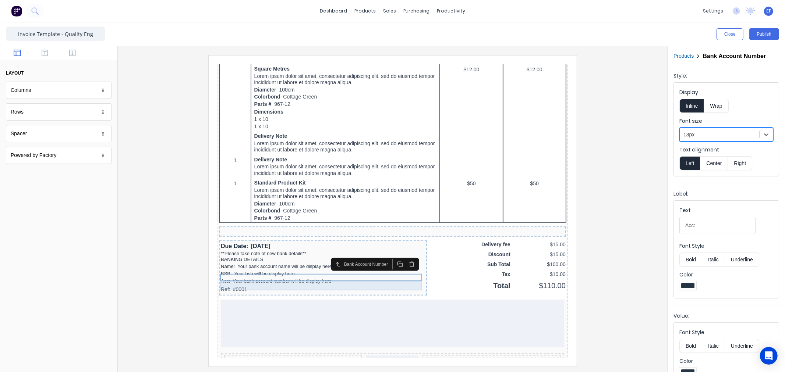
click at [264, 276] on div "Ref: #0001" at bounding box center [314, 280] width 205 height 9
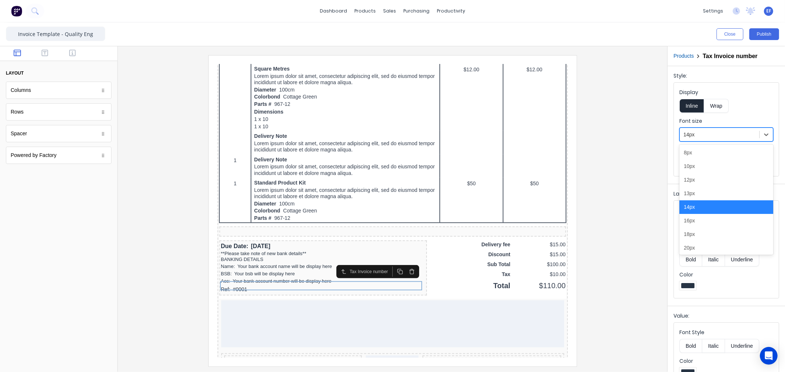
drag, startPoint x: 694, startPoint y: 130, endPoint x: 694, endPoint y: 139, distance: 9.6
click at [694, 130] on div "14px" at bounding box center [719, 135] width 79 height 12
click at [695, 193] on div "13px" at bounding box center [726, 194] width 94 height 14
click at [589, 254] on div at bounding box center [393, 210] width 538 height 311
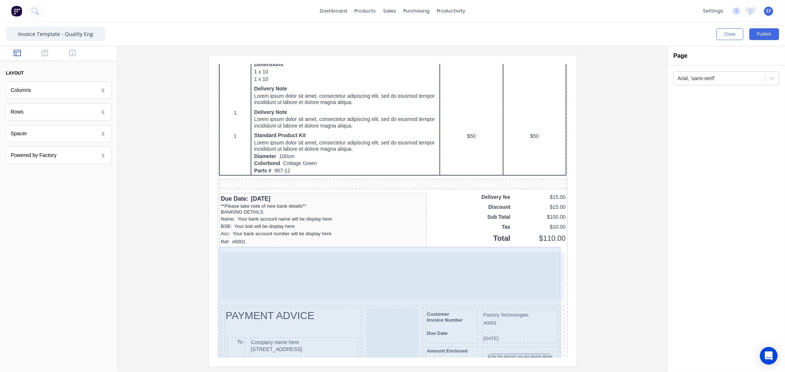
scroll to position [459, 0]
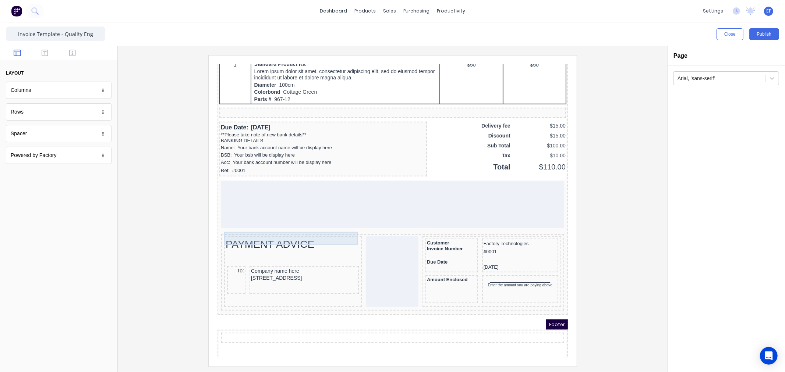
click at [226, 229] on div "PAYMENT ADVICE" at bounding box center [283, 235] width 135 height 13
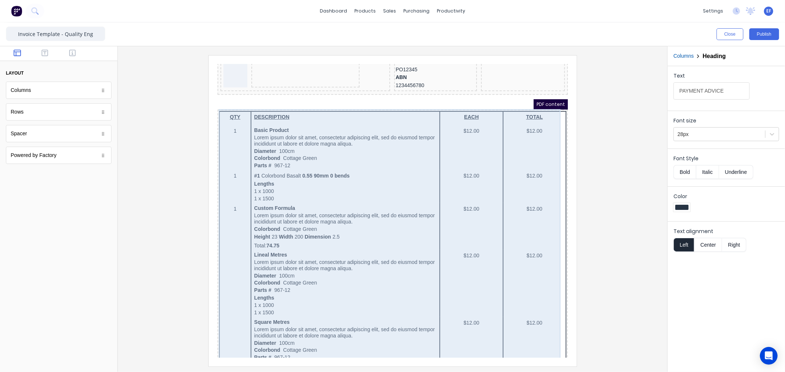
scroll to position [0, 0]
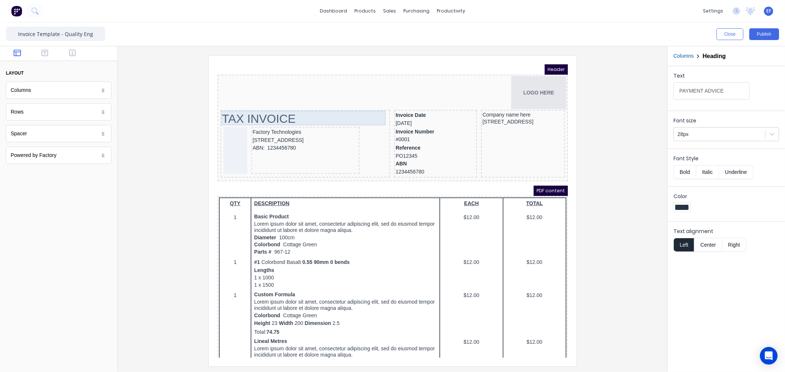
click at [248, 109] on div "TAX INVOICE" at bounding box center [296, 109] width 167 height 15
click at [684, 134] on div at bounding box center [719, 134] width 84 height 9
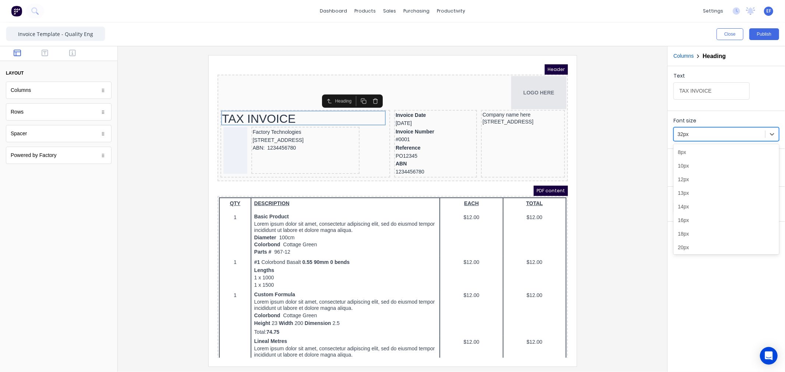
scroll to position [45, 0]
click at [693, 227] on div "28px" at bounding box center [726, 230] width 106 height 14
click at [627, 166] on div at bounding box center [393, 210] width 538 height 311
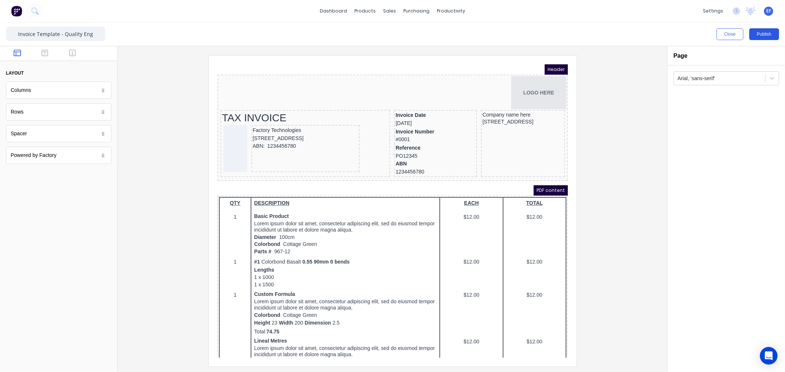
click at [773, 31] on button "Publish" at bounding box center [764, 34] width 30 height 12
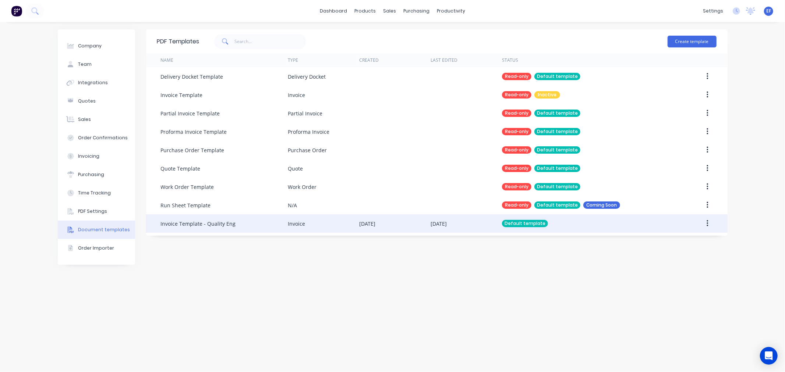
click at [235, 230] on div "Invoice Template - Quality Eng" at bounding box center [224, 223] width 127 height 18
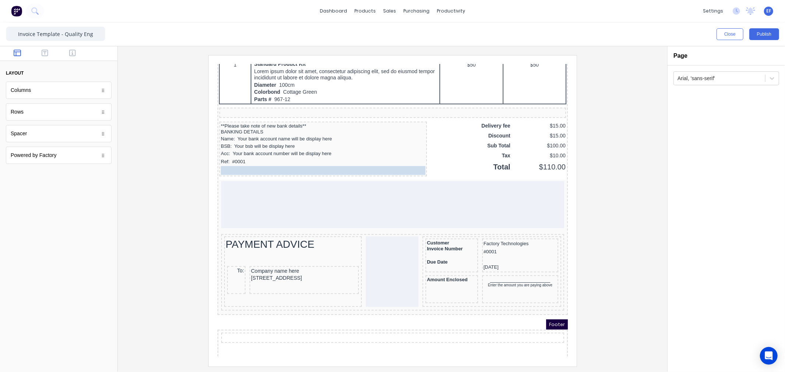
scroll to position [454, 0]
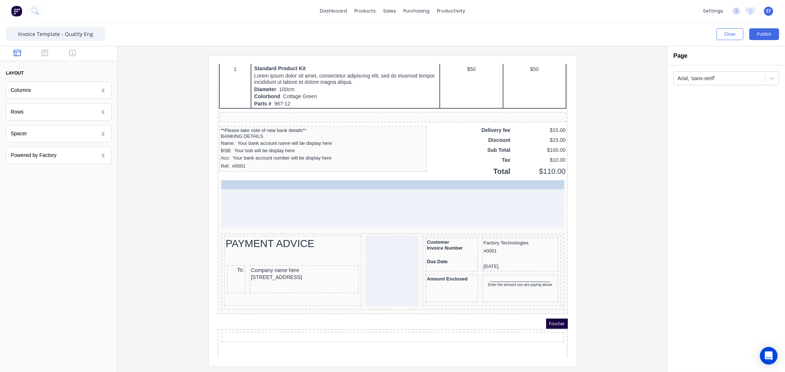
drag, startPoint x: 260, startPoint y: 114, endPoint x: 267, endPoint y: 175, distance: 62.2
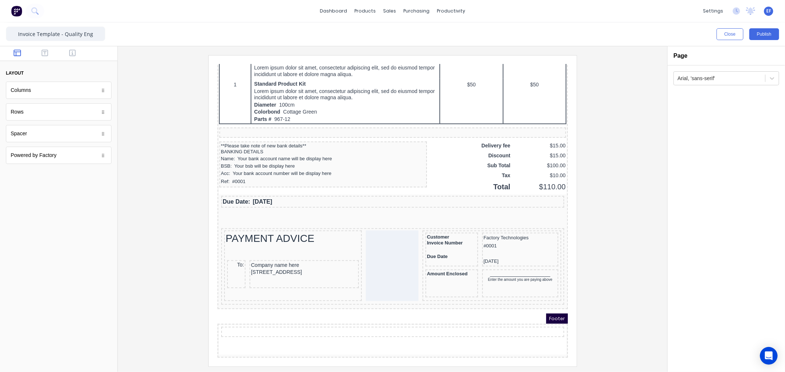
scroll to position [434, 0]
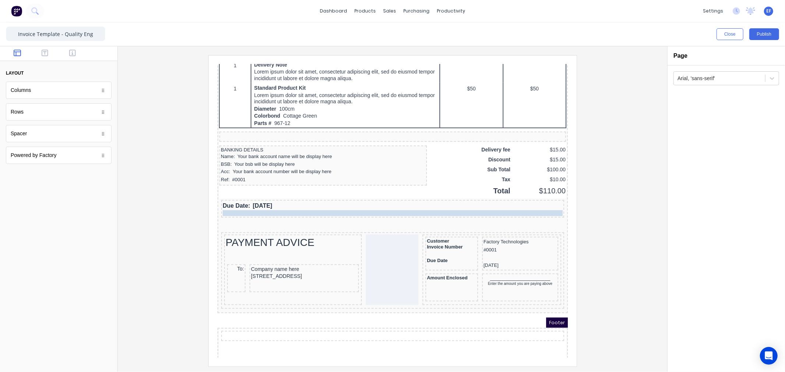
drag, startPoint x: 234, startPoint y: 138, endPoint x: 242, endPoint y: 203, distance: 65.2
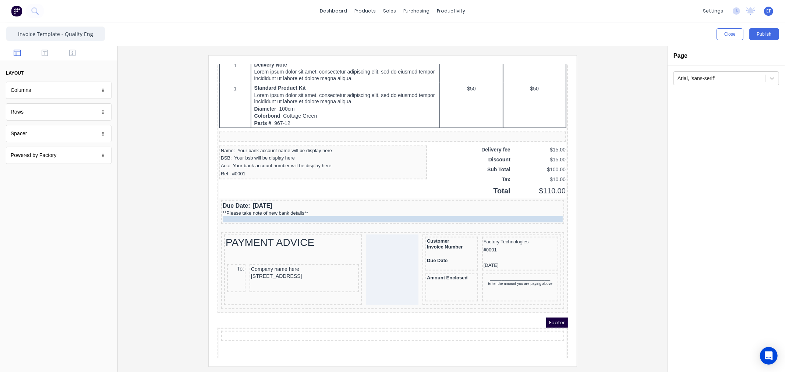
drag, startPoint x: 227, startPoint y: 136, endPoint x: 238, endPoint y: 206, distance: 70.7
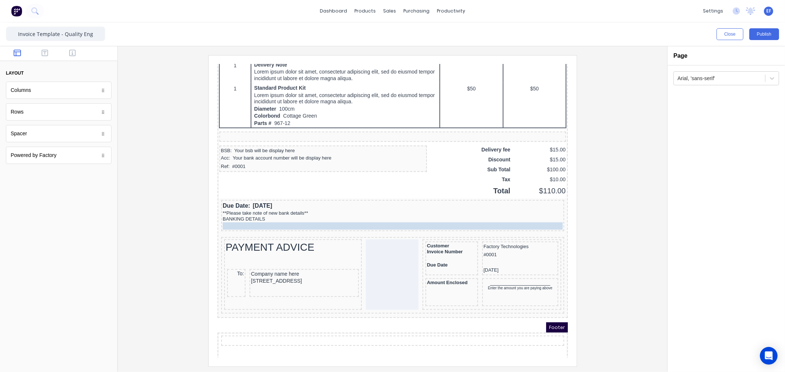
drag, startPoint x: 230, startPoint y: 138, endPoint x: 242, endPoint y: 206, distance: 68.4
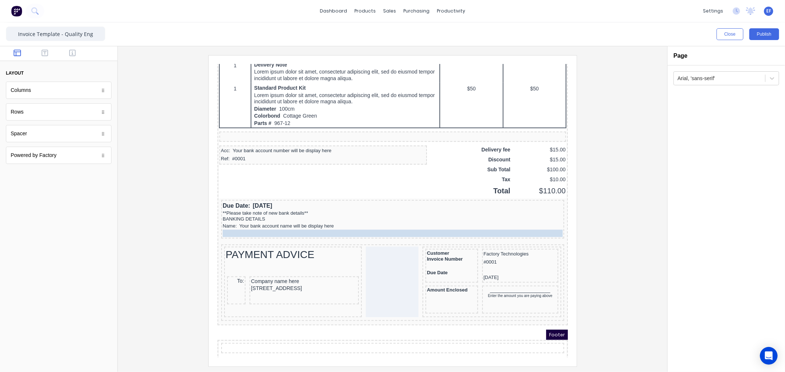
drag, startPoint x: 231, startPoint y: 137, endPoint x: 243, endPoint y: 218, distance: 81.8
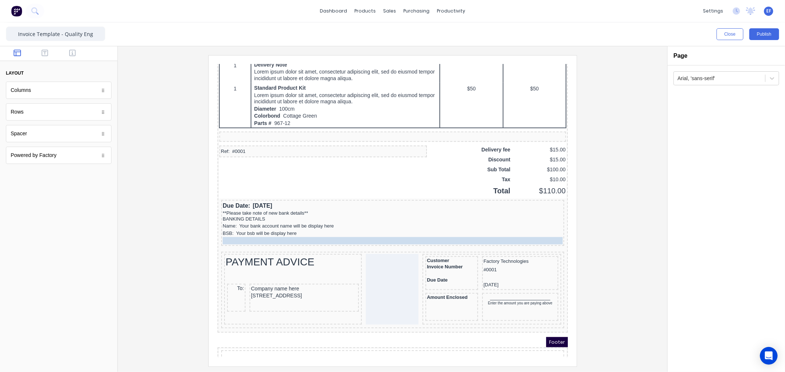
drag, startPoint x: 235, startPoint y: 138, endPoint x: 244, endPoint y: 226, distance: 88.4
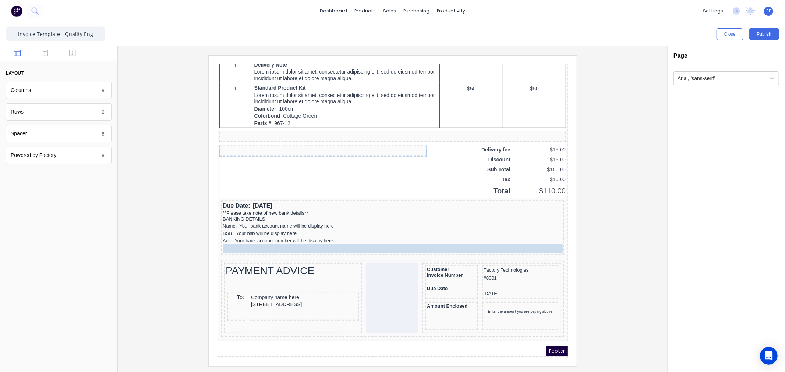
drag, startPoint x: 228, startPoint y: 137, endPoint x: 238, endPoint y: 231, distance: 94.7
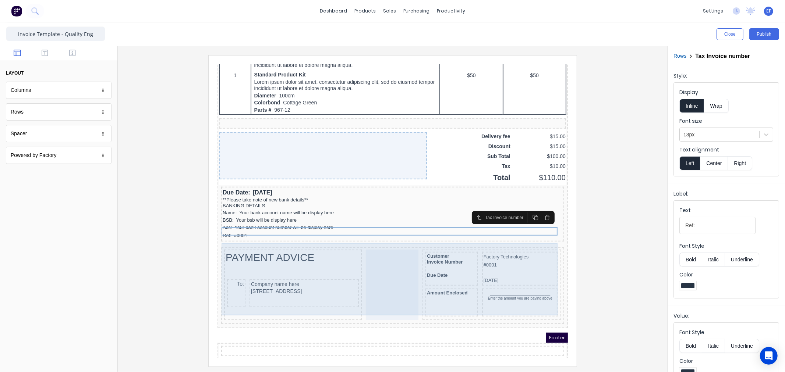
scroll to position [461, 0]
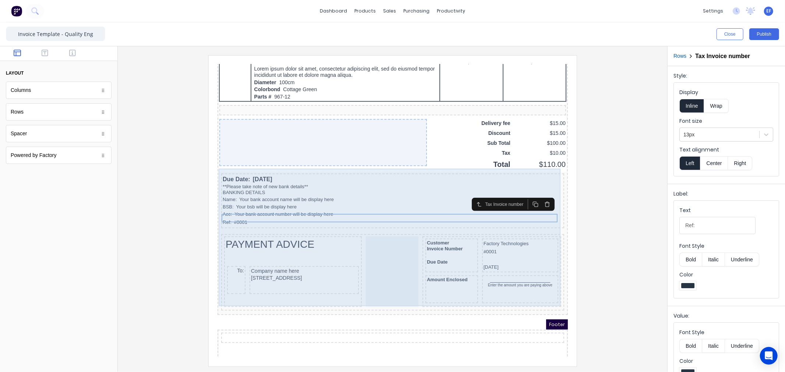
click at [377, 216] on div "Due Date: [DATE] **Please take note of new bank details** BANKING DETAILS Name:…" at bounding box center [383, 234] width 347 height 142
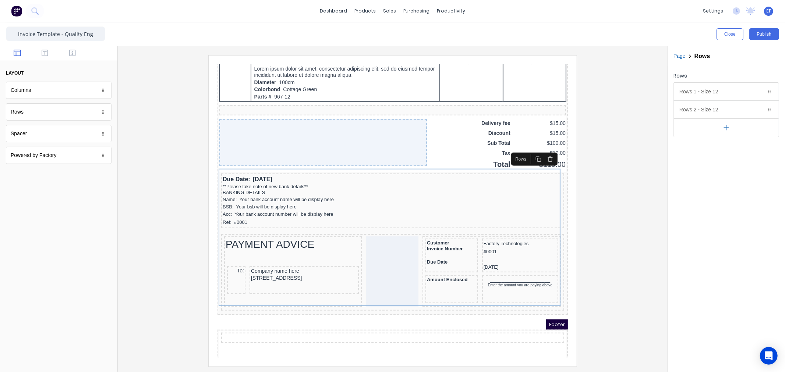
click at [724, 133] on button "button" at bounding box center [726, 127] width 105 height 18
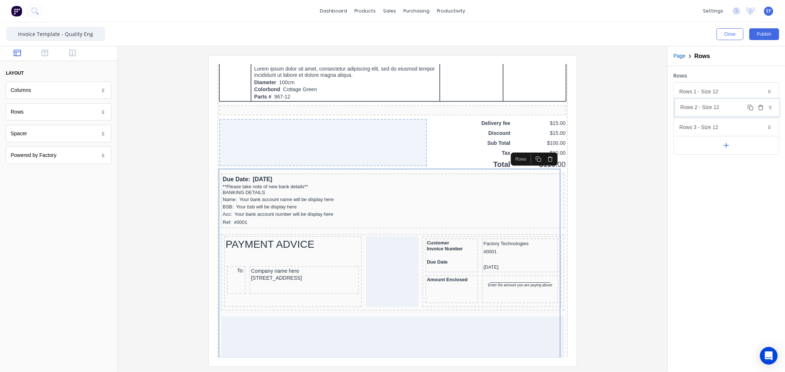
drag, startPoint x: 718, startPoint y: 127, endPoint x: 719, endPoint y: 107, distance: 19.9
click at [719, 107] on body "dashboard products sales purchasing productivity dashboard products Product Cat…" at bounding box center [392, 186] width 785 height 372
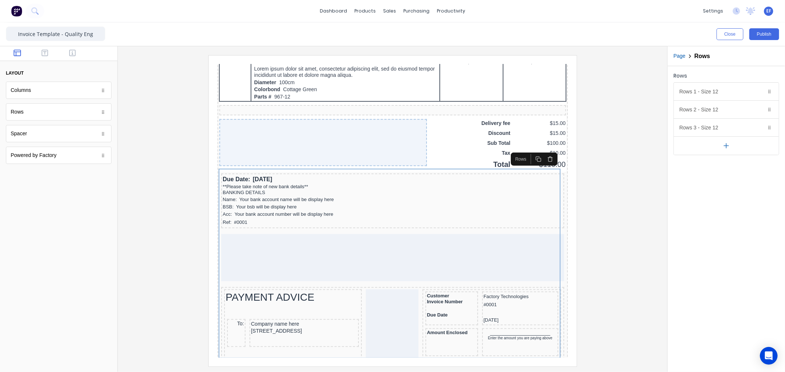
click at [612, 234] on div at bounding box center [393, 210] width 538 height 311
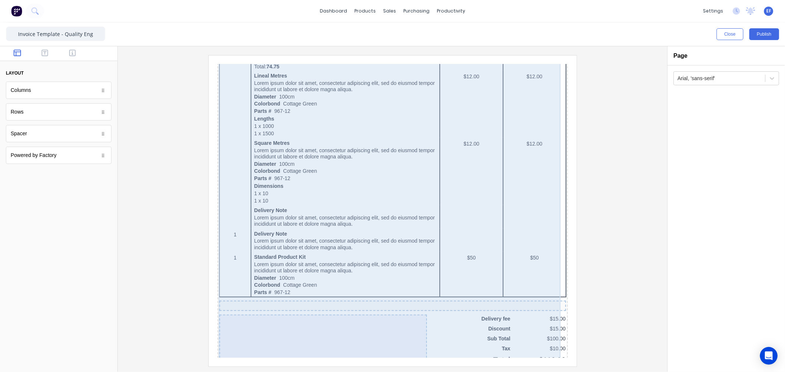
scroll to position [0, 0]
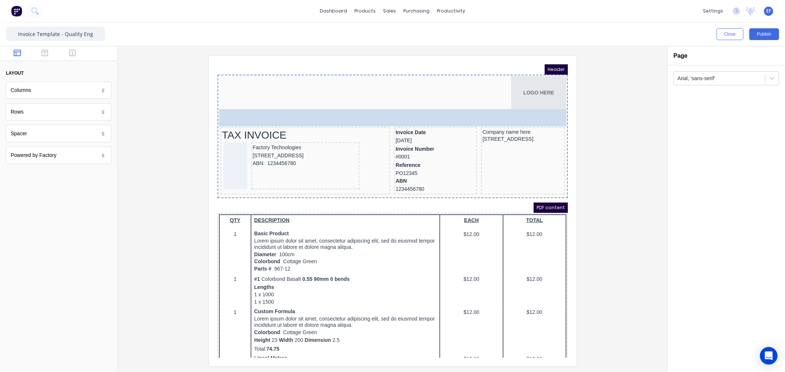
drag, startPoint x: 54, startPoint y: 140, endPoint x: 455, endPoint y: 114, distance: 401.8
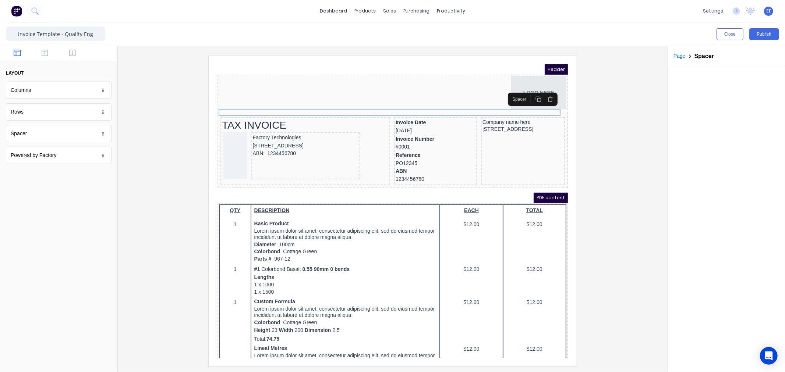
drag, startPoint x: 666, startPoint y: 147, endPoint x: 635, endPoint y: 148, distance: 30.9
click at [663, 148] on div at bounding box center [392, 209] width 549 height 326
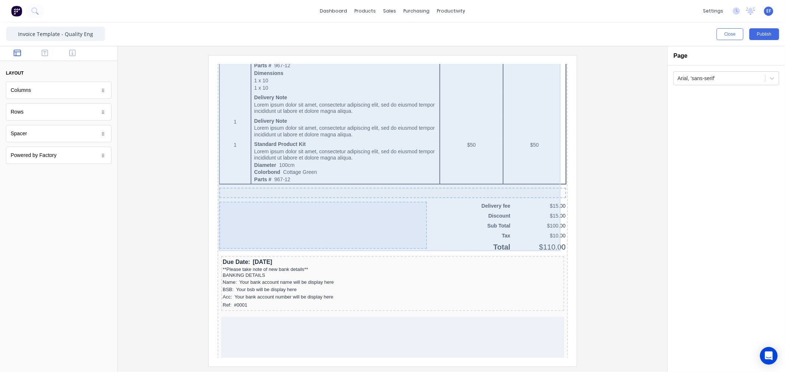
scroll to position [521, 0]
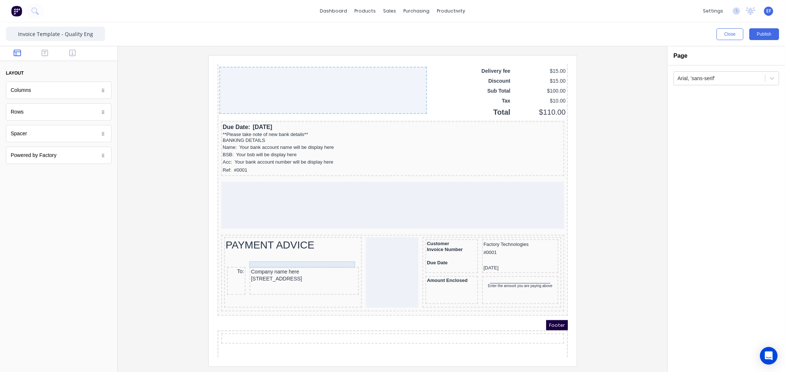
click at [264, 259] on div "Company name here" at bounding box center [295, 262] width 106 height 7
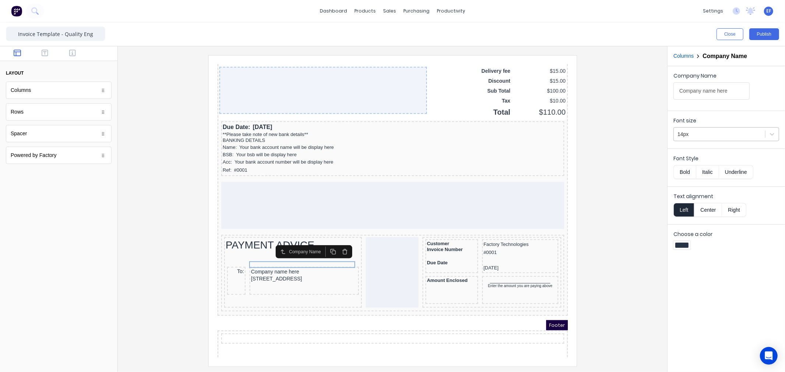
click at [704, 131] on div at bounding box center [719, 134] width 84 height 9
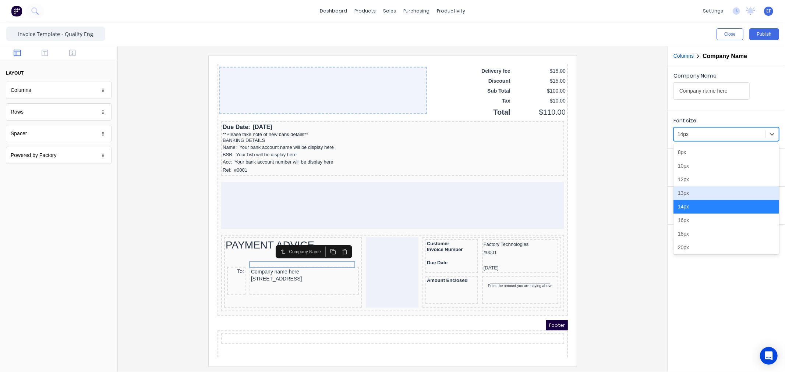
click at [690, 190] on div "13px" at bounding box center [726, 194] width 106 height 14
